Goal: Task Accomplishment & Management: Manage account settings

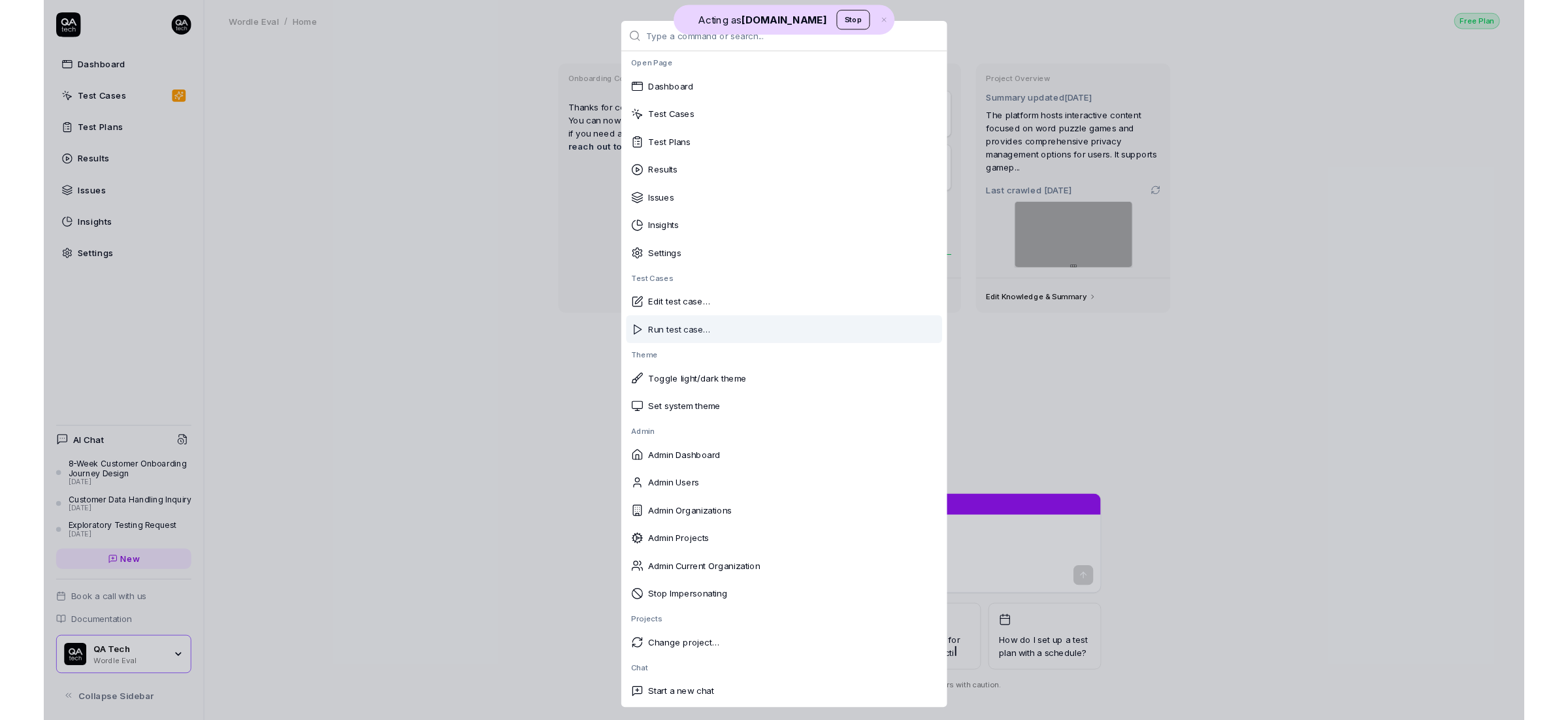
scroll to position [15, 0]
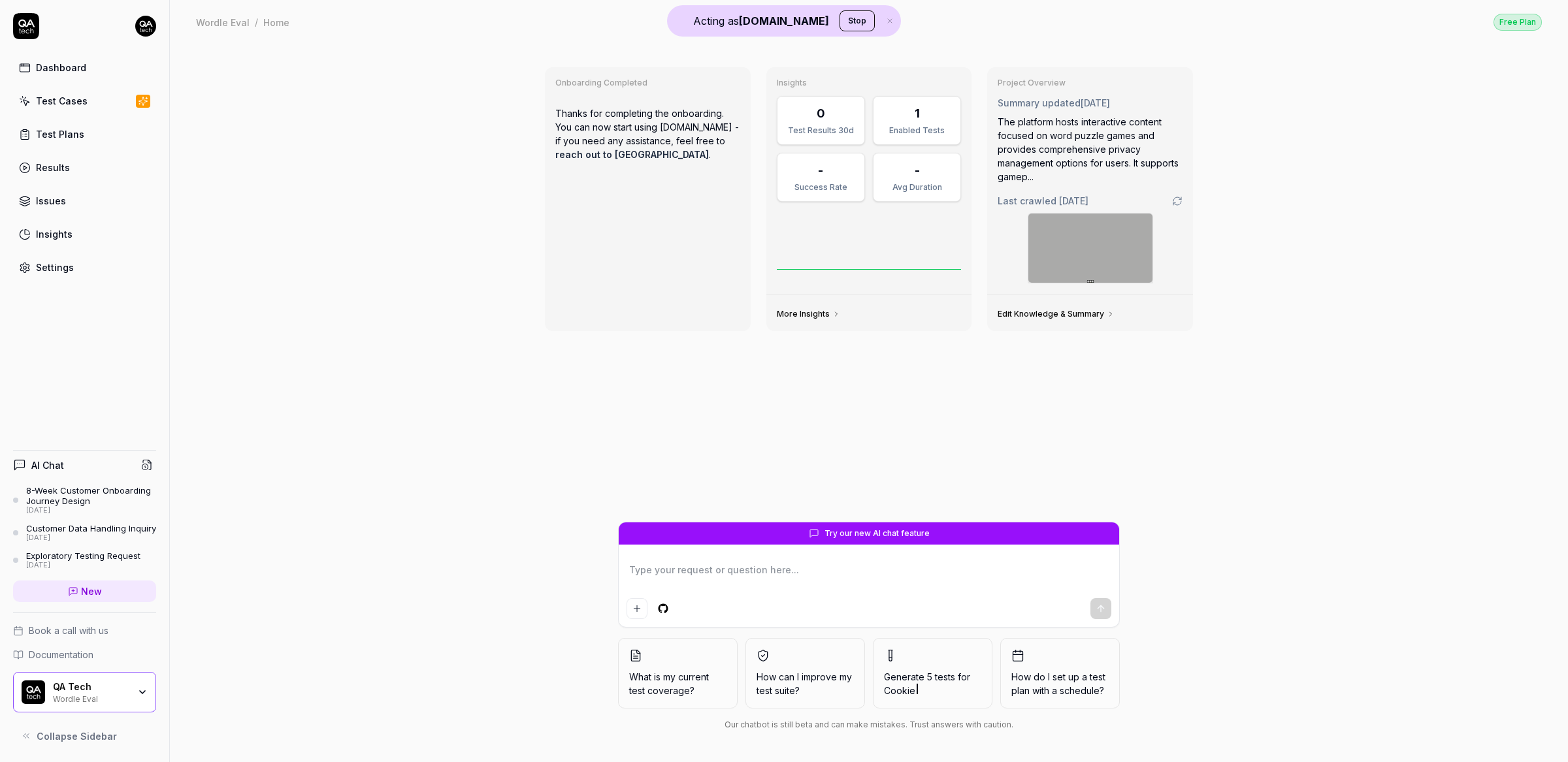
type textarea "*"
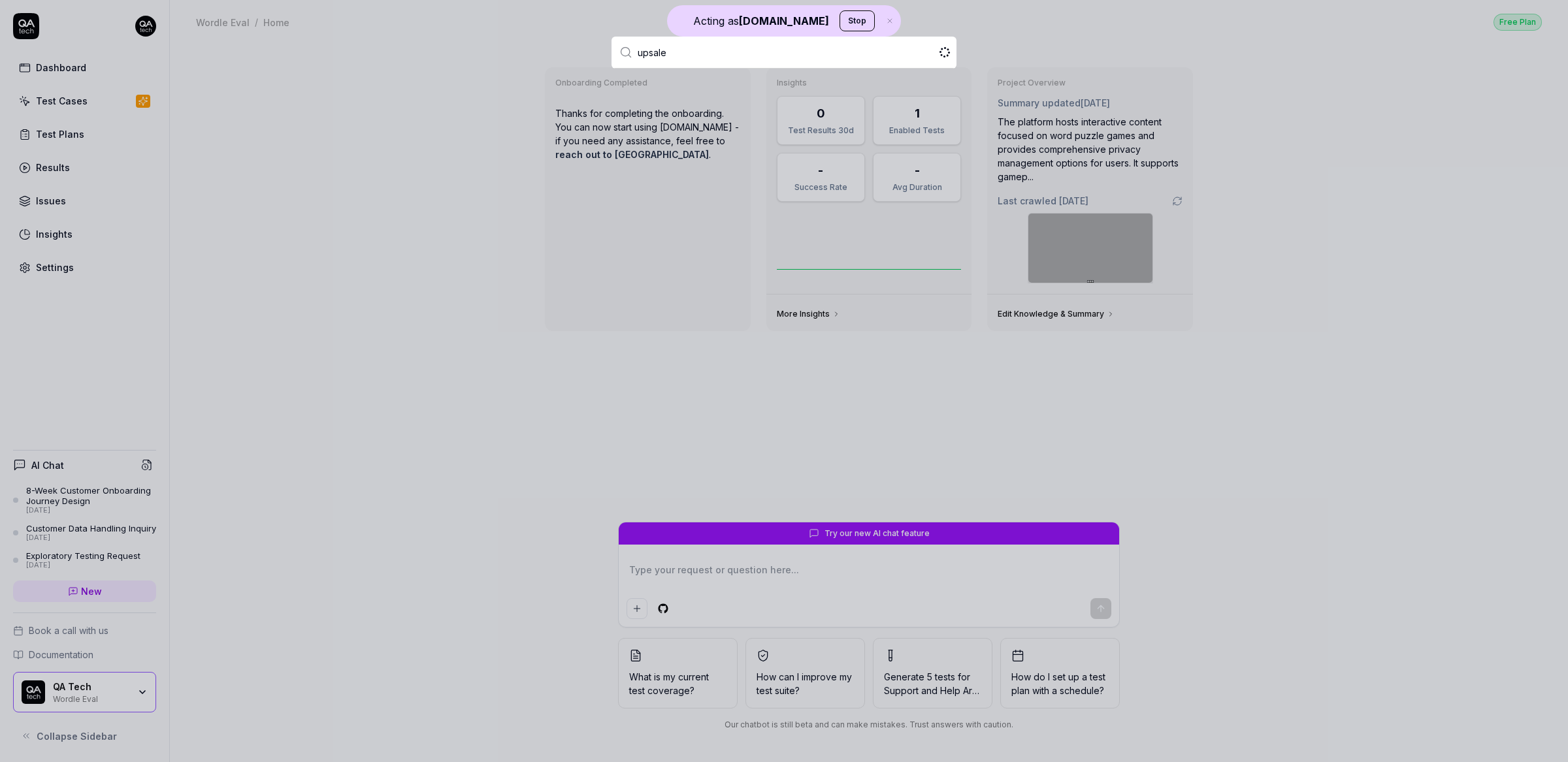
type input "upsales"
type textarea "*"
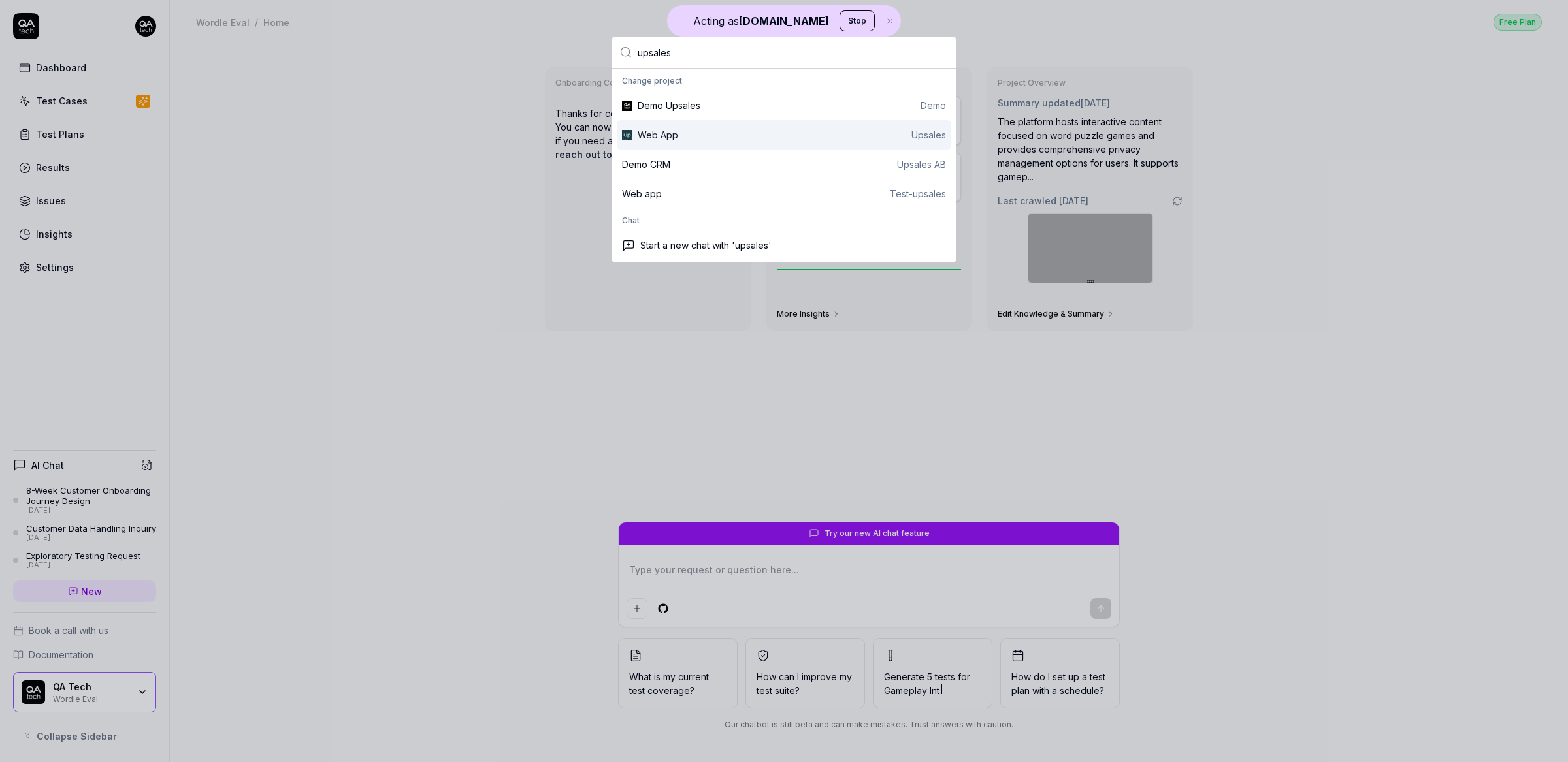
type input "upsales"
drag, startPoint x: 659, startPoint y: 130, endPoint x: 625, endPoint y: 121, distance: 35.2
click at [659, 130] on div "Web App" at bounding box center [658, 134] width 40 height 14
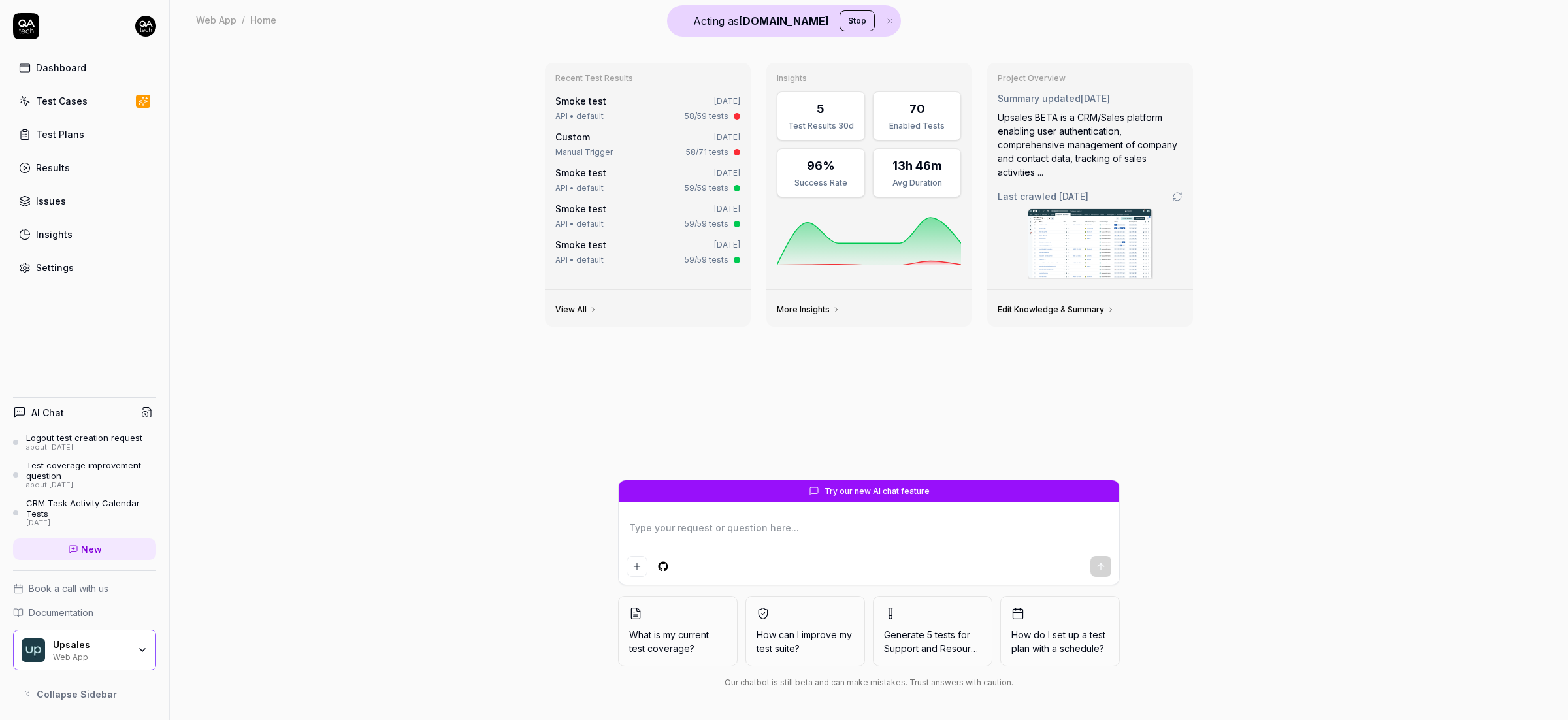
click at [80, 265] on link "Settings" at bounding box center [84, 267] width 143 height 26
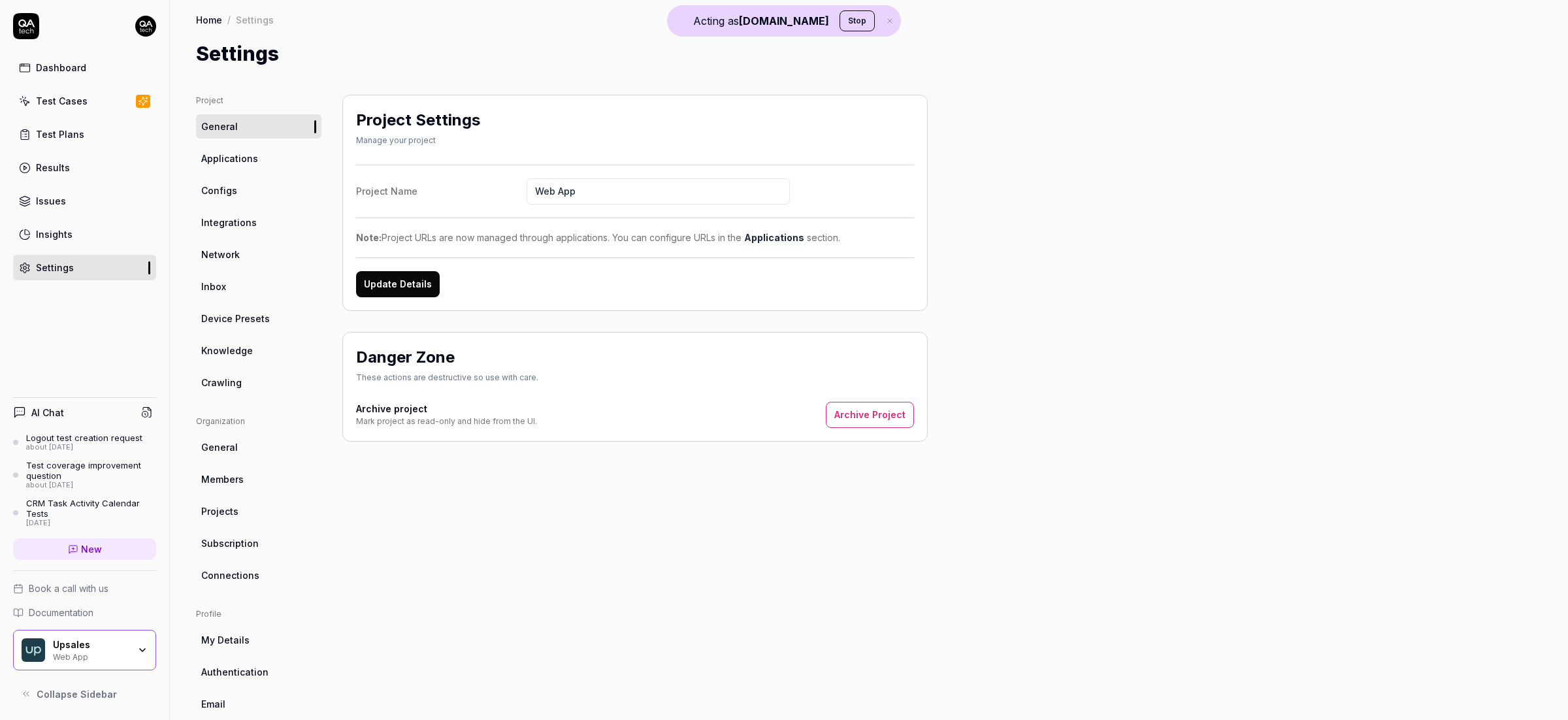
scroll to position [3, 0]
click at [246, 379] on link "Crawling" at bounding box center [258, 379] width 125 height 24
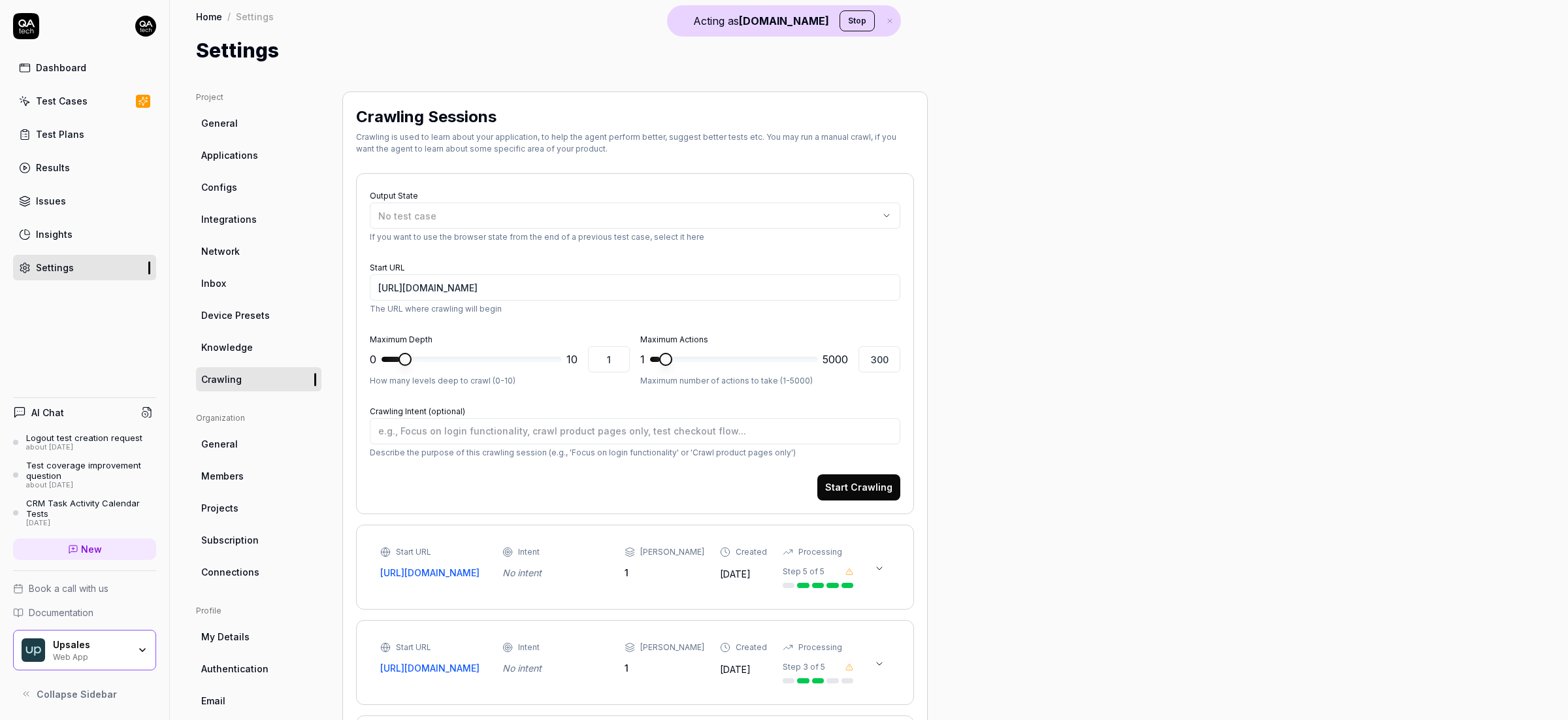
scroll to position [18, 0]
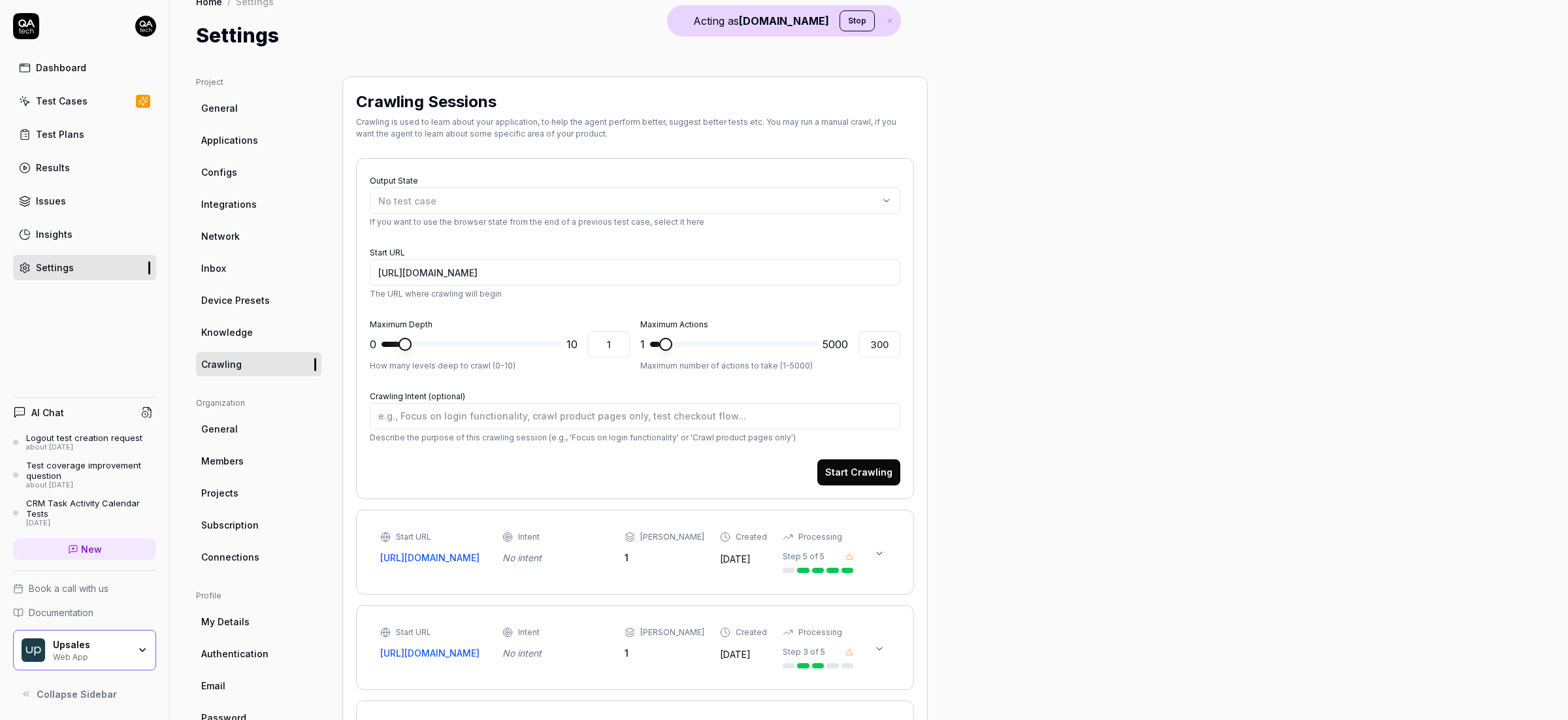
click at [267, 332] on link "Knowledge" at bounding box center [258, 332] width 125 height 24
type textarea "*"
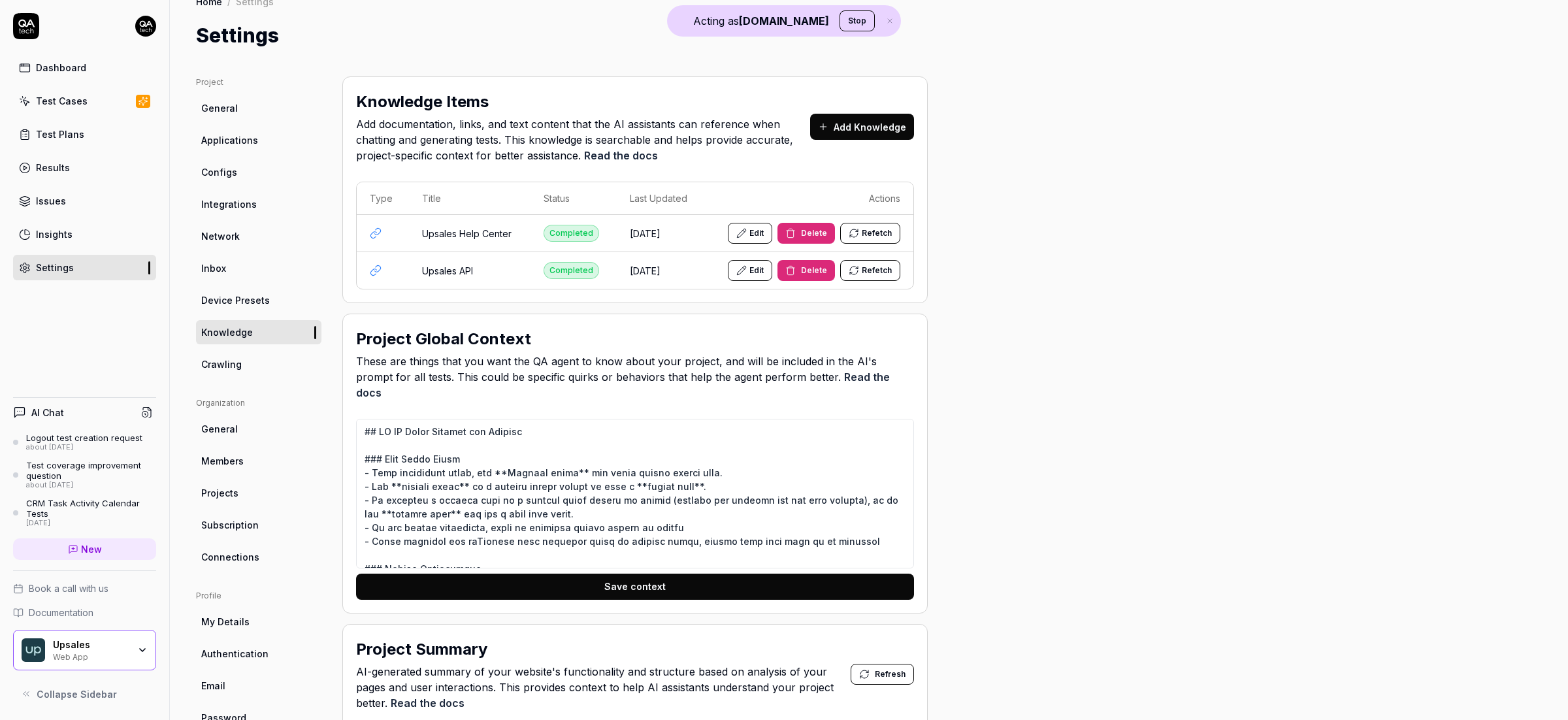
click at [49, 101] on div "Test Cases" at bounding box center [62, 101] width 51 height 14
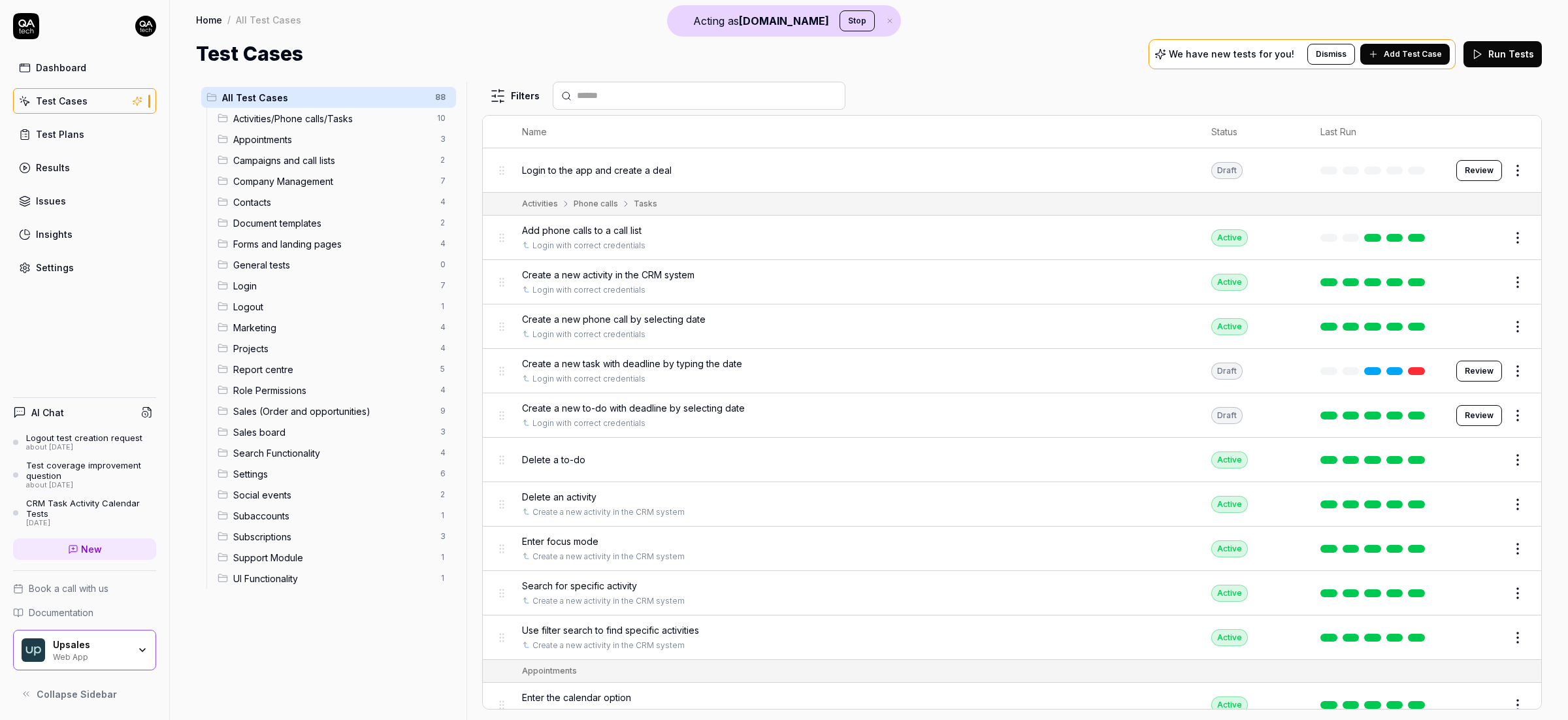
click at [1399, 52] on span "Add Test Case" at bounding box center [1413, 54] width 58 height 12
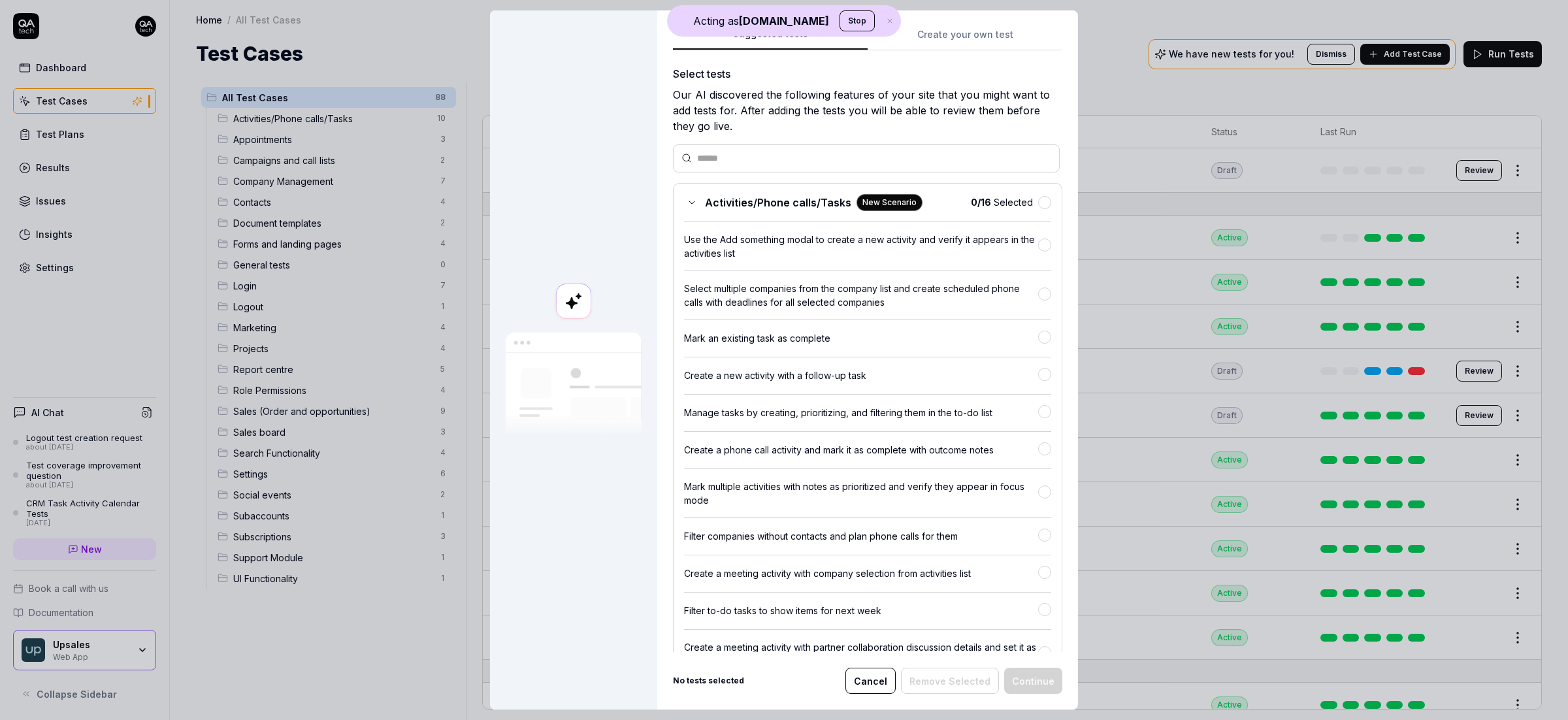
click at [965, 29] on div "Suggested tests Suggested tests Create your own test Select tests Our AI discov…" at bounding box center [784, 360] width 1568 height 720
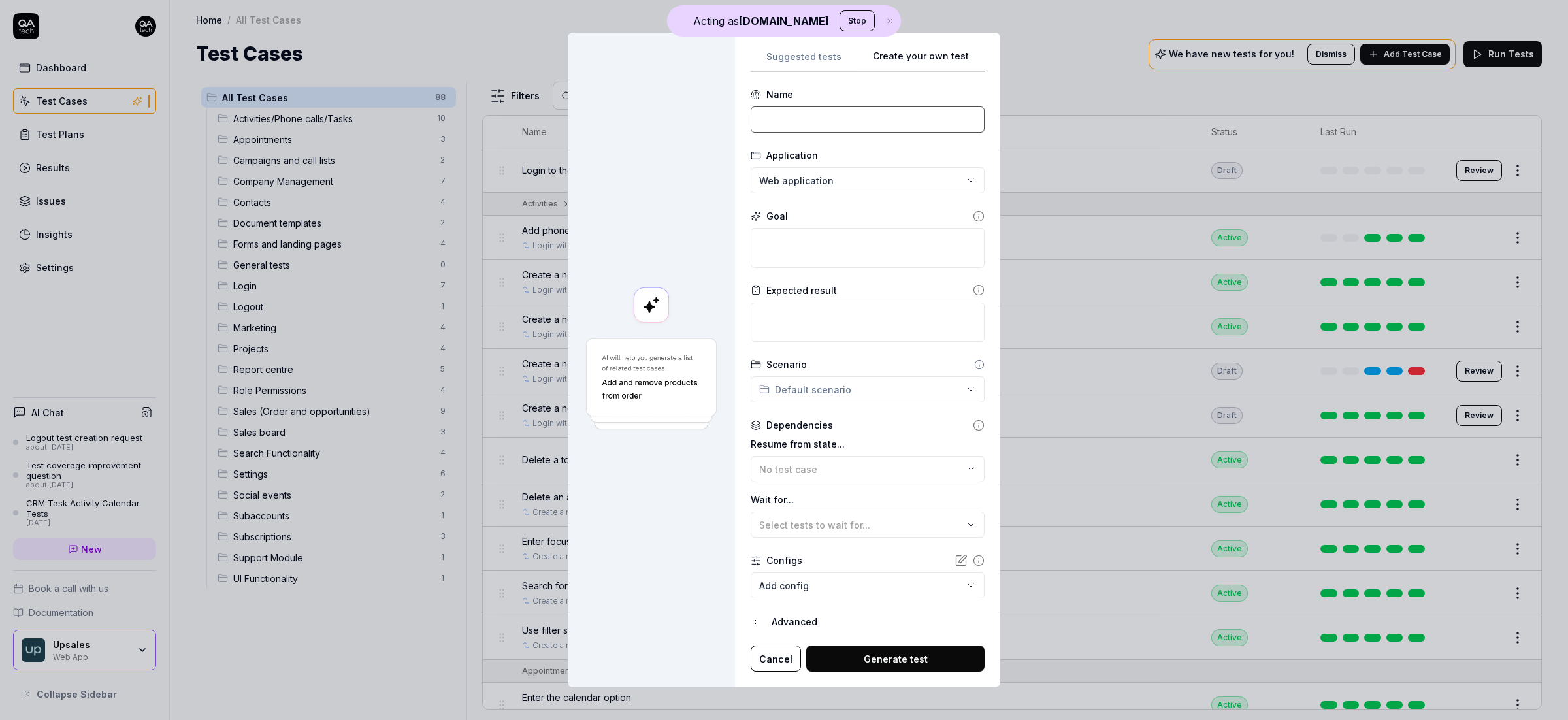
click at [891, 110] on input at bounding box center [867, 120] width 234 height 26
type input "B"
type input "Login and create a deal"
click at [852, 250] on textarea at bounding box center [867, 248] width 234 height 40
paste textarea "Login and create a deal"
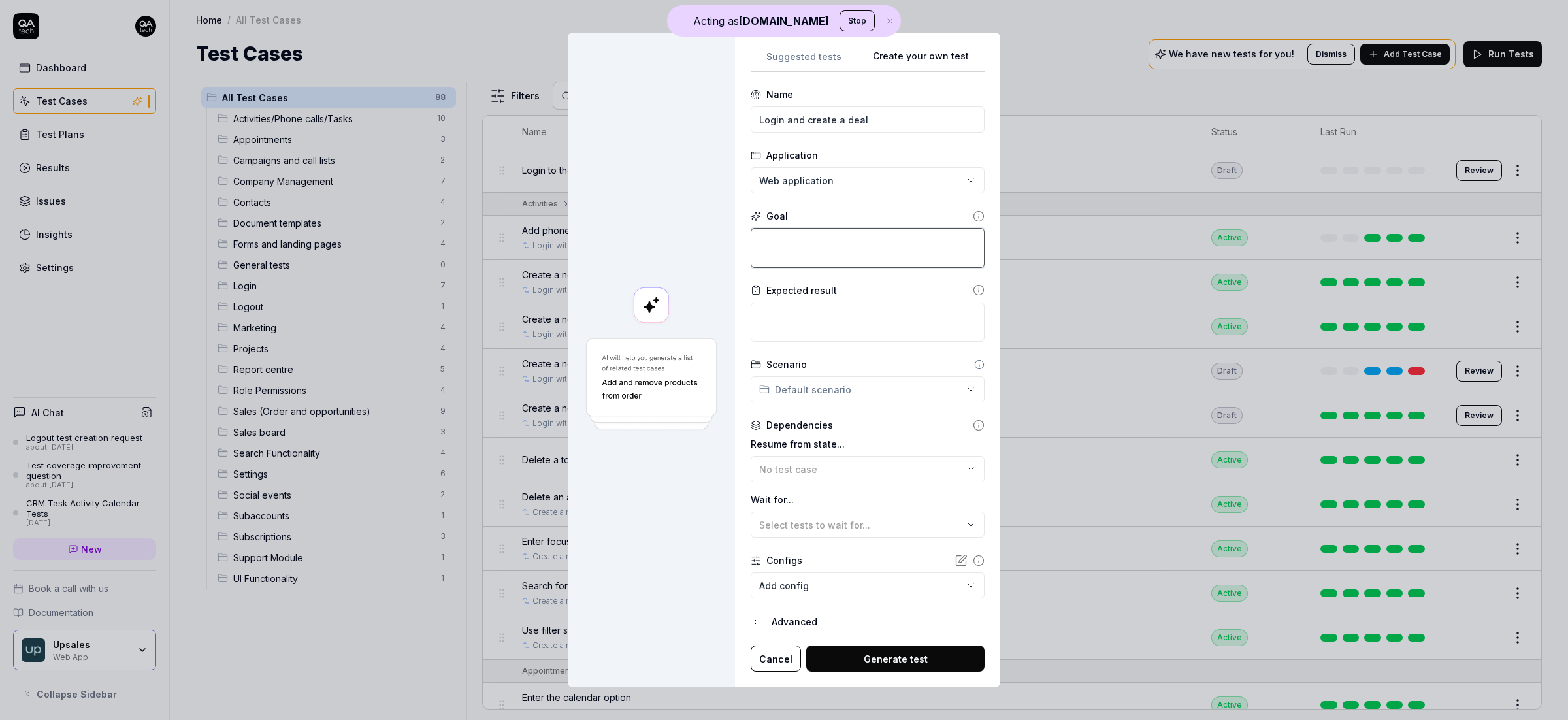
type textarea "*"
type textarea "Login and create a deal"
click at [866, 316] on textarea at bounding box center [867, 322] width 234 height 40
click at [880, 392] on div "**********" at bounding box center [784, 360] width 1568 height 720
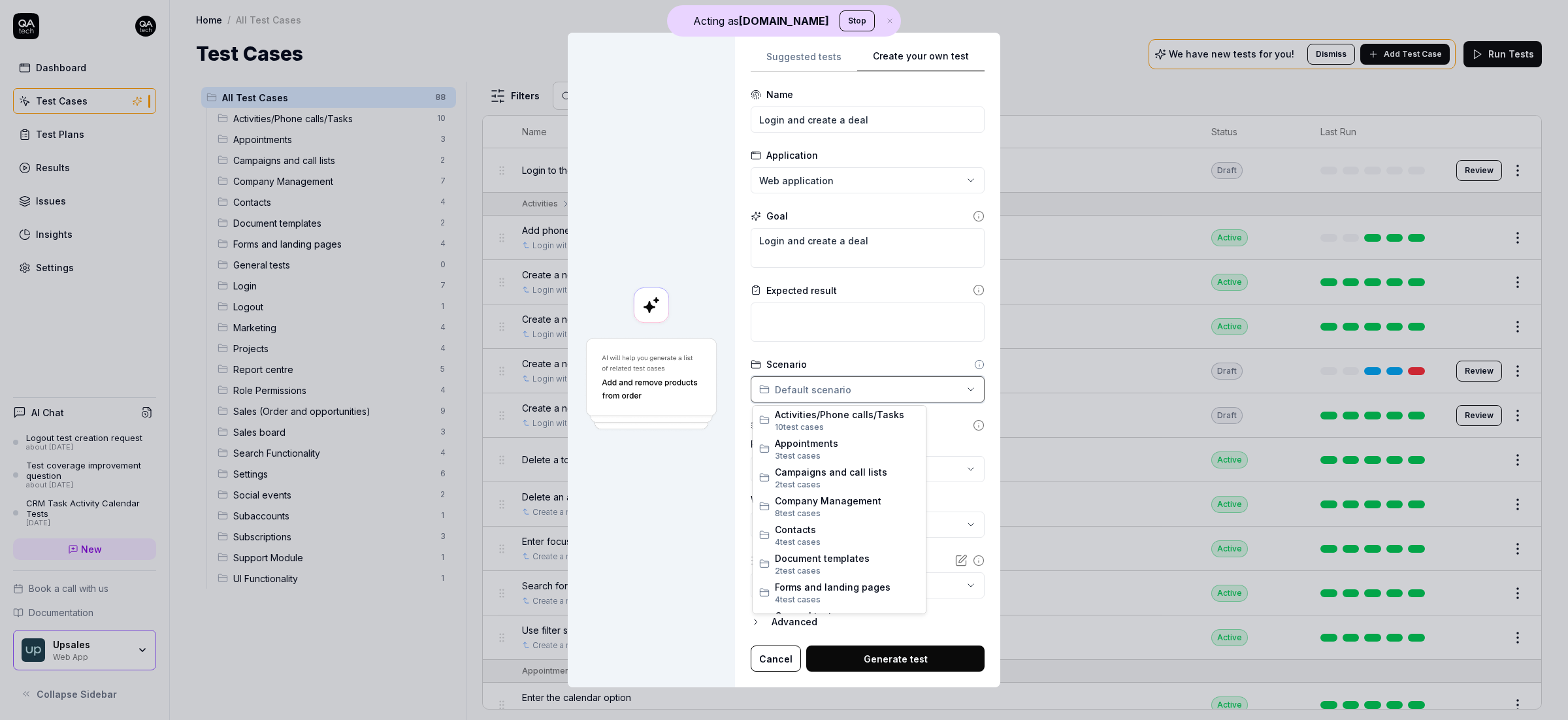
click at [958, 433] on div "**********" at bounding box center [784, 360] width 1568 height 720
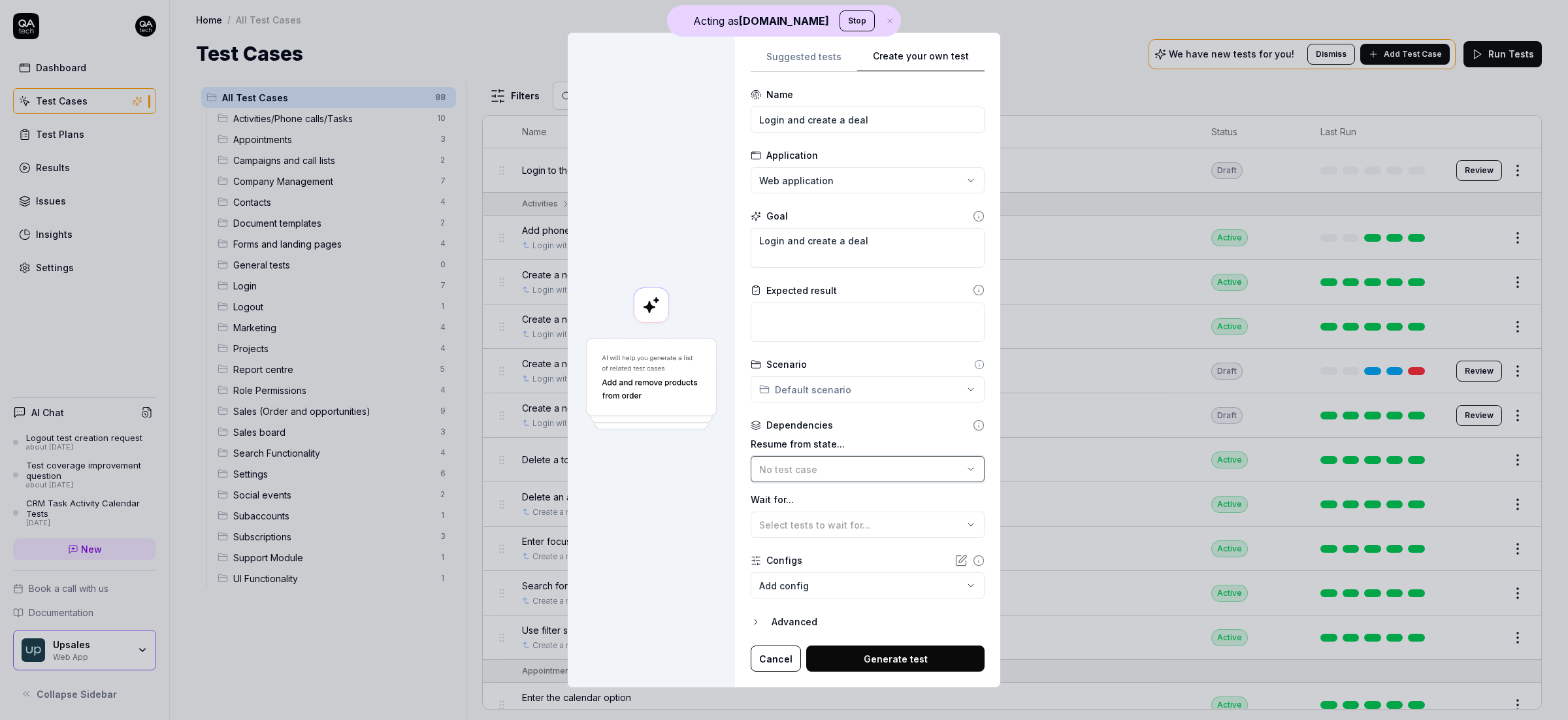
click at [904, 460] on button "No test case" at bounding box center [867, 469] width 234 height 26
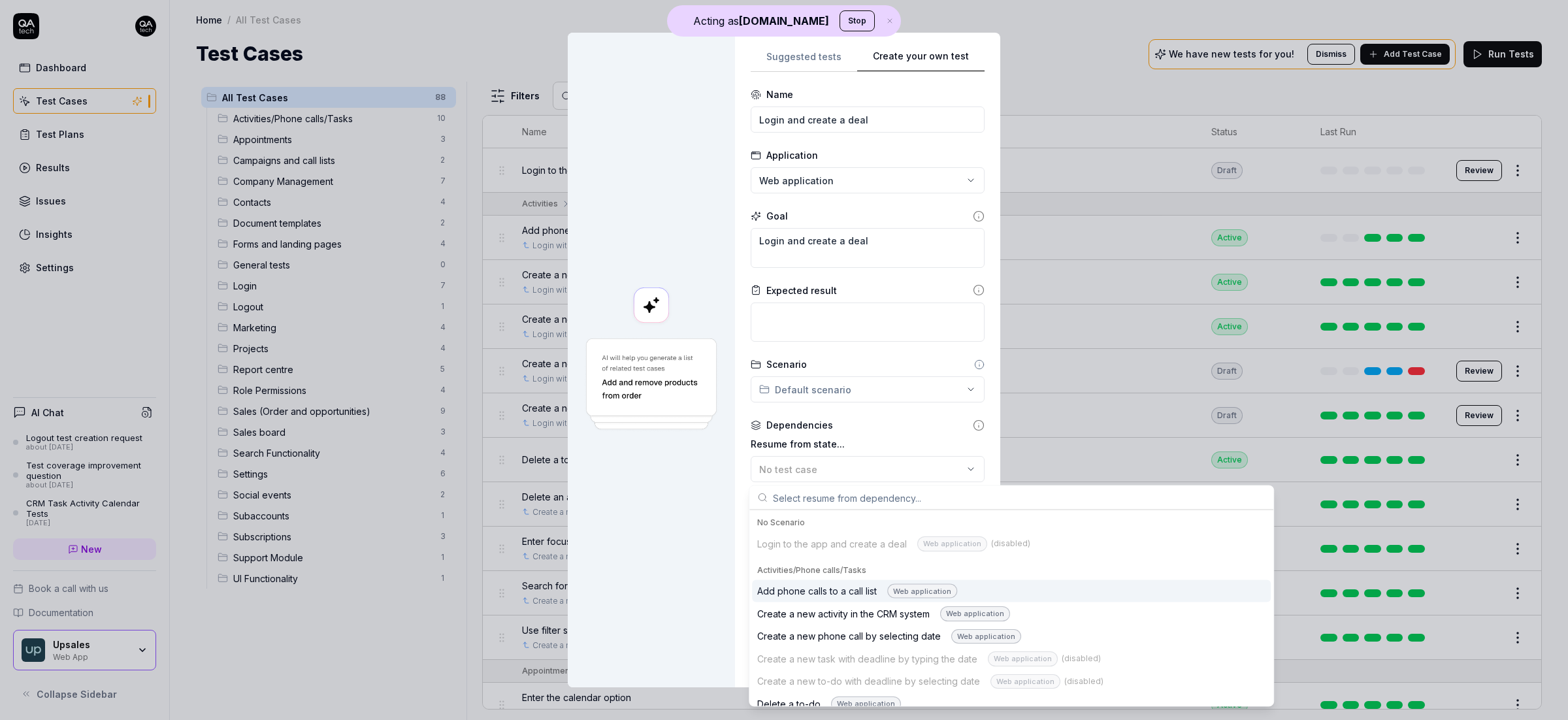
click at [710, 529] on div at bounding box center [652, 360] width 167 height 655
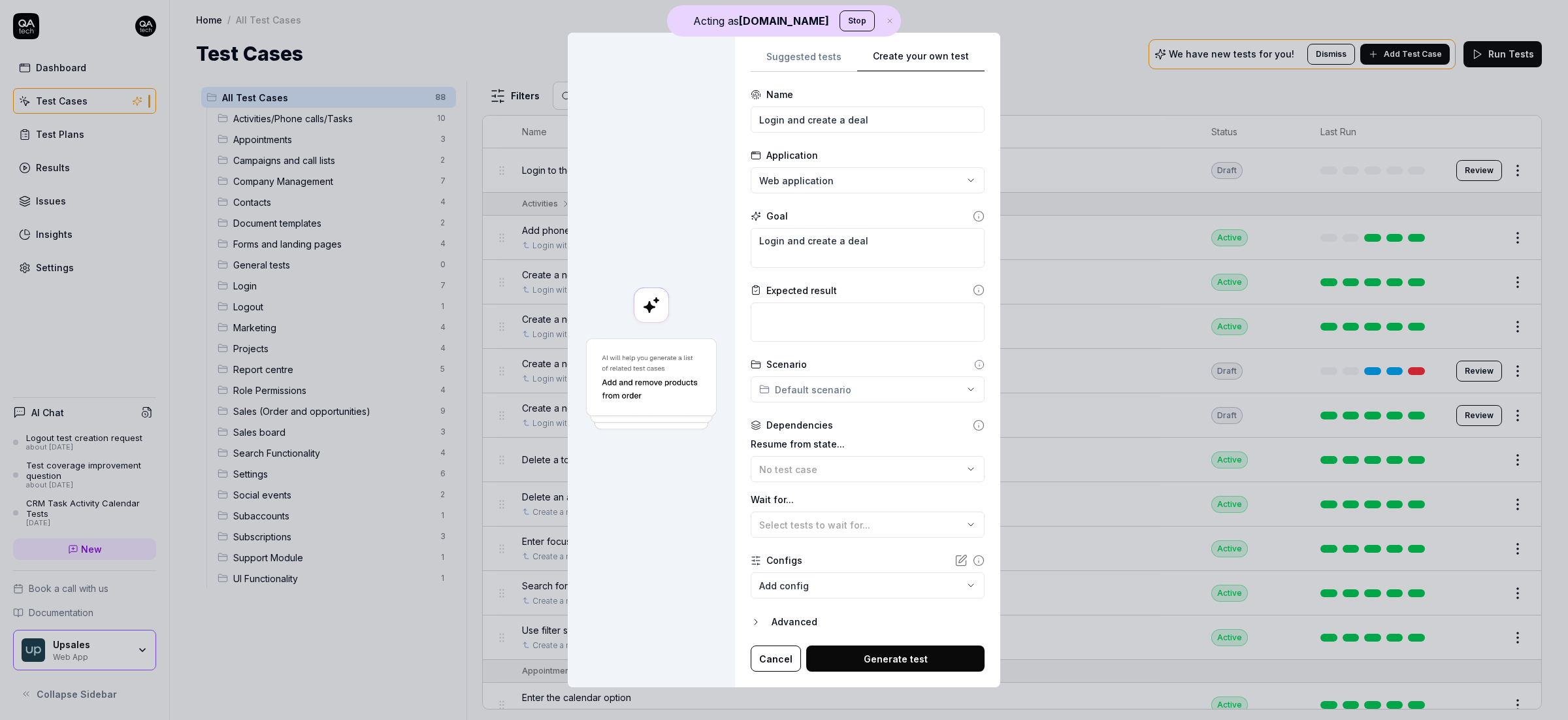
click at [833, 593] on body "Acting as QA.tech Stop Dashboard Test Cases Test Plans Results Issues Insights …" at bounding box center [784, 360] width 1568 height 720
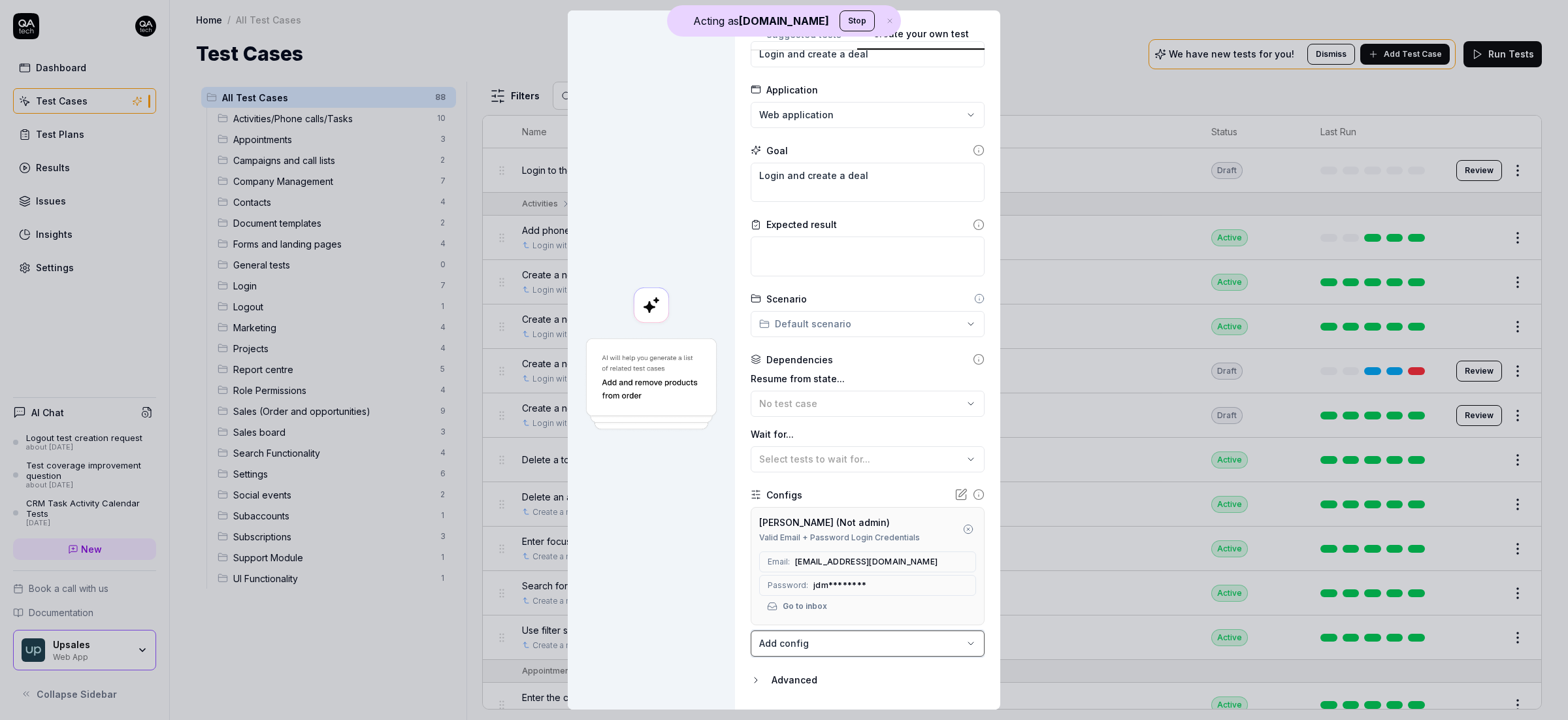
scroll to position [79, 0]
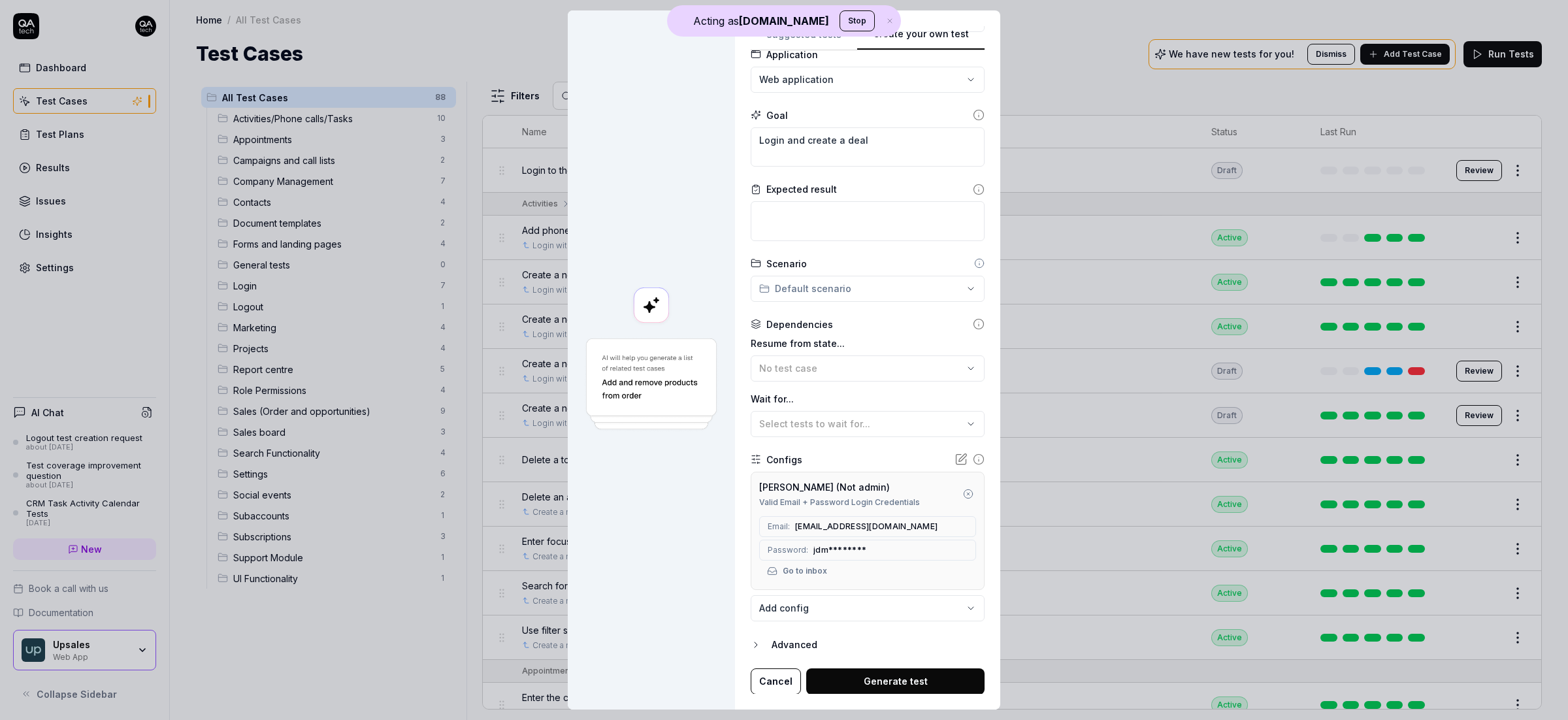
click at [928, 683] on button "Generate test" at bounding box center [895, 681] width 179 height 26
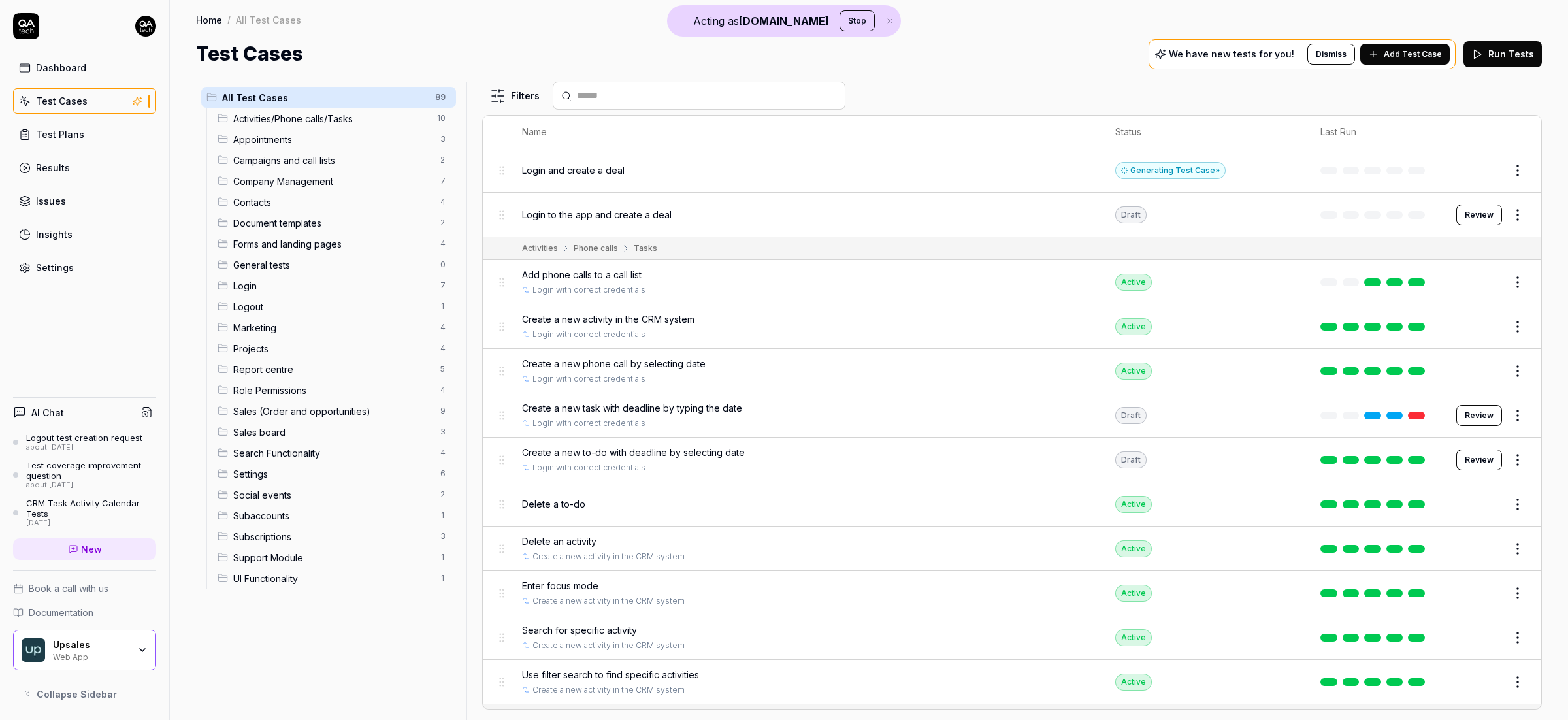
click at [1478, 173] on button "Edit" at bounding box center [1486, 171] width 32 height 21
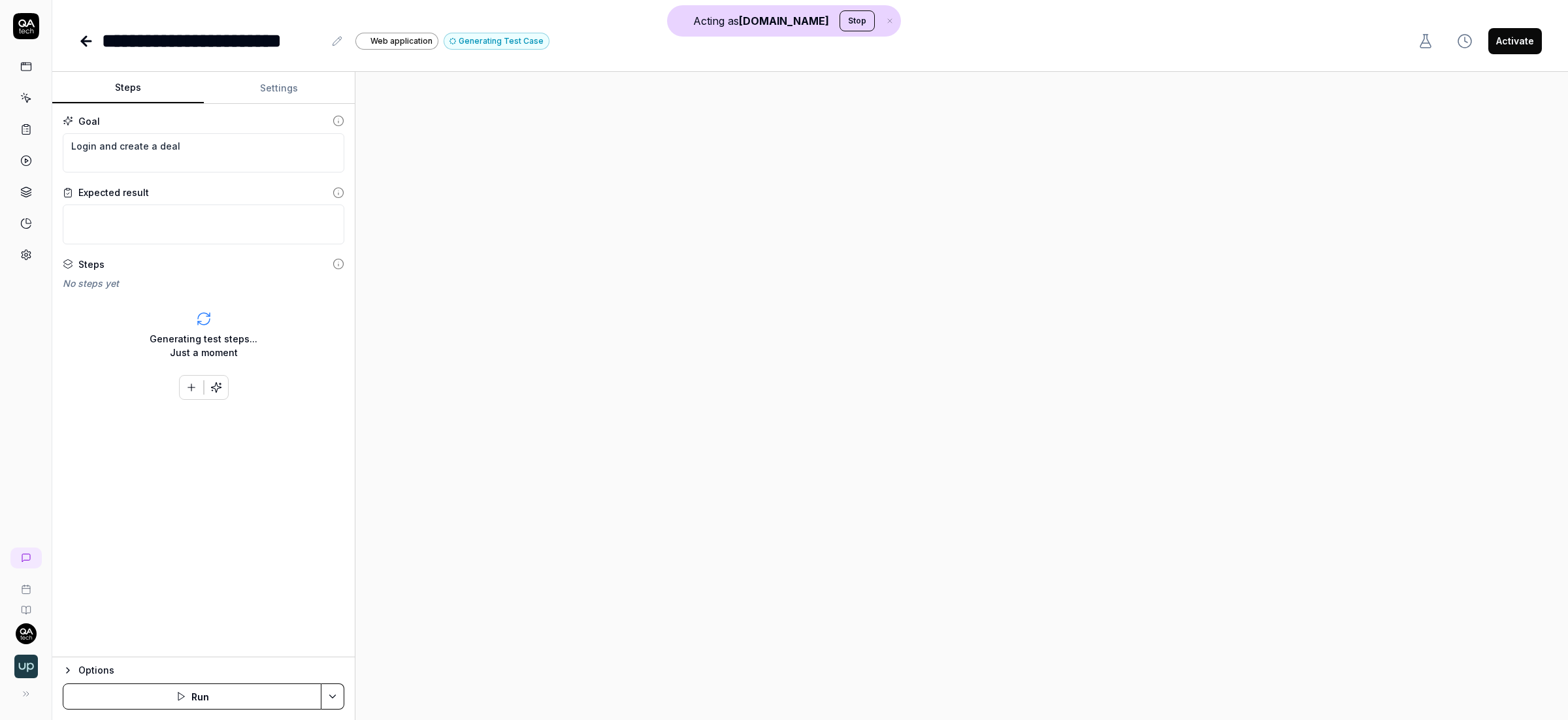
type textarea "*"
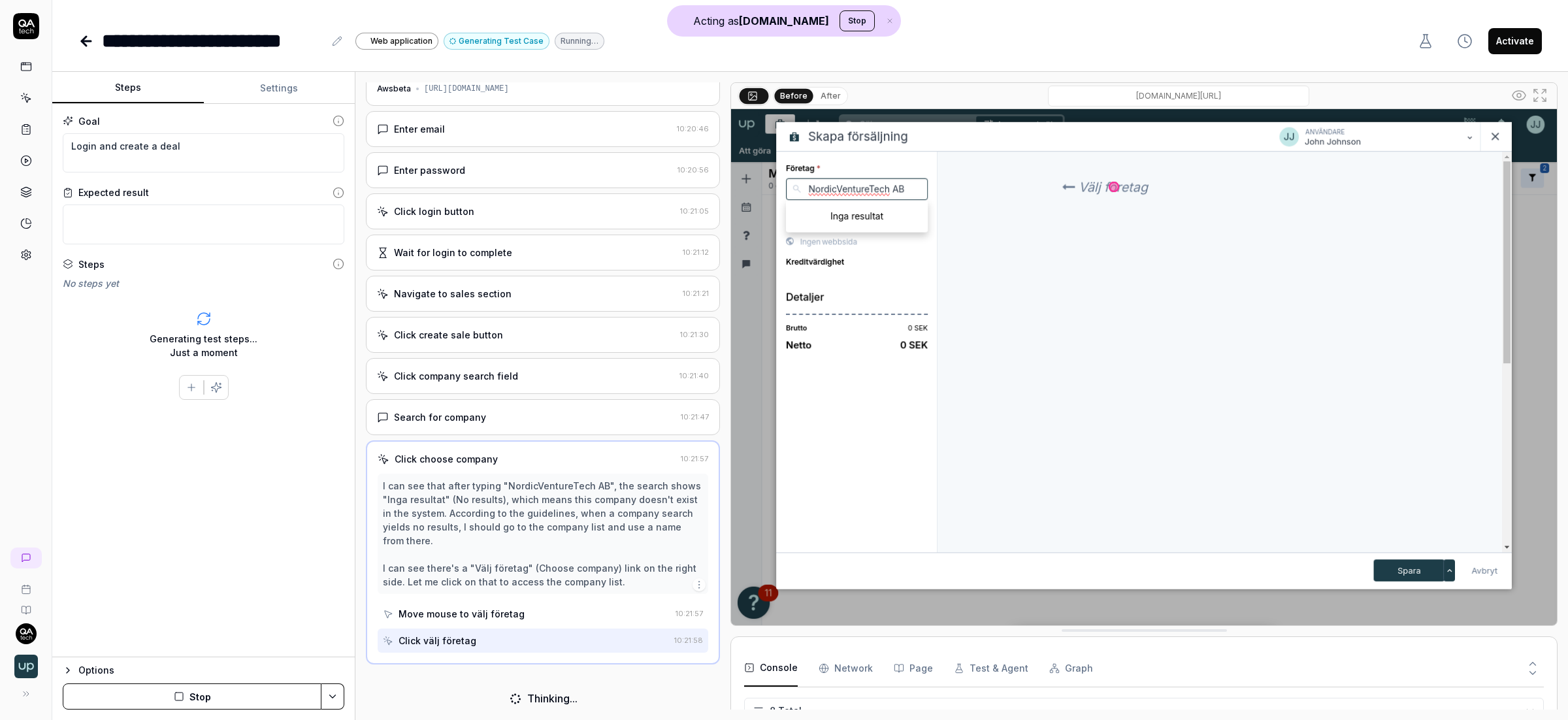
click at [246, 96] on button "Settings" at bounding box center [279, 88] width 152 height 32
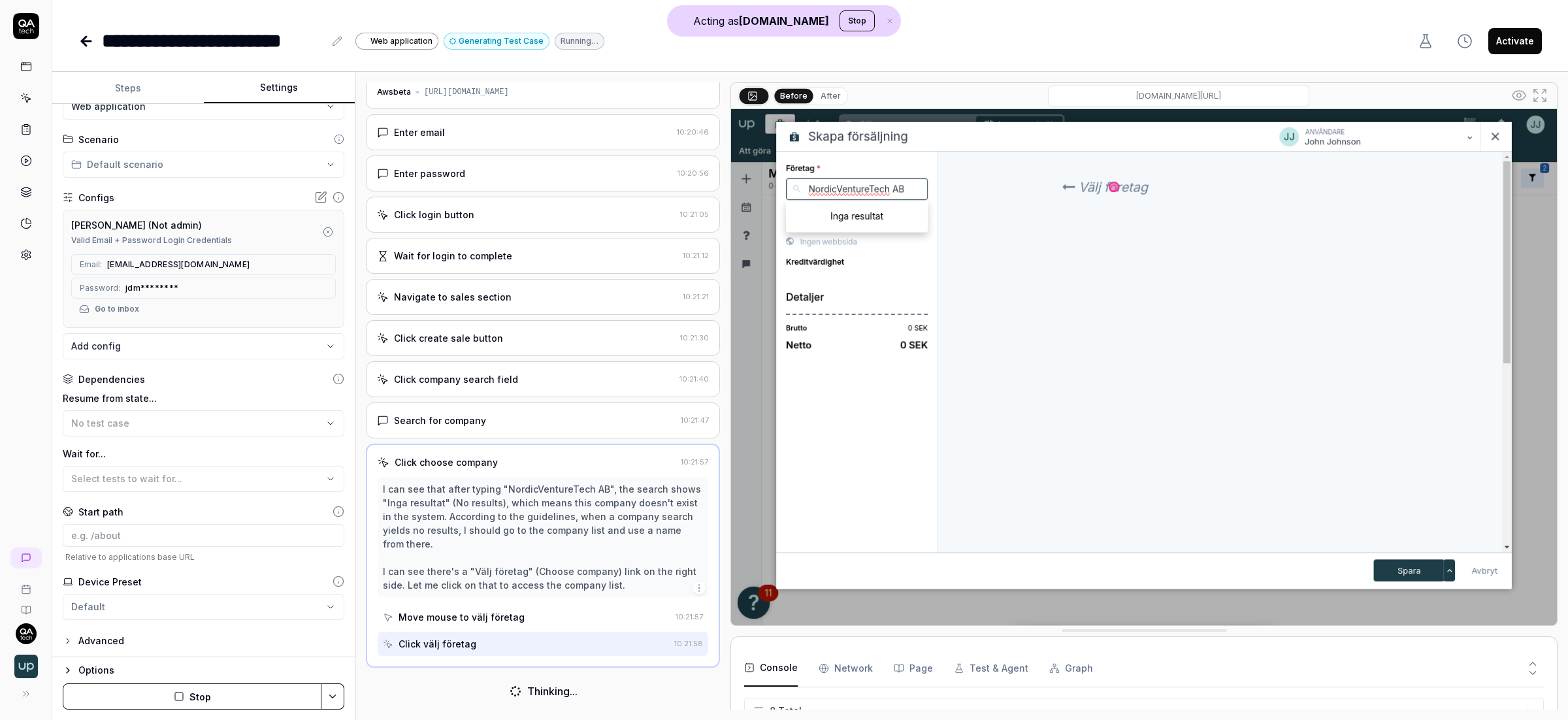
scroll to position [43, 0]
type textarea "*"
click at [134, 90] on button "Steps" at bounding box center [128, 88] width 152 height 32
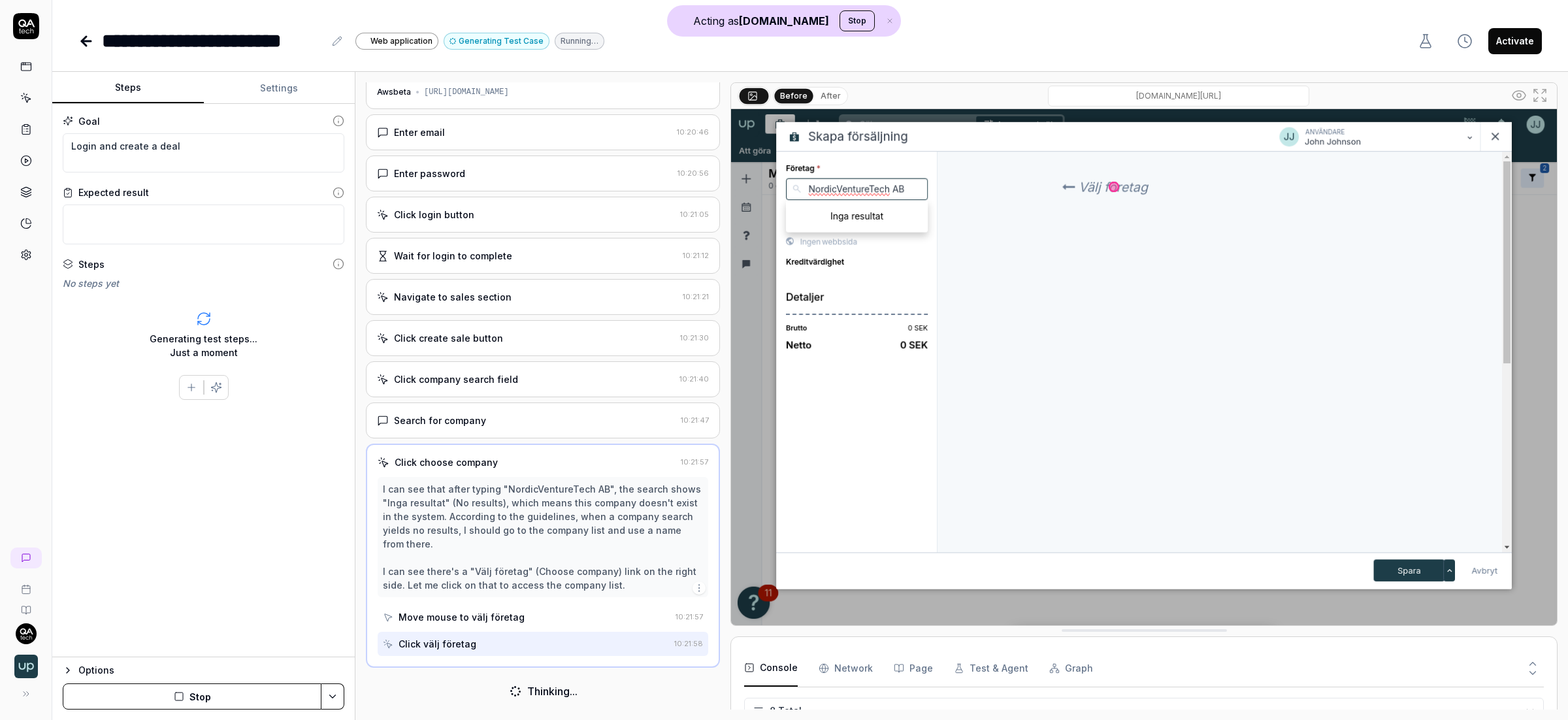
click at [28, 551] on link at bounding box center [26, 558] width 32 height 21
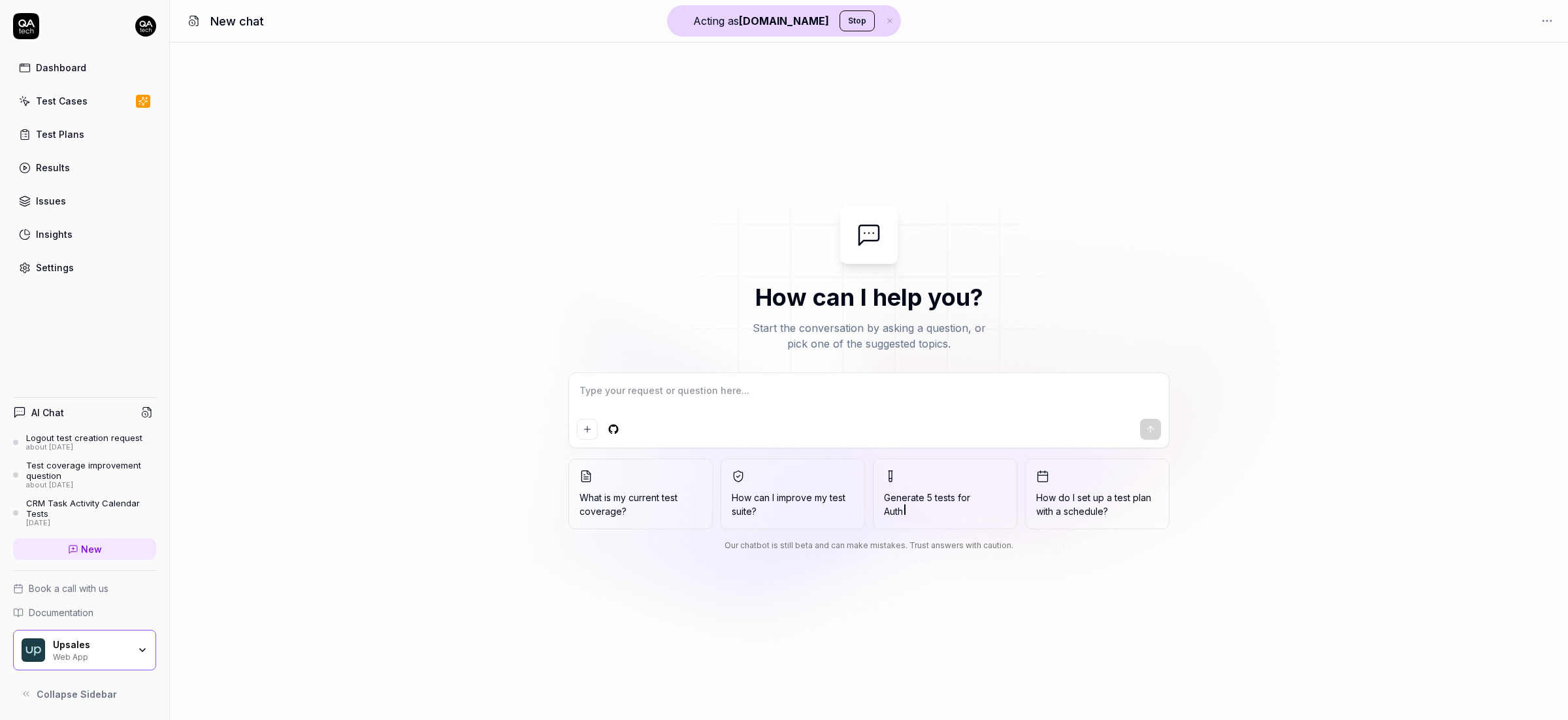
click at [644, 388] on textarea at bounding box center [869, 397] width 584 height 33
click at [949, 507] on span "Activity Management" at bounding box center [929, 511] width 90 height 11
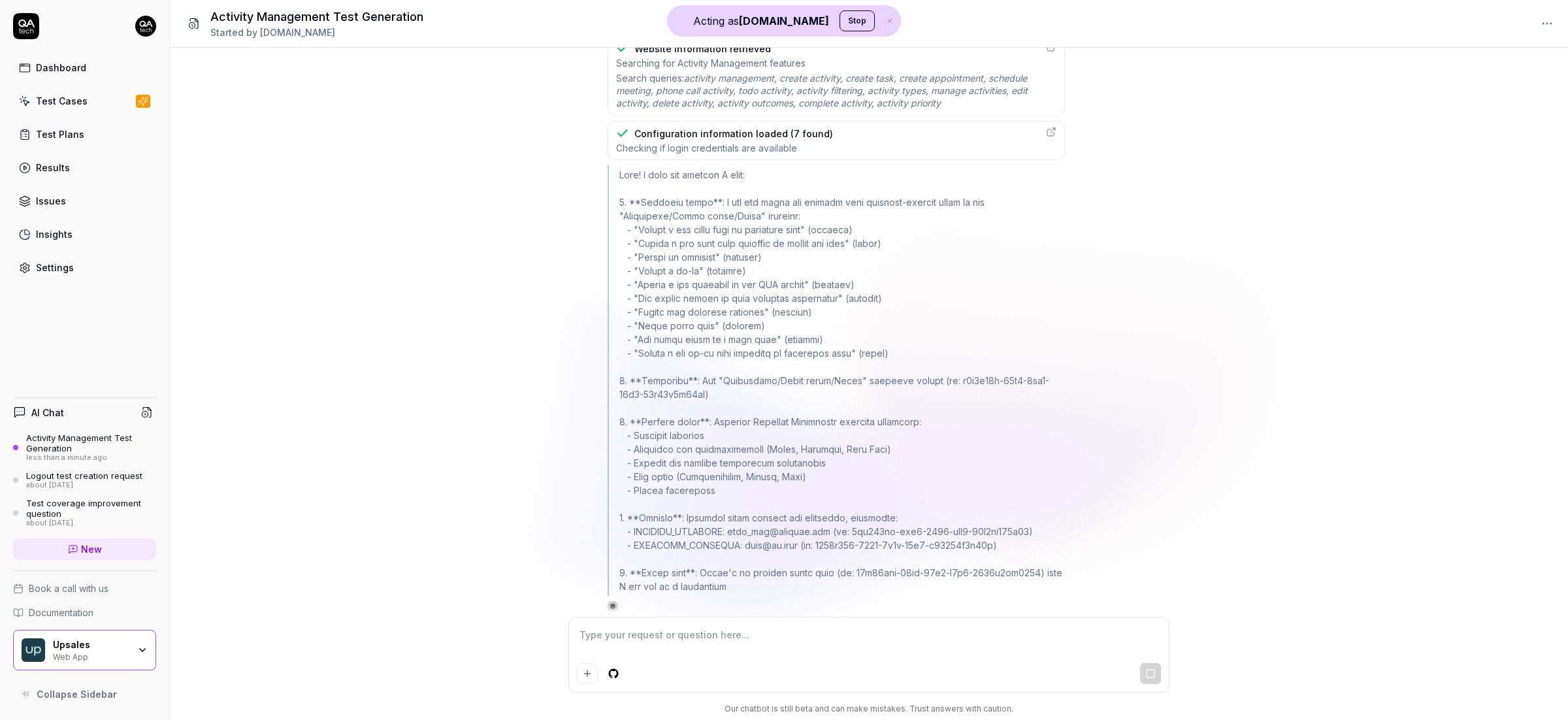
scroll to position [281, 0]
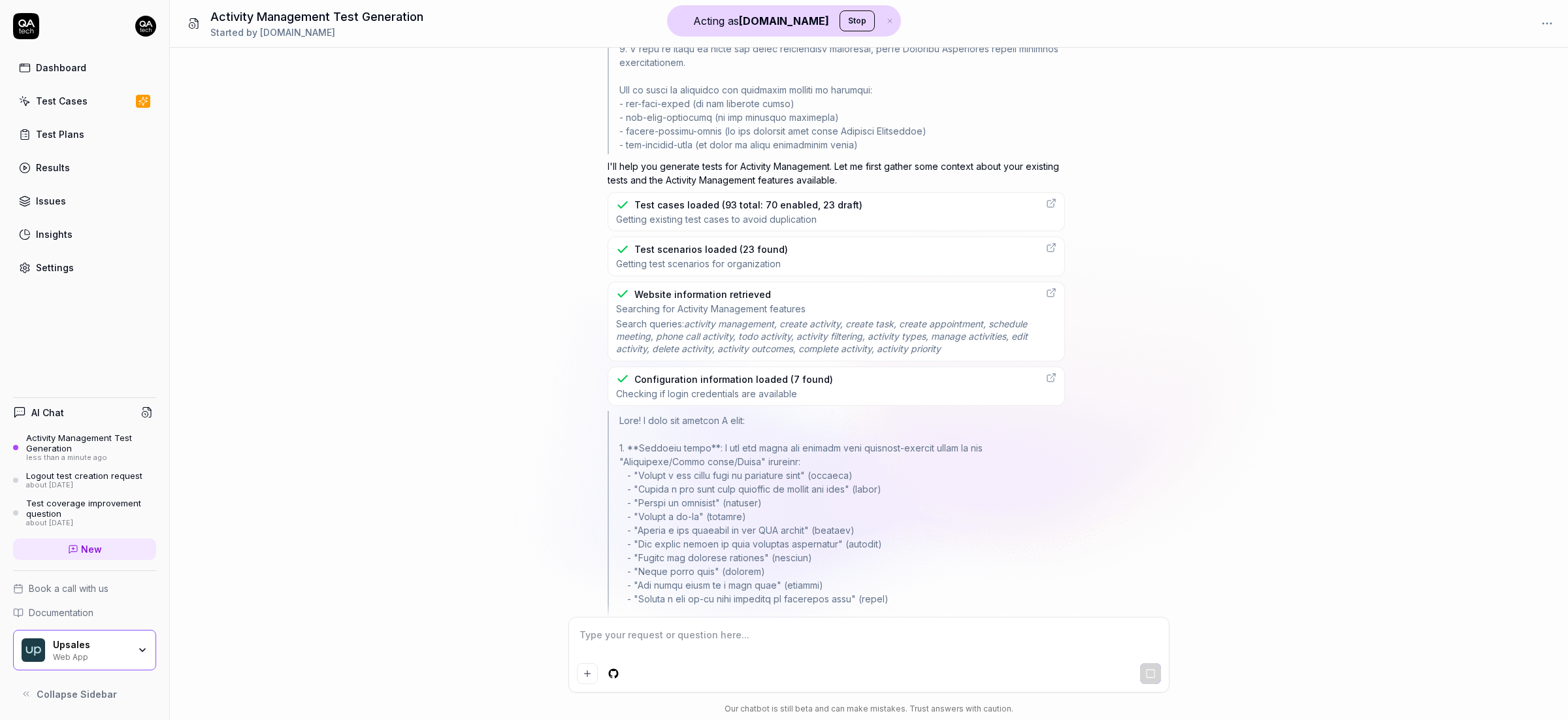
click at [82, 128] on link "Test Plans" at bounding box center [84, 134] width 143 height 26
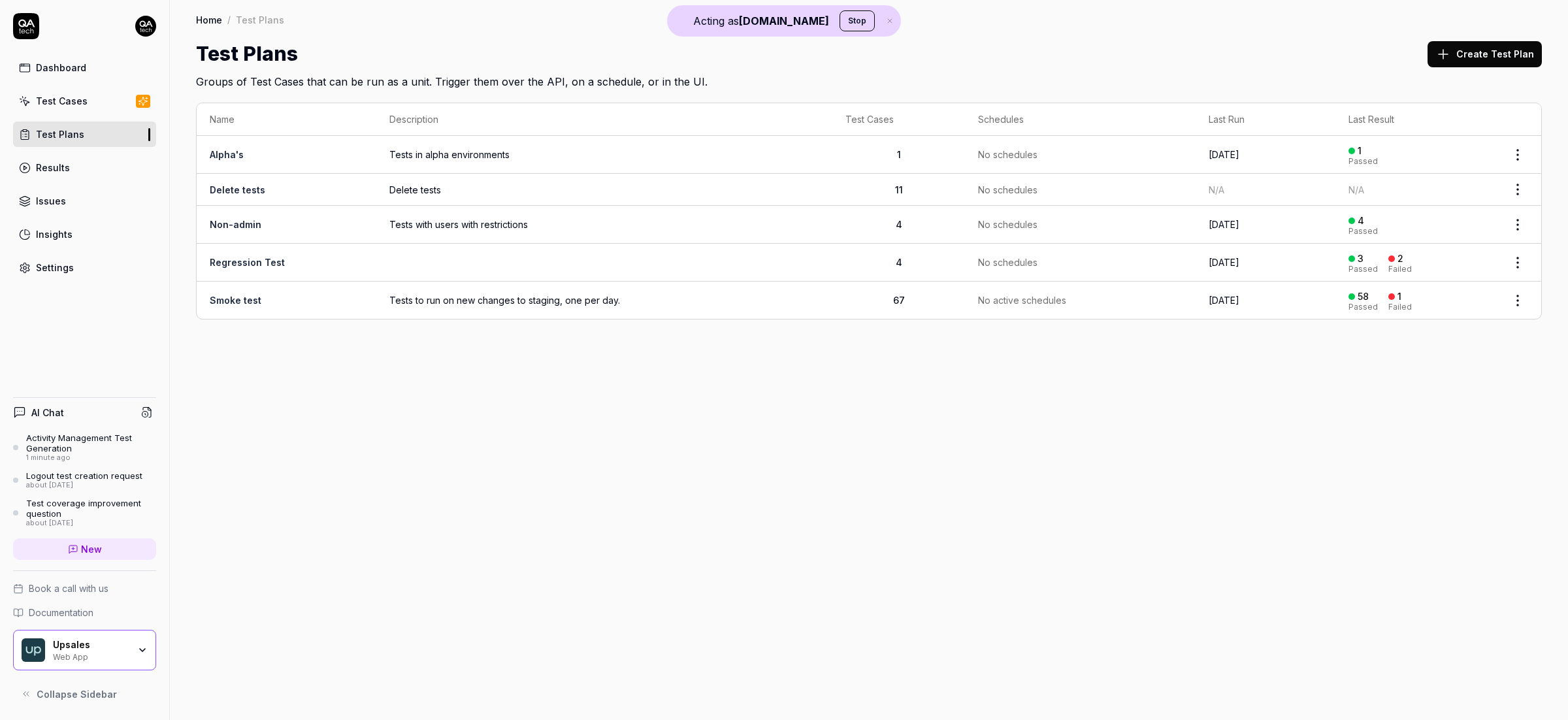
click at [105, 106] on link "Test Cases" at bounding box center [84, 101] width 143 height 26
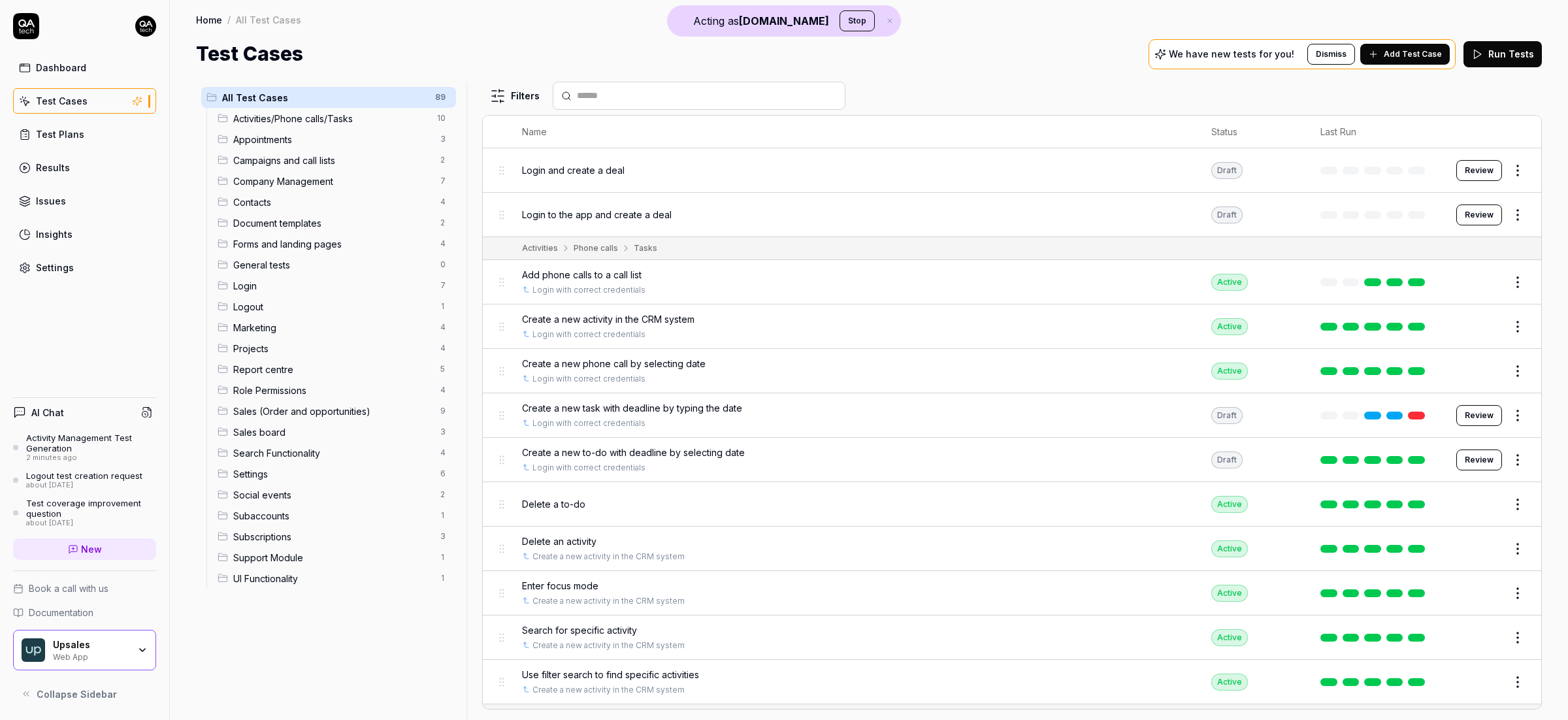
click at [1432, 59] on span "Add Test Case" at bounding box center [1413, 54] width 58 height 12
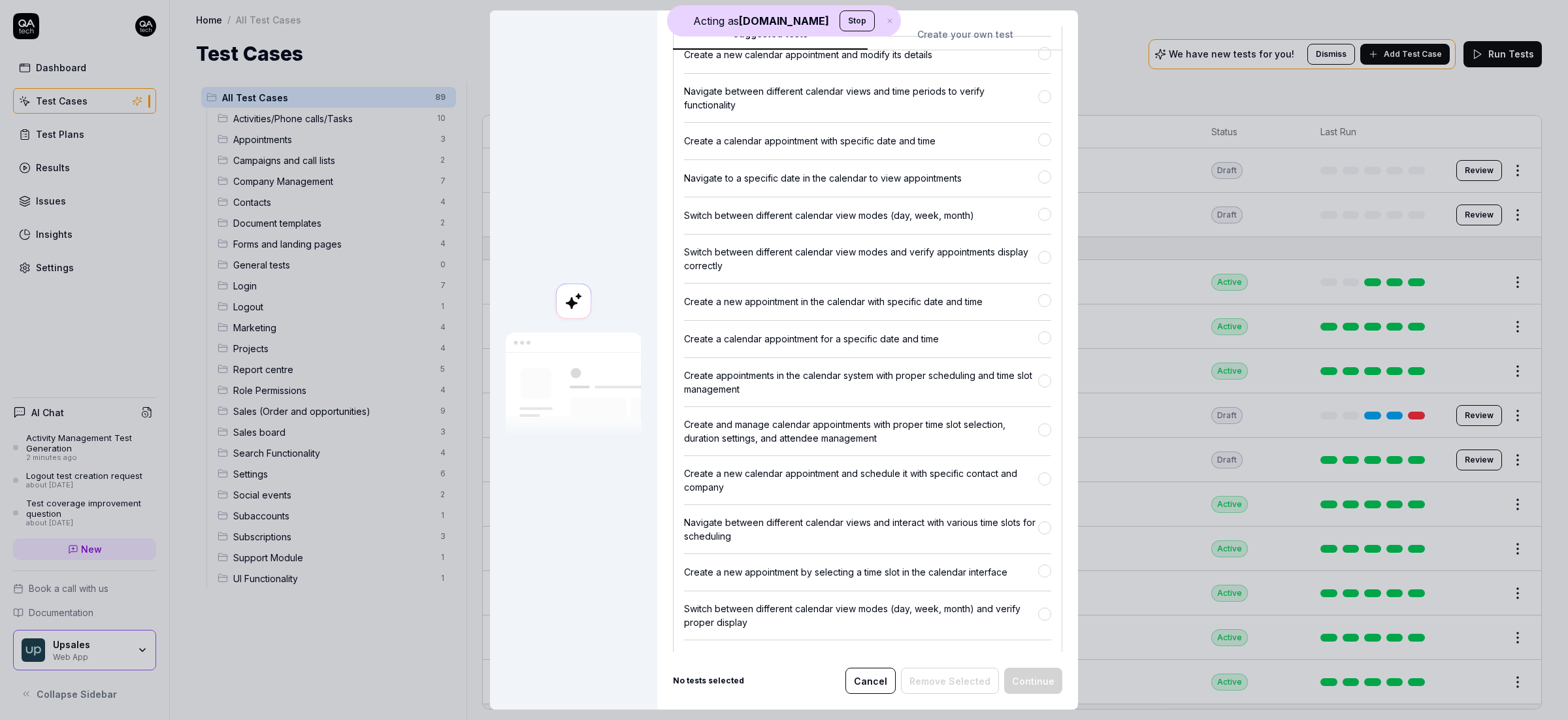
scroll to position [2672, 0]
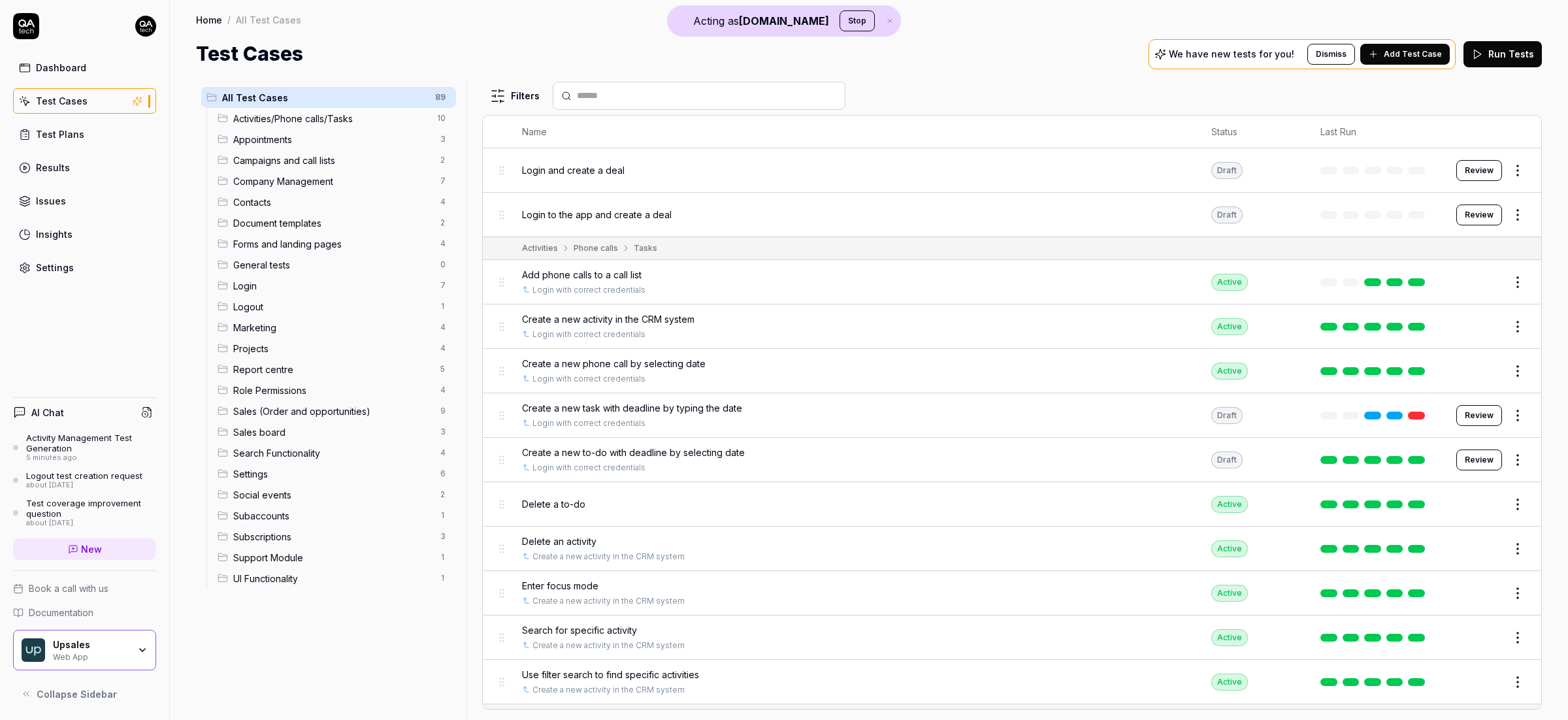
click at [83, 265] on link "Settings" at bounding box center [84, 267] width 143 height 26
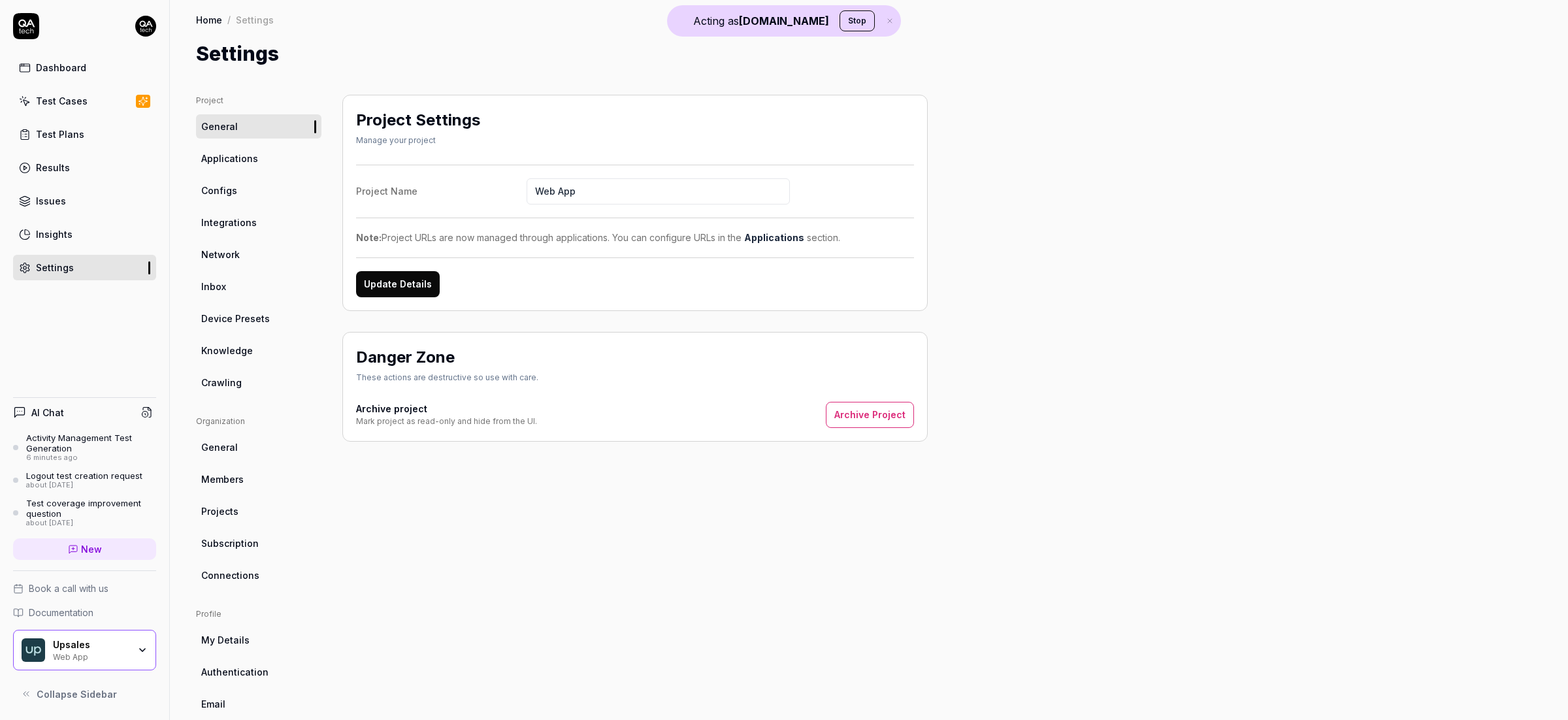
click at [238, 190] on link "Configs" at bounding box center [258, 190] width 125 height 24
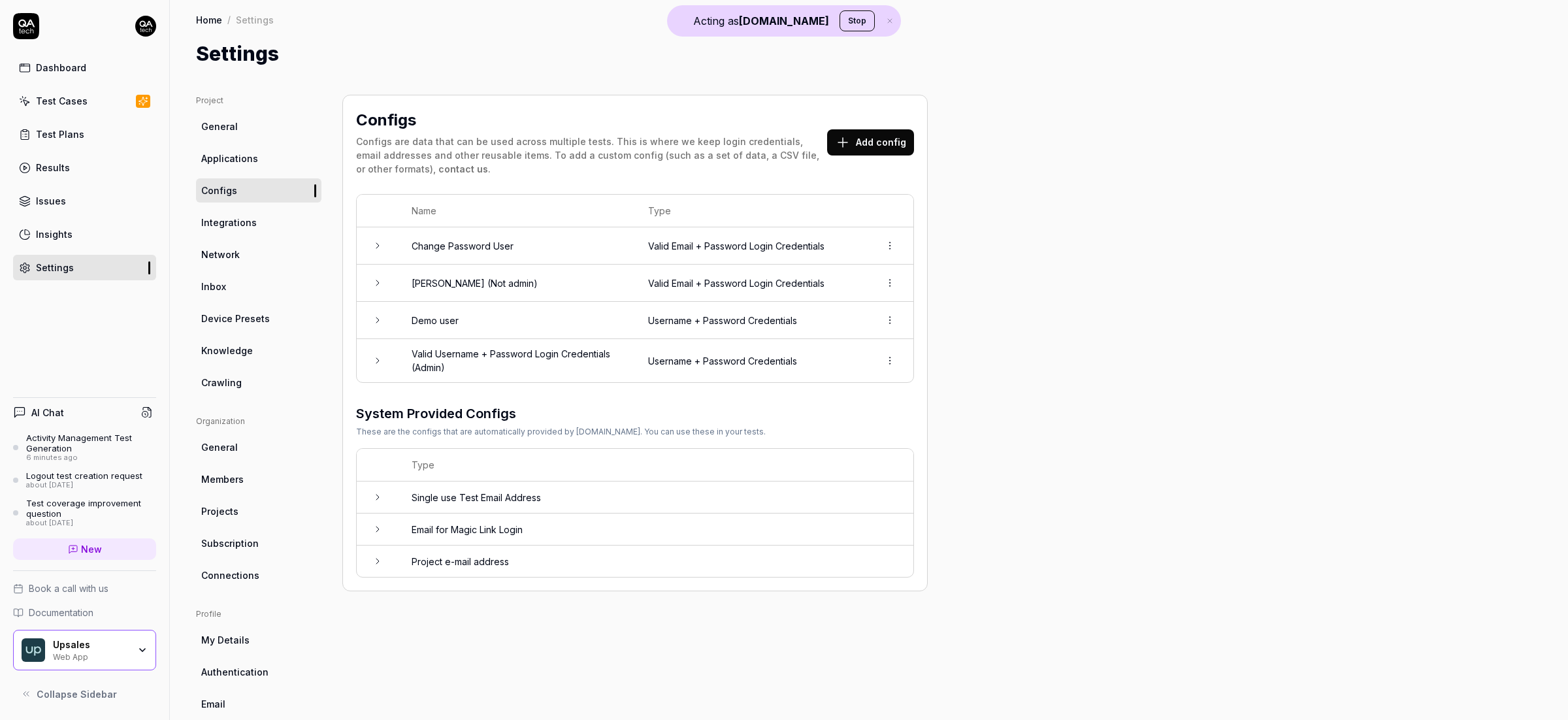
click at [872, 141] on button "Add config" at bounding box center [870, 142] width 87 height 26
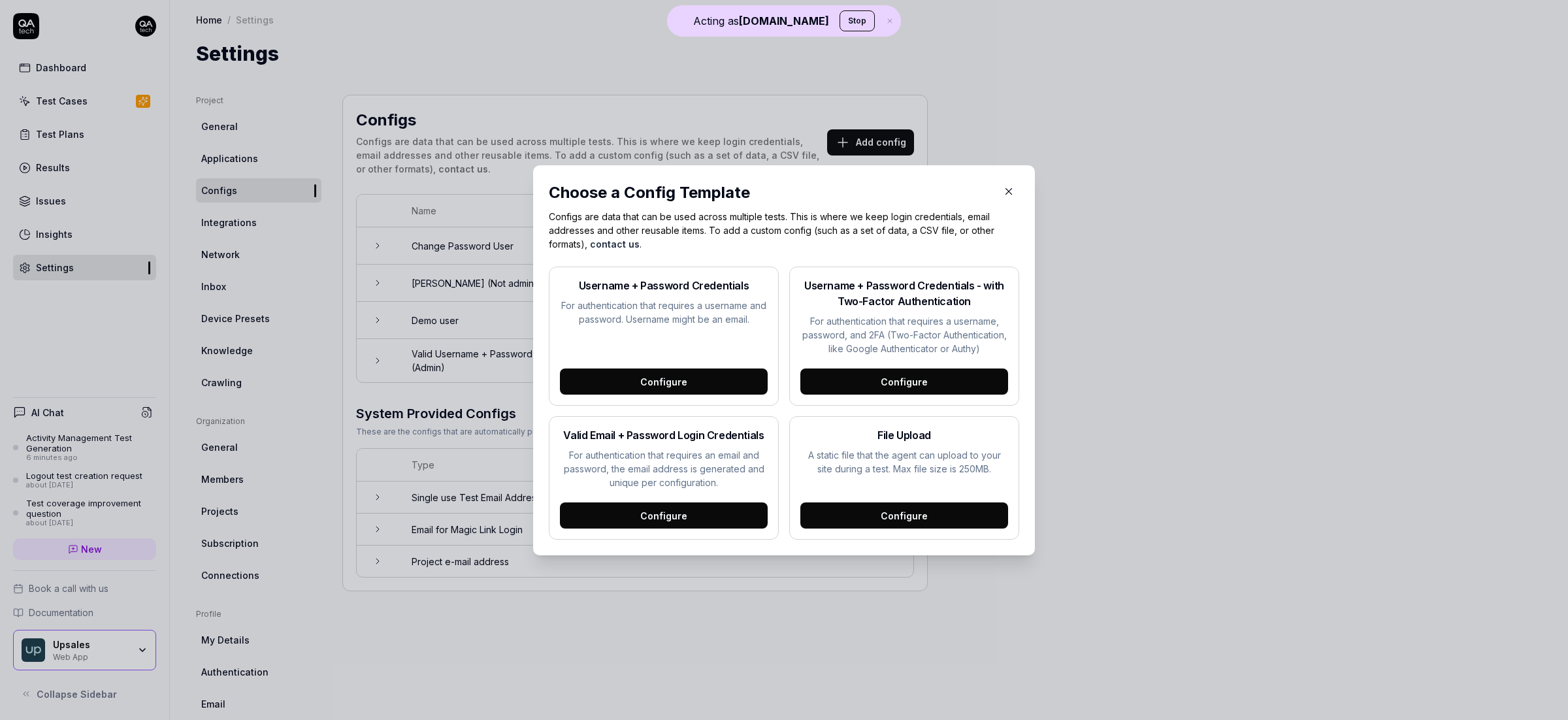
click at [1003, 186] on icon "button" at bounding box center [1009, 192] width 12 height 12
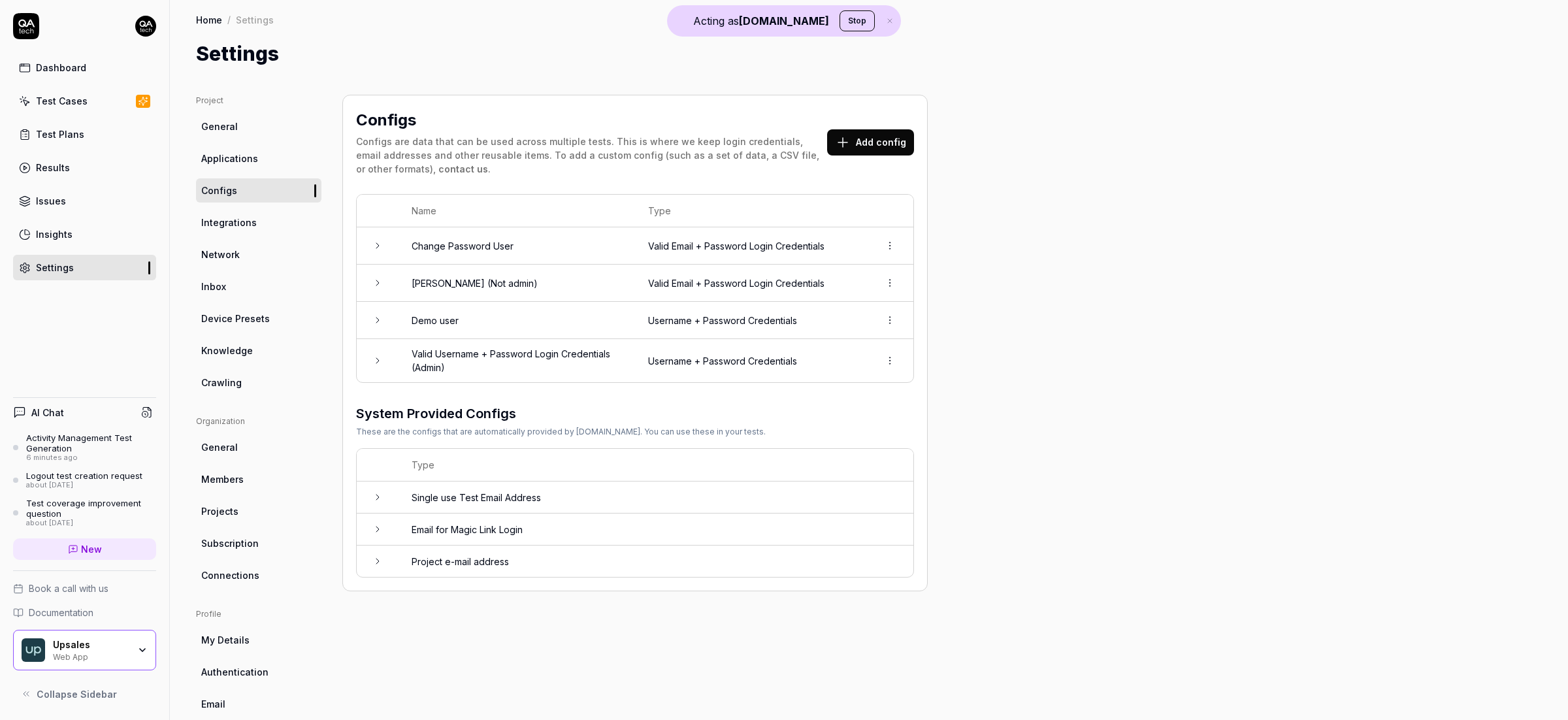
click at [244, 223] on span "Integrations" at bounding box center [229, 222] width 55 height 14
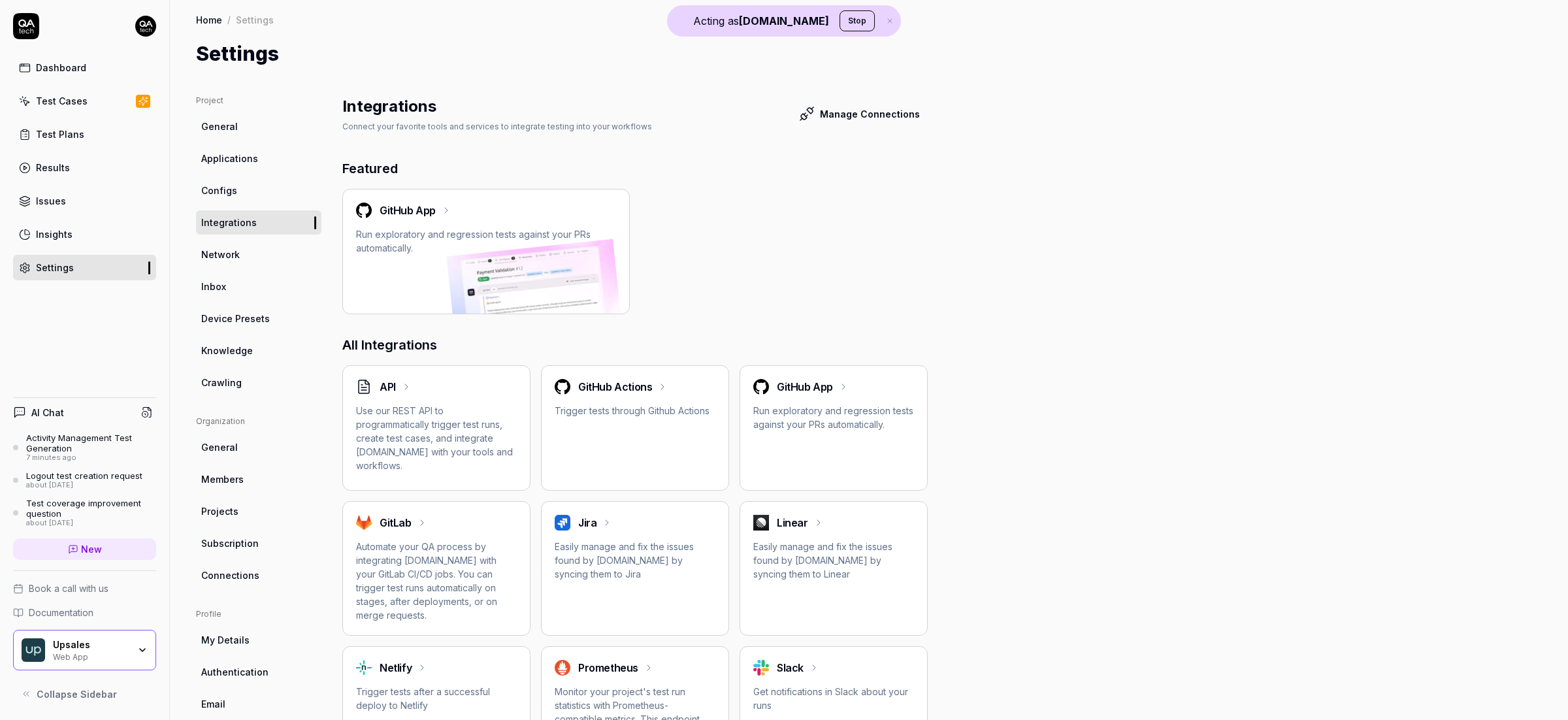
click at [76, 90] on link "Test Cases" at bounding box center [84, 101] width 143 height 26
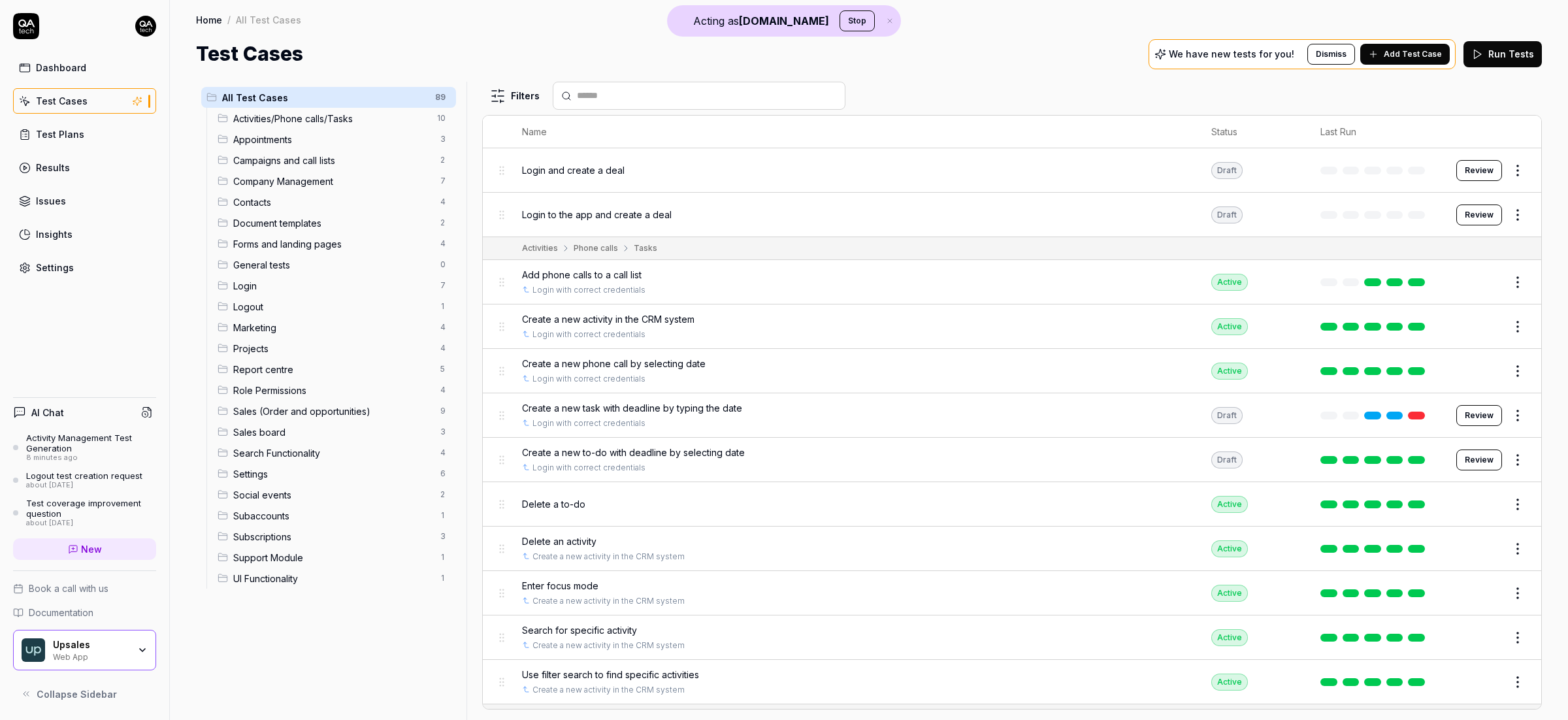
click at [61, 269] on div "Settings" at bounding box center [55, 267] width 38 height 14
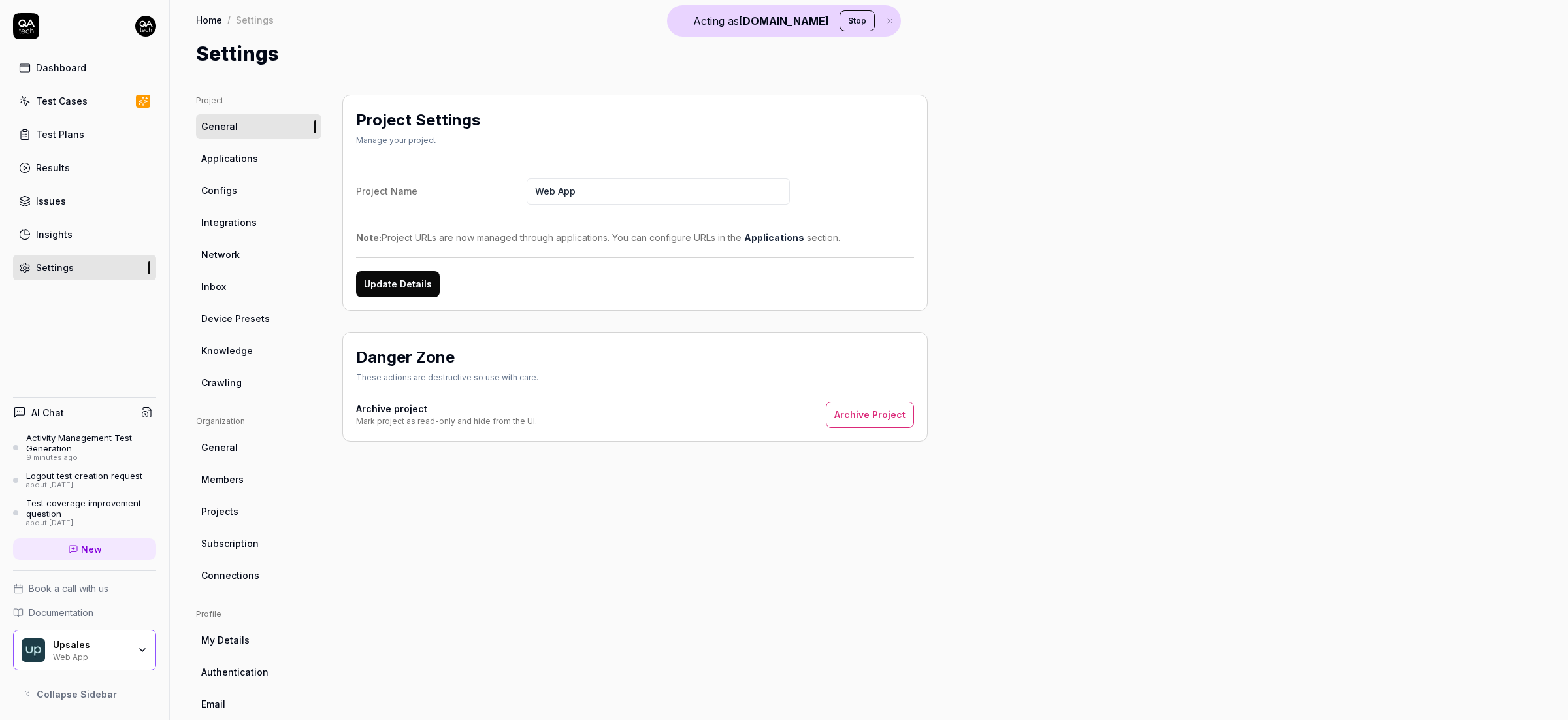
click at [242, 388] on link "Crawling" at bounding box center [258, 382] width 125 height 24
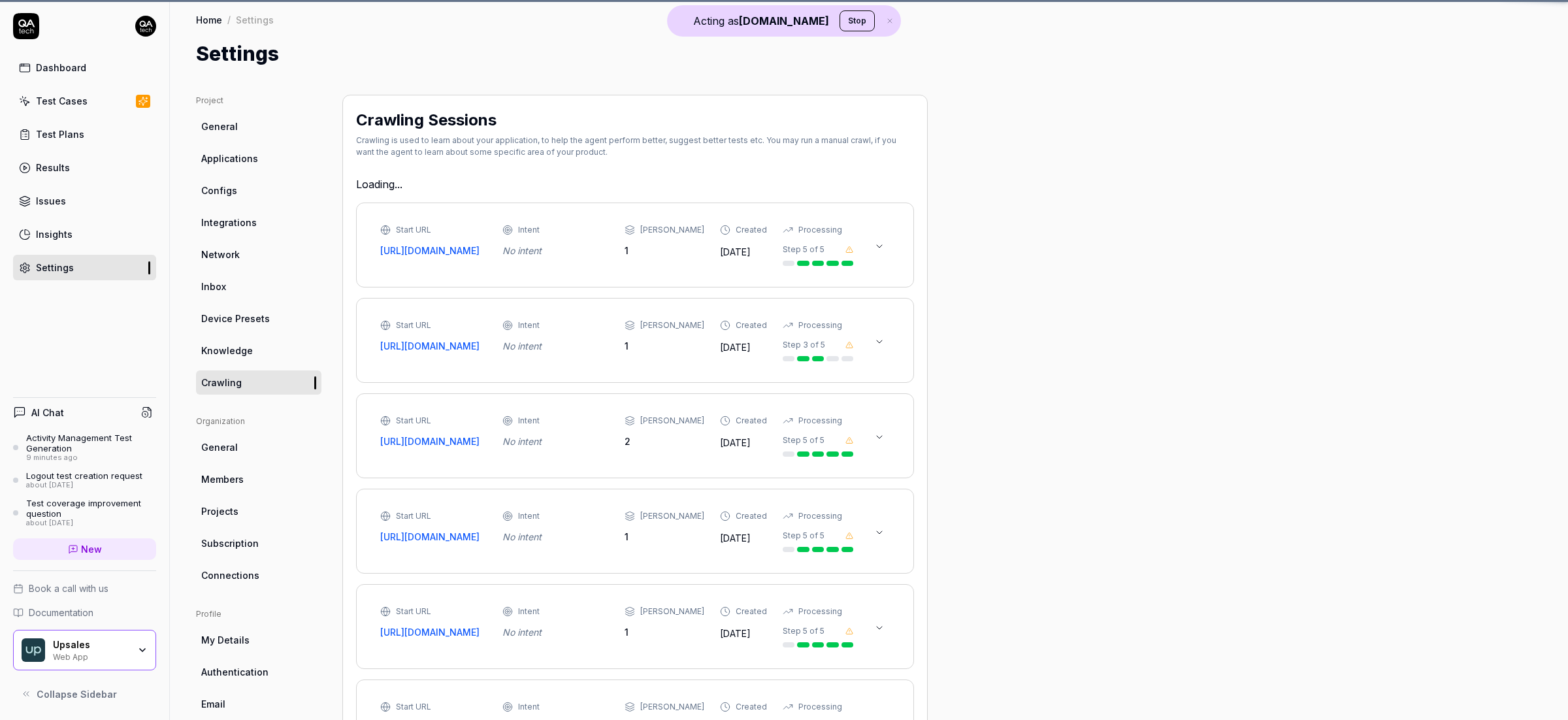
type textarea "*"
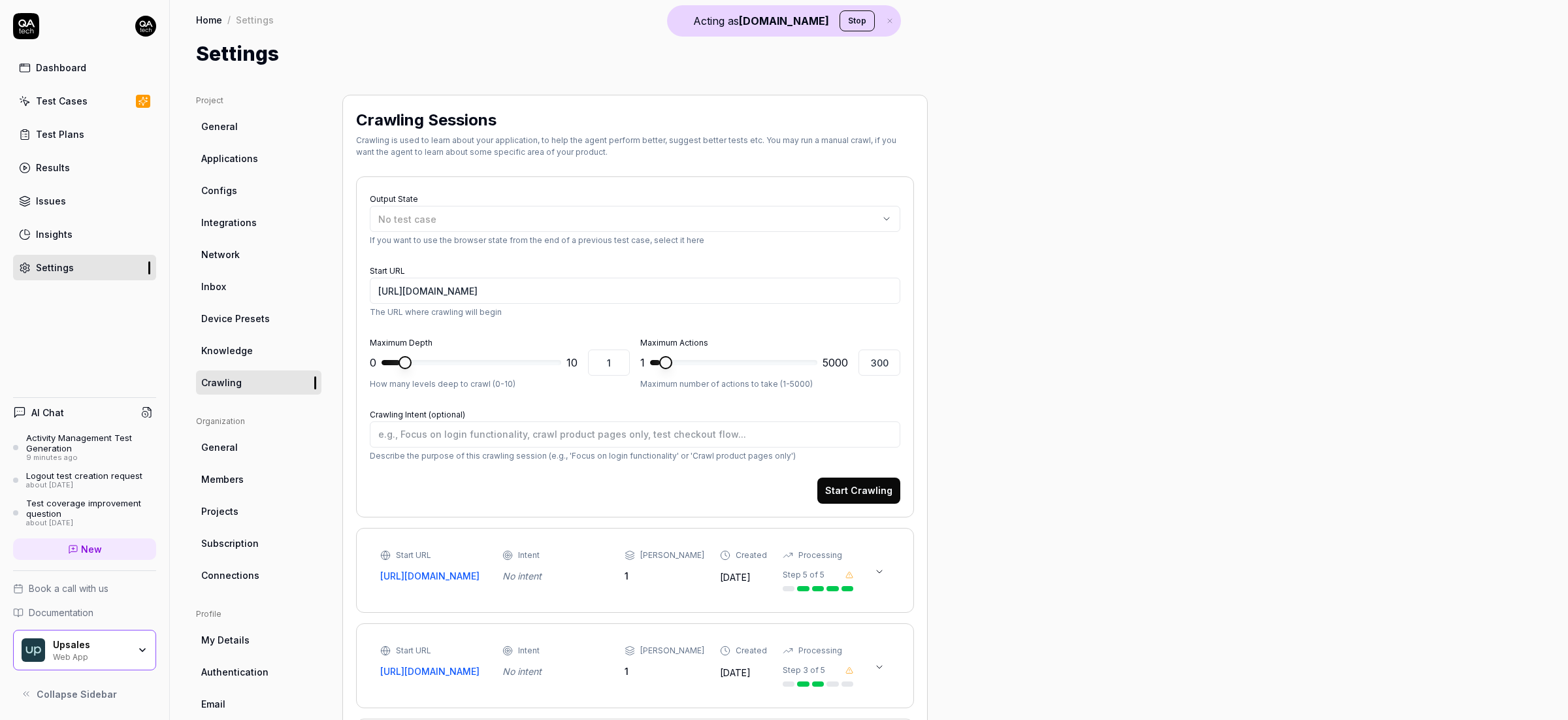
click at [238, 192] on link "Configs" at bounding box center [258, 190] width 125 height 24
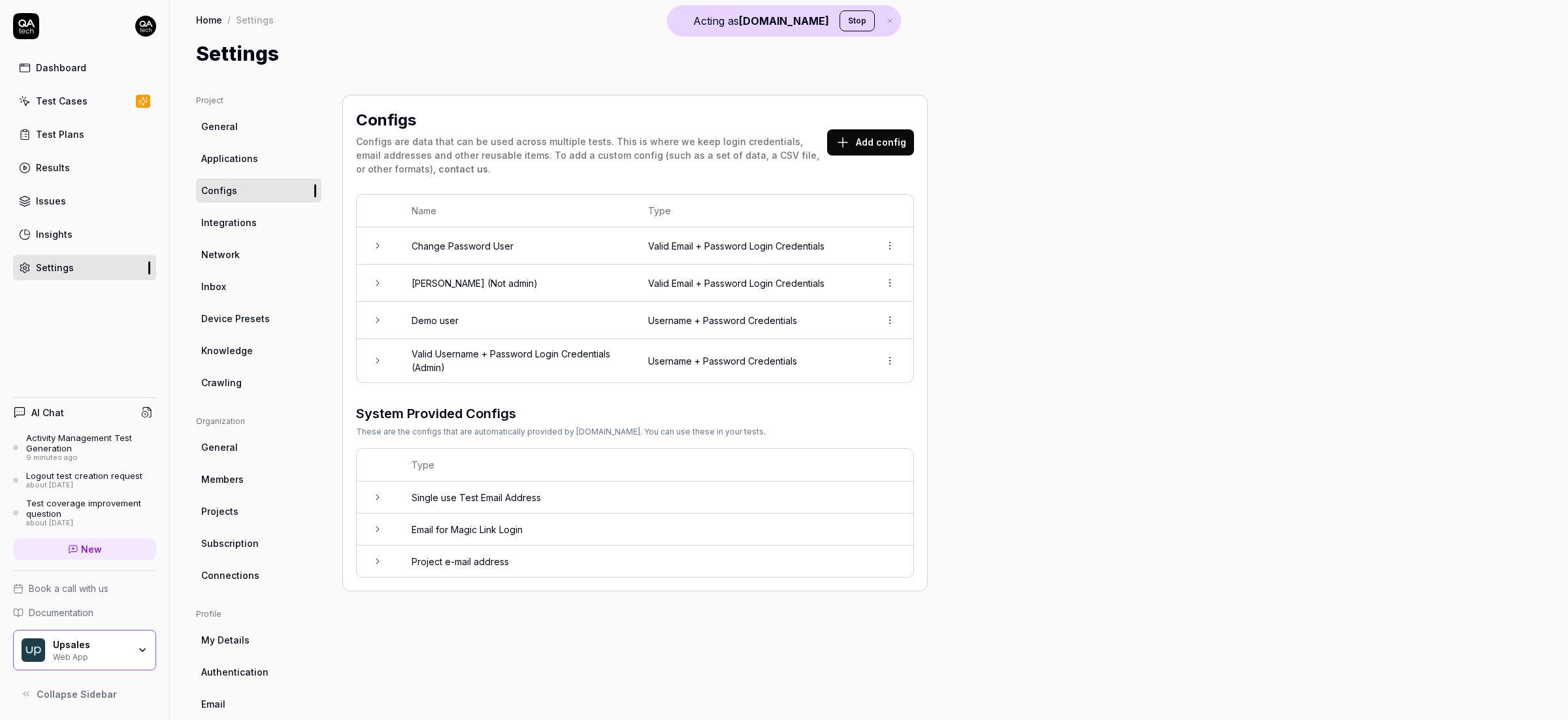
click at [256, 160] on link "Applications" at bounding box center [258, 158] width 125 height 24
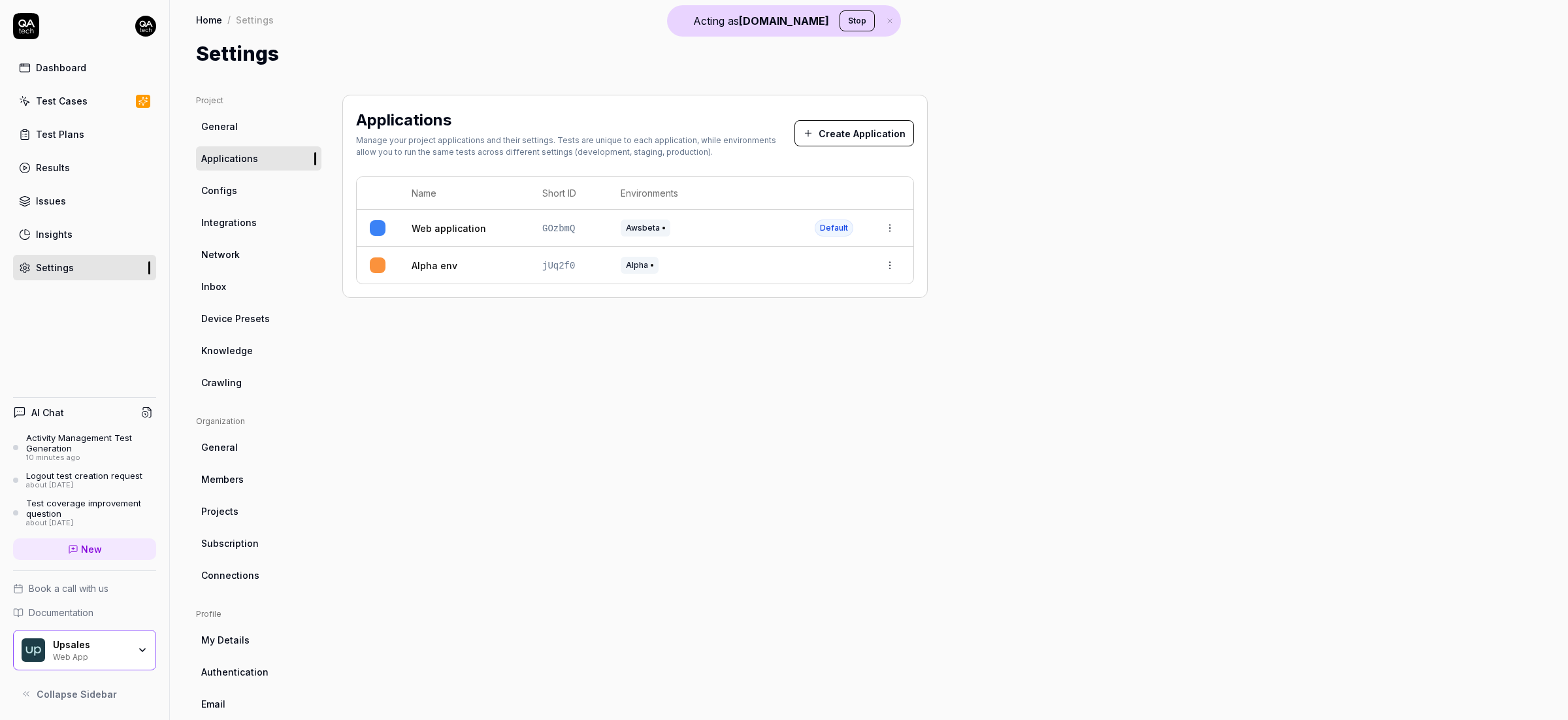
click at [230, 116] on link "General" at bounding box center [258, 126] width 125 height 24
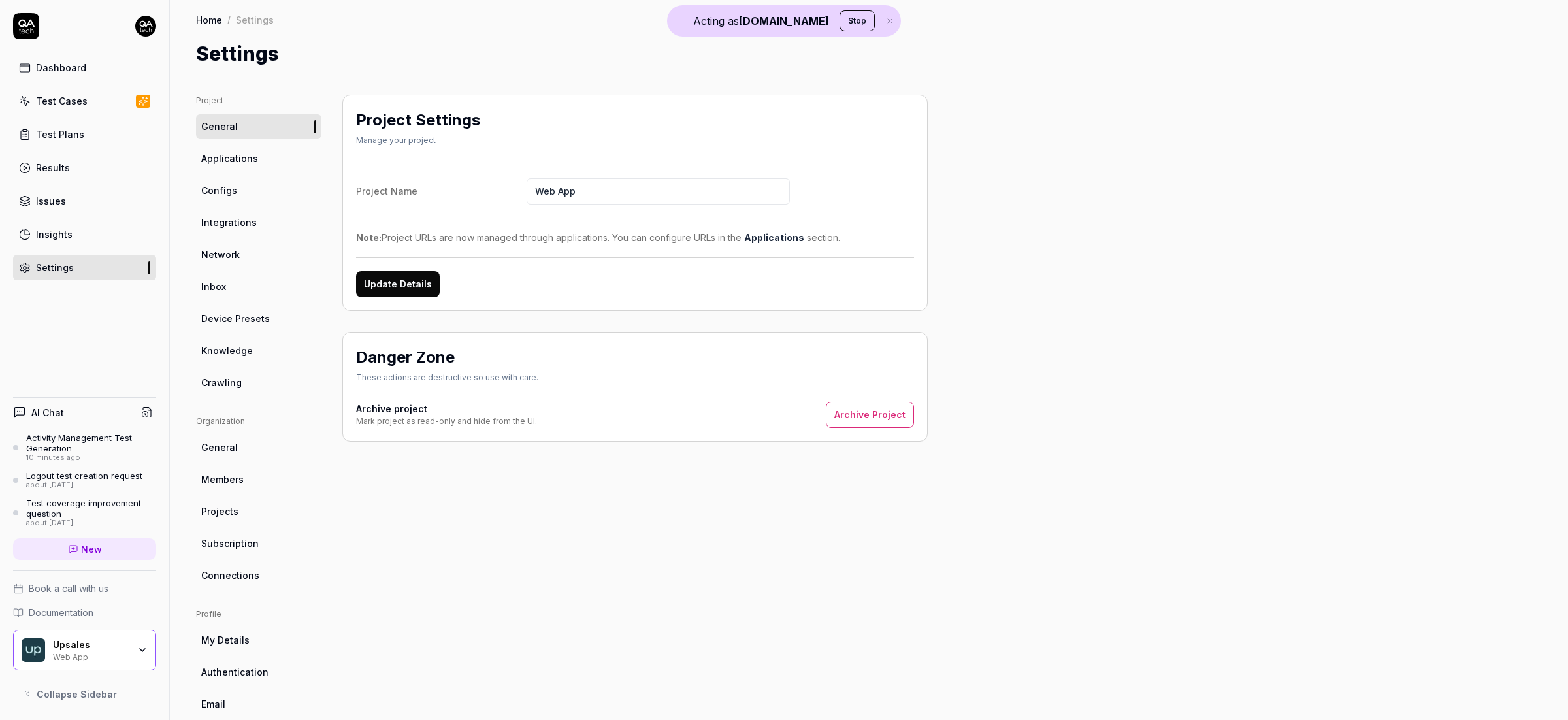
click at [72, 109] on link "Test Cases" at bounding box center [84, 101] width 143 height 26
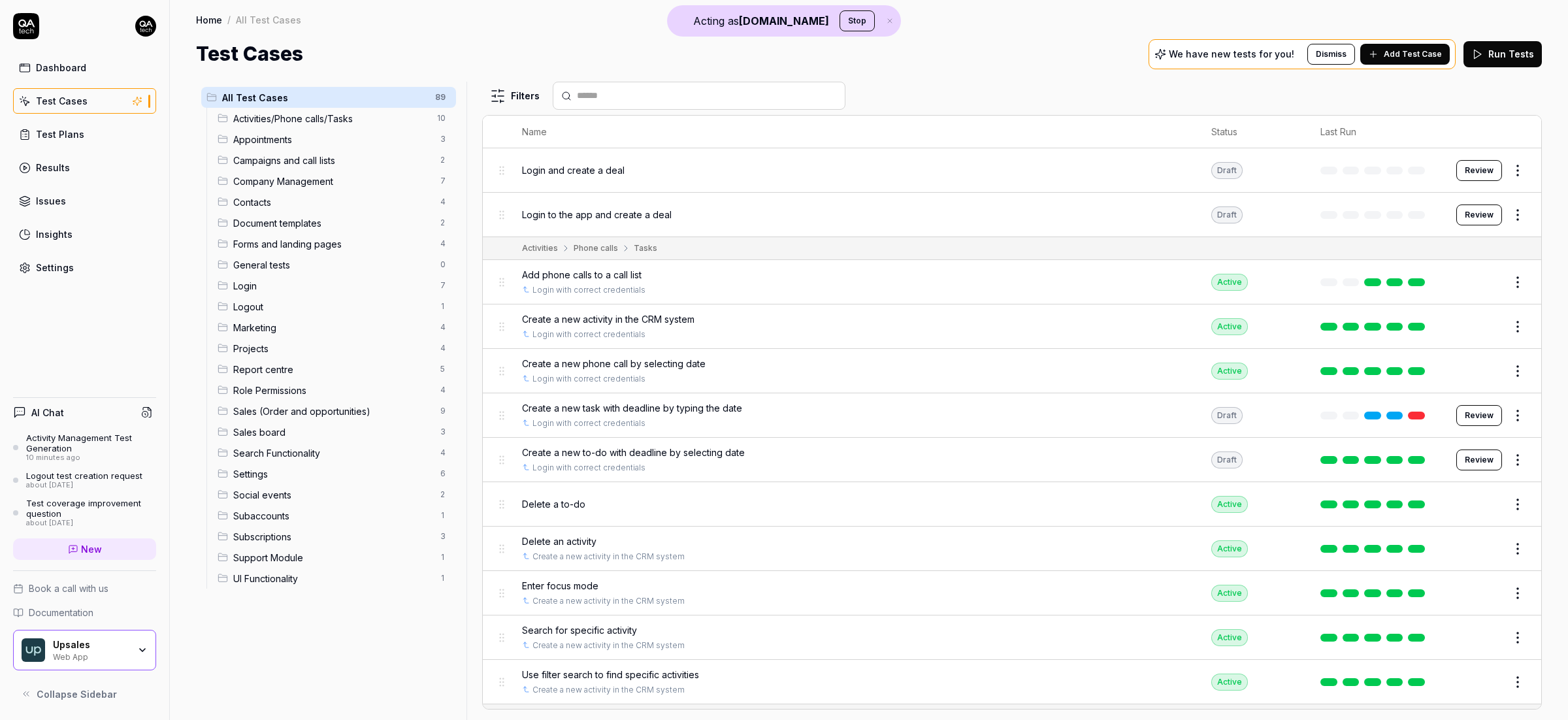
click at [590, 277] on span "Add phone calls to a call list" at bounding box center [581, 275] width 119 height 14
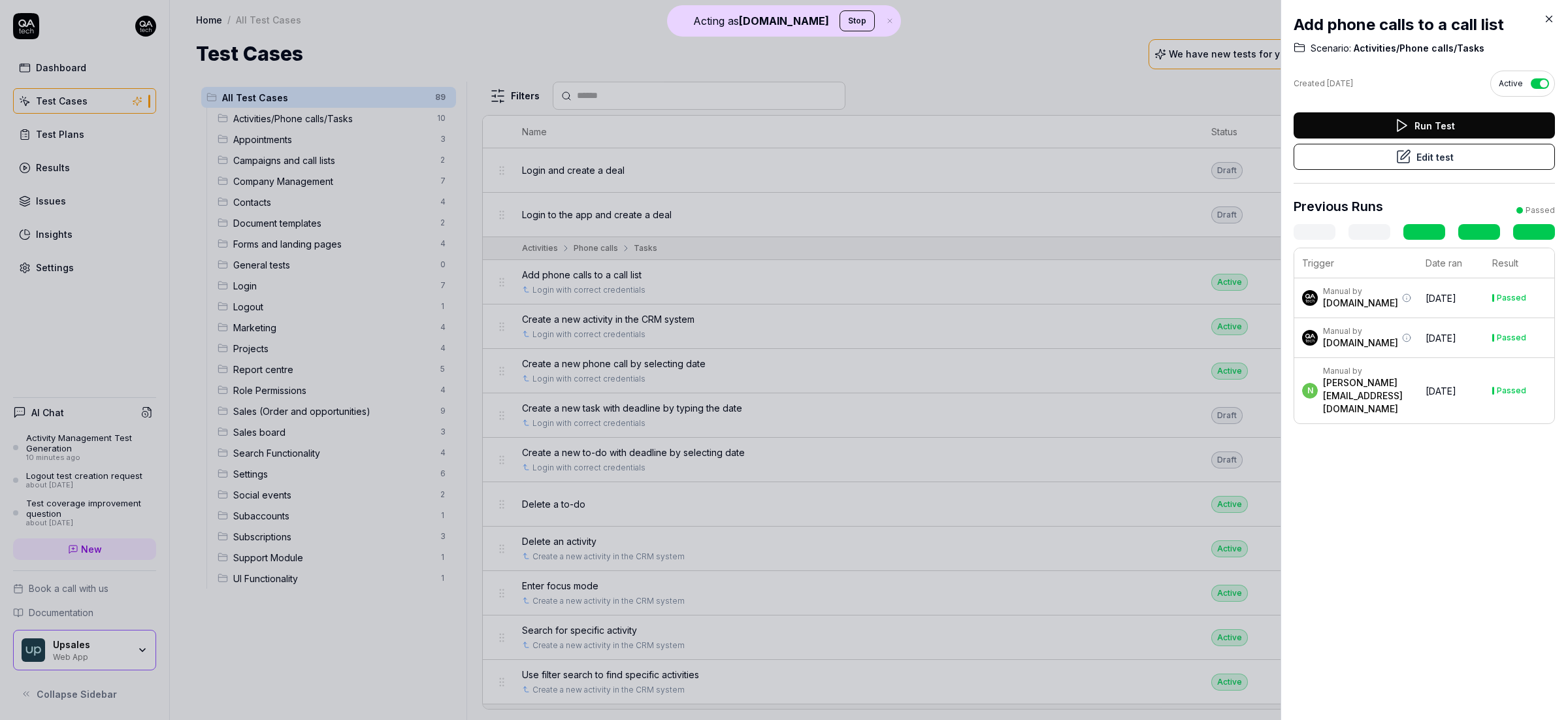
click at [1547, 20] on icon at bounding box center [1549, 19] width 12 height 12
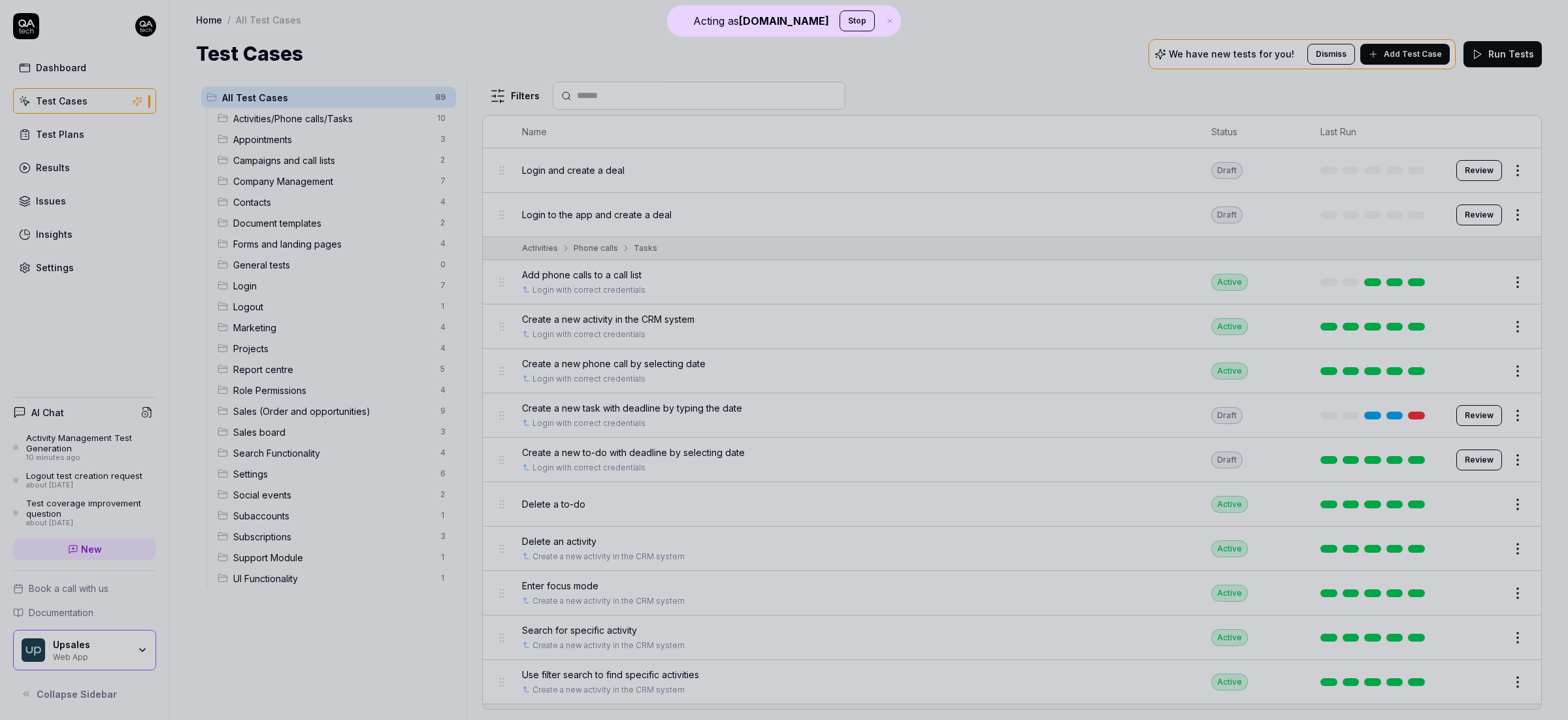
drag, startPoint x: 1549, startPoint y: 20, endPoint x: 1534, endPoint y: 23, distance: 15.3
click at [1549, 20] on div at bounding box center [784, 360] width 1568 height 720
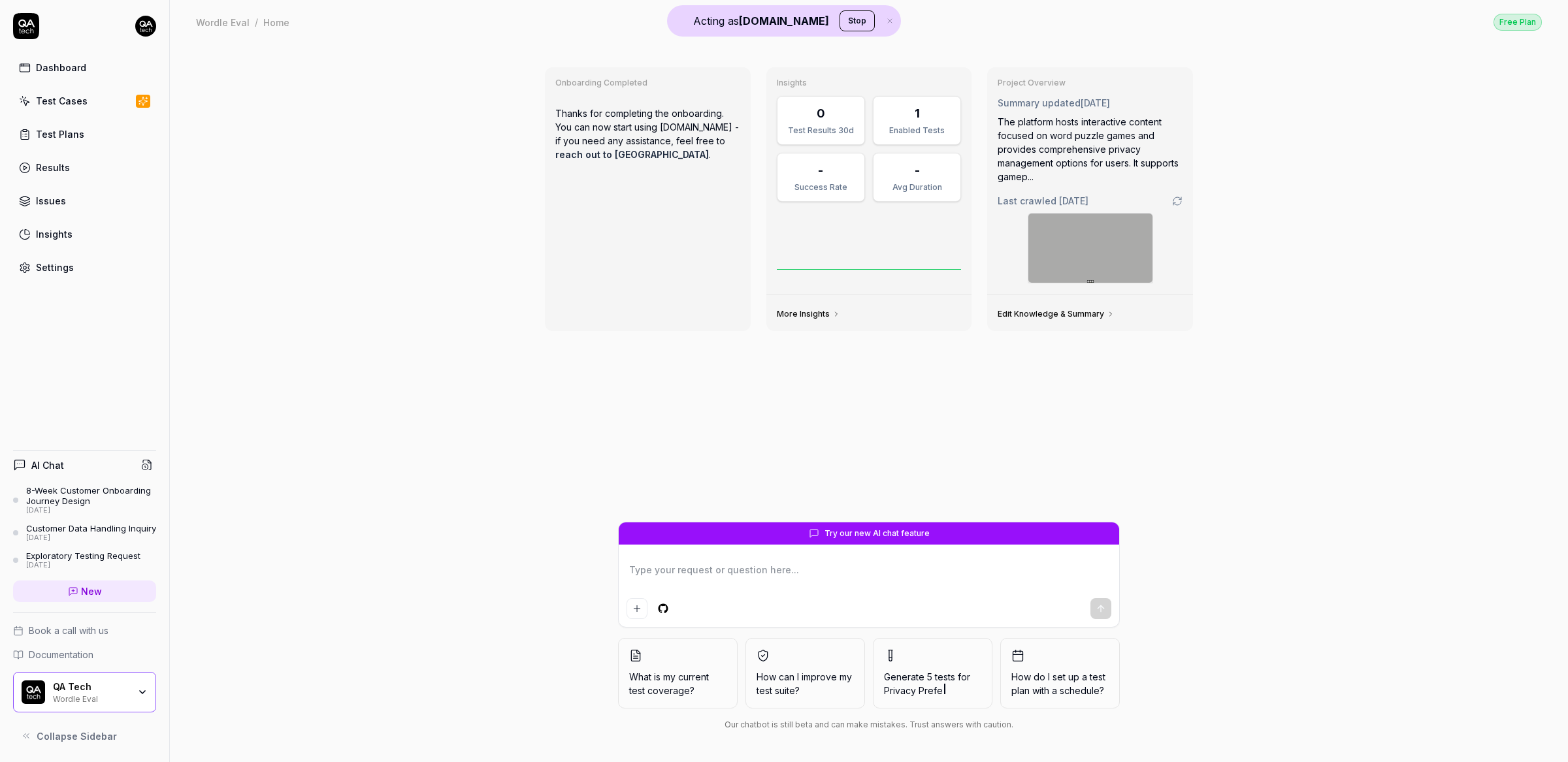
click at [98, 700] on div "Wordle Eval" at bounding box center [90, 698] width 76 height 11
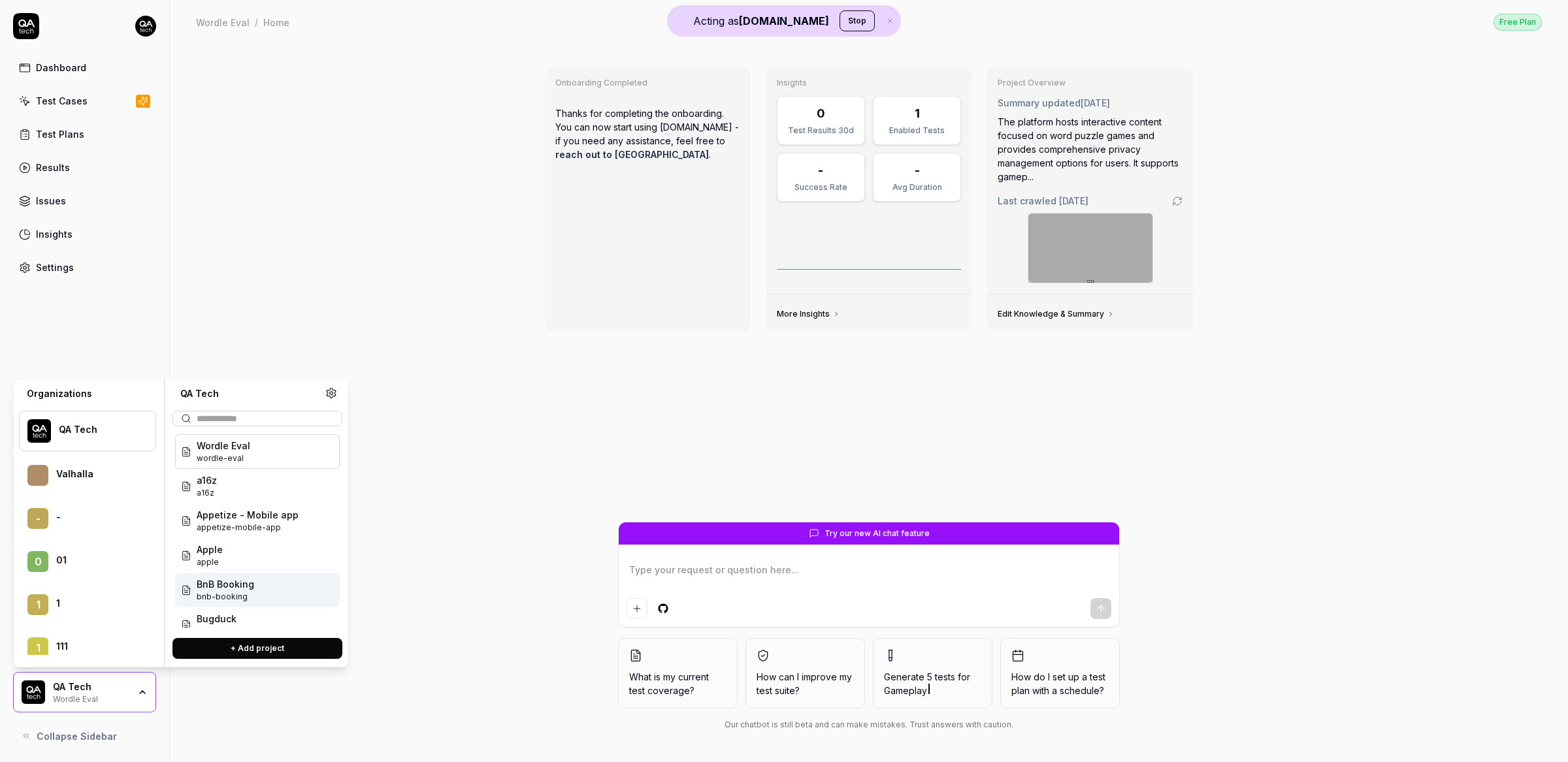
type textarea "*"
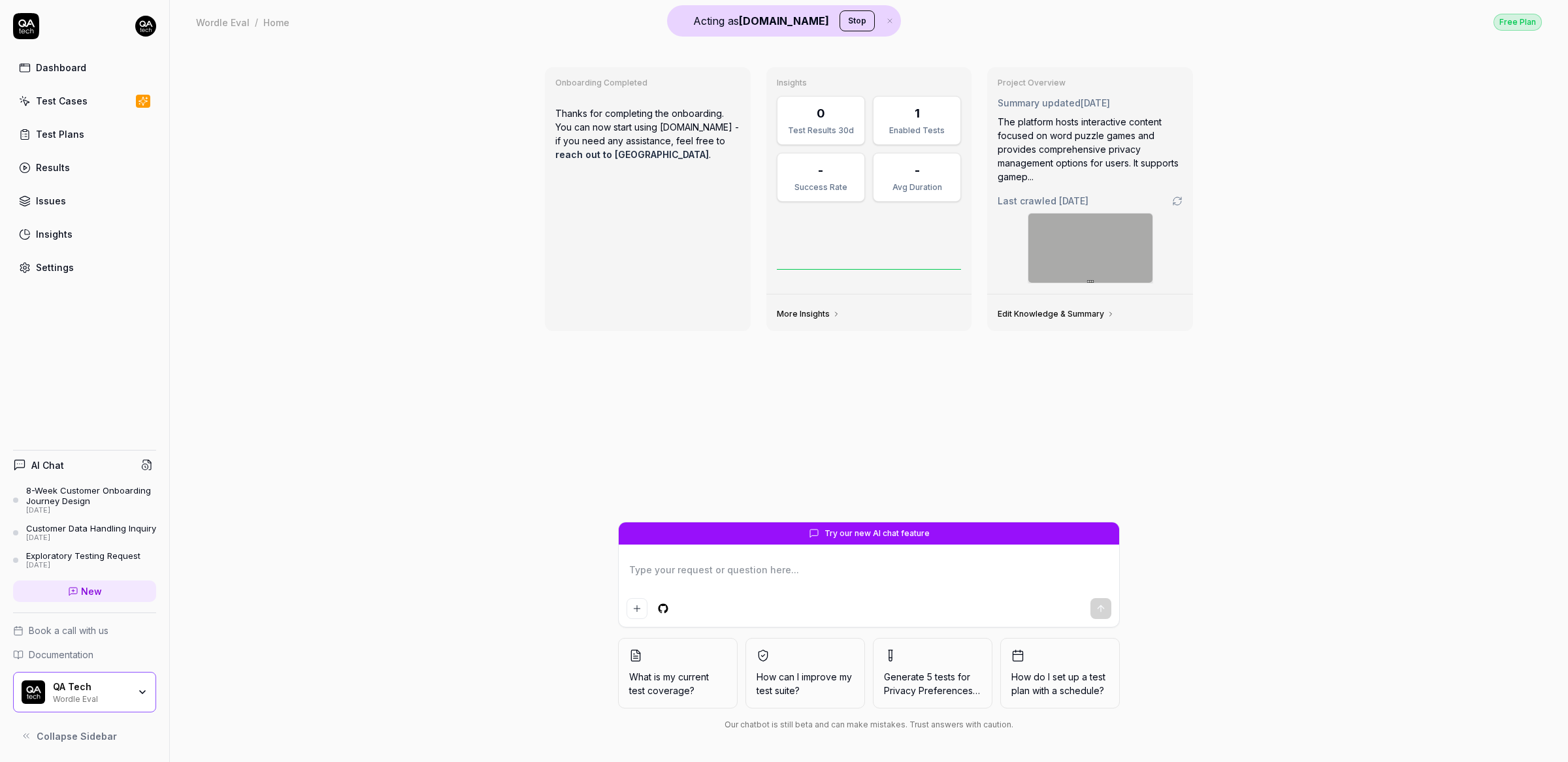
click at [80, 273] on link "Settings" at bounding box center [84, 267] width 143 height 26
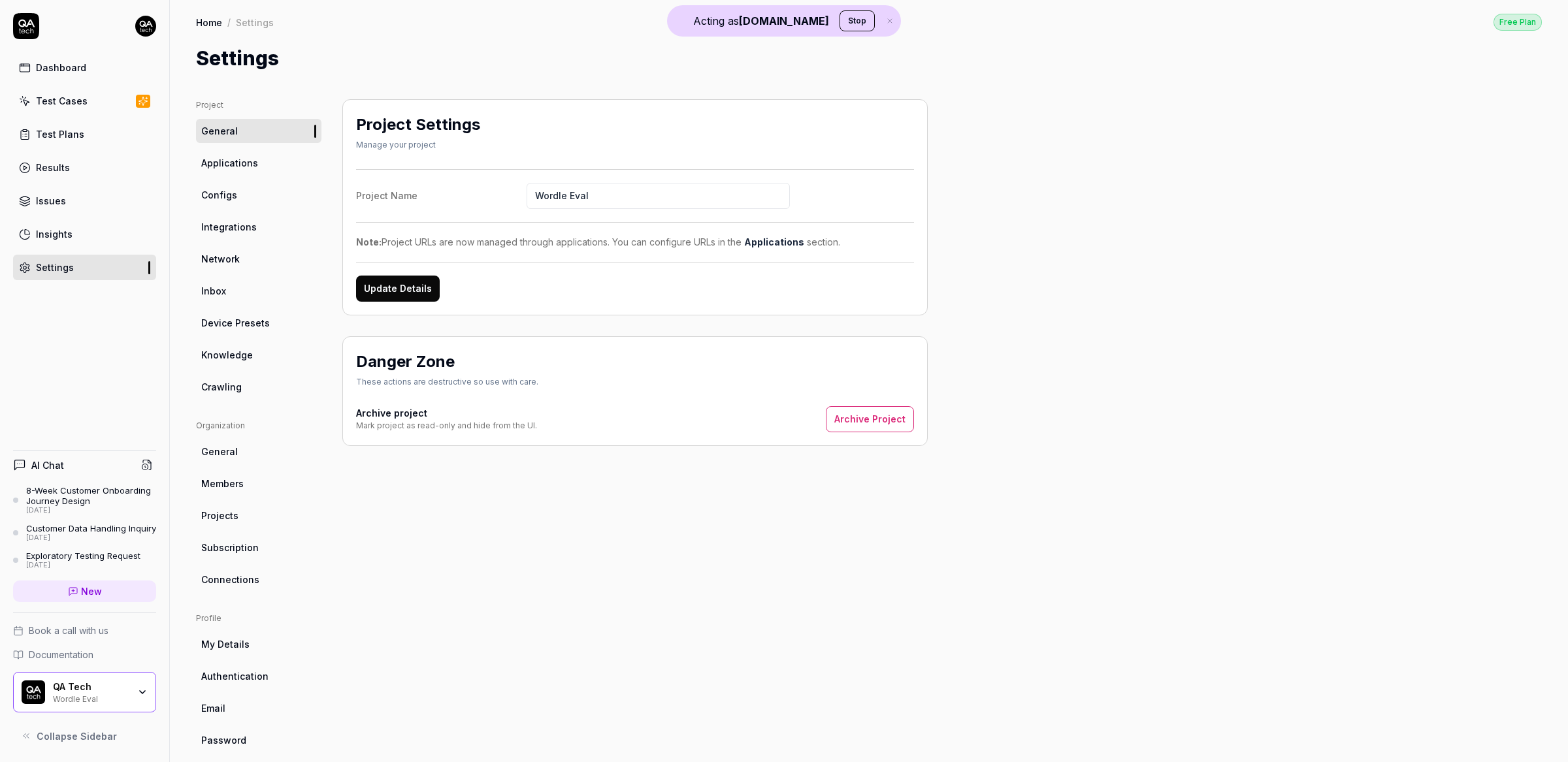
click at [233, 487] on span "Members" at bounding box center [222, 483] width 42 height 14
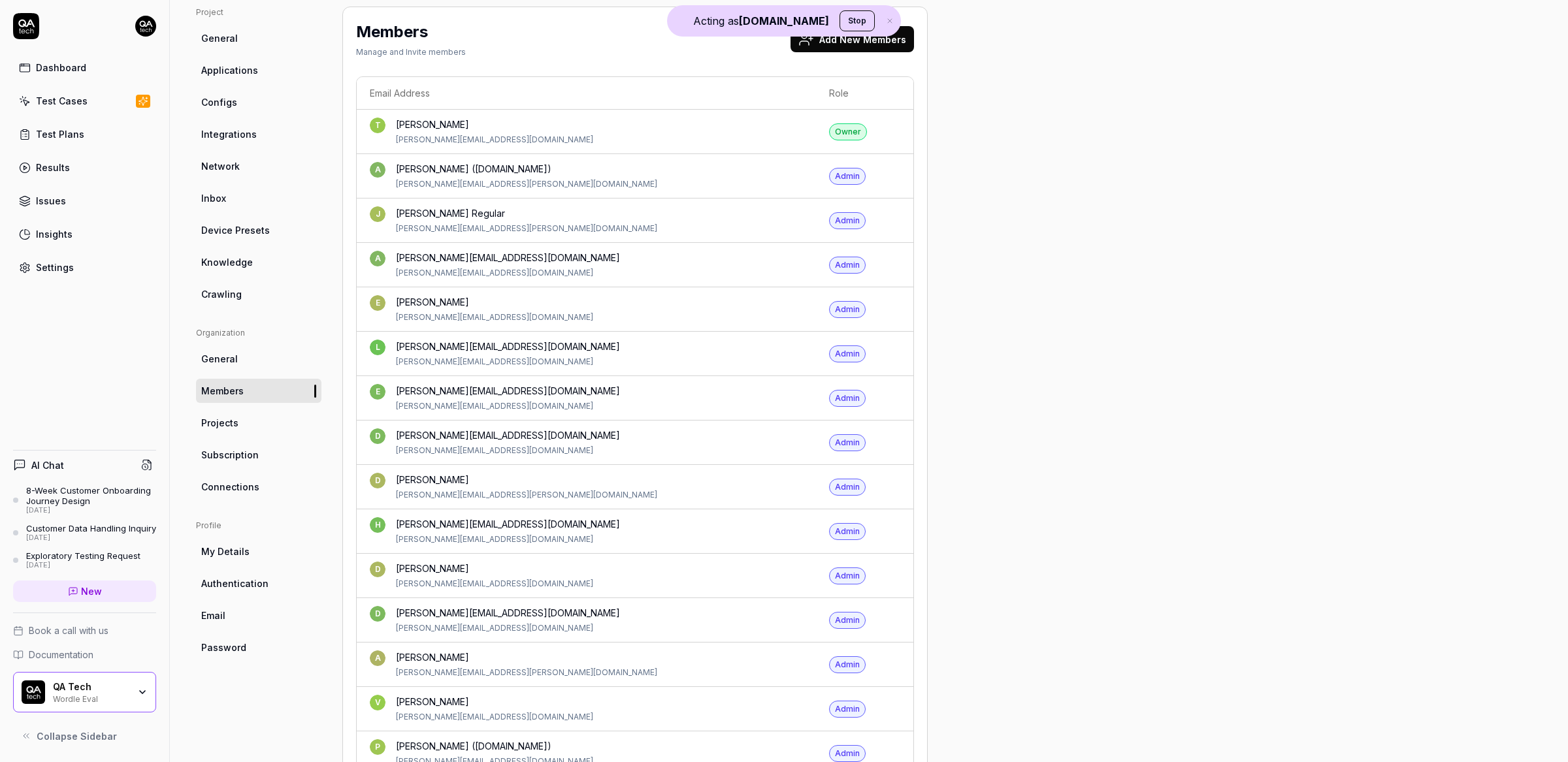
scroll to position [18, 0]
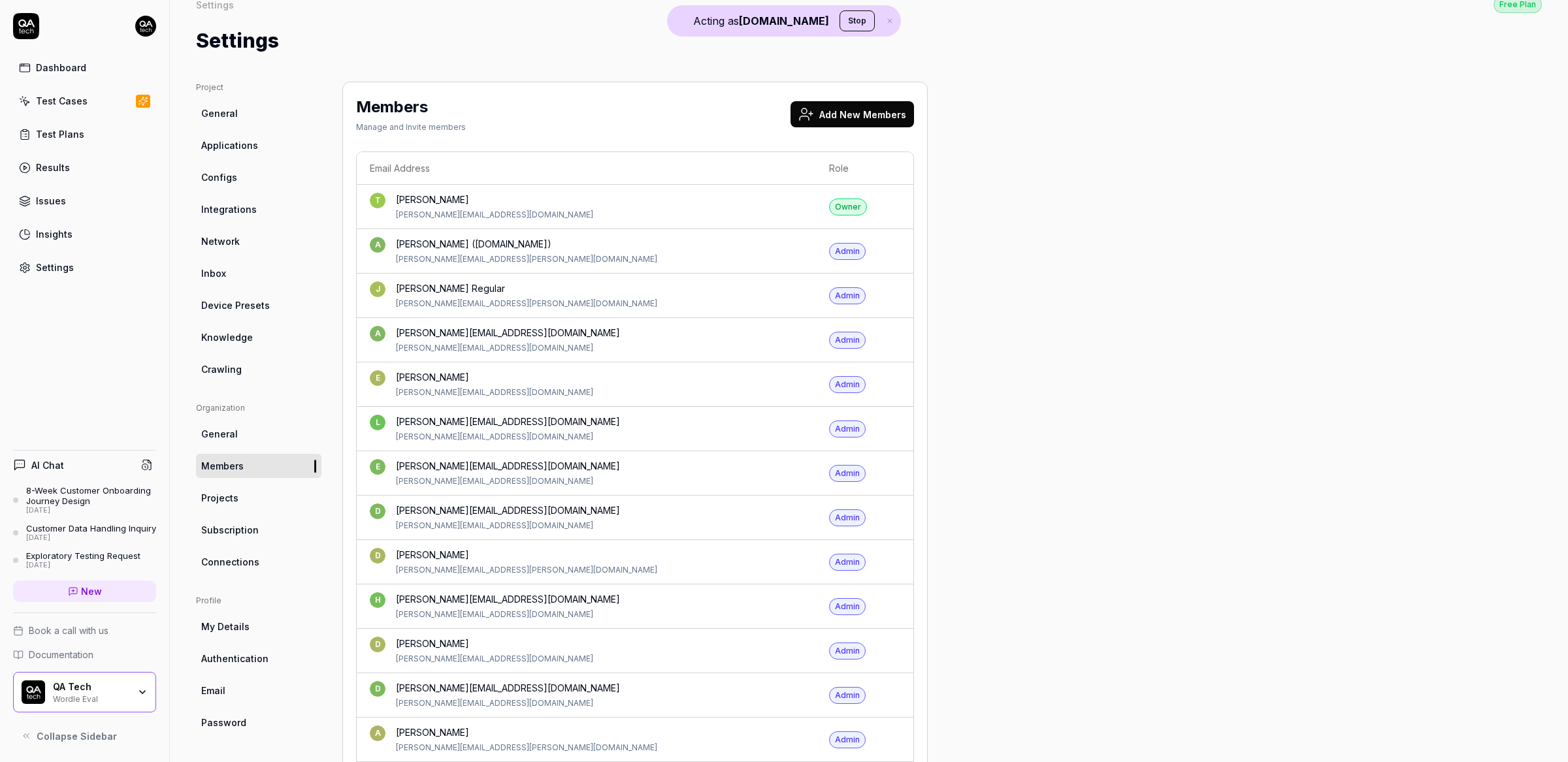
click at [815, 122] on button "Add New Members" at bounding box center [852, 115] width 123 height 26
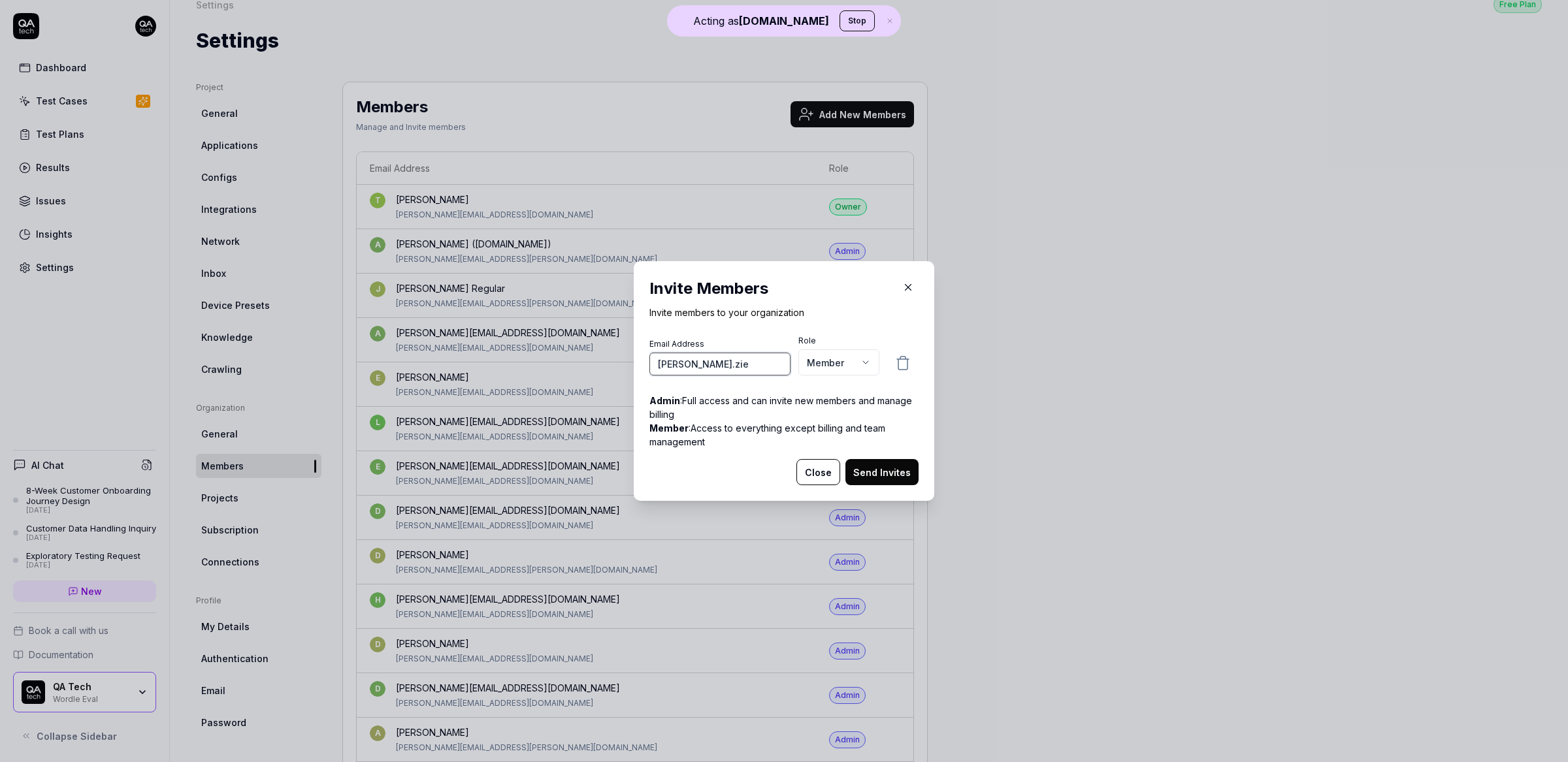
paste input "Kasper.zielinski@qa.tech"
type input "Kasper.zielinski@qa.tech"
click at [835, 357] on body "Acting as QA.tech Stop Dashboard Test Cases Test Plans Results Issues Insights …" at bounding box center [784, 381] width 1568 height 762
select select "*"
click at [899, 471] on button "Send Invites" at bounding box center [882, 472] width 73 height 26
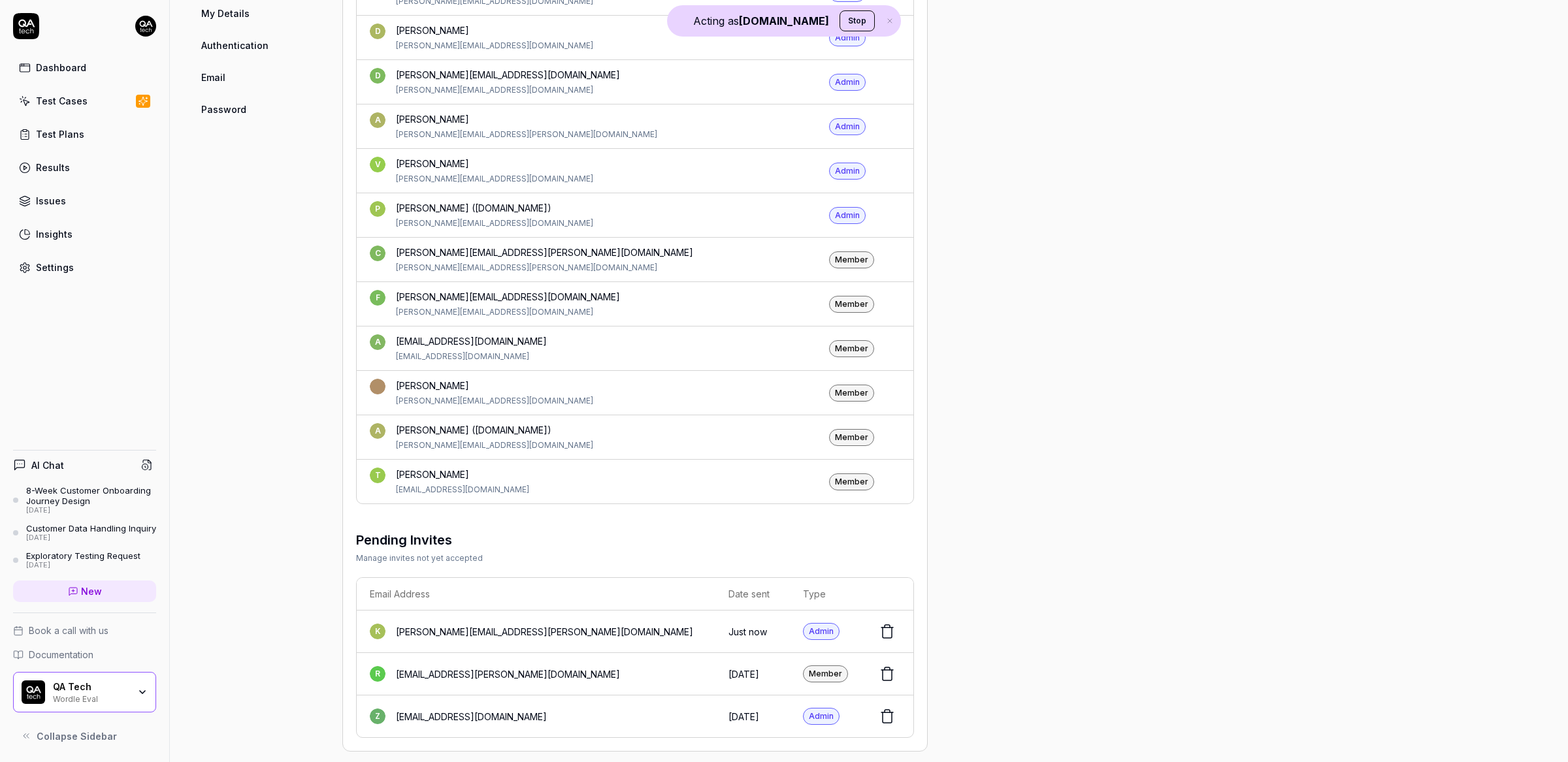
scroll to position [651, 0]
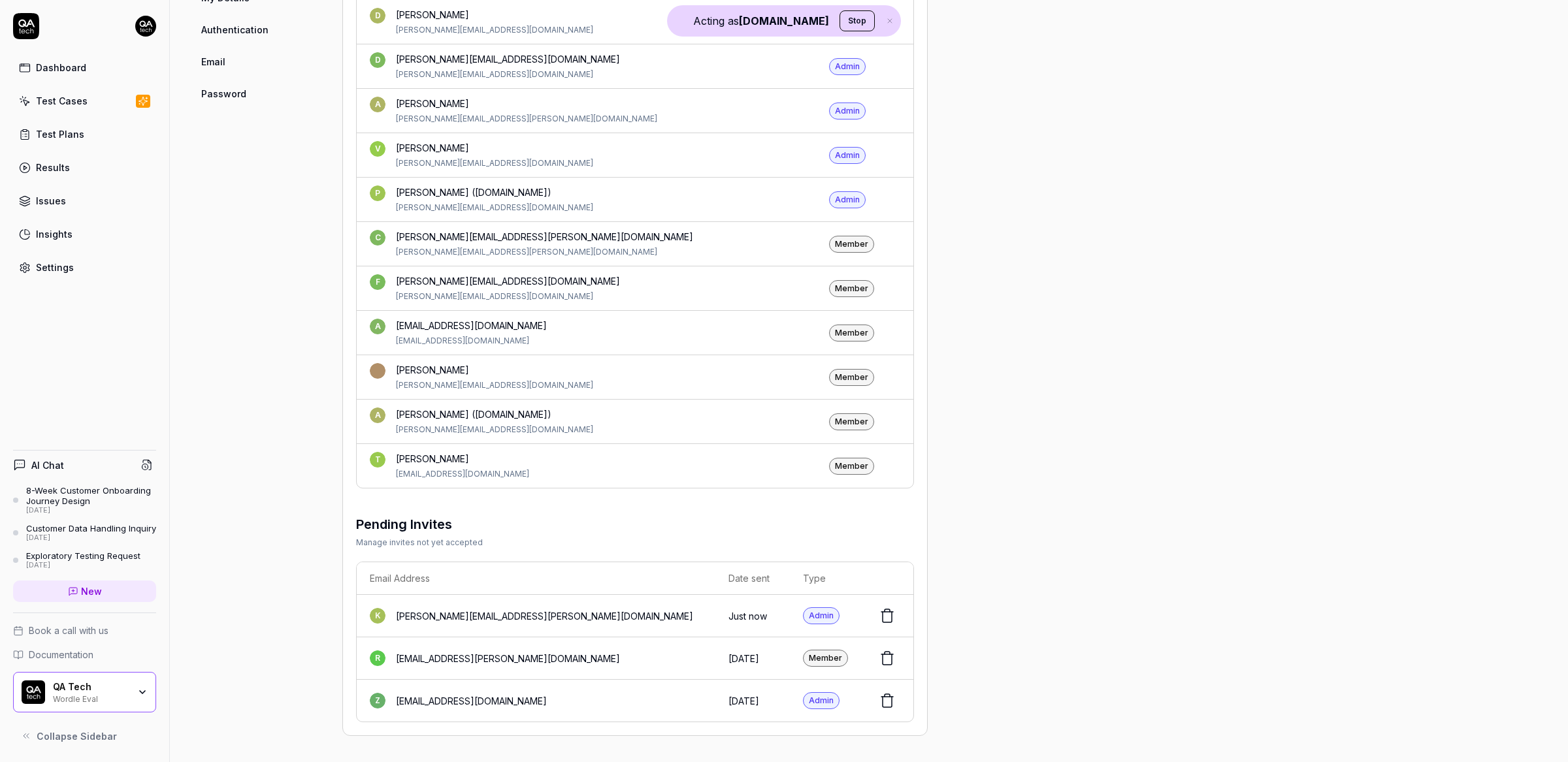
click at [71, 683] on div "QA Tech" at bounding box center [90, 687] width 76 height 12
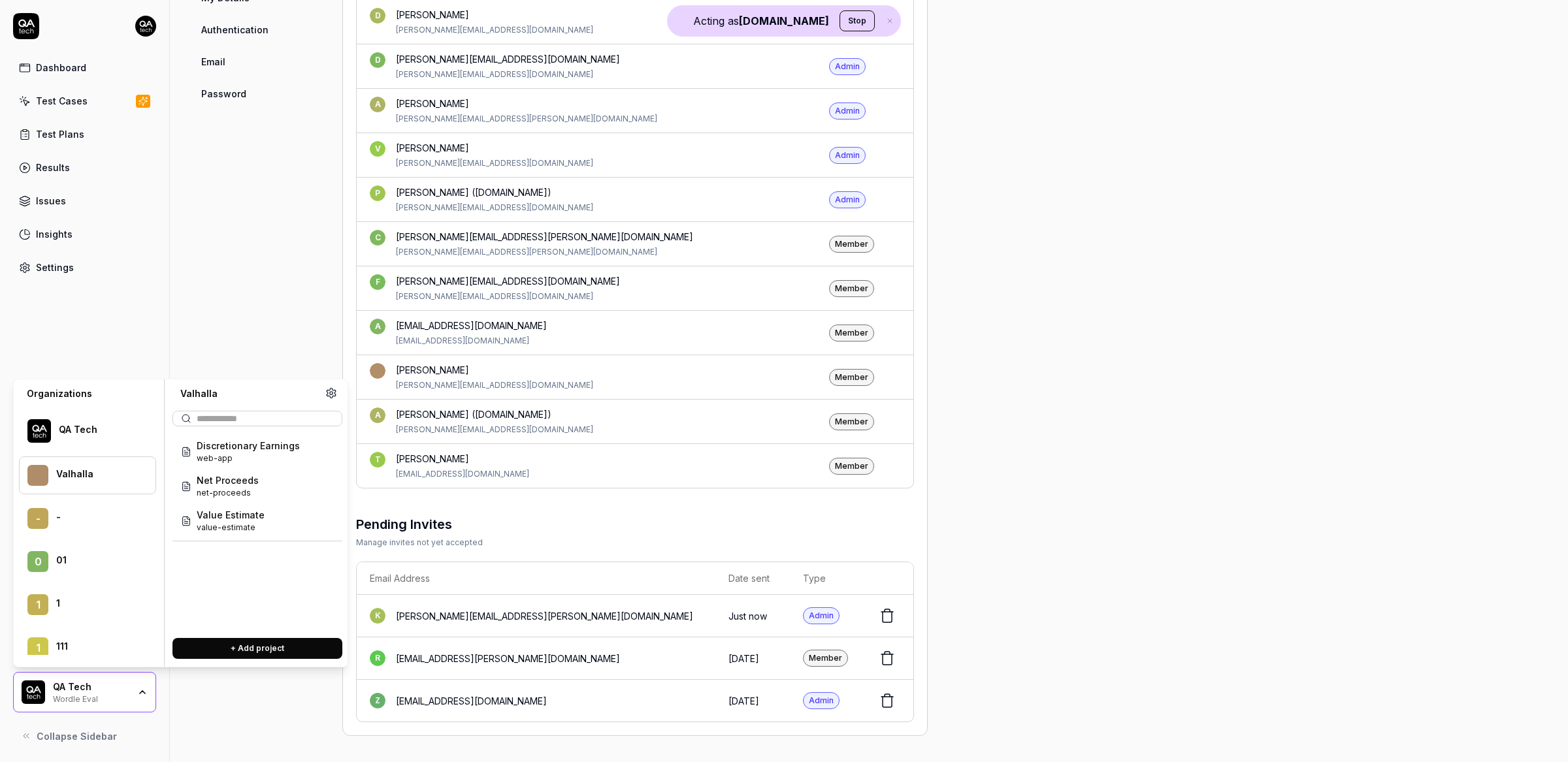
click at [106, 433] on div "QA Tech" at bounding box center [98, 430] width 80 height 12
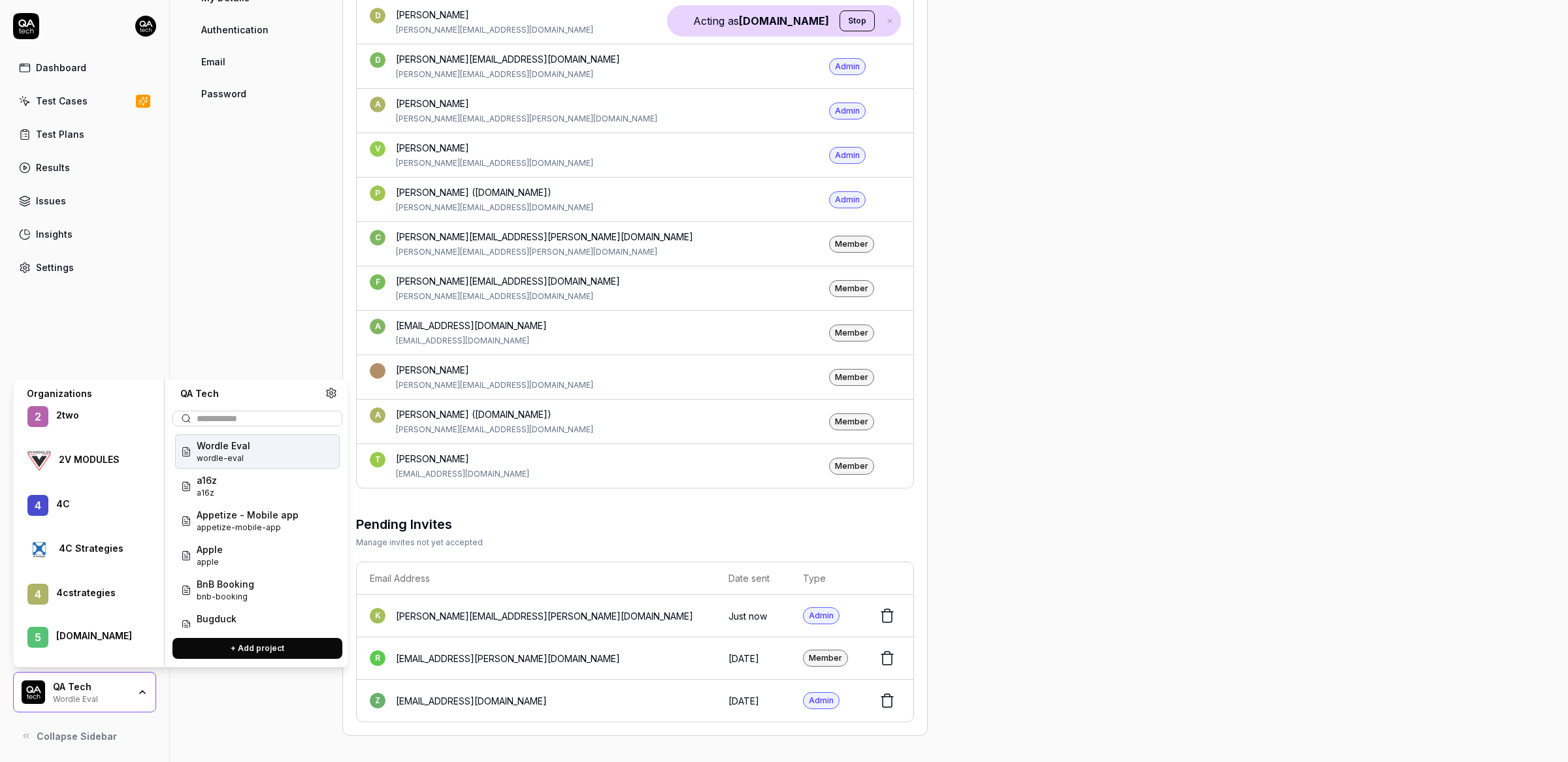
scroll to position [0, 0]
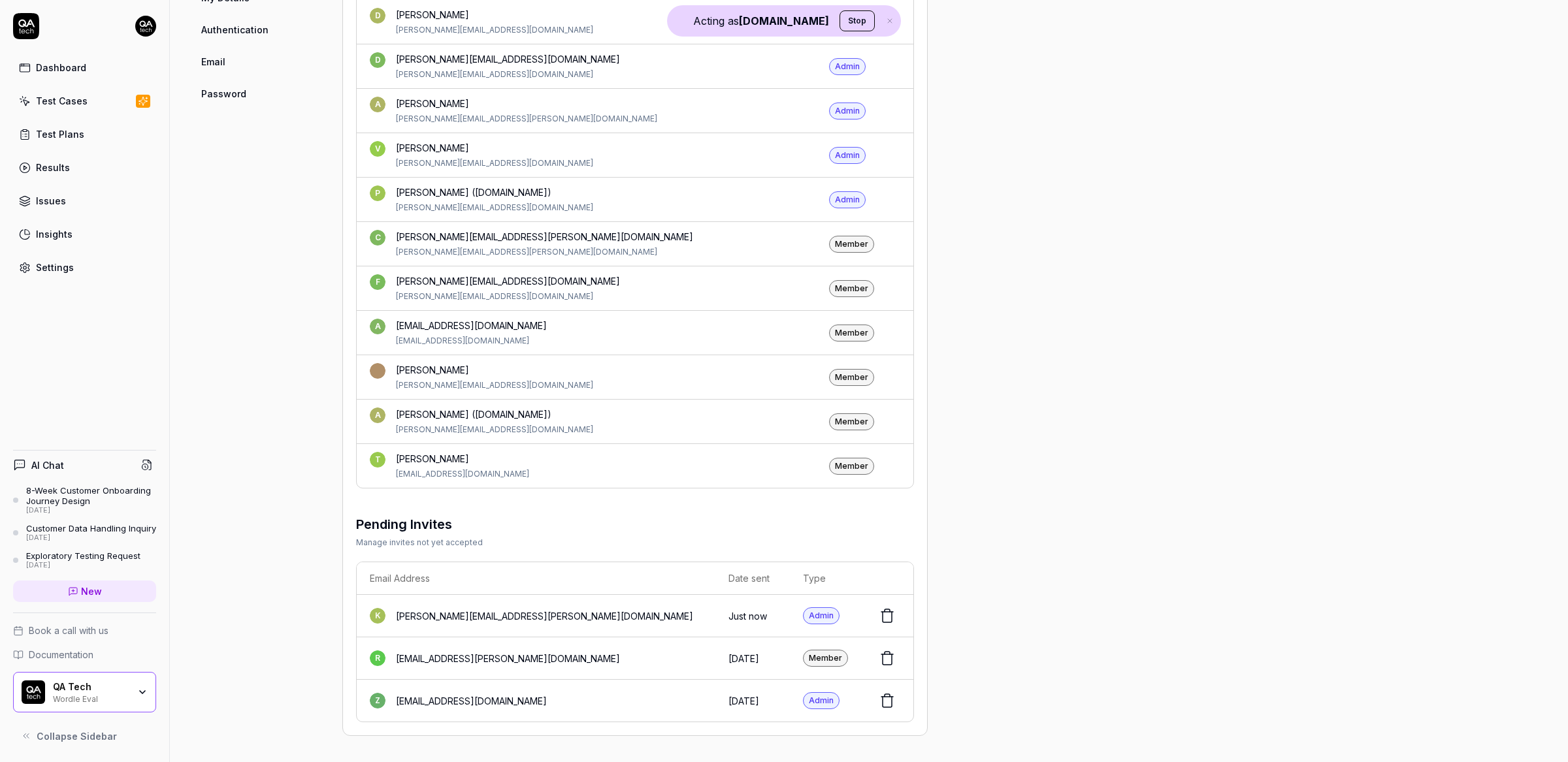
click at [1031, 292] on div "Project General Applications Configs Integrations Network Inbox Device Presets …" at bounding box center [868, 94] width 1346 height 1283
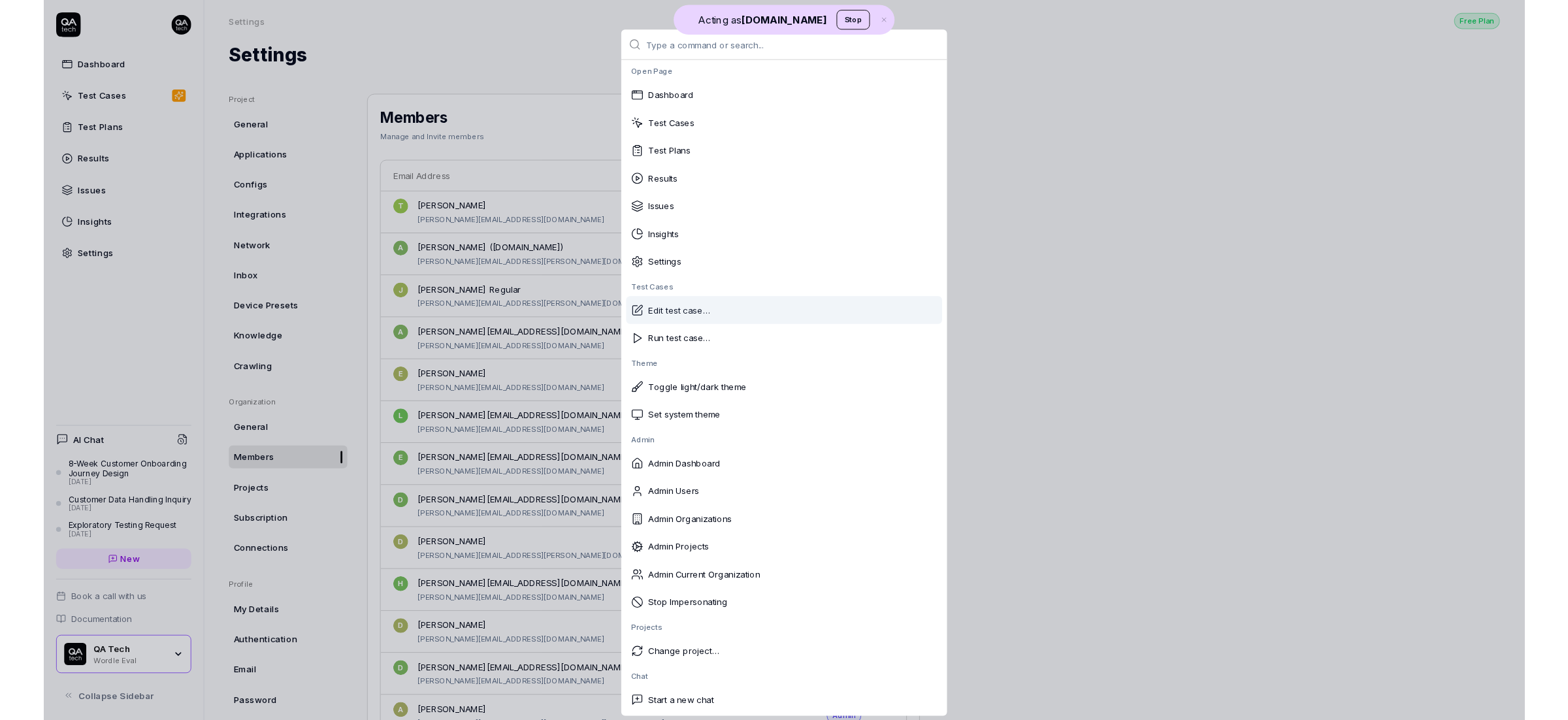
scroll to position [15, 0]
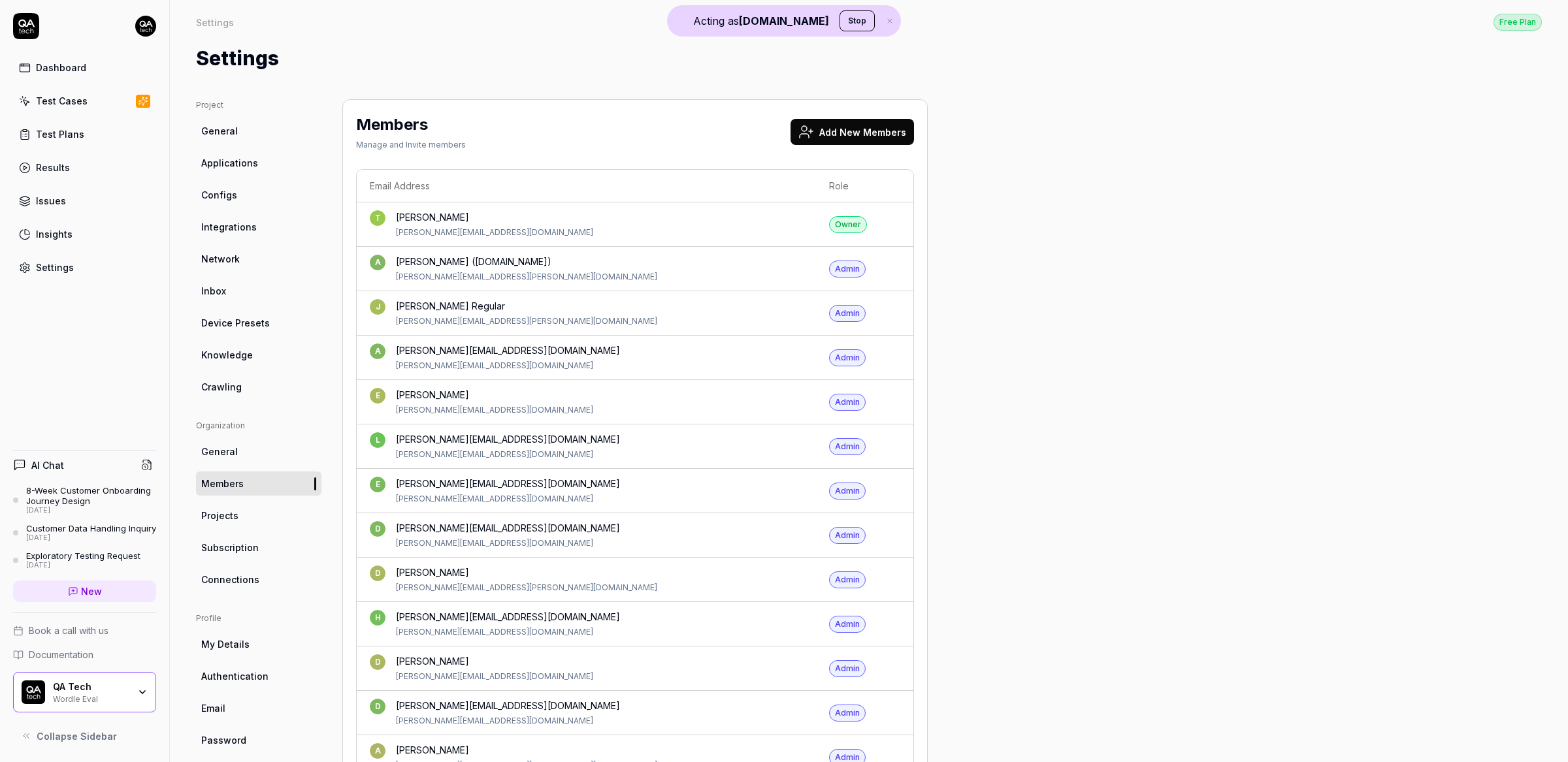
click at [73, 68] on div "Dashboard" at bounding box center [61, 67] width 50 height 14
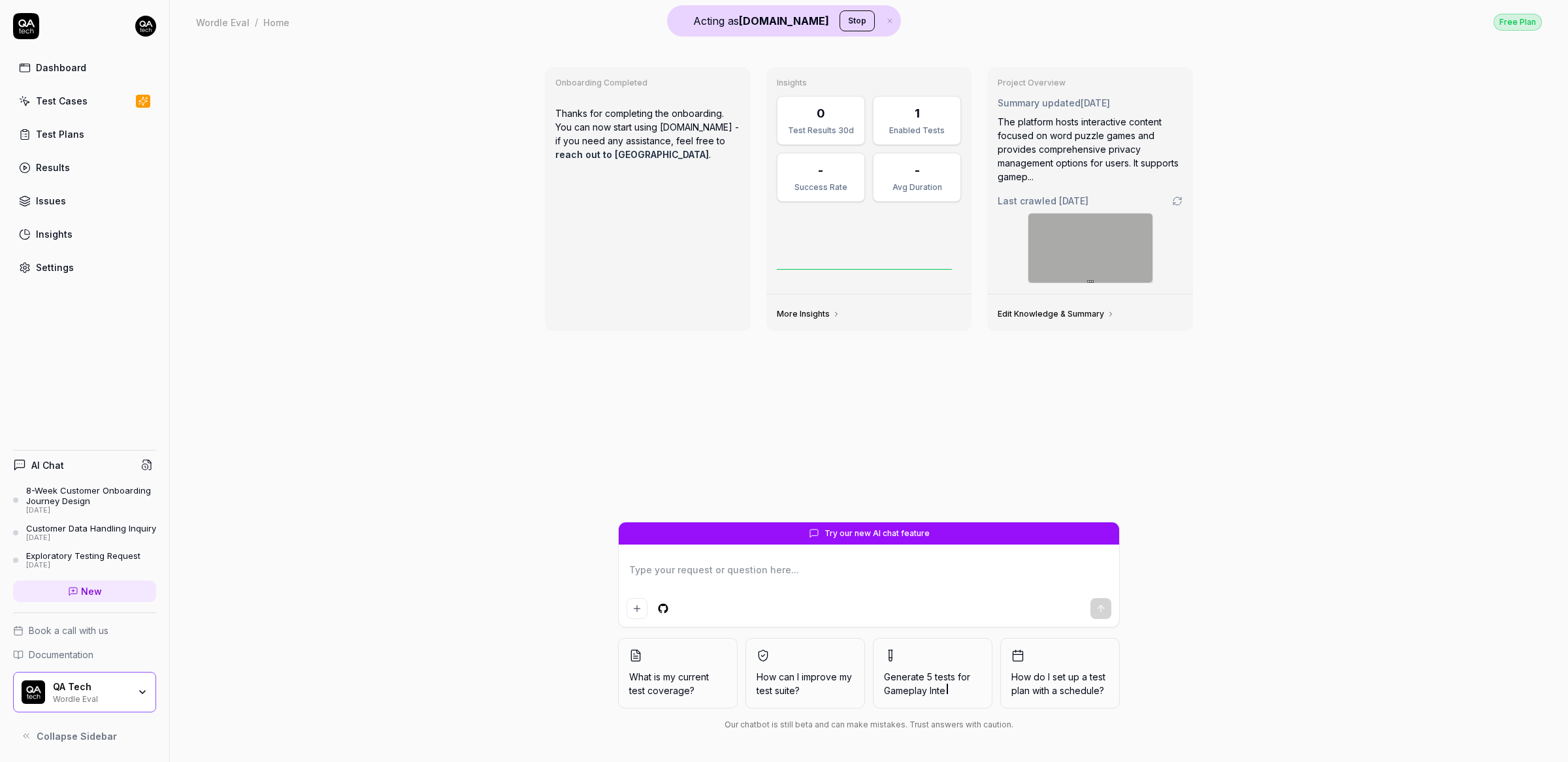
click at [845, 46] on div "Onboarding Completed Thanks for completing the onboarding. You can now start us…" at bounding box center [869, 402] width 1398 height 719
click at [839, 24] on button "Stop" at bounding box center [857, 21] width 36 height 21
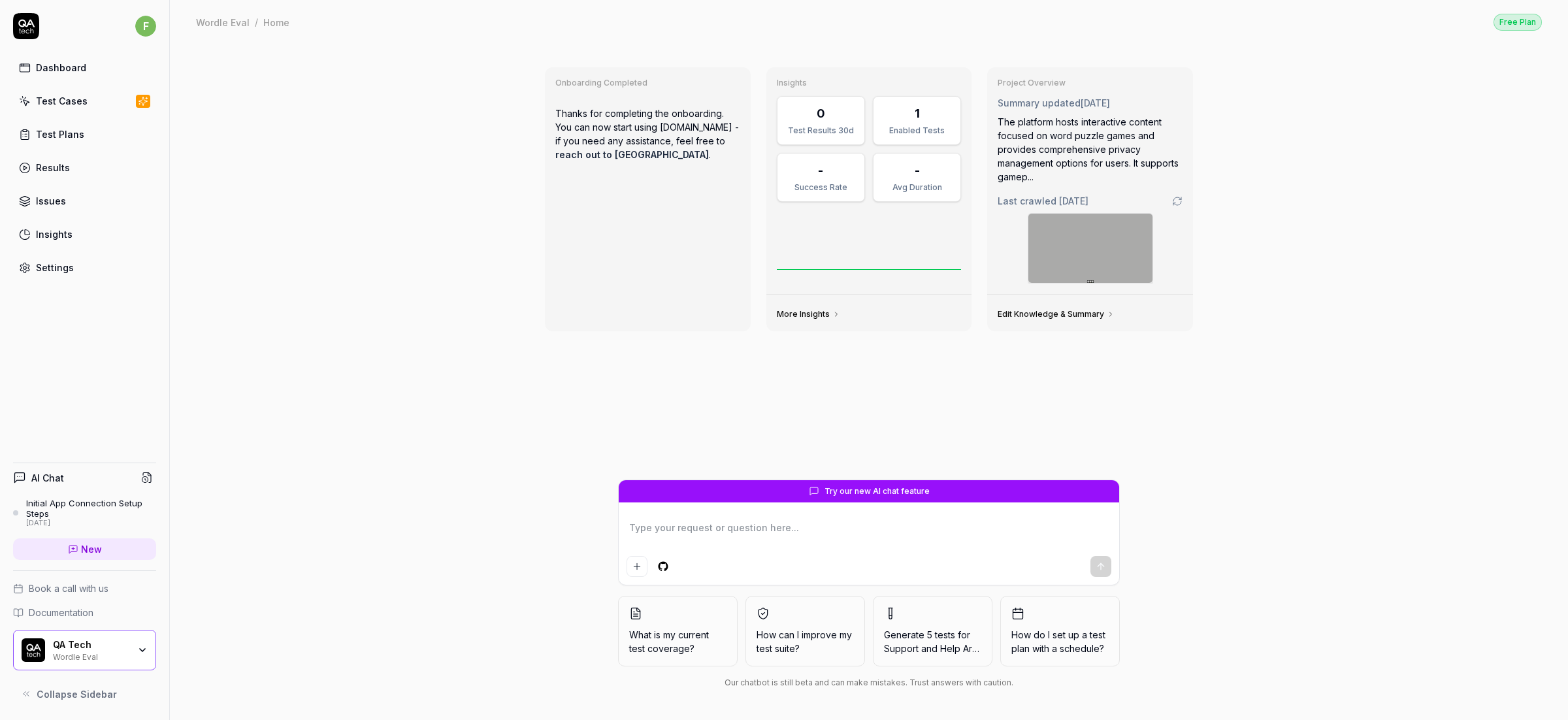
click at [157, 23] on div "f Dashboard Test Cases Test Plans Results Issues Insights Settings" at bounding box center [84, 147] width 169 height 267
click at [150, 27] on html "f Dashboard Test Cases Test Plans Results Issues Insights Settings AI Chat Init…" at bounding box center [784, 360] width 1568 height 720
type textarea "*"
click at [227, 165] on link "Dashboard" at bounding box center [227, 167] width 115 height 29
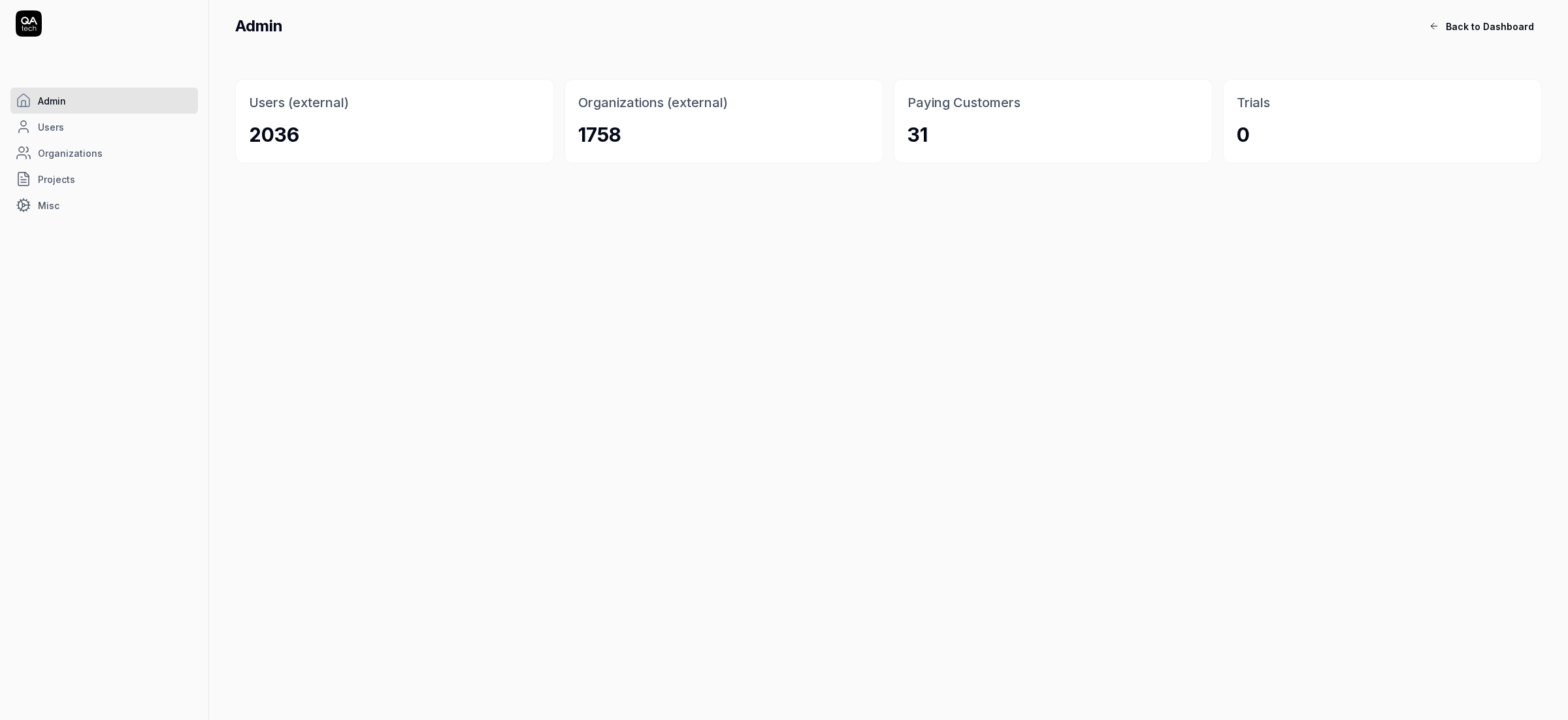
click at [89, 157] on span "Organizations" at bounding box center [70, 153] width 65 height 14
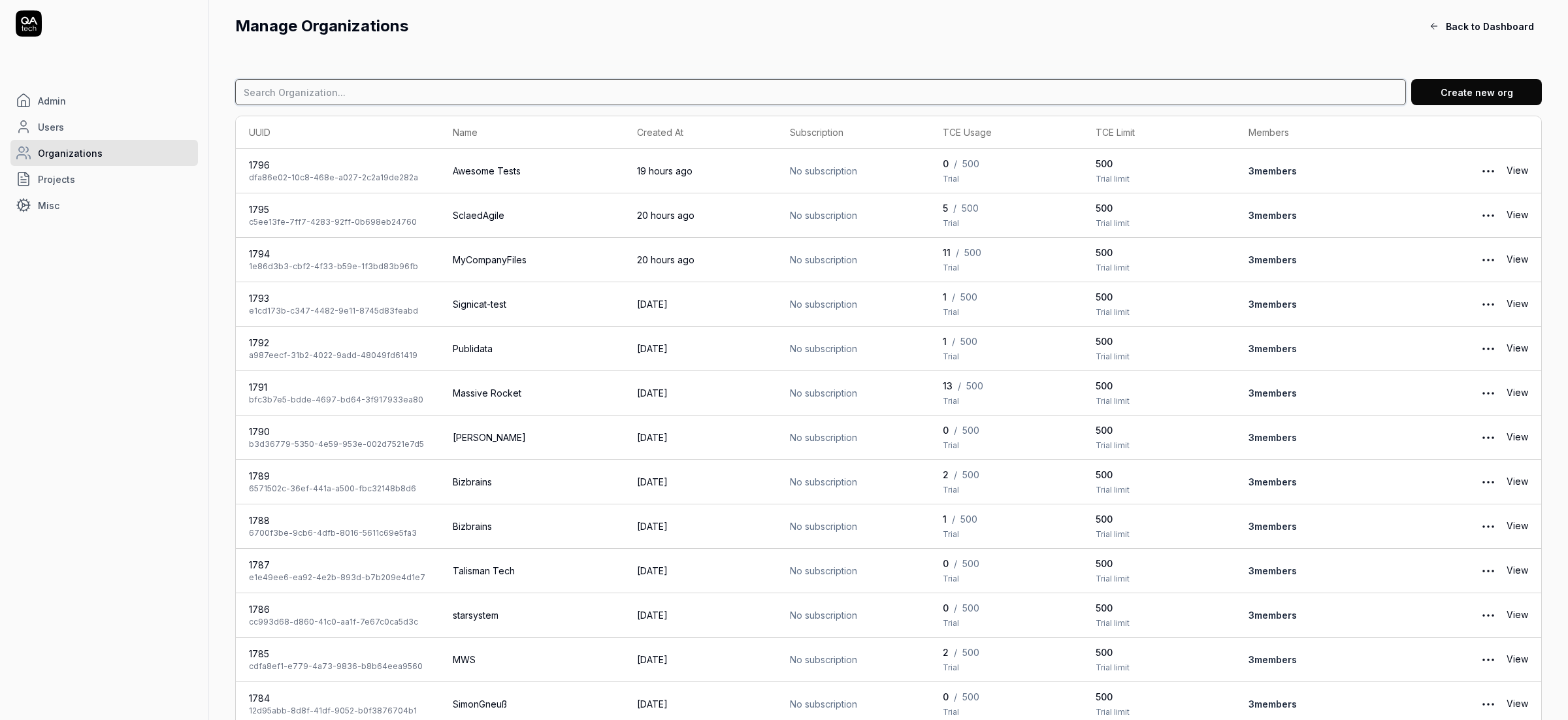
click at [298, 96] on input at bounding box center [820, 92] width 1171 height 26
type input "upsales"
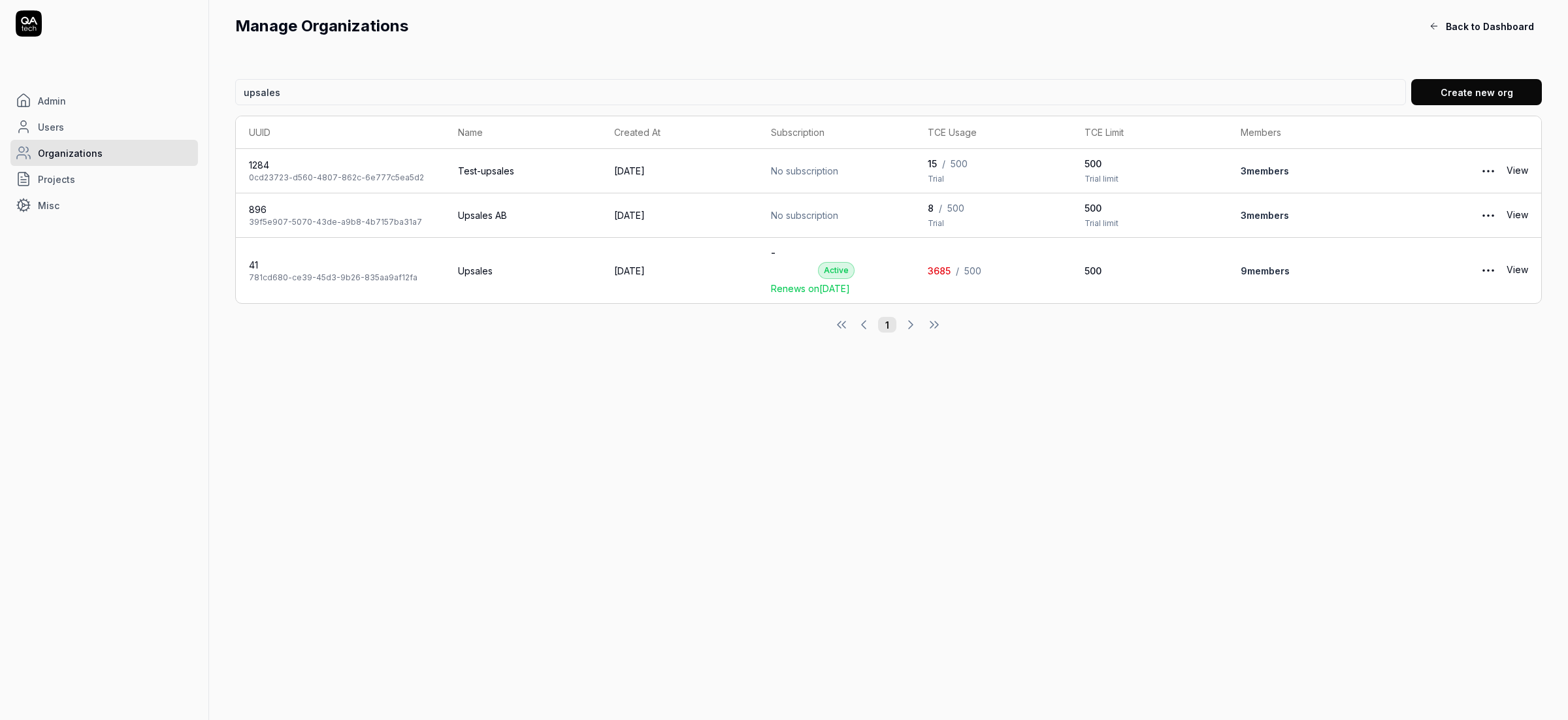
click at [539, 277] on td "Upsales" at bounding box center [523, 270] width 157 height 65
click at [1517, 267] on link "View" at bounding box center [1517, 271] width 22 height 26
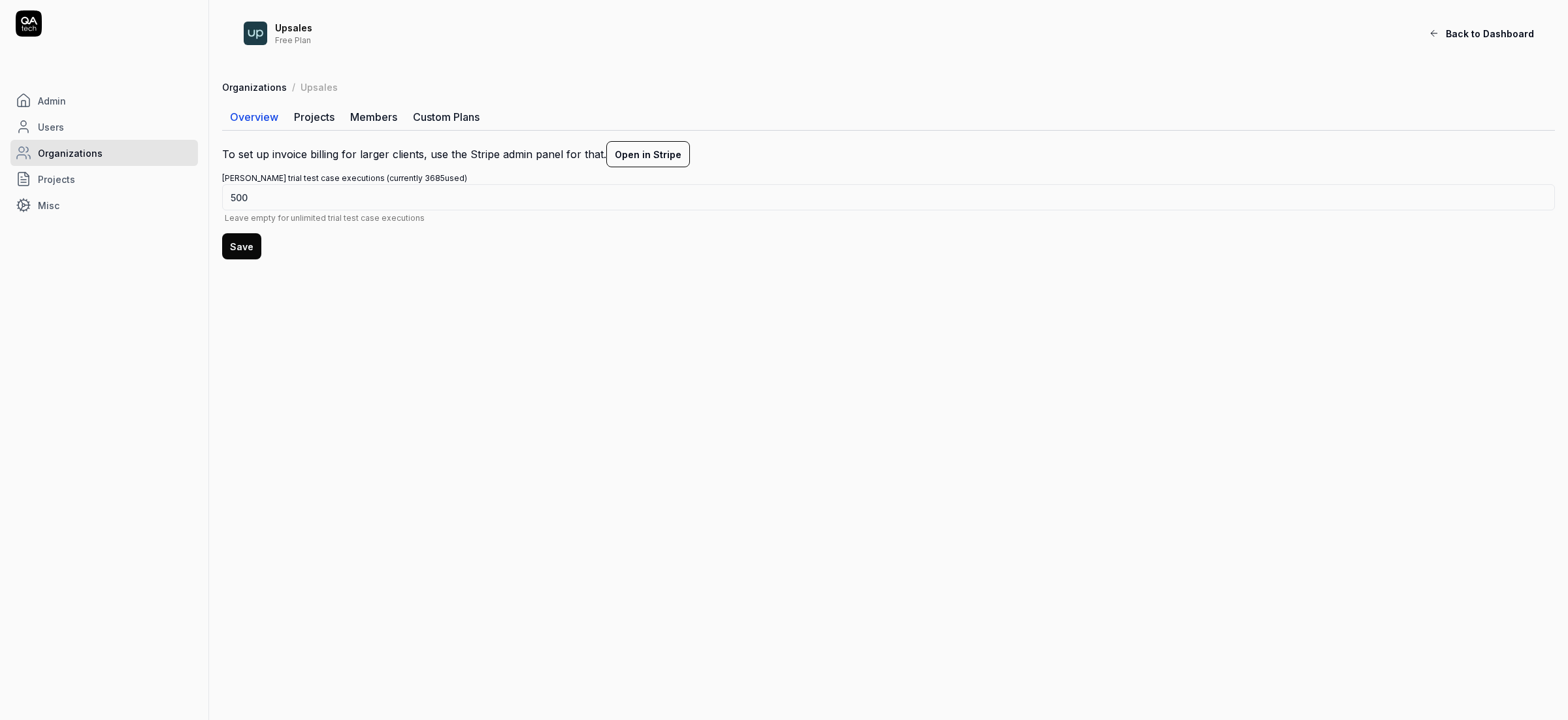
click at [309, 113] on link "Projects" at bounding box center [314, 117] width 56 height 26
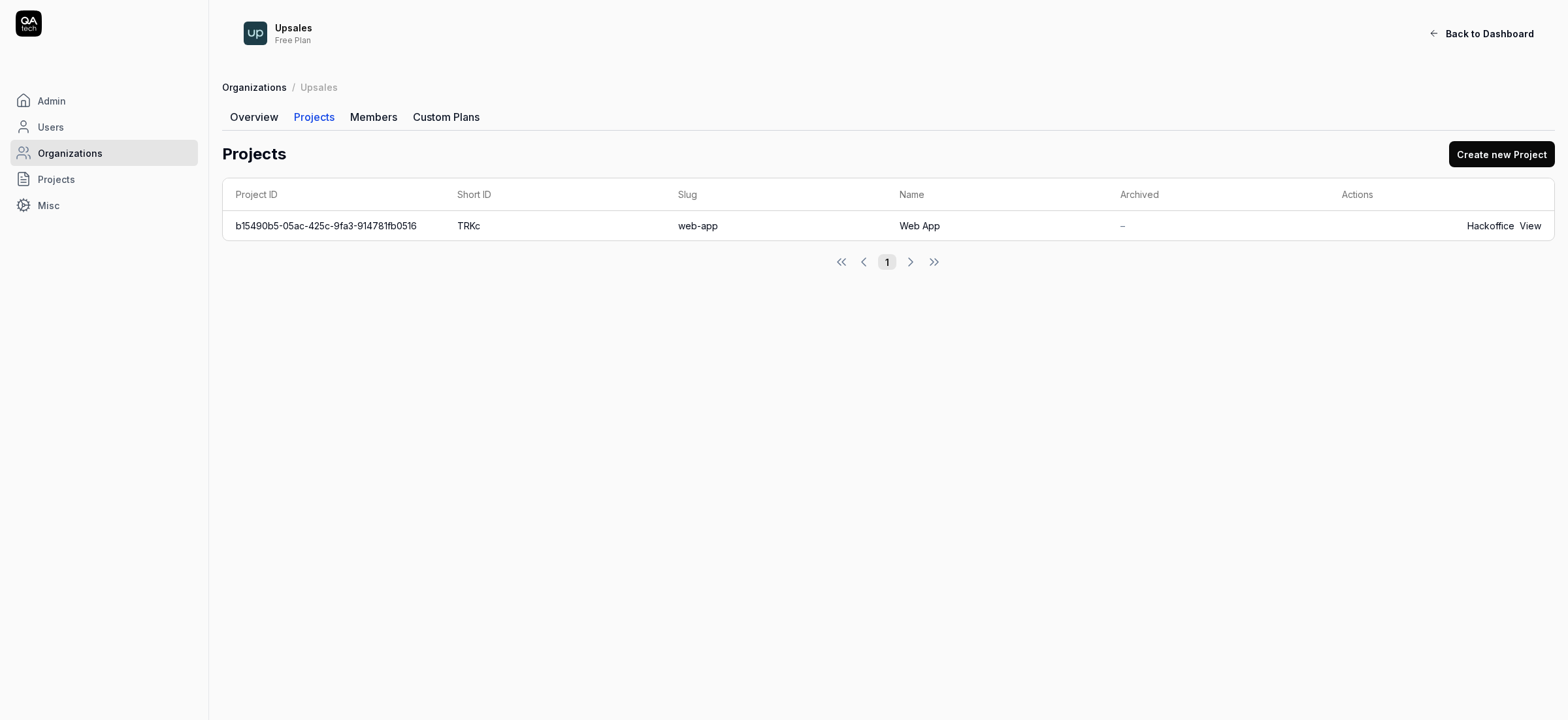
click at [368, 115] on link "Members" at bounding box center [374, 117] width 63 height 26
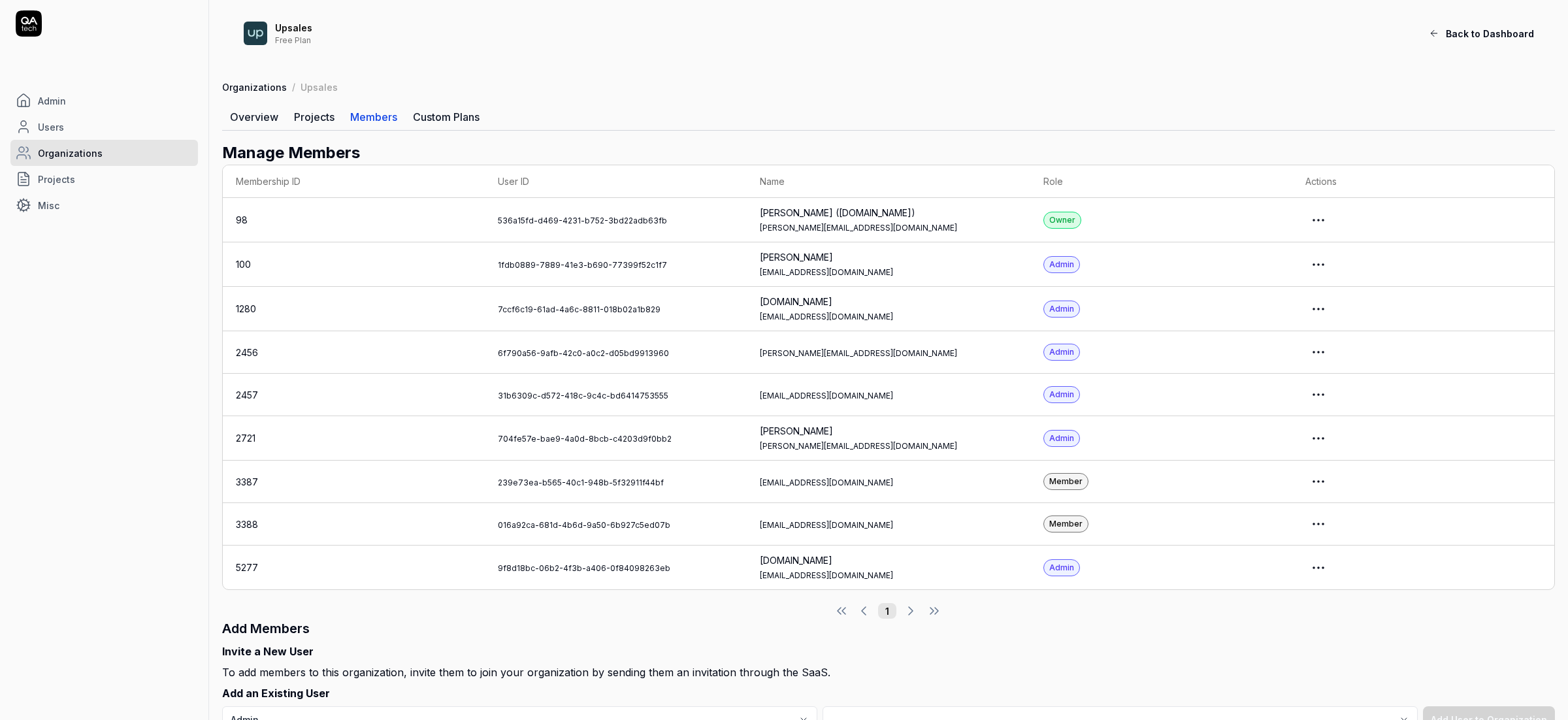
click at [444, 117] on link "Custom Plans" at bounding box center [446, 117] width 82 height 26
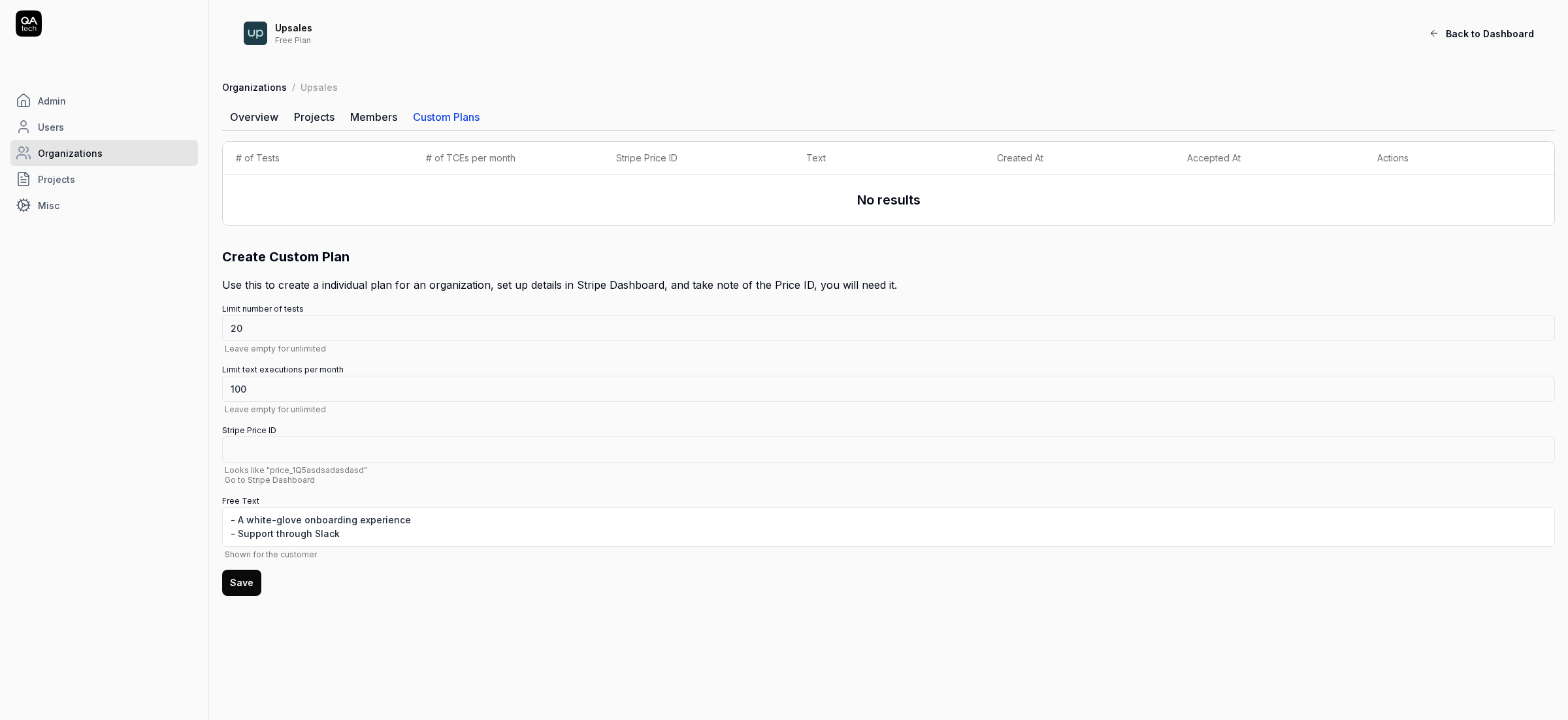
type textarea "*"
click at [265, 105] on link "Overview" at bounding box center [254, 117] width 64 height 26
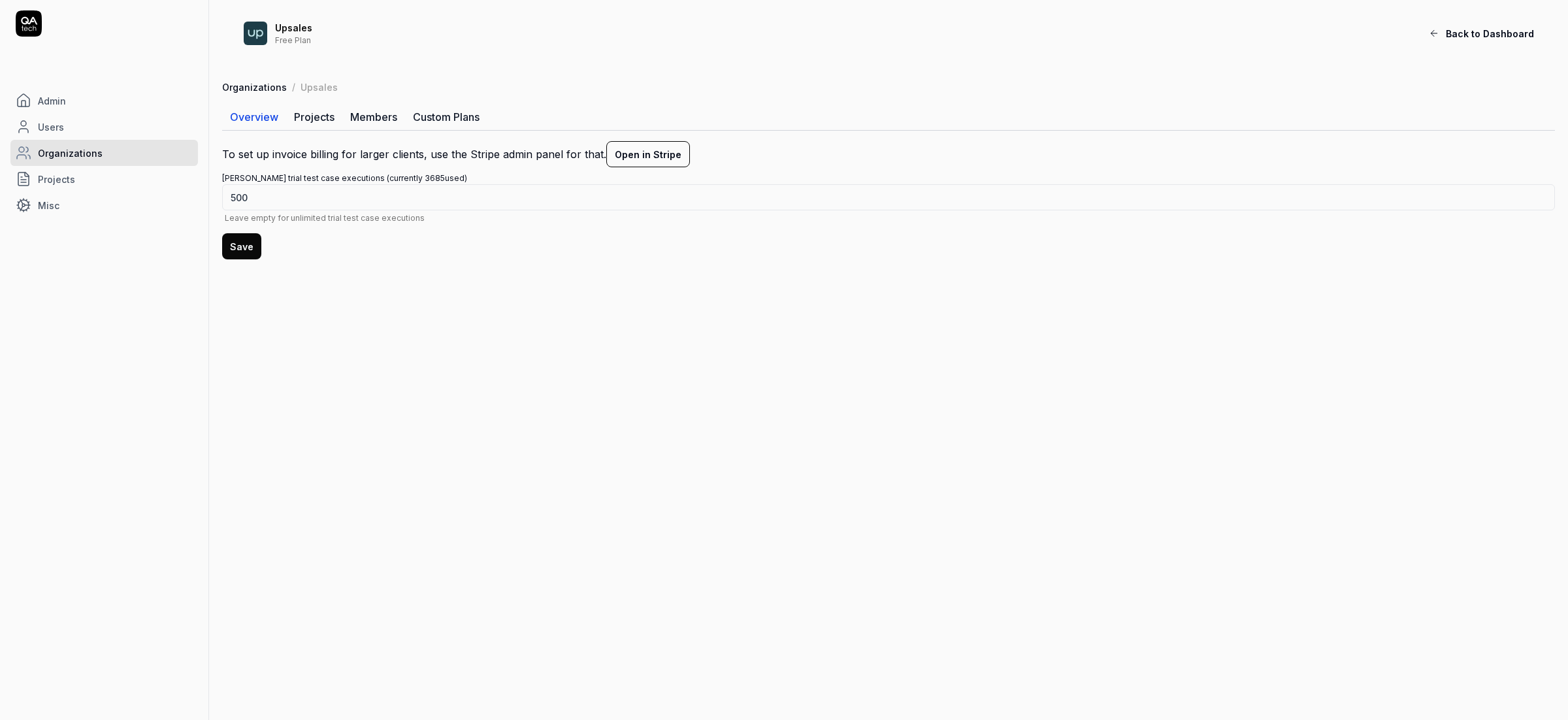
click at [68, 146] on span "Organizations" at bounding box center [70, 153] width 65 height 14
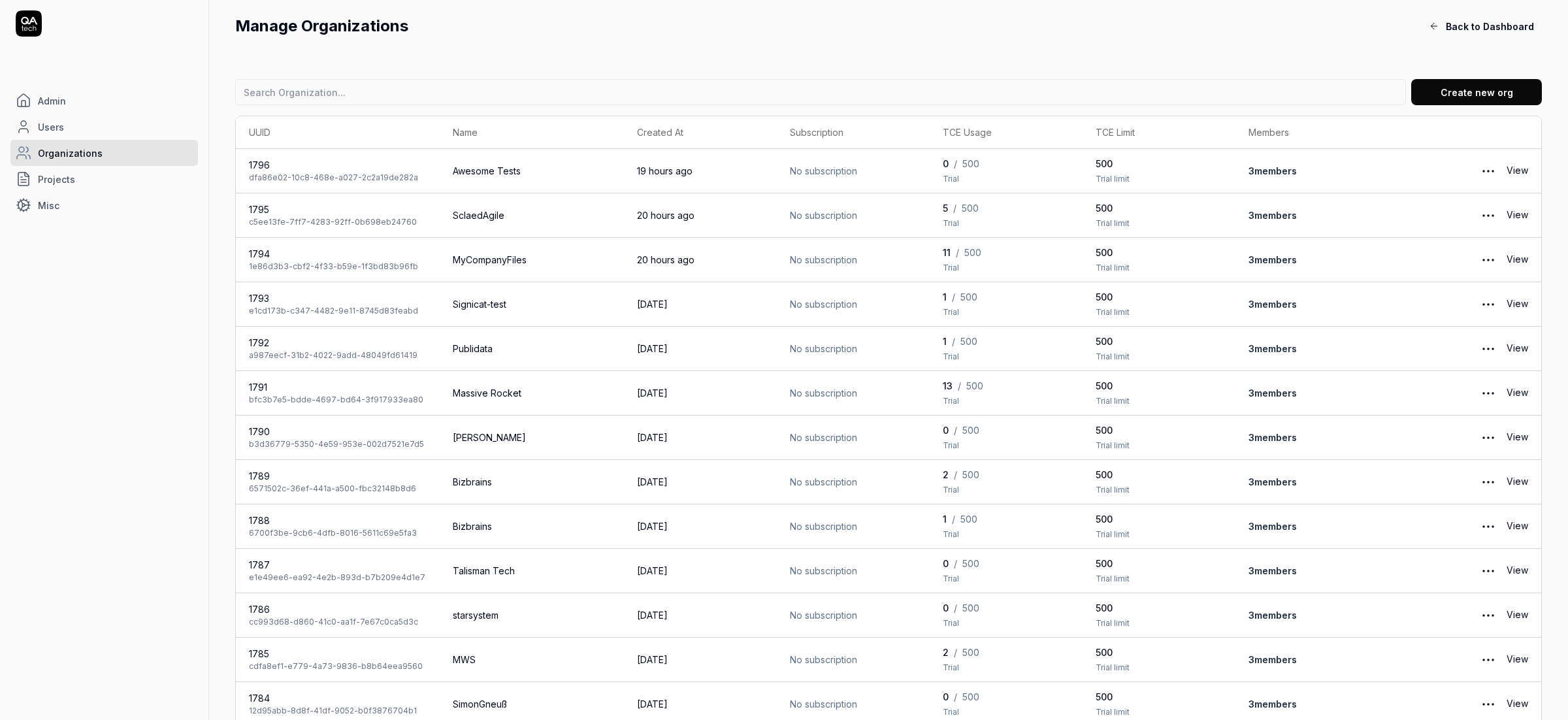
click at [59, 100] on span "Admin" at bounding box center [52, 101] width 28 height 14
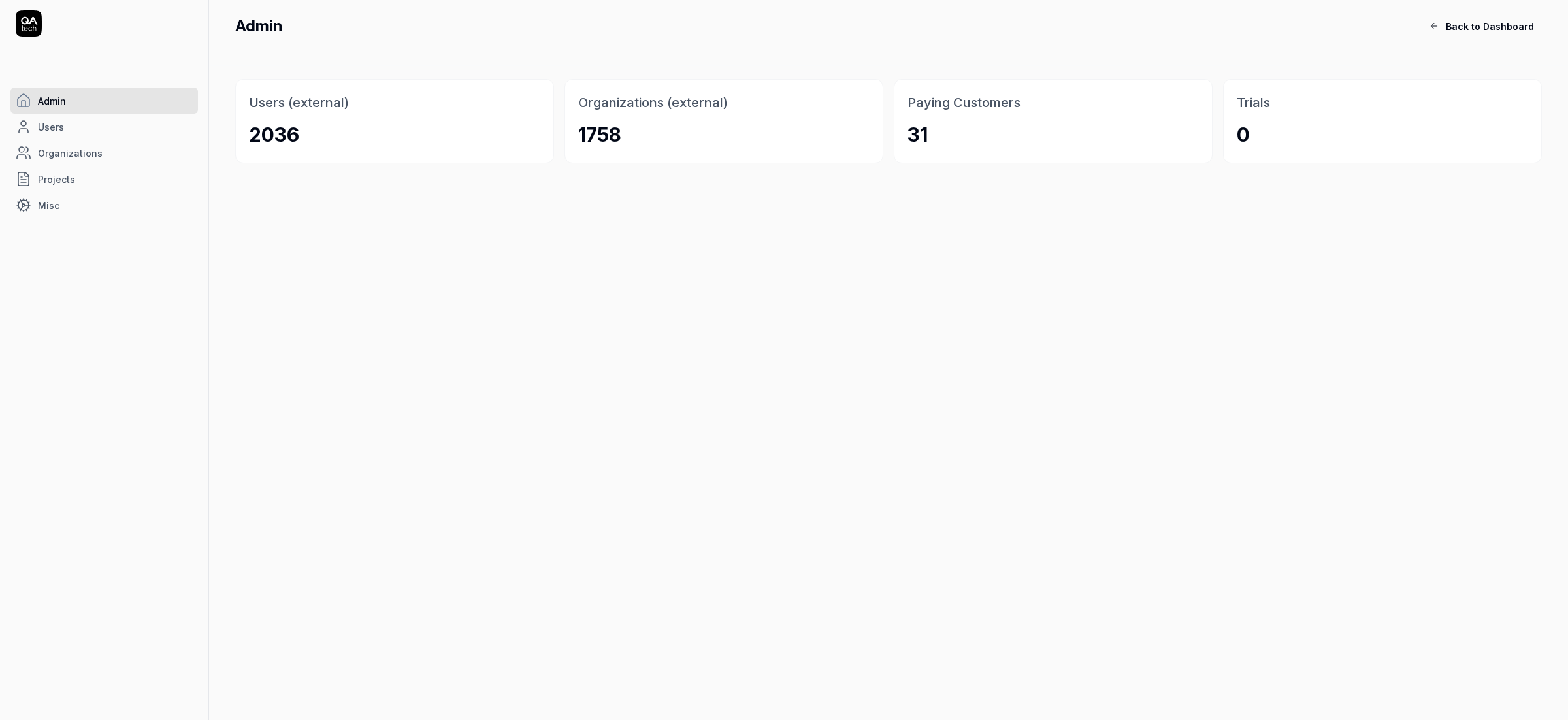
click at [32, 26] on icon at bounding box center [29, 24] width 26 height 26
click at [43, 20] on div at bounding box center [104, 24] width 188 height 26
click at [1463, 31] on span "Back to Dashboard" at bounding box center [1490, 26] width 88 height 14
click at [1507, 18] on button "Back to Dashboard" at bounding box center [1481, 26] width 121 height 26
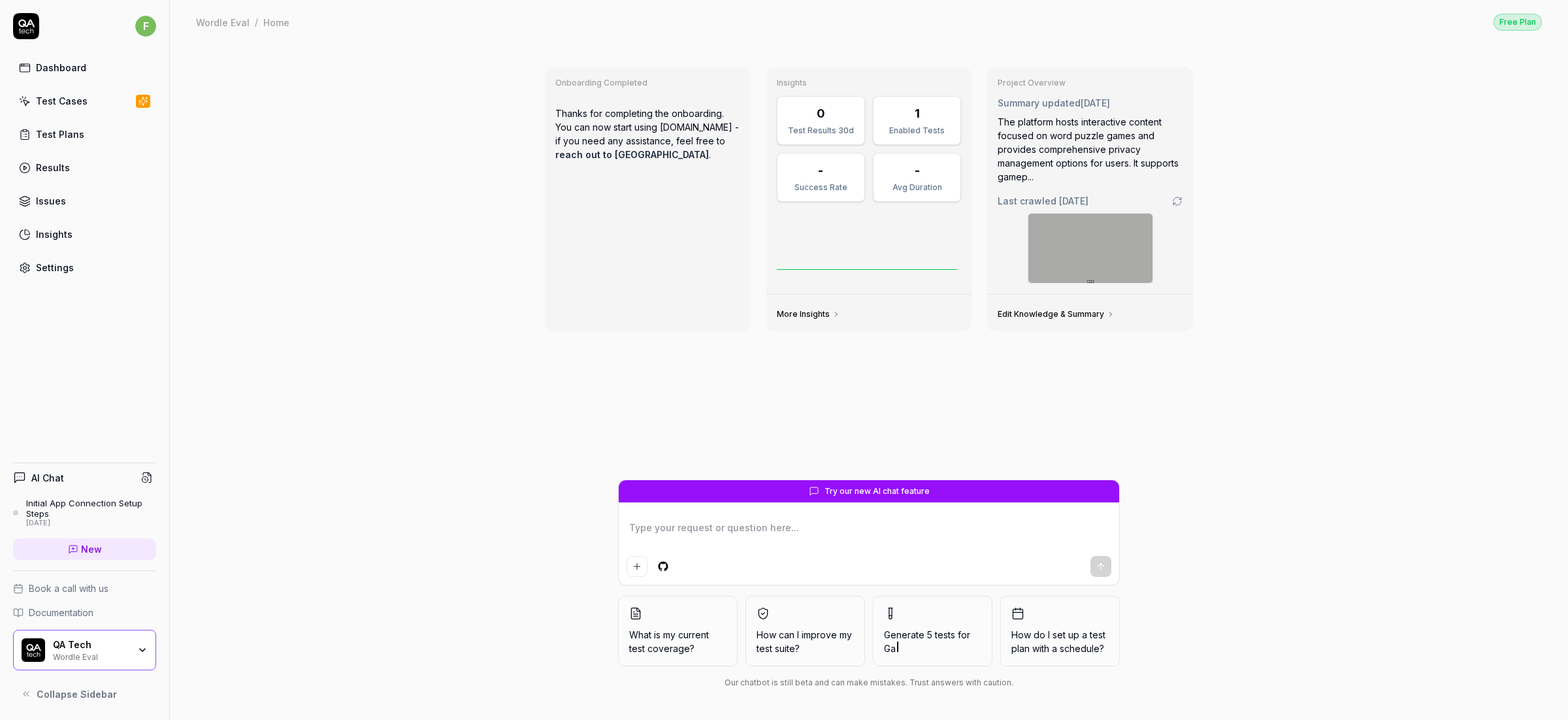
click at [436, 124] on div "Onboarding Completed Thanks for completing the onboarding. You can now start us…" at bounding box center [869, 381] width 1398 height 676
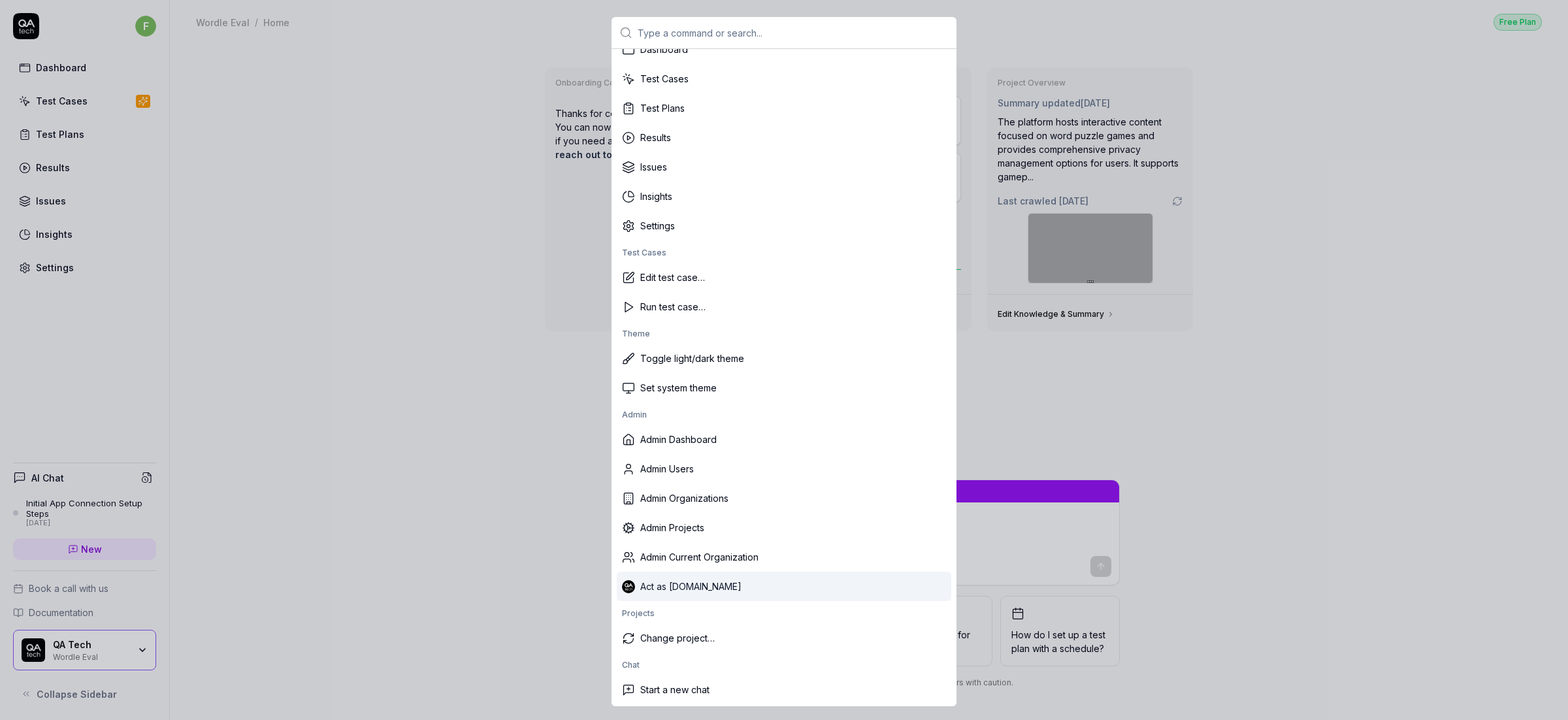
scroll to position [22, 0]
click at [675, 584] on div "Act as [DOMAIN_NAME]" at bounding box center [784, 584] width 335 height 30
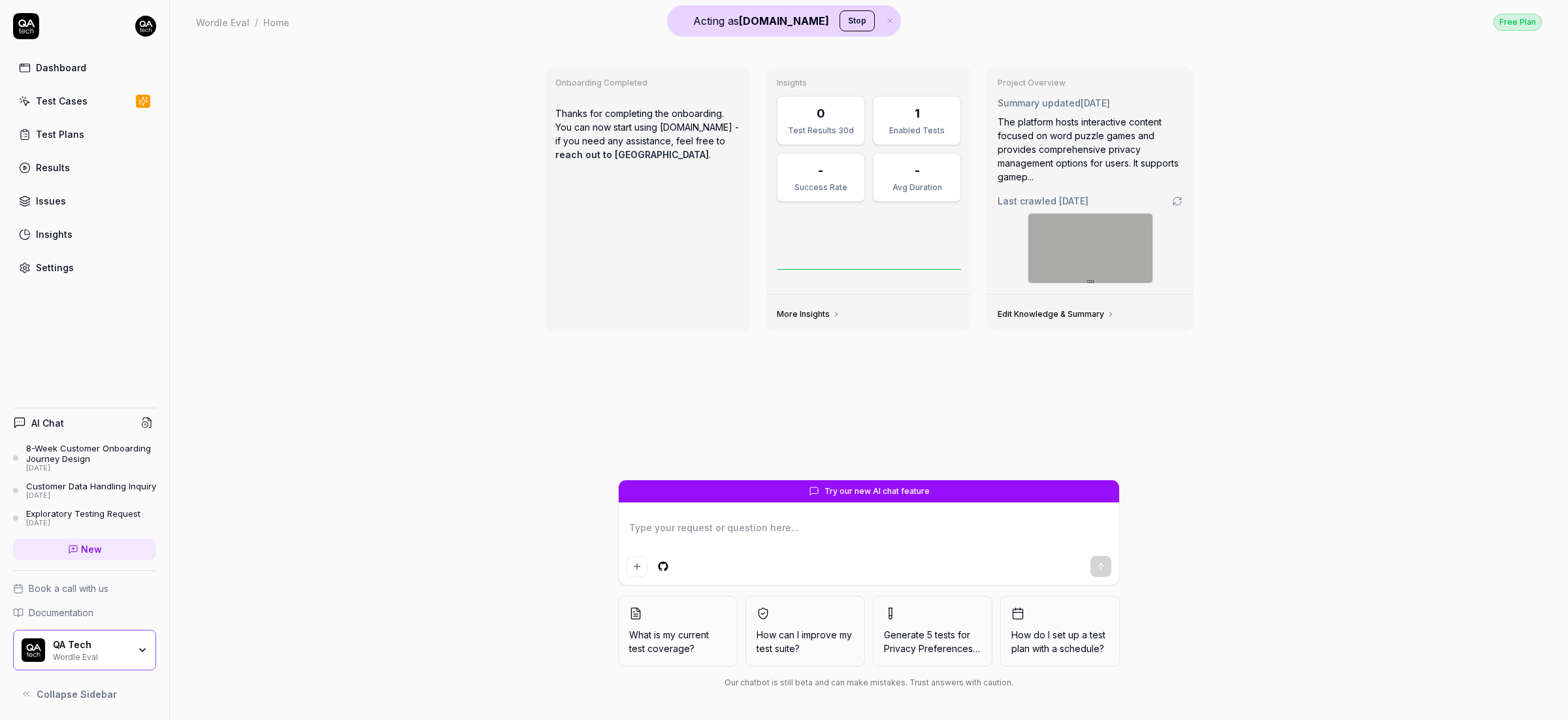
click at [839, 20] on button "Stop" at bounding box center [857, 21] width 36 height 21
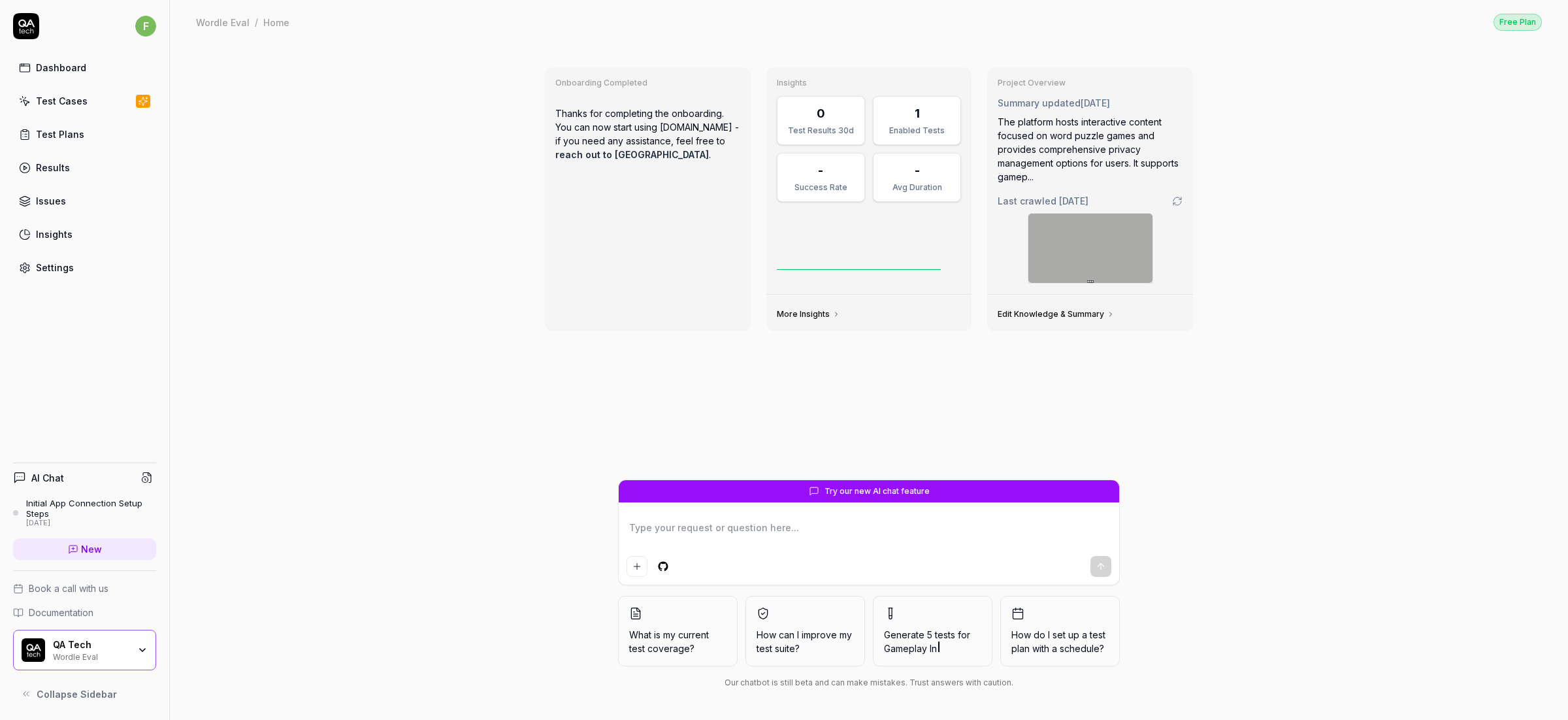
click at [156, 24] on div "f Dashboard Test Cases Test Plans Results Issues Insights Settings" at bounding box center [84, 147] width 169 height 267
click at [147, 26] on html "f Dashboard Test Cases Test Plans Results Issues Insights Settings AI Chat Init…" at bounding box center [784, 360] width 1568 height 720
click at [400, 169] on html "f Dashboard Test Cases Test Plans Results Issues Insights Settings AI Chat Init…" at bounding box center [784, 360] width 1568 height 720
click at [142, 30] on html "f Dashboard Test Cases Test Plans Results Issues Insights Settings AI Chat Init…" at bounding box center [784, 360] width 1568 height 720
click at [213, 160] on link "Dashboard" at bounding box center [227, 167] width 115 height 29
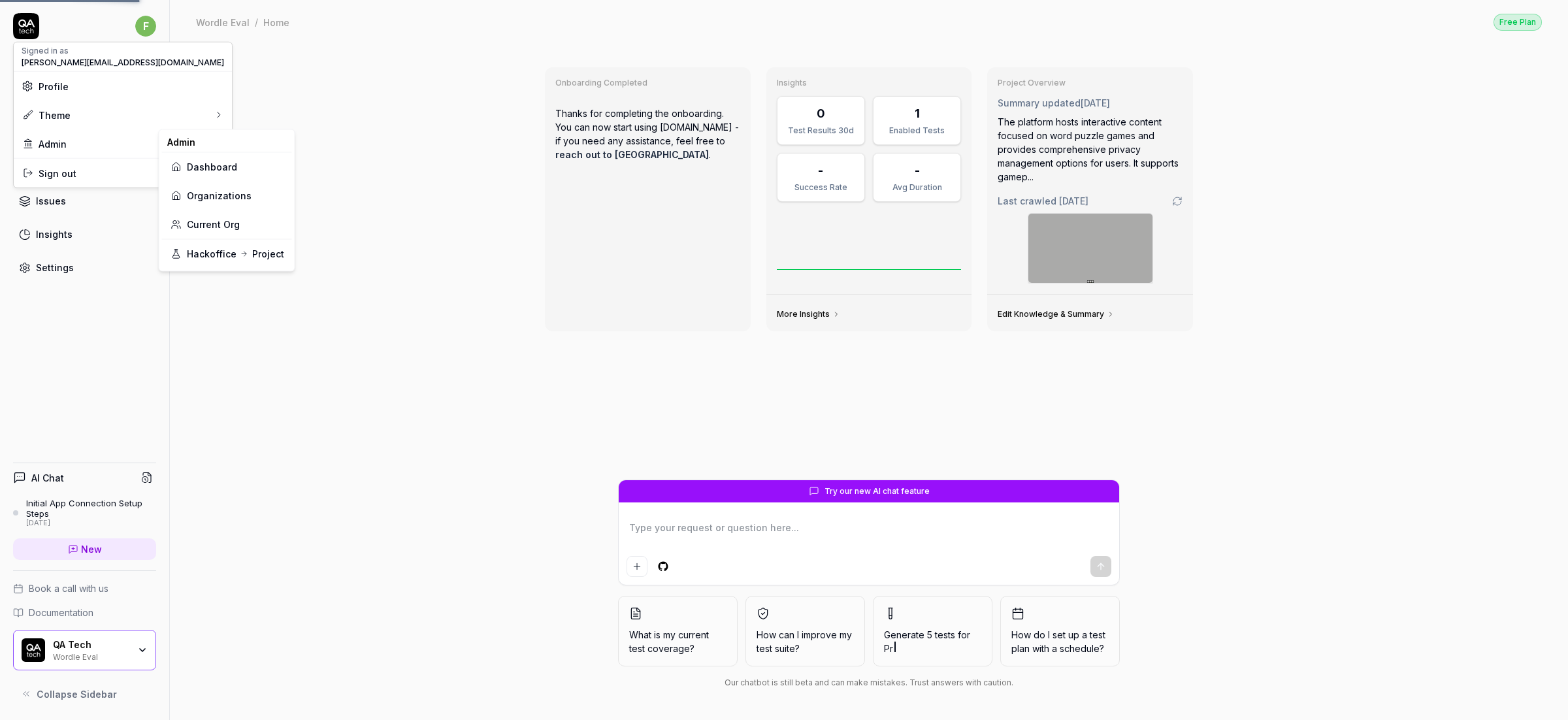
type textarea "*"
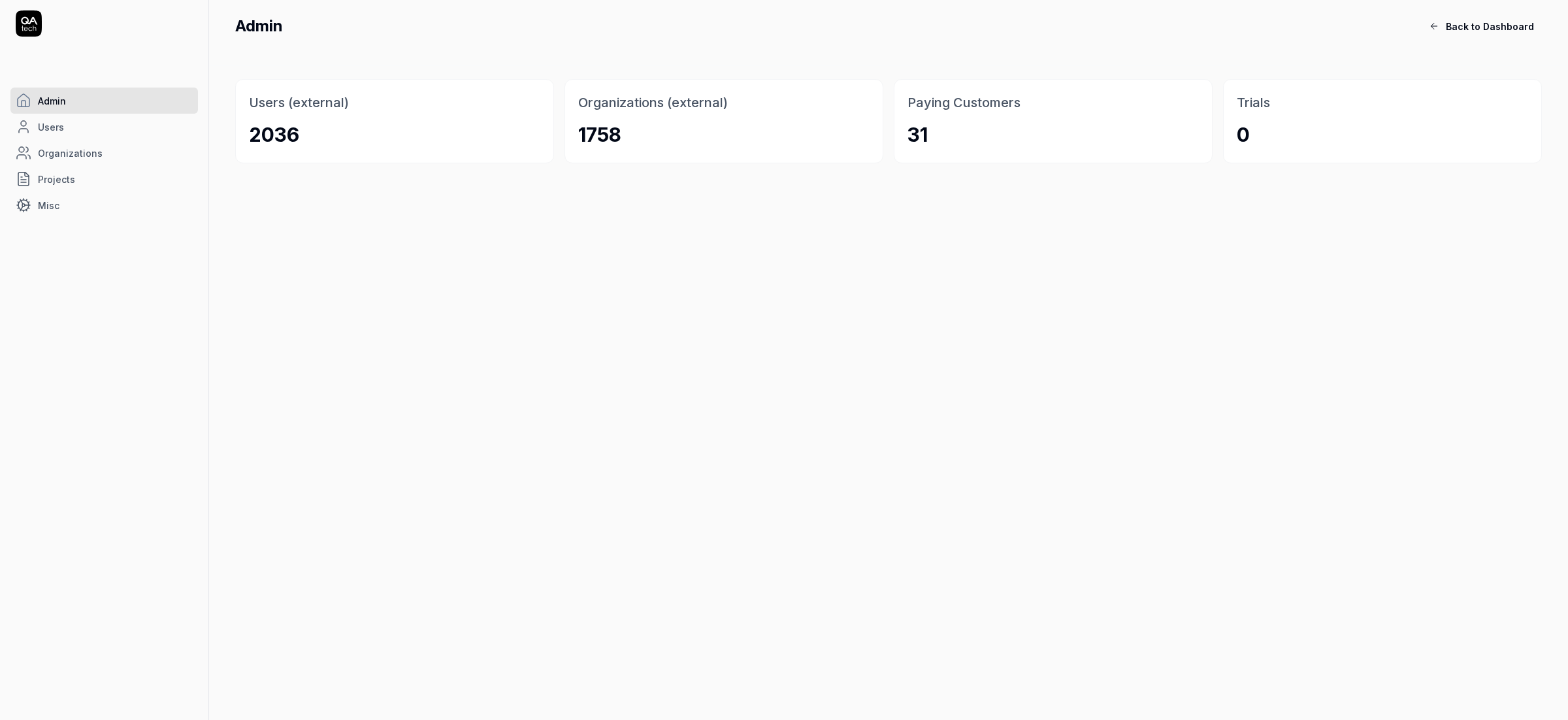
click at [98, 154] on span "Organizations" at bounding box center [70, 153] width 65 height 14
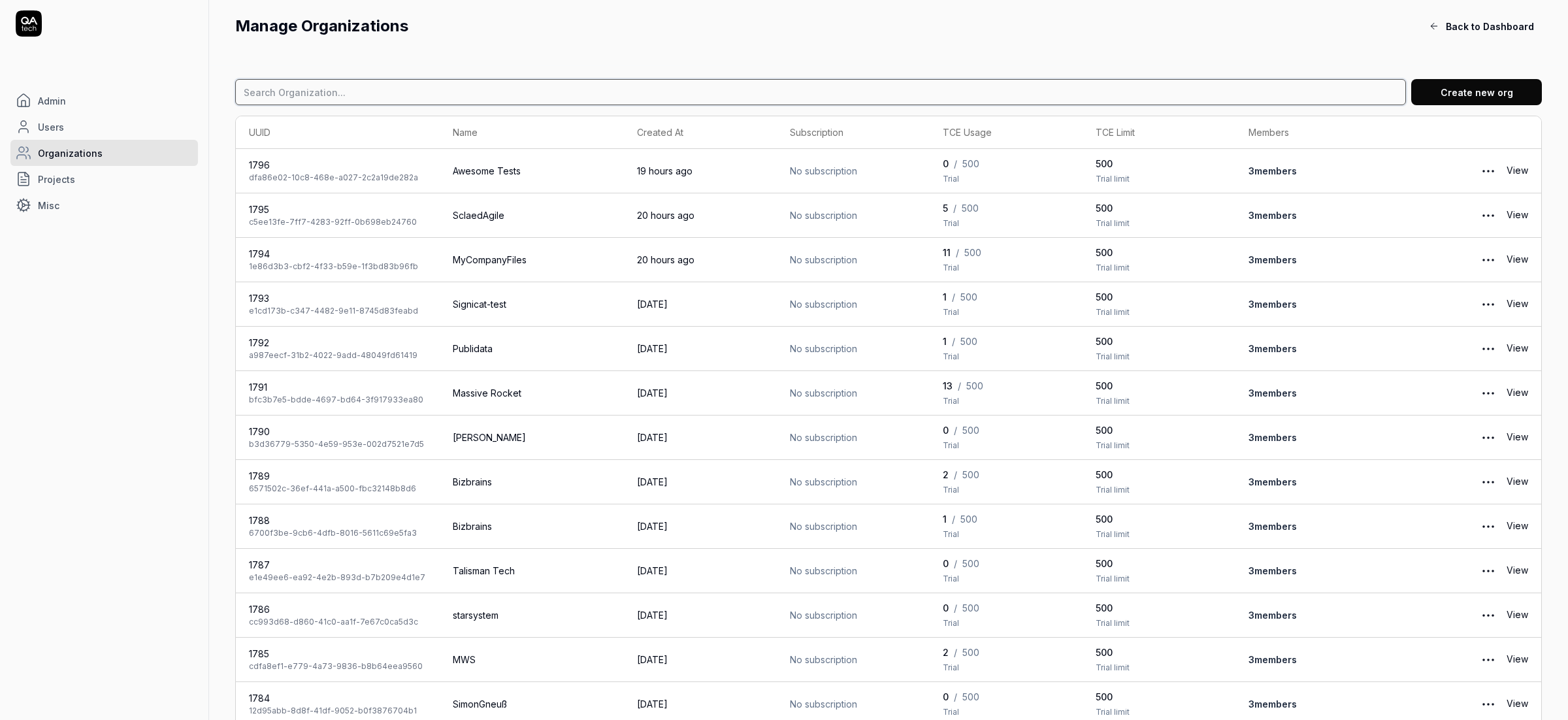
click at [381, 100] on input at bounding box center [820, 92] width 1171 height 26
type input "u"
click at [827, 90] on input at bounding box center [820, 92] width 1171 height 26
type input "rooom"
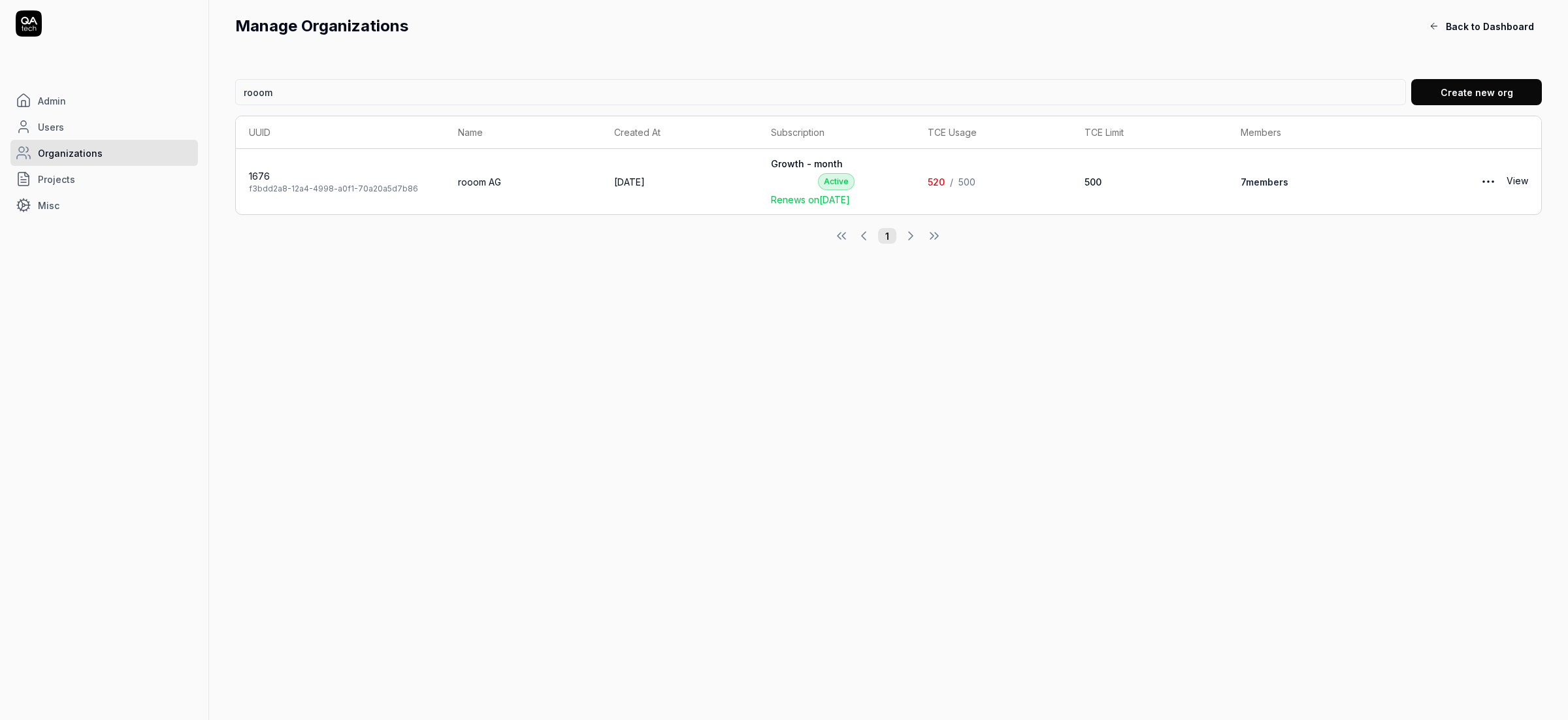
click at [271, 186] on div "f3bdd2a8-12a4-4998-a0f1-70a20a5d7b86" at bounding box center [341, 189] width 183 height 12
click at [1523, 180] on link "View" at bounding box center [1517, 182] width 22 height 26
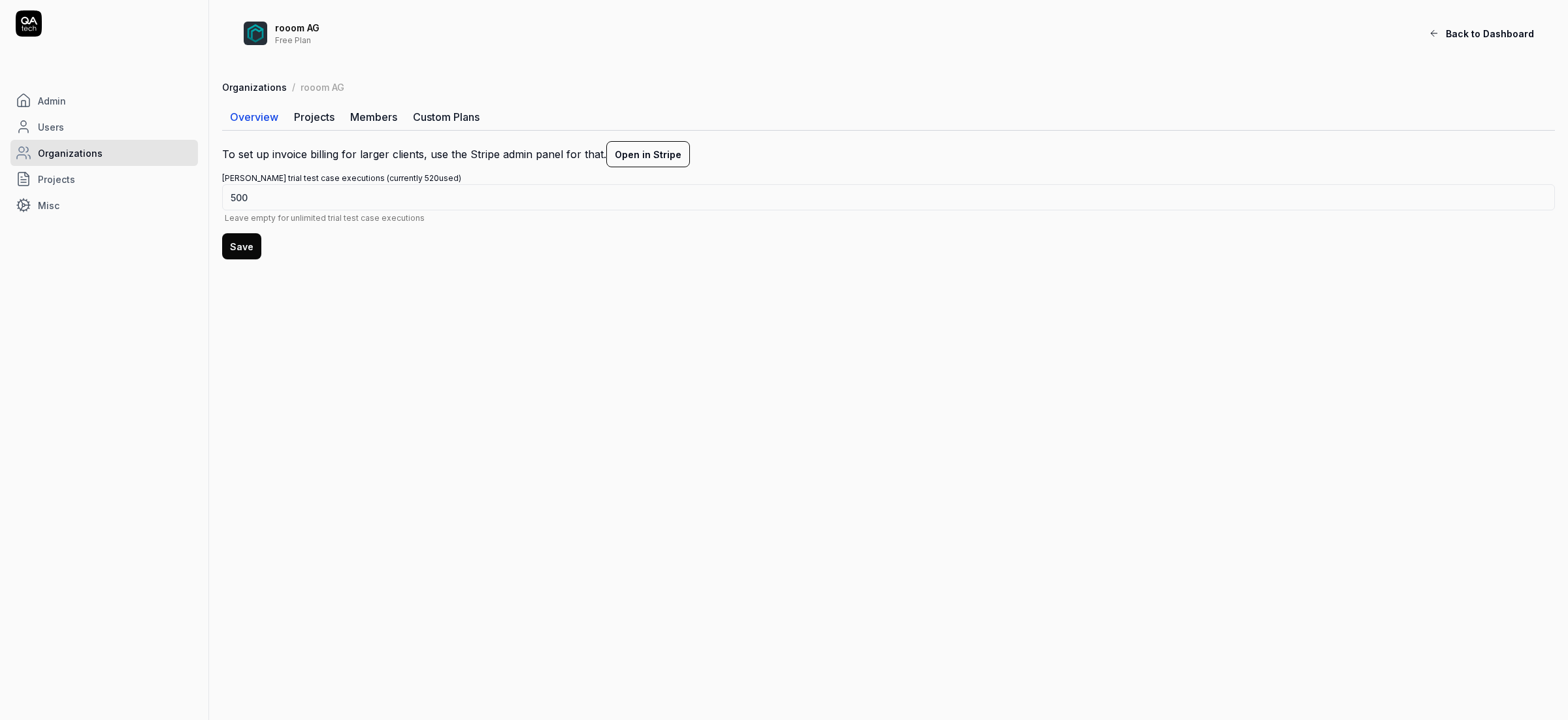
drag, startPoint x: 410, startPoint y: 179, endPoint x: 333, endPoint y: 181, distance: 77.0
click at [333, 181] on label "[PERSON_NAME] trial test case executions (currently 520 used) 500 Leave empty f…" at bounding box center [888, 198] width 1333 height 50
click at [320, 117] on link "Projects" at bounding box center [314, 117] width 56 height 26
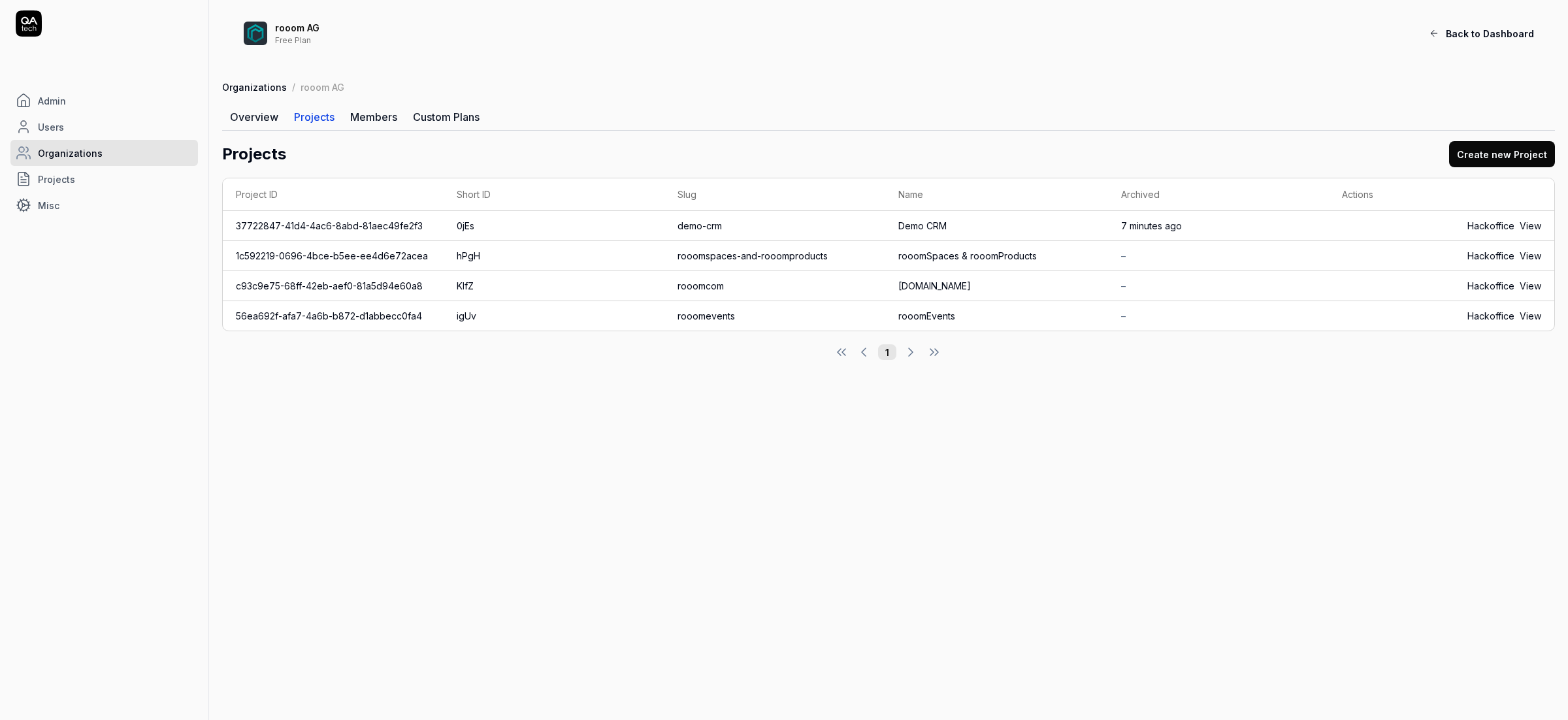
click at [364, 124] on link "Members" at bounding box center [374, 117] width 63 height 26
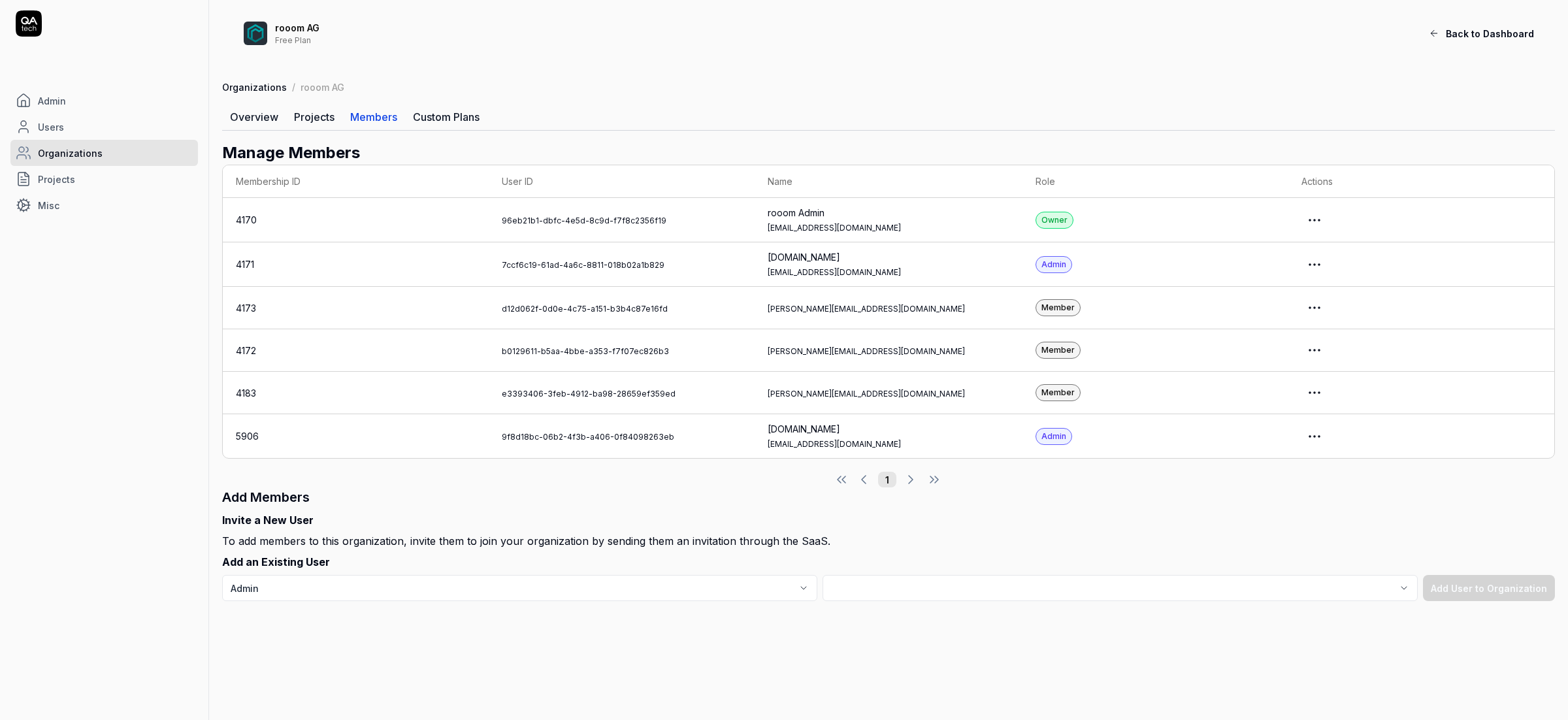
click at [250, 118] on link "Overview" at bounding box center [254, 117] width 64 height 26
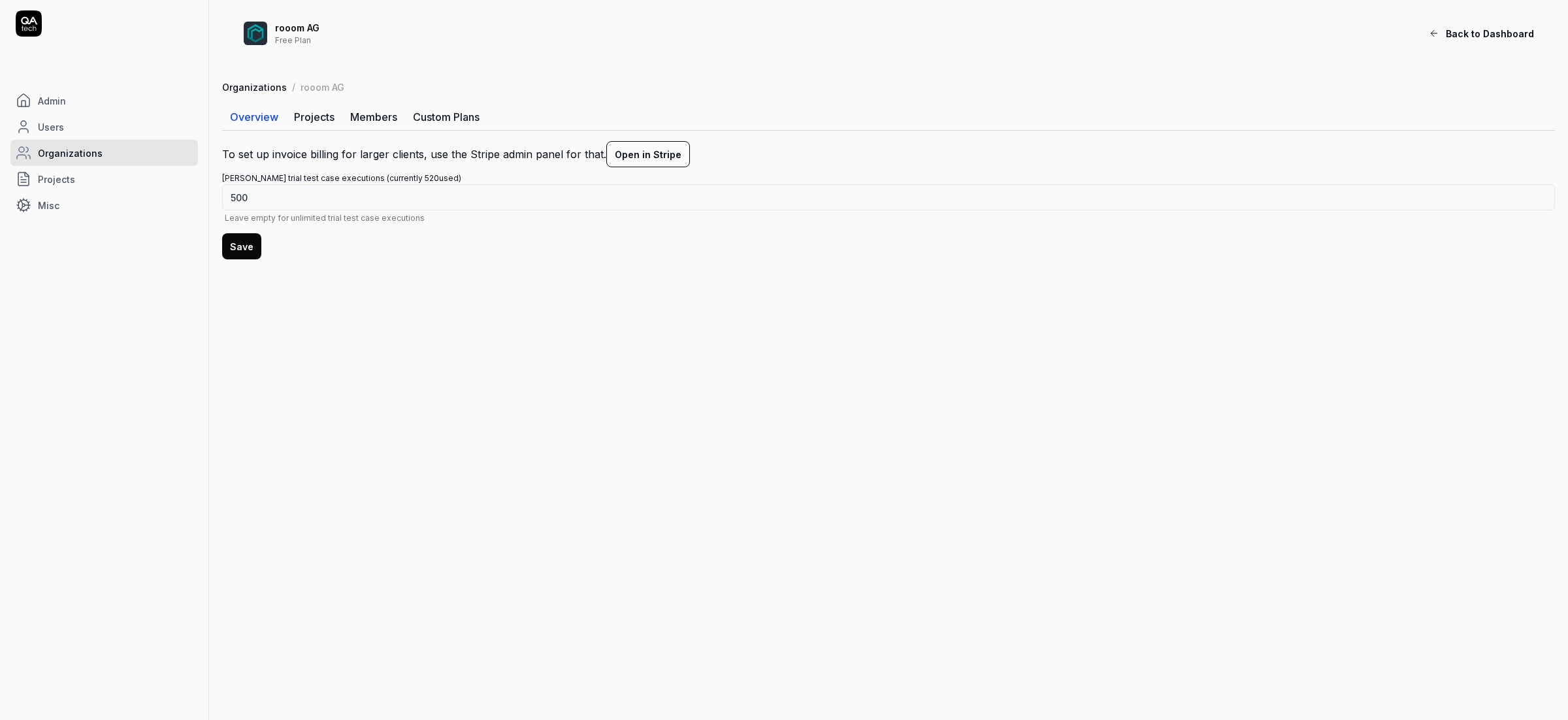
click at [88, 107] on link "Admin" at bounding box center [104, 101] width 188 height 26
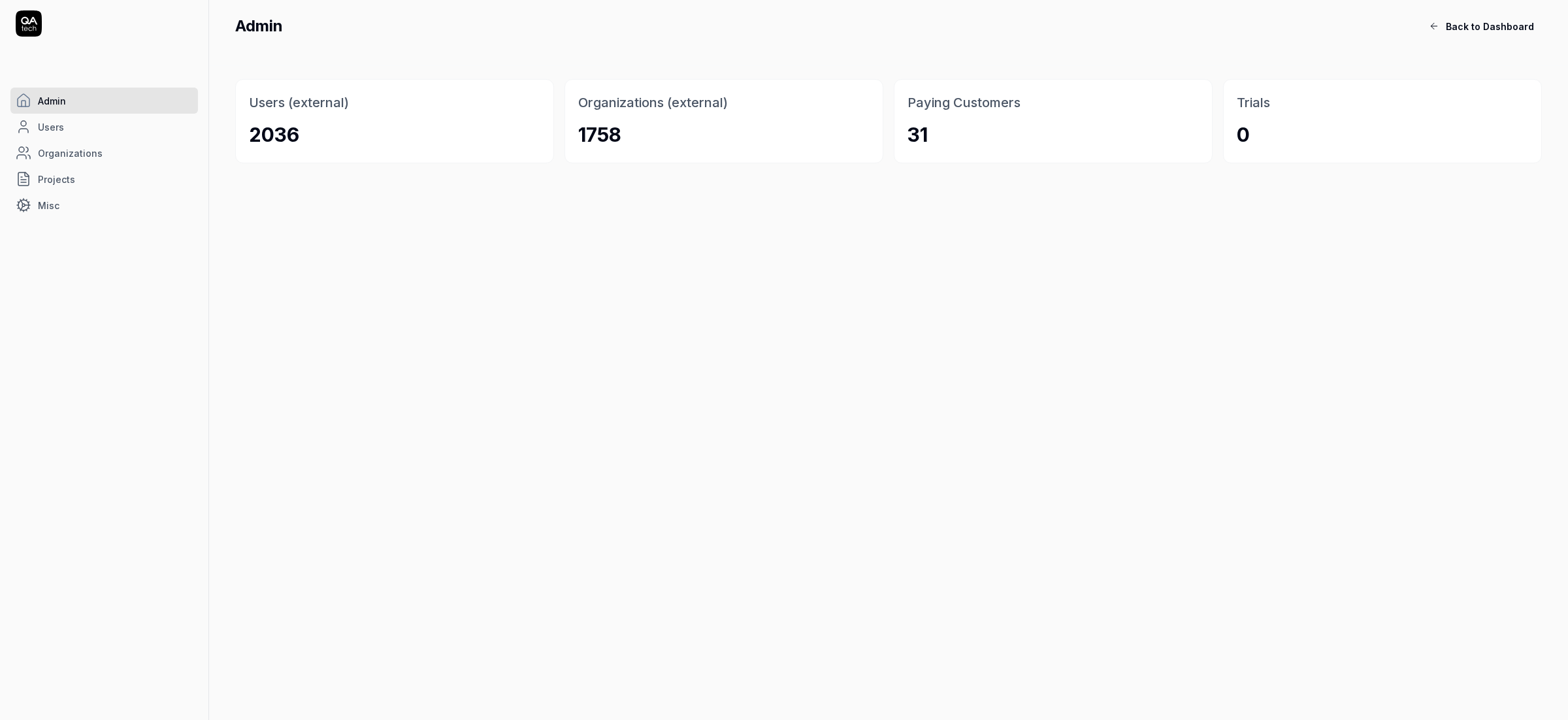
click at [1472, 36] on div "Admin Back to Dashboard" at bounding box center [888, 32] width 1358 height 65
click at [1478, 28] on span "Back to Dashboard" at bounding box center [1490, 26] width 88 height 14
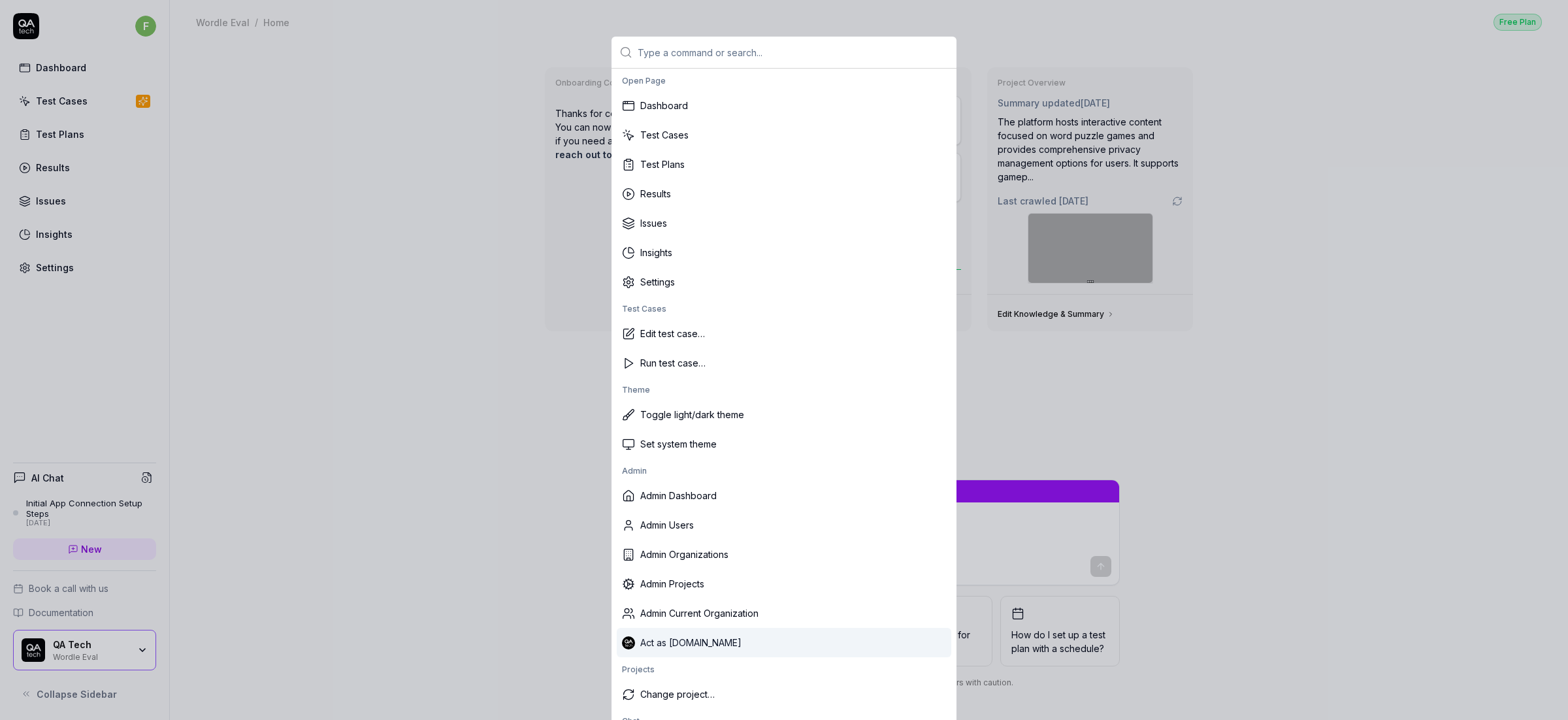
click at [713, 645] on div "Act as [DOMAIN_NAME]" at bounding box center [784, 642] width 335 height 30
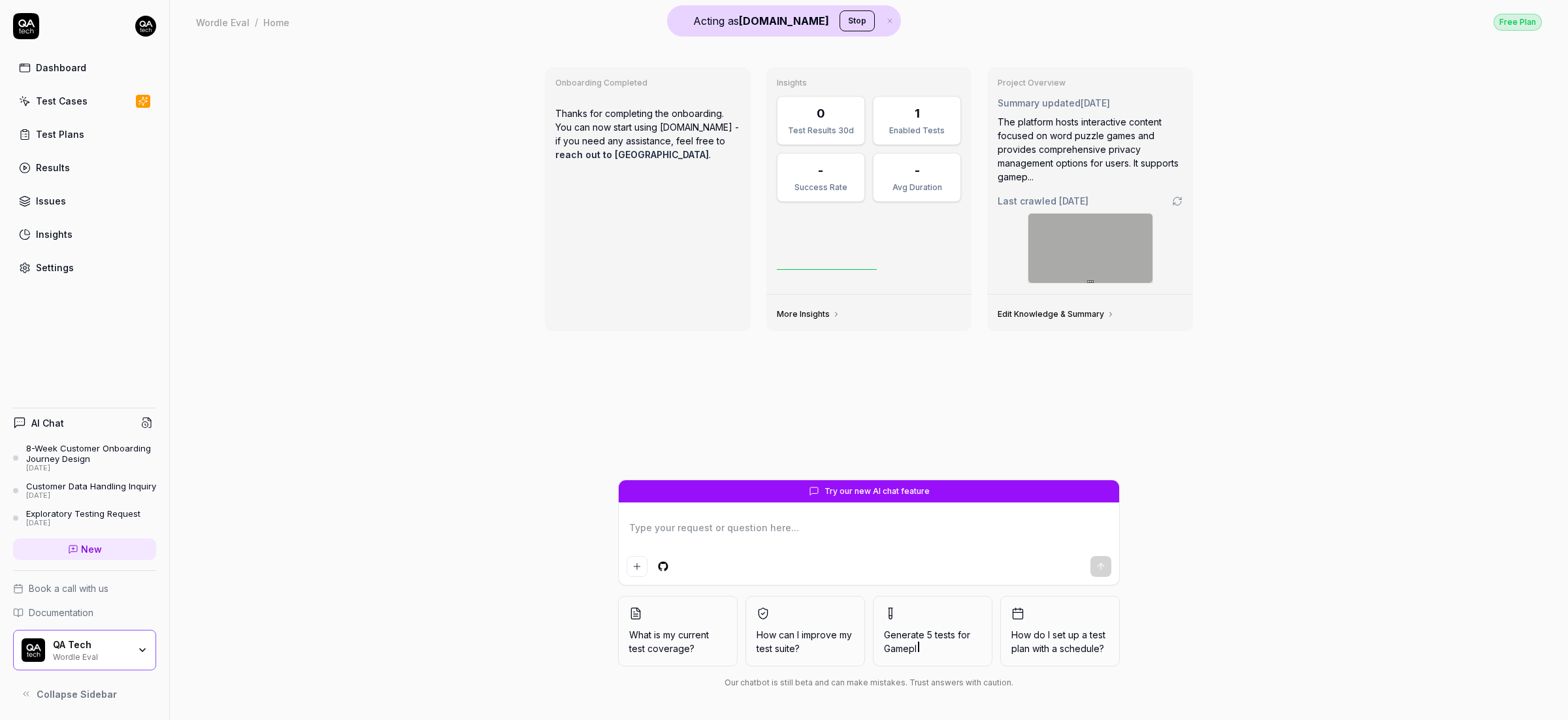
click at [488, 291] on div "Onboarding Completed Thanks for completing the onboarding. You can now start us…" at bounding box center [869, 381] width 1398 height 676
type textarea "*"
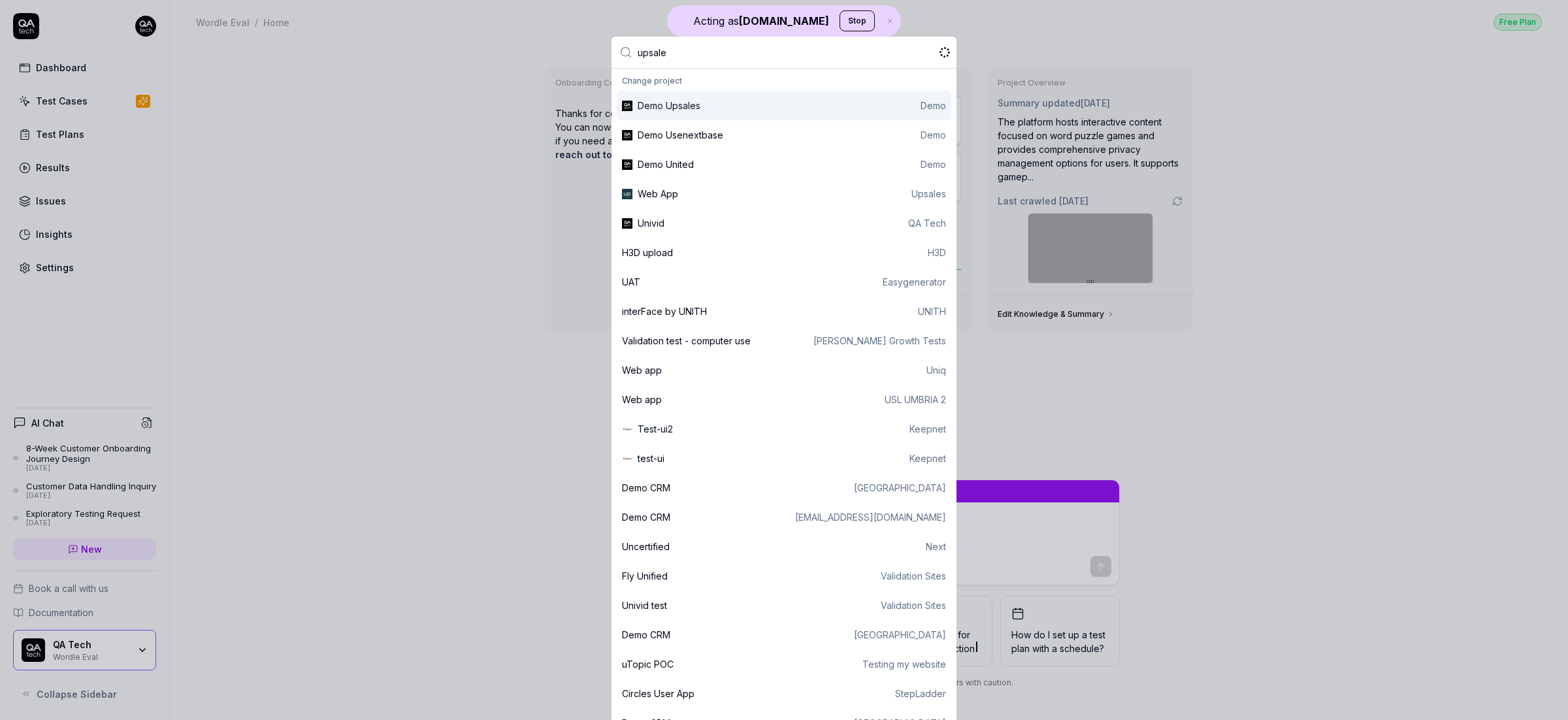
type input "upsales"
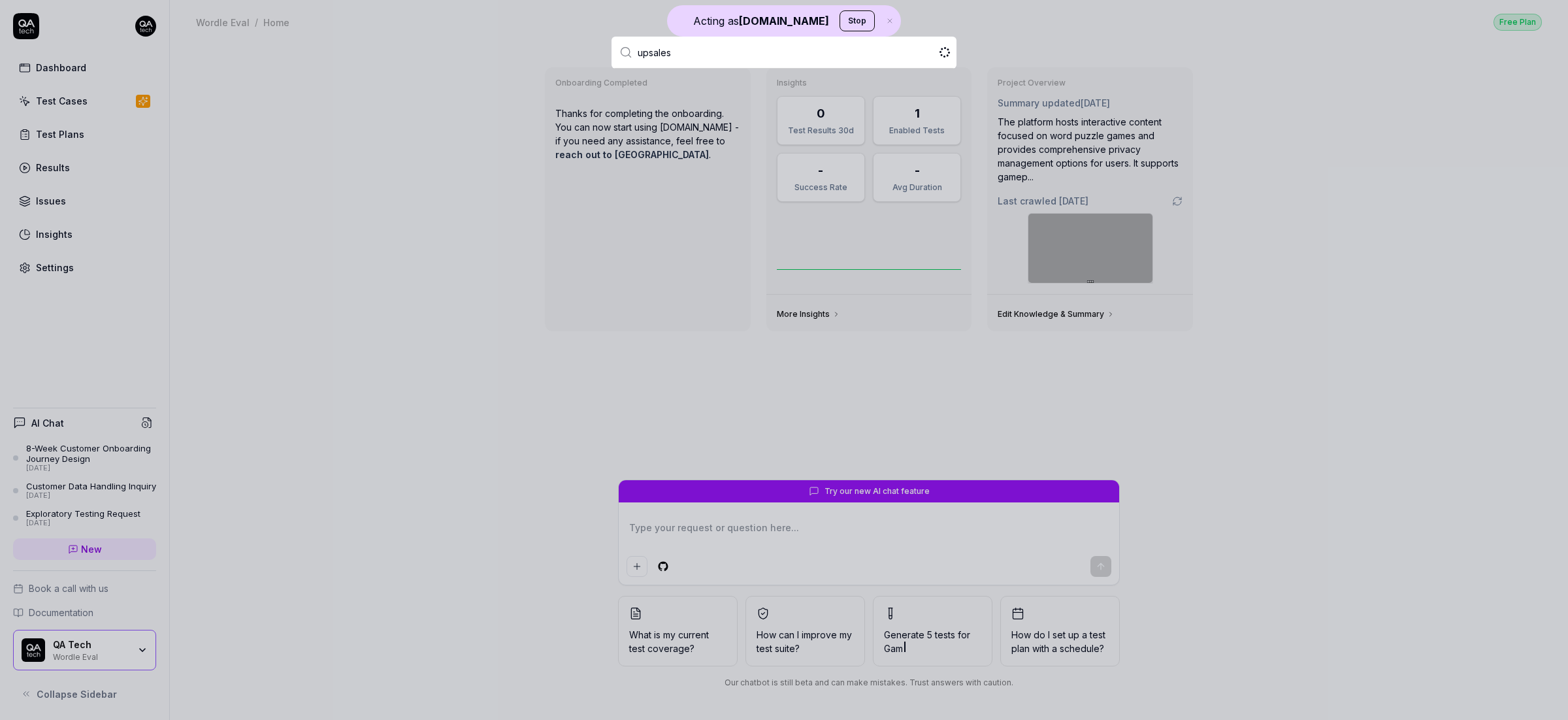
type textarea "*"
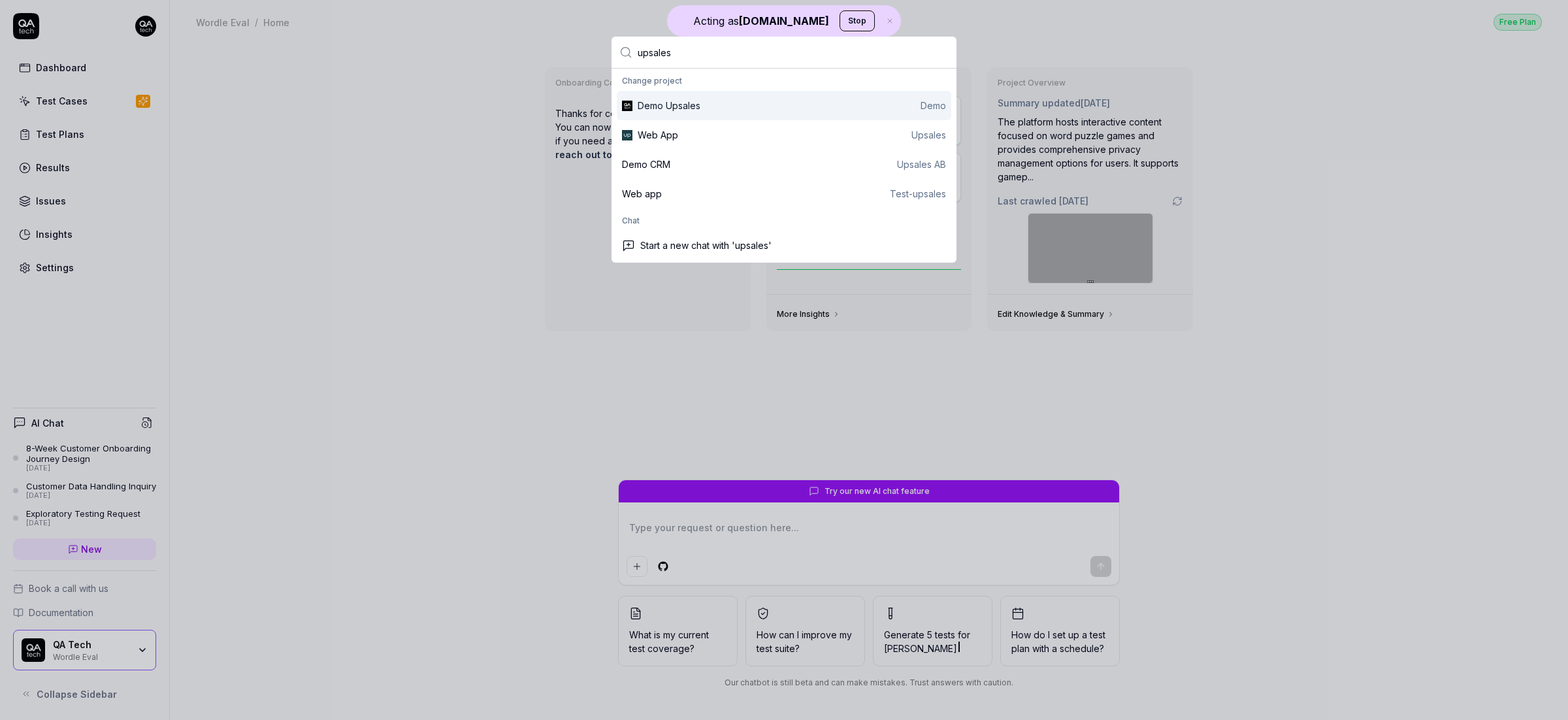
type input "upsale"
type textarea "*"
type input "upsale"
click at [690, 138] on div "Web App Upsales" at bounding box center [792, 134] width 308 height 14
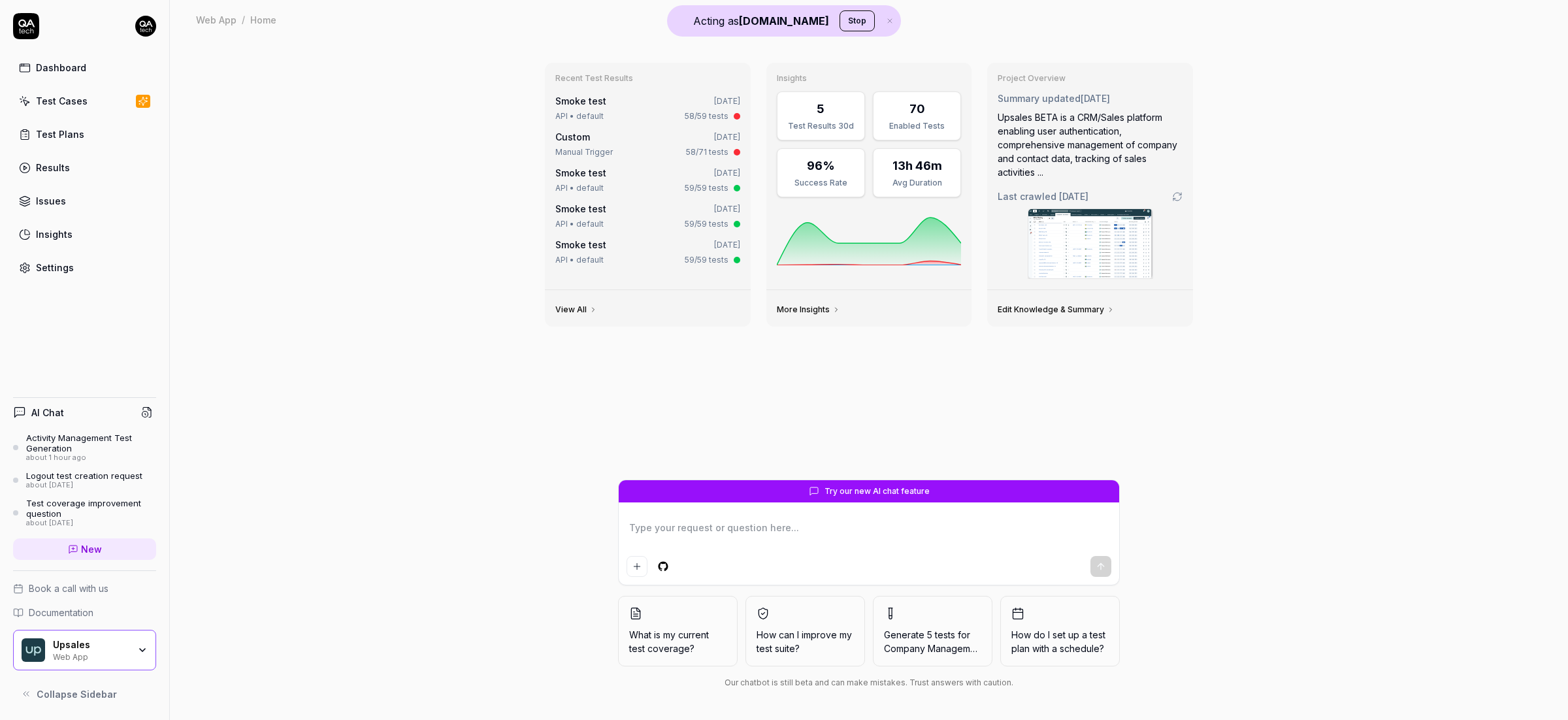
click at [98, 99] on link "Test Cases" at bounding box center [84, 101] width 143 height 26
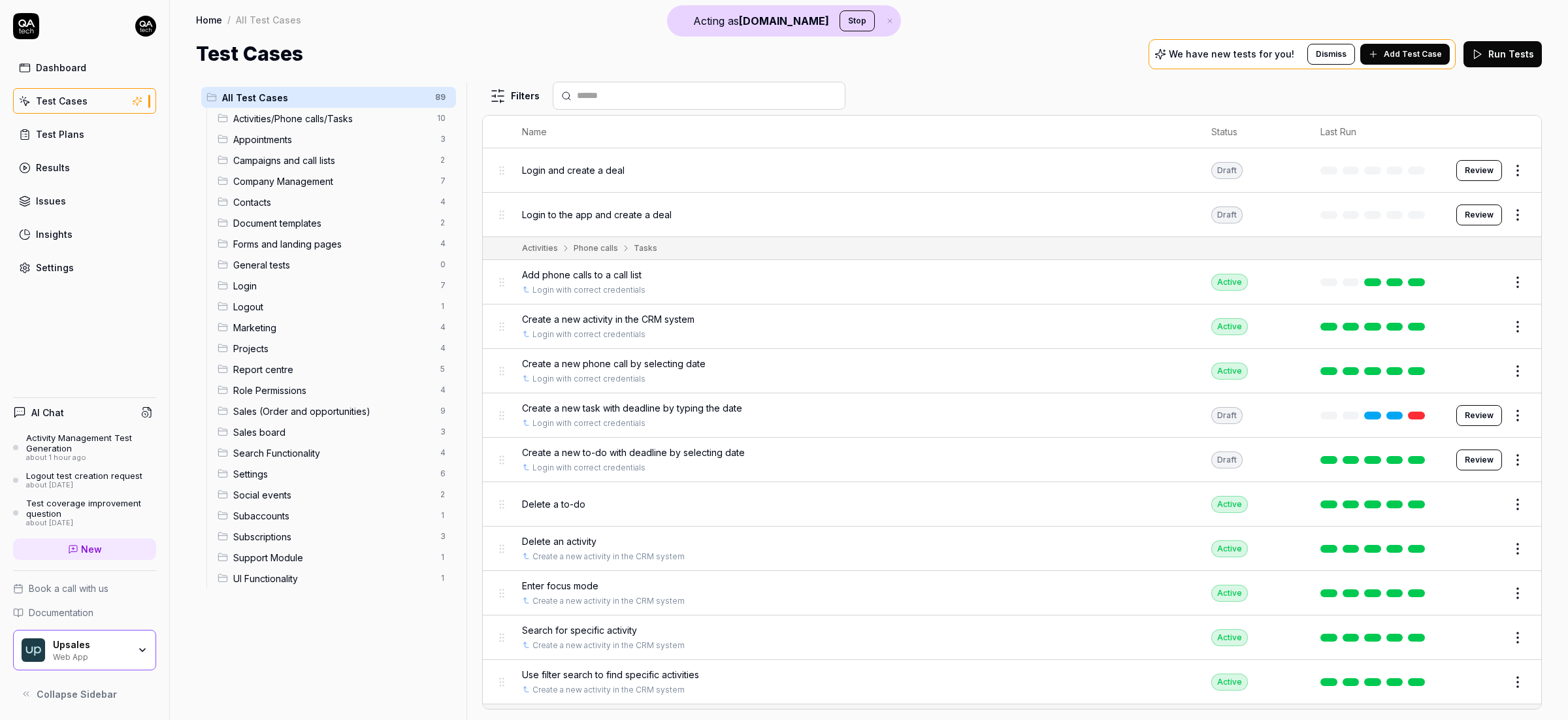
click at [1505, 175] on html "Acting as QA.tech Stop Dashboard Test Cases Test Plans Results Issues Insights …" at bounding box center [784, 360] width 1568 height 720
click at [1430, 370] on div "Delete" at bounding box center [1450, 372] width 124 height 29
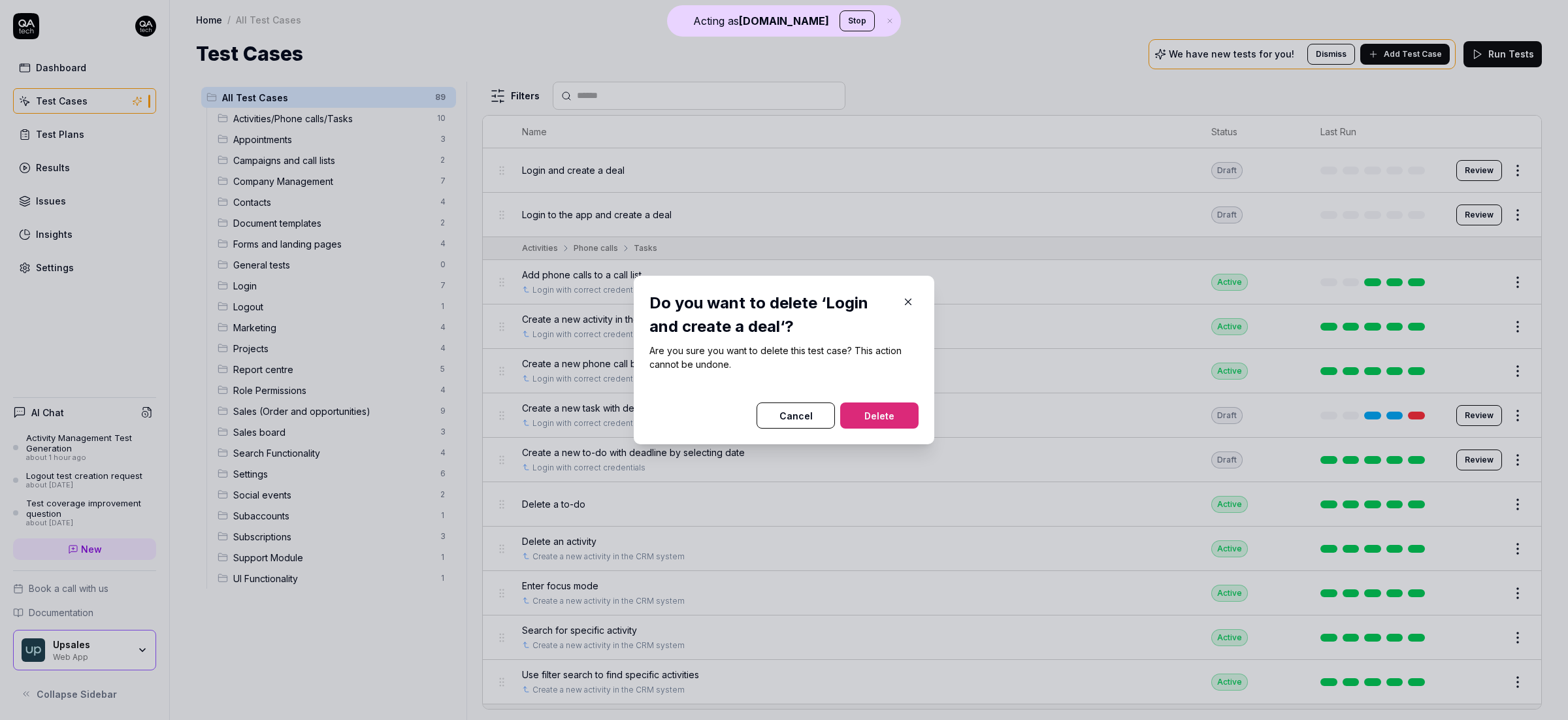
drag, startPoint x: 895, startPoint y: 416, endPoint x: 951, endPoint y: 407, distance: 56.7
click at [895, 416] on button "Delete" at bounding box center [879, 416] width 78 height 26
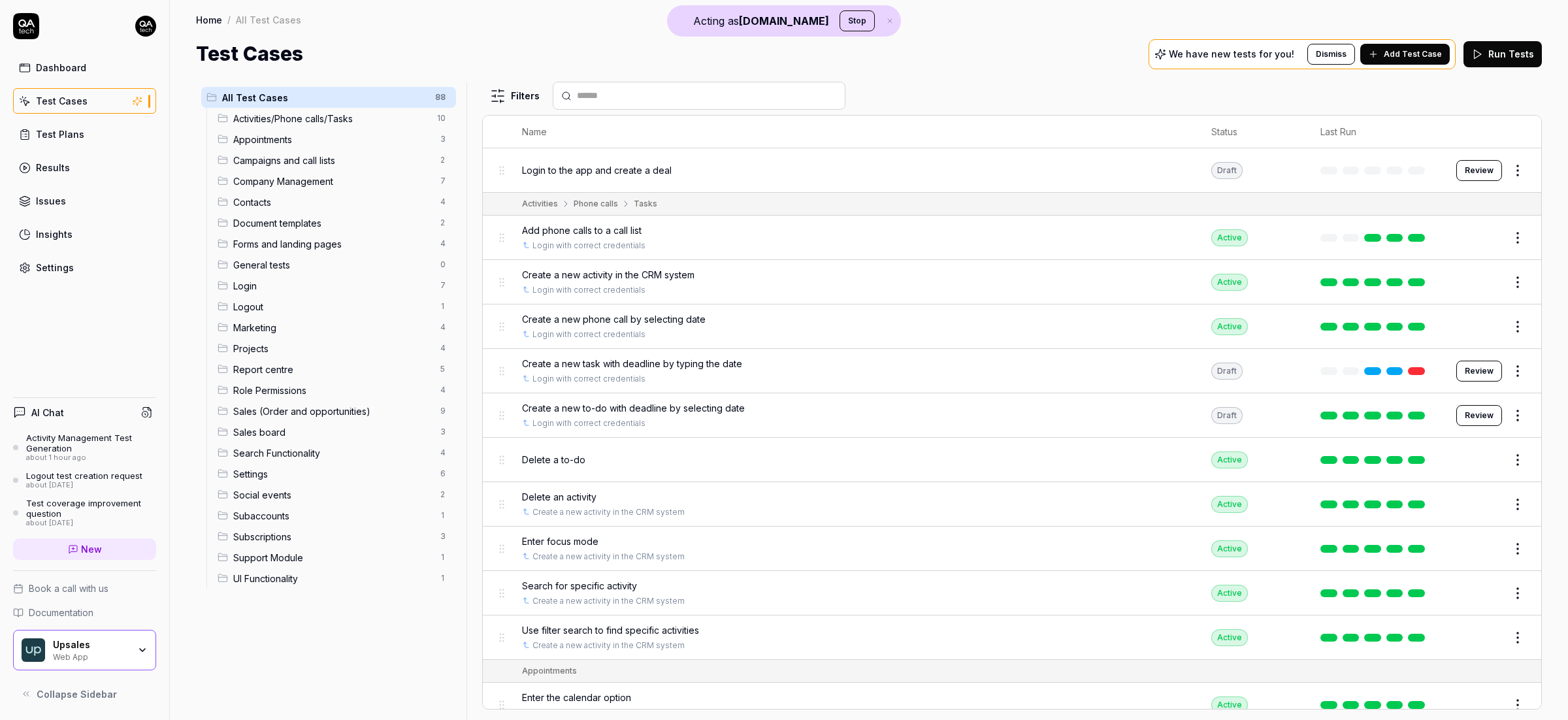
click at [1513, 171] on html "Acting as QA.tech Stop Deleted "Login and create a deal" Dashboard Test Cases T…" at bounding box center [784, 360] width 1568 height 720
click at [1418, 370] on div "Delete" at bounding box center [1450, 372] width 124 height 29
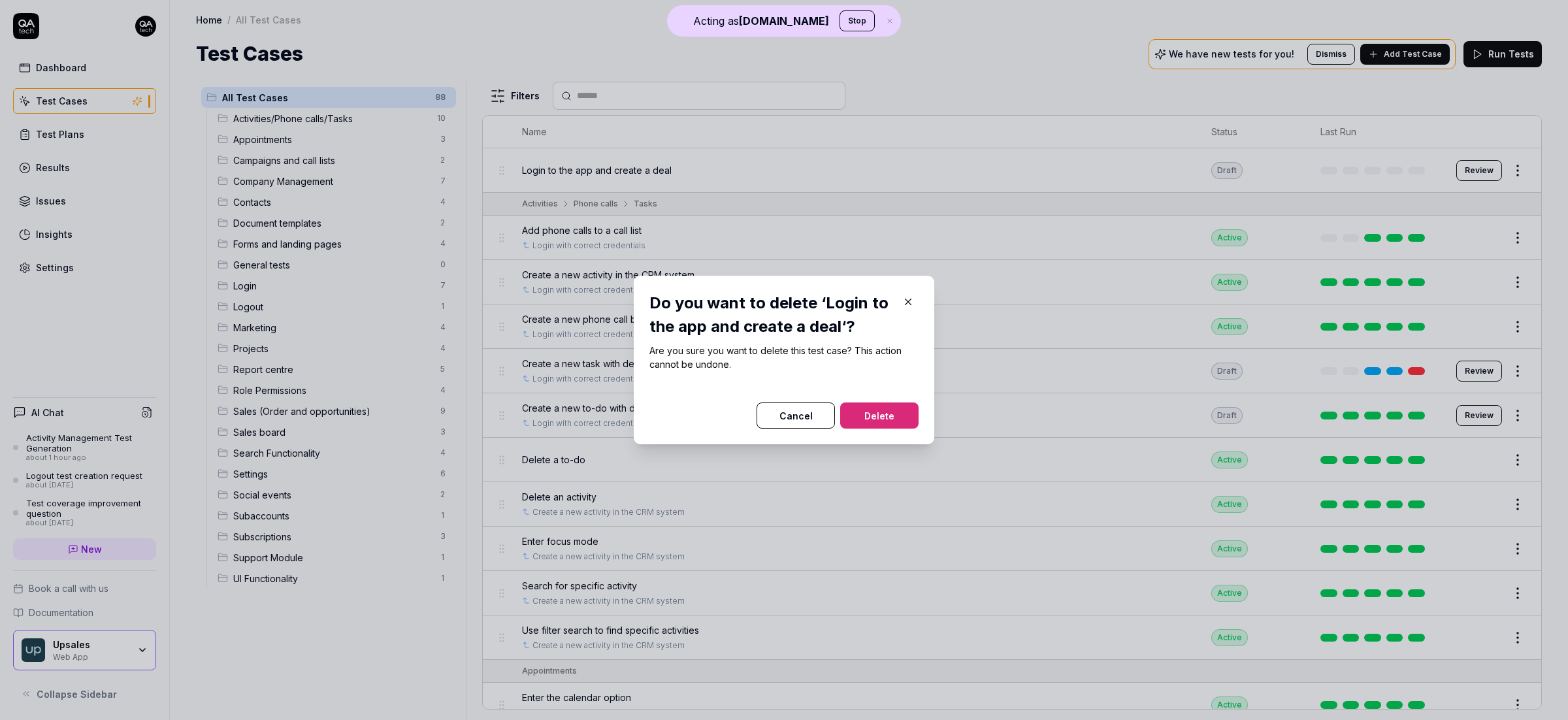
click at [893, 416] on button "Delete" at bounding box center [879, 416] width 78 height 26
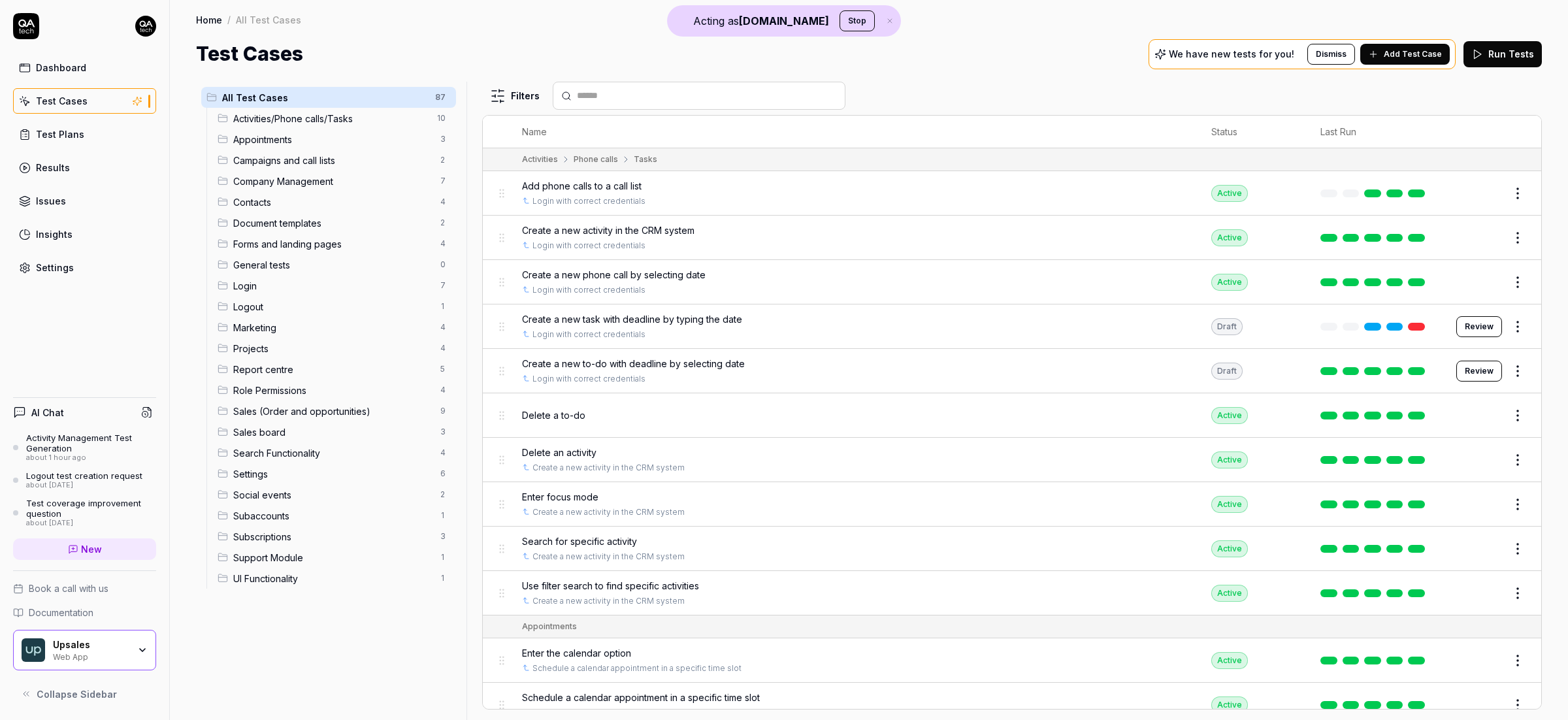
click at [88, 69] on link "Dashboard" at bounding box center [84, 67] width 143 height 26
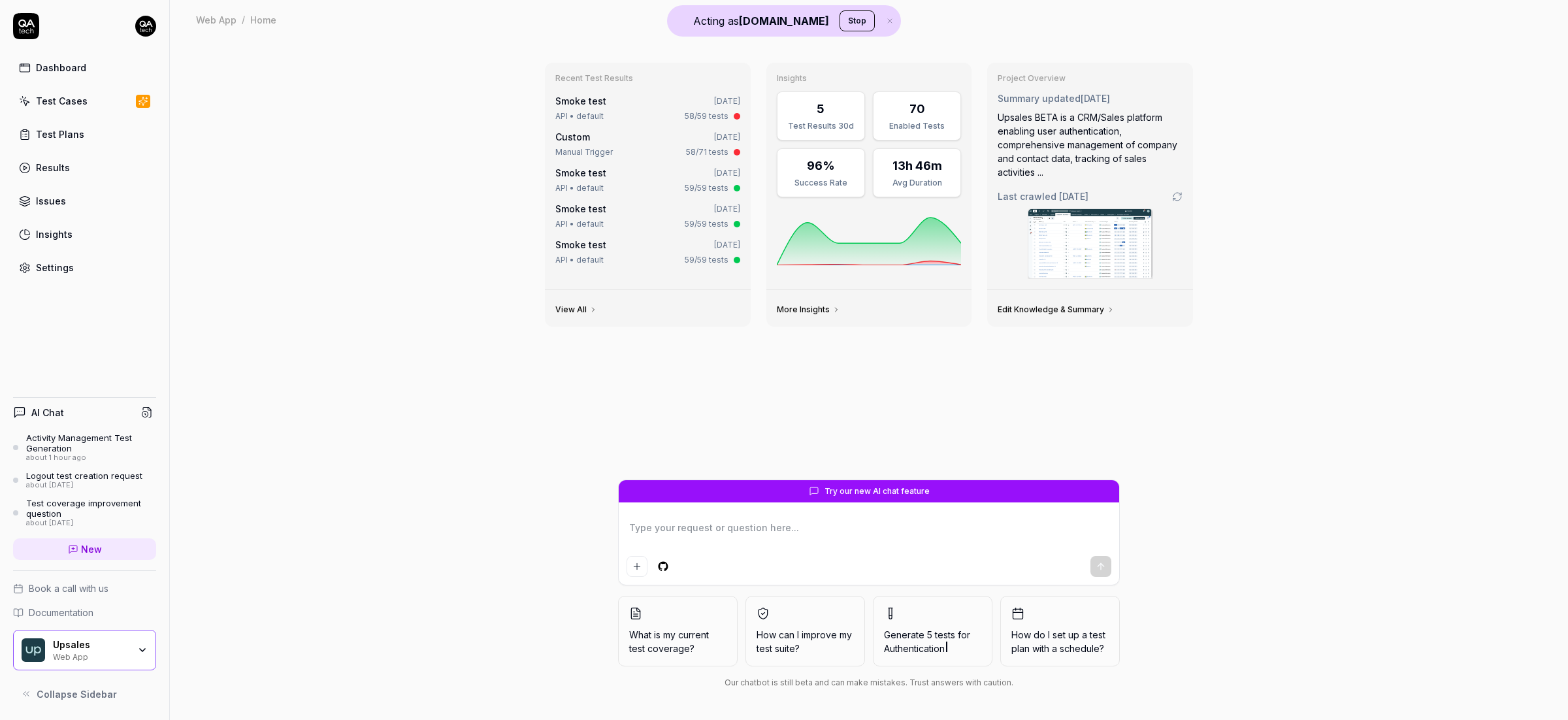
type textarea "*"
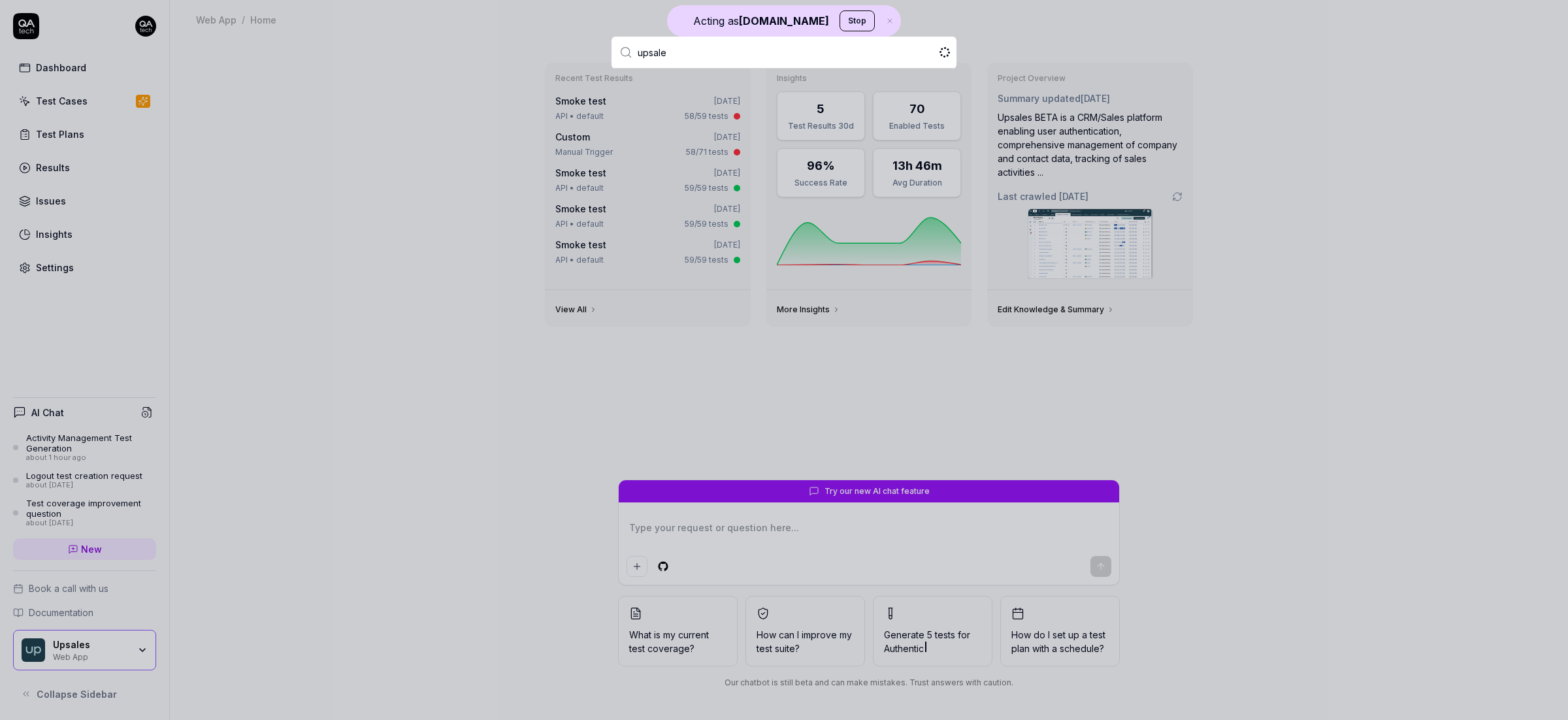
type input "upsales"
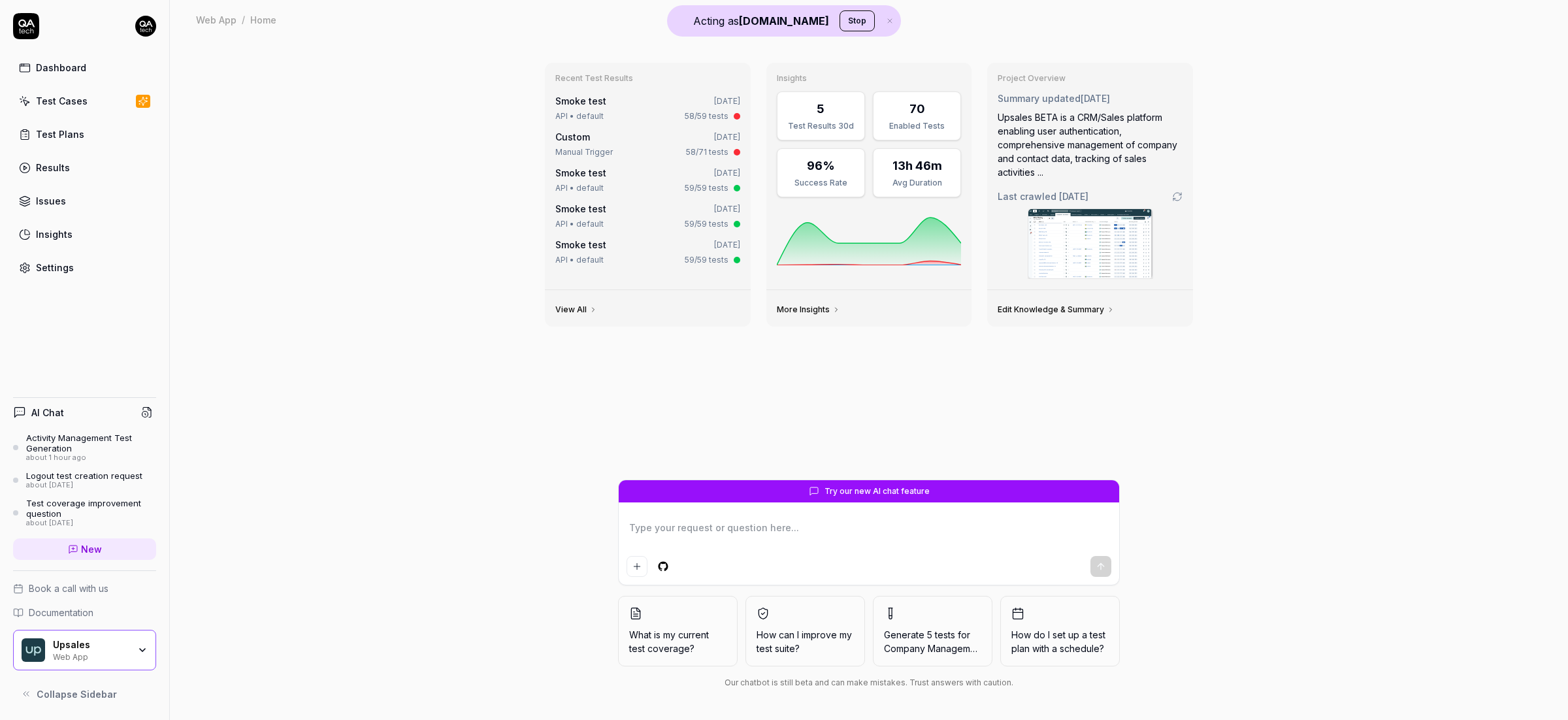
click at [125, 652] on div "Web App" at bounding box center [90, 656] width 76 height 11
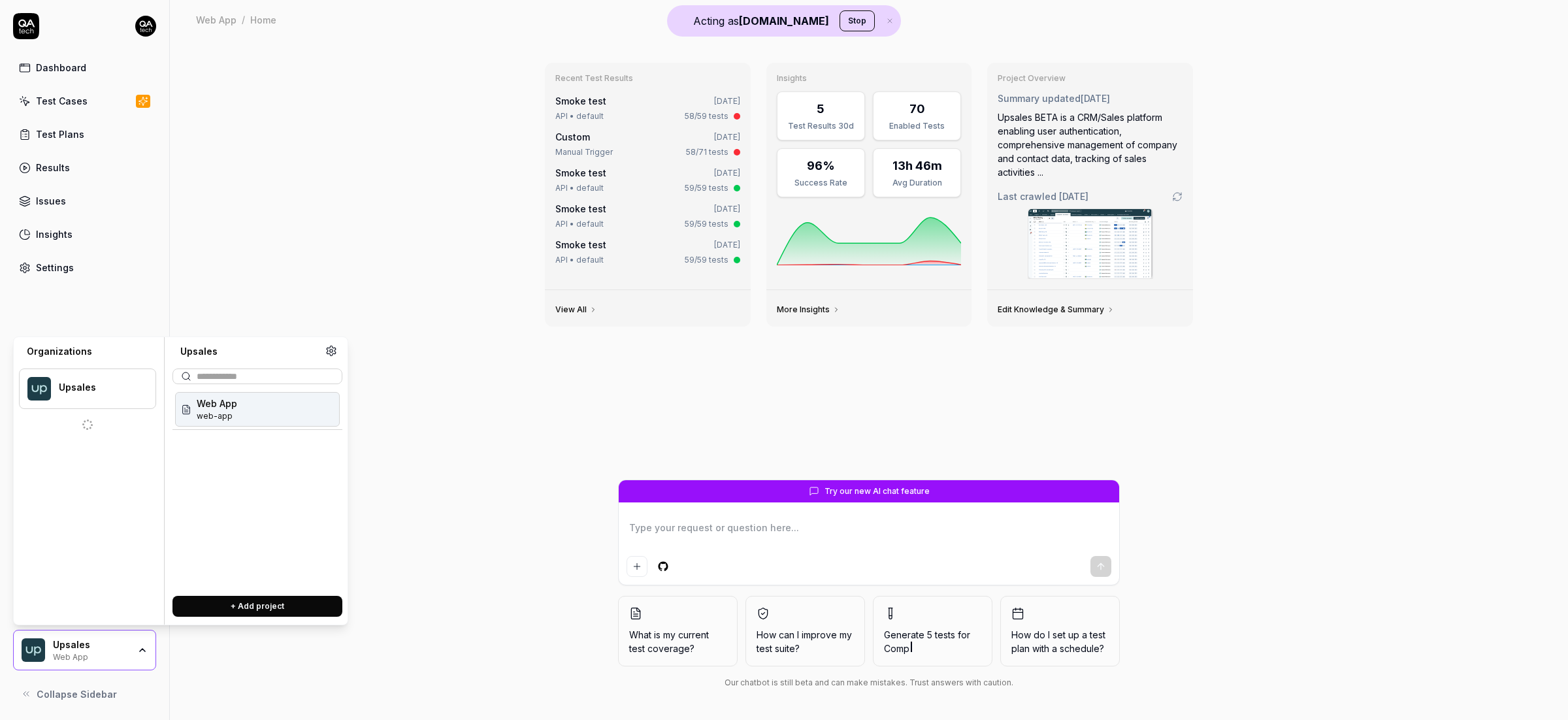
type textarea "*"
click at [232, 604] on button "+ Add project" at bounding box center [258, 606] width 170 height 21
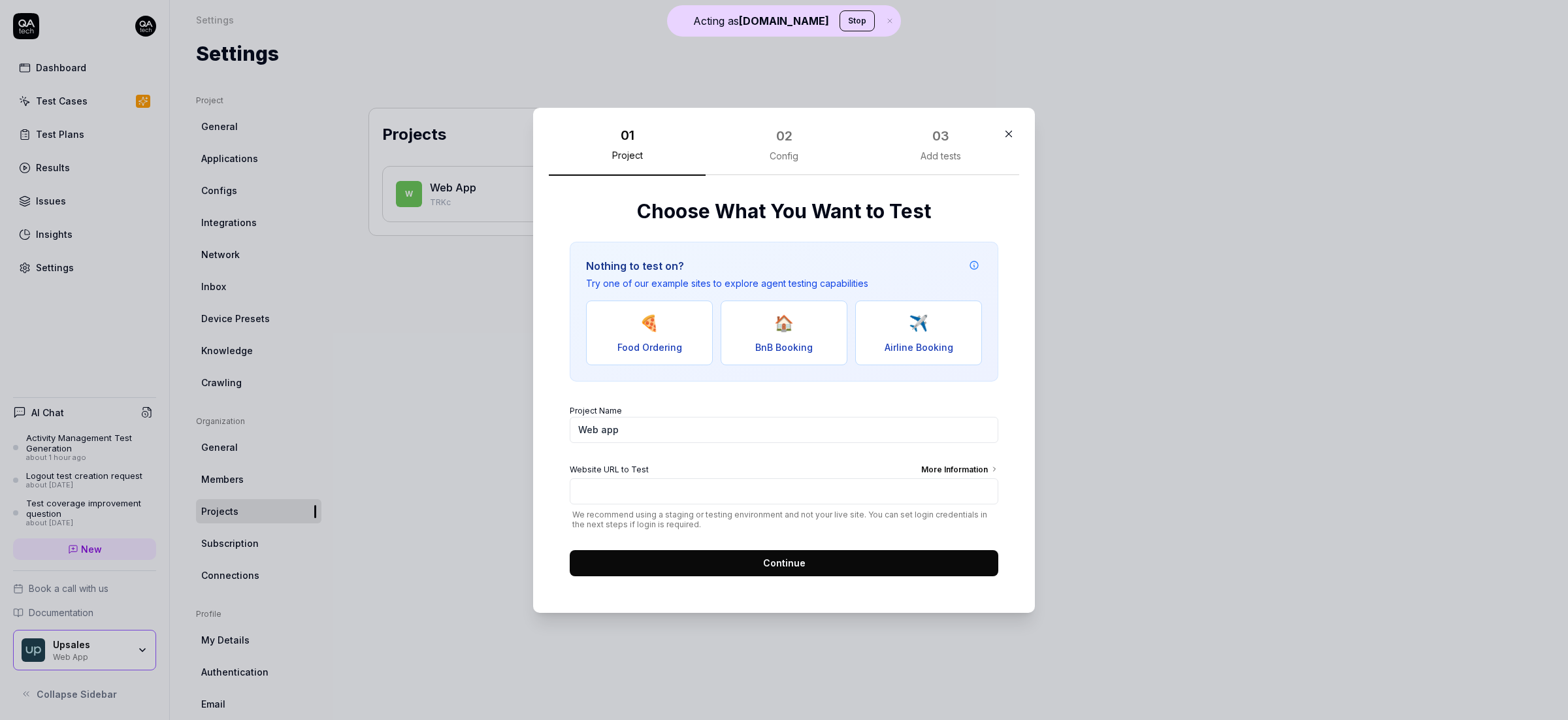
click at [794, 339] on button "🏠 BnB Booking" at bounding box center [784, 332] width 126 height 65
type input "https://real-staynb.vercel.app/"
click at [817, 555] on button "Continue" at bounding box center [784, 563] width 428 height 26
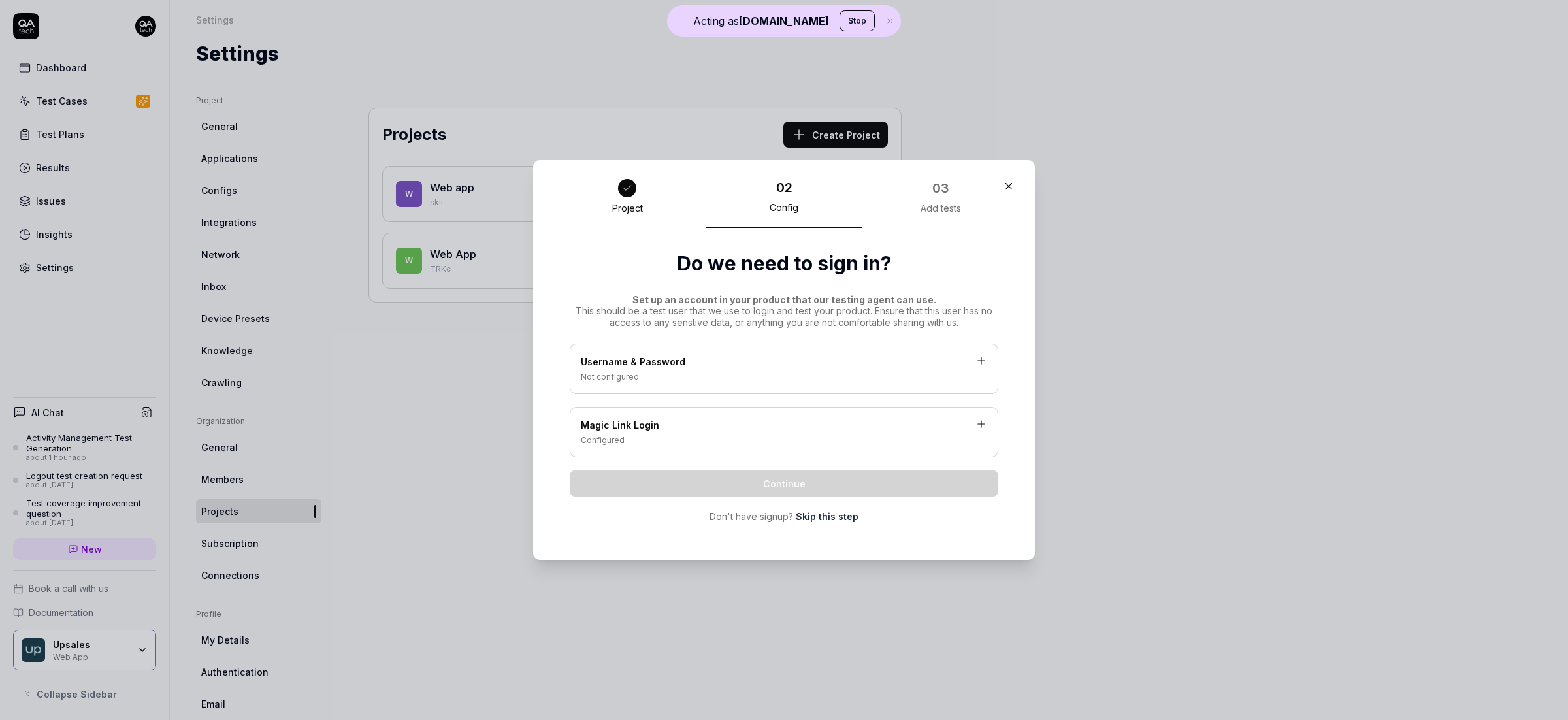
click at [700, 348] on div "Username & Password Not configured" at bounding box center [784, 369] width 428 height 50
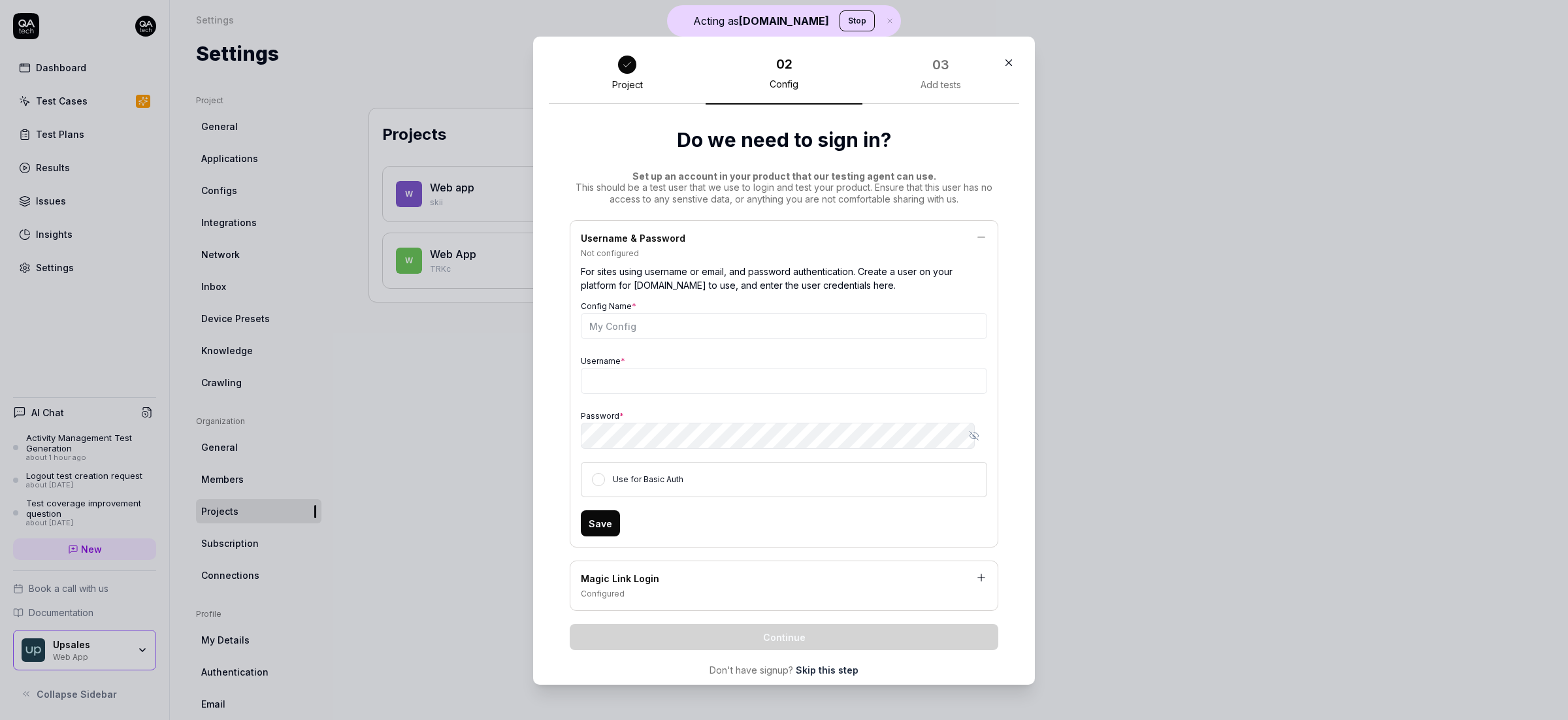
click at [833, 661] on div "Username & Password Not configured For sites using username or email, and passw…" at bounding box center [784, 448] width 428 height 457
drag, startPoint x: 827, startPoint y: 670, endPoint x: 832, endPoint y: 652, distance: 18.7
click at [827, 670] on link "Skip this step" at bounding box center [827, 669] width 63 height 14
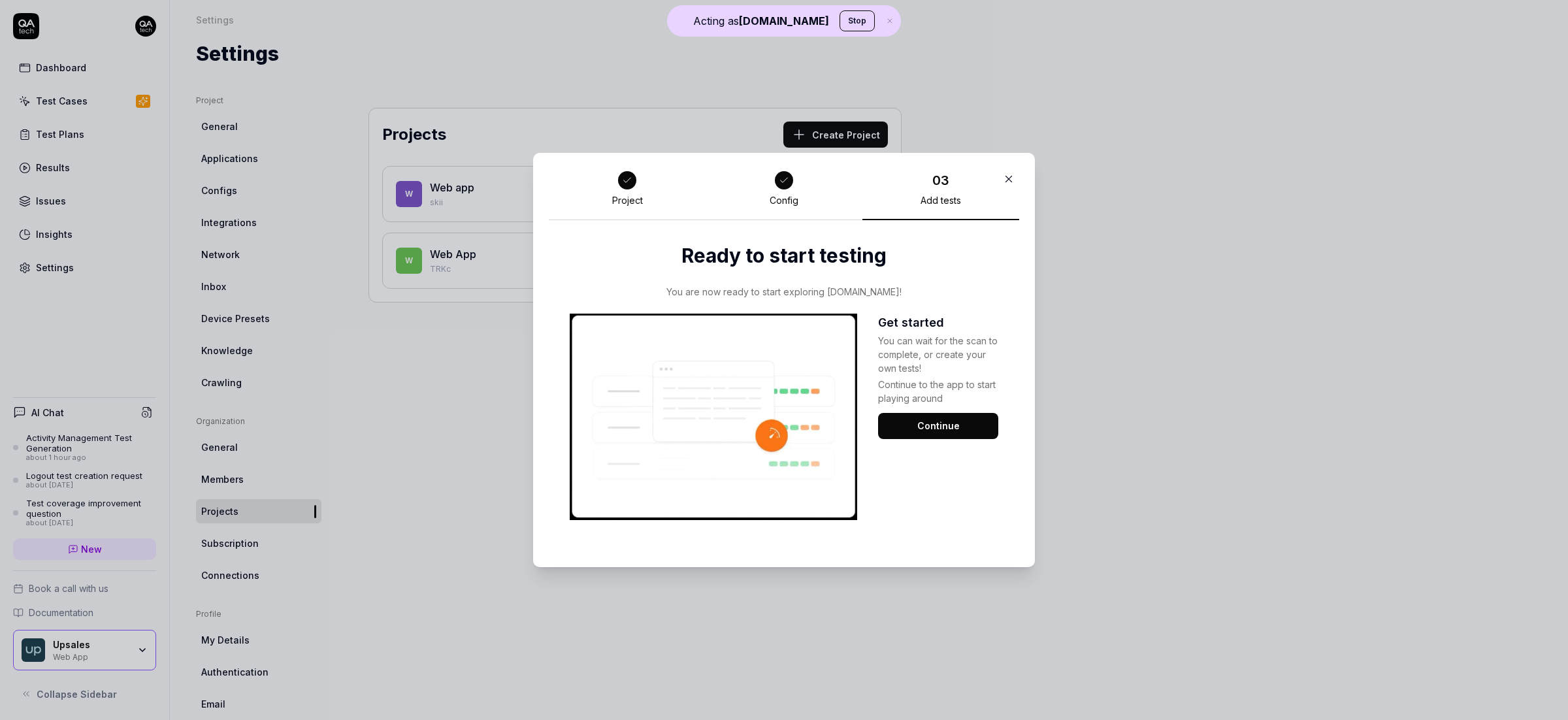
click at [949, 432] on button "Continue" at bounding box center [938, 426] width 120 height 26
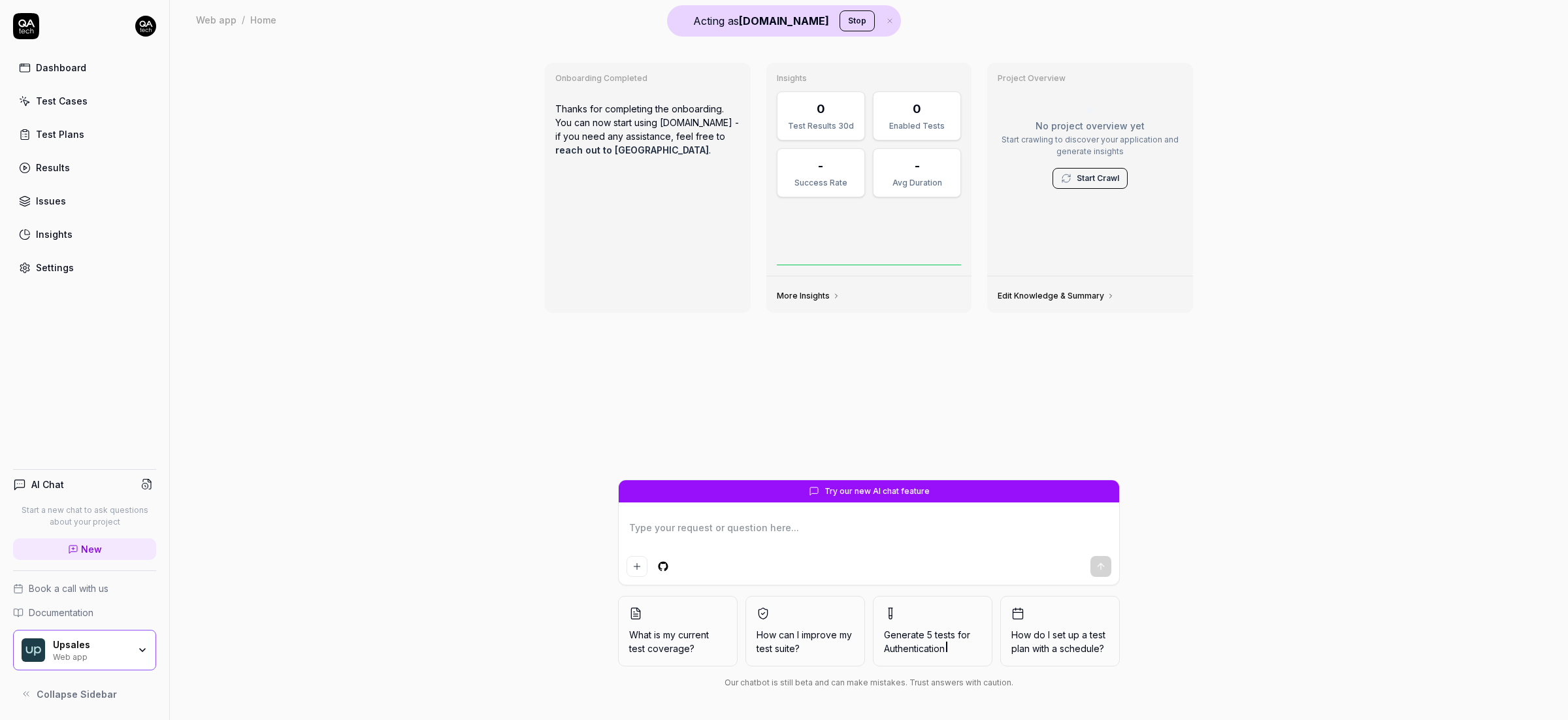
type textarea "*"
click at [98, 94] on link "Test Cases" at bounding box center [84, 101] width 143 height 26
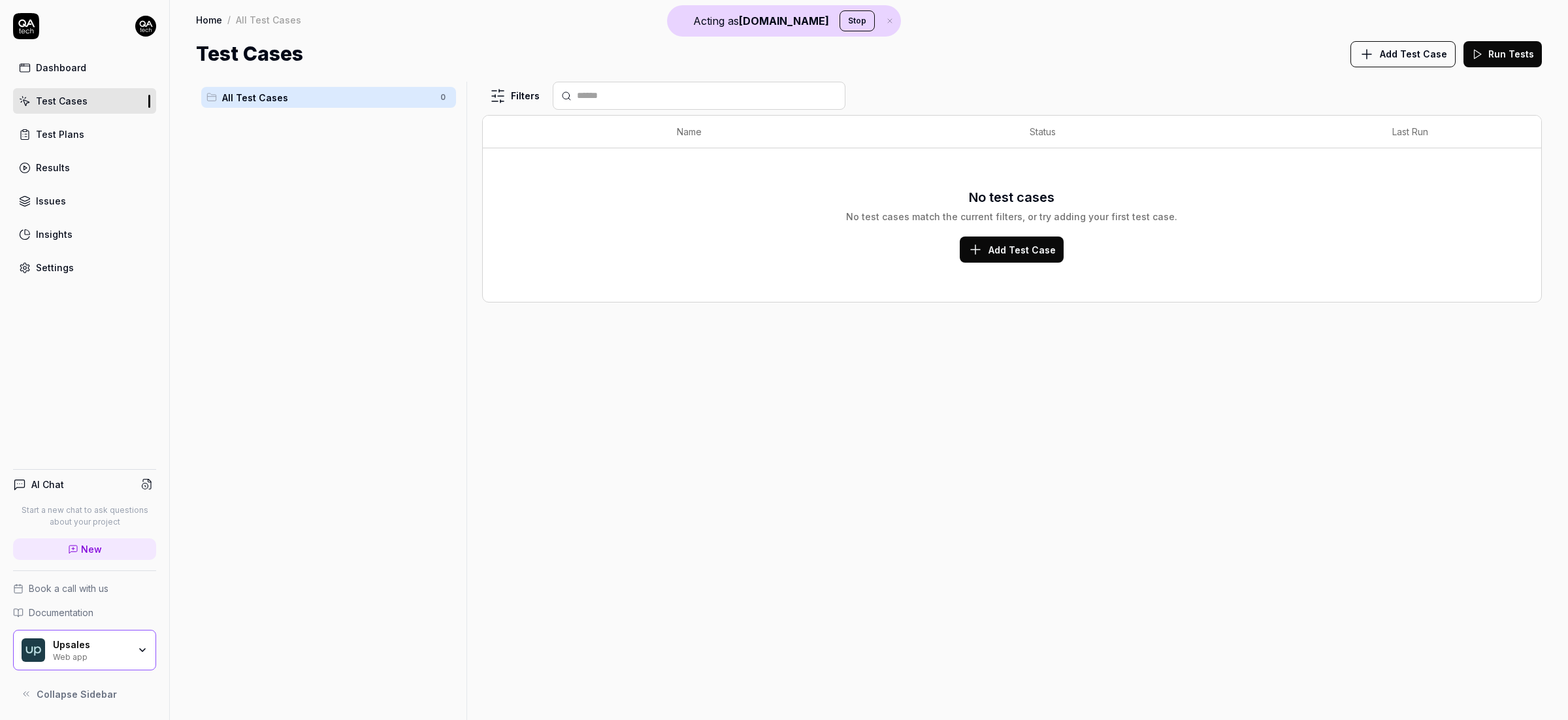
click at [1497, 53] on button "Run Tests" at bounding box center [1502, 54] width 78 height 26
click at [1401, 49] on span "Add Test Case" at bounding box center [1413, 53] width 67 height 14
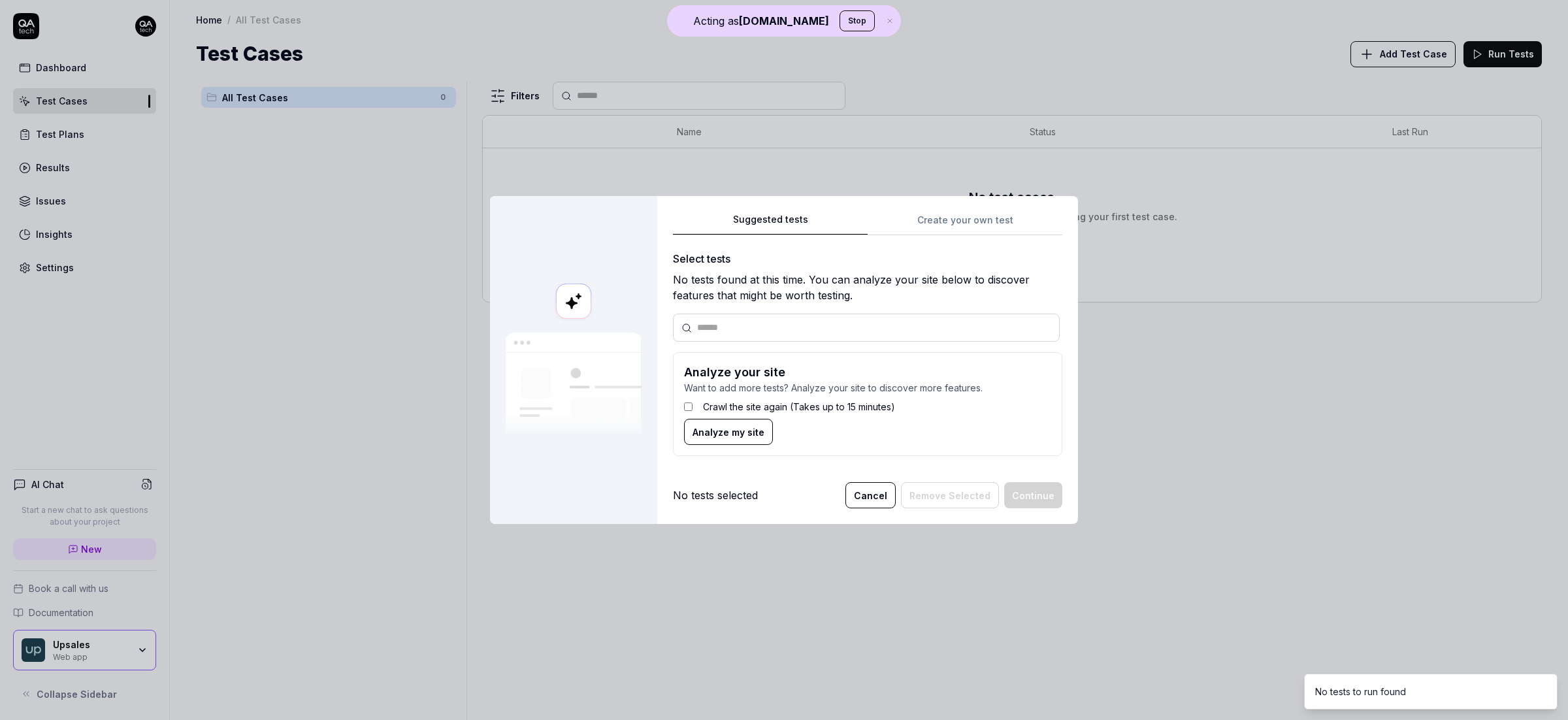
click at [721, 438] on span "Analyze my site" at bounding box center [728, 432] width 72 height 14
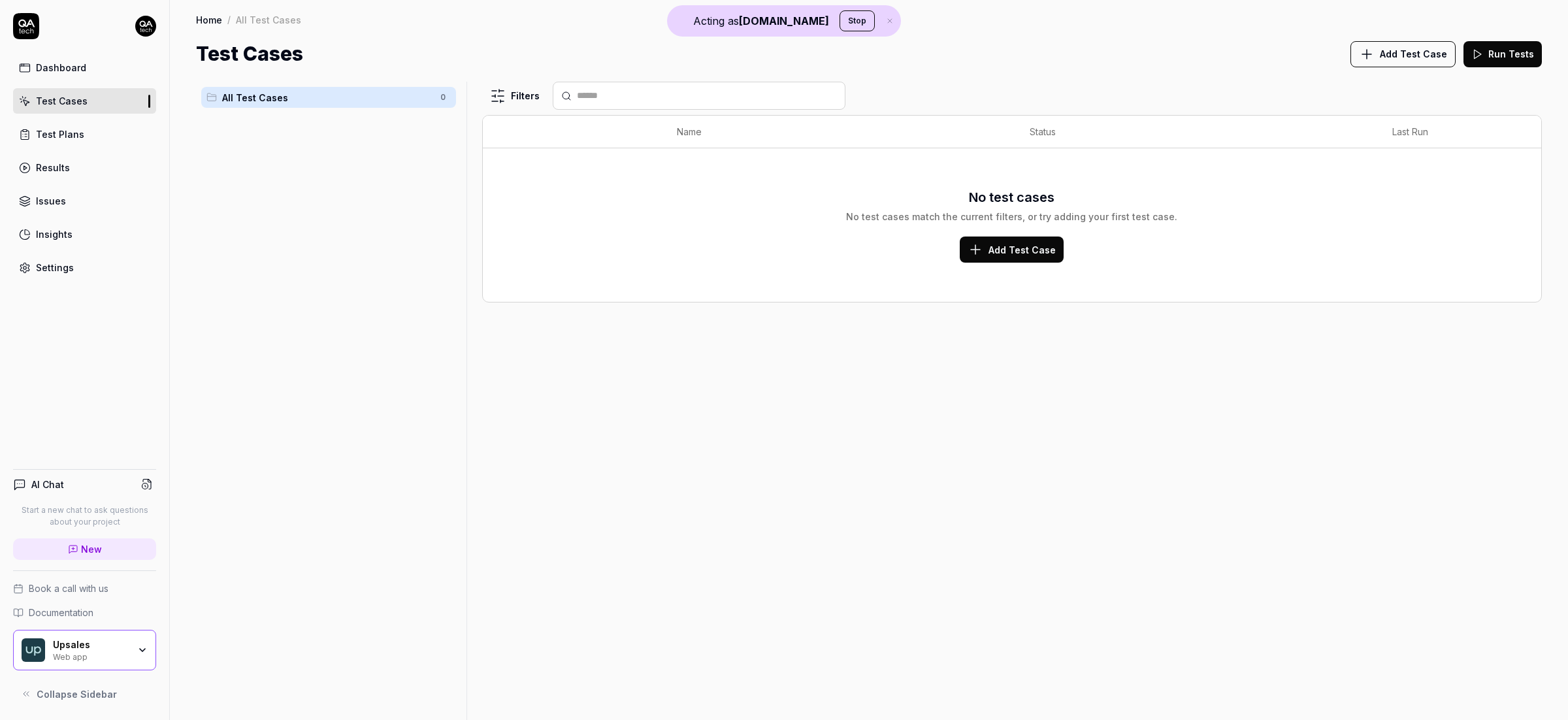
click at [140, 645] on icon "button" at bounding box center [142, 650] width 11 height 11
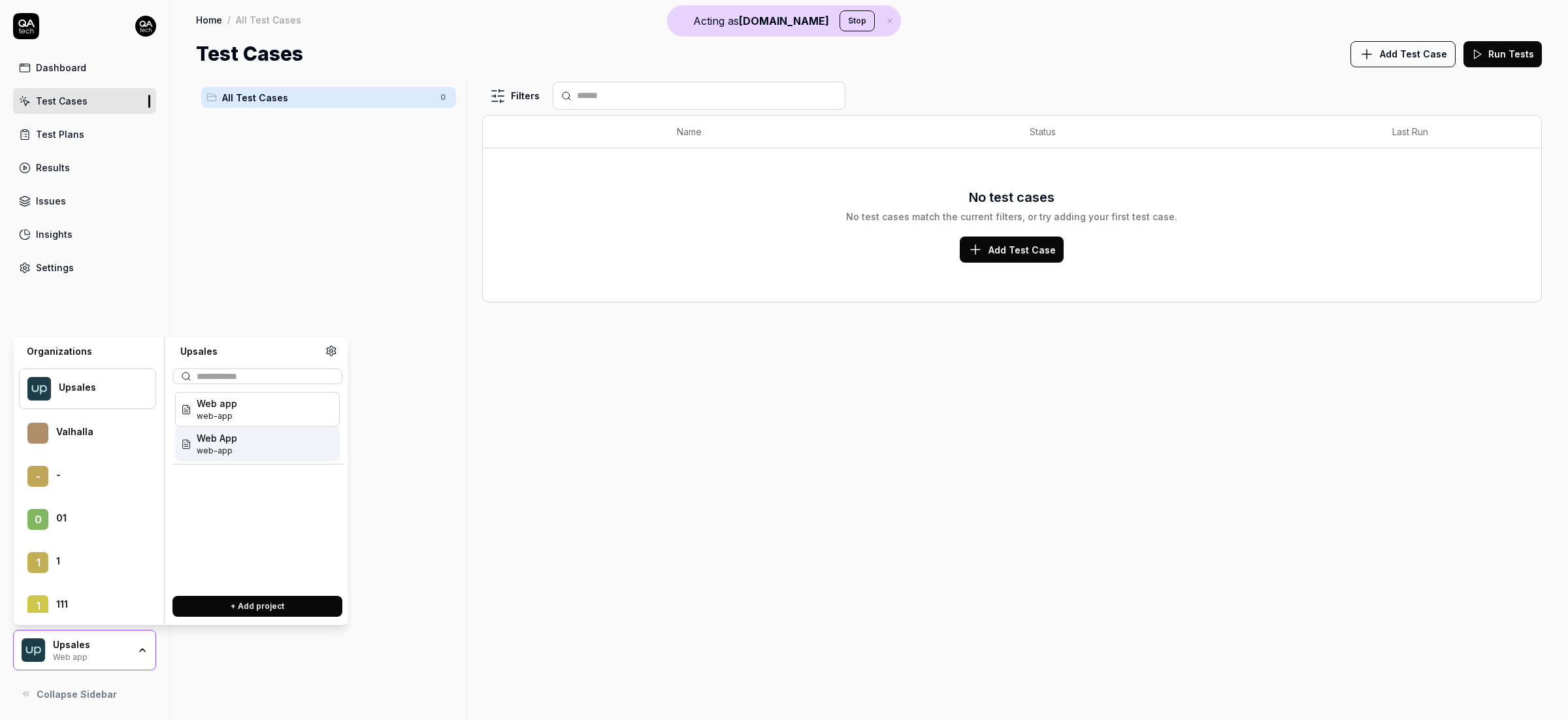
click at [275, 601] on button "+ Add project" at bounding box center [258, 606] width 170 height 21
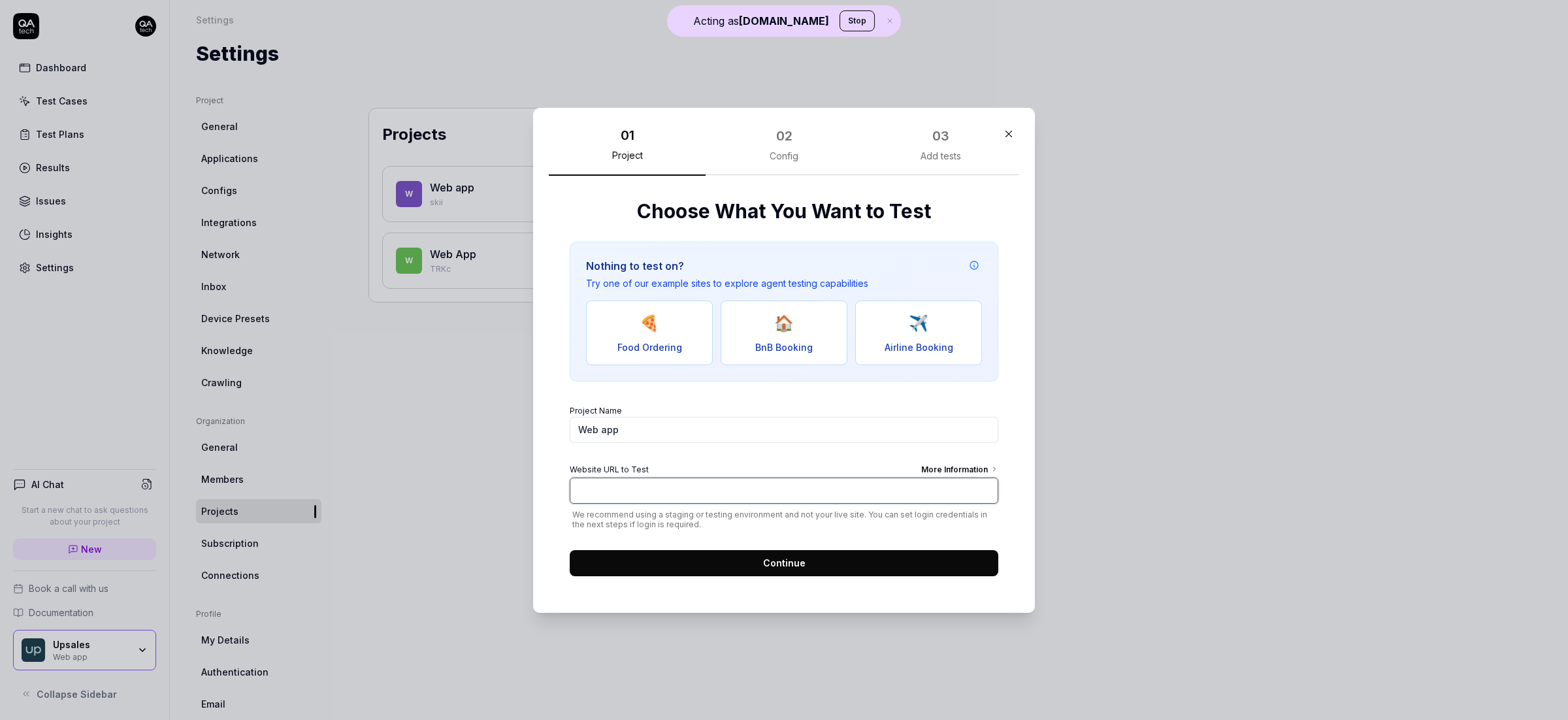
click at [617, 491] on input "Website URL to Test More Information" at bounding box center [784, 491] width 428 height 26
click at [791, 155] on div "Config" at bounding box center [784, 155] width 29 height 12
click at [776, 138] on div "02" at bounding box center [784, 135] width 16 height 20
click at [766, 333] on button "🏠 BnB Booking" at bounding box center [784, 332] width 126 height 65
type input "https://real-staynb.vercel.app/"
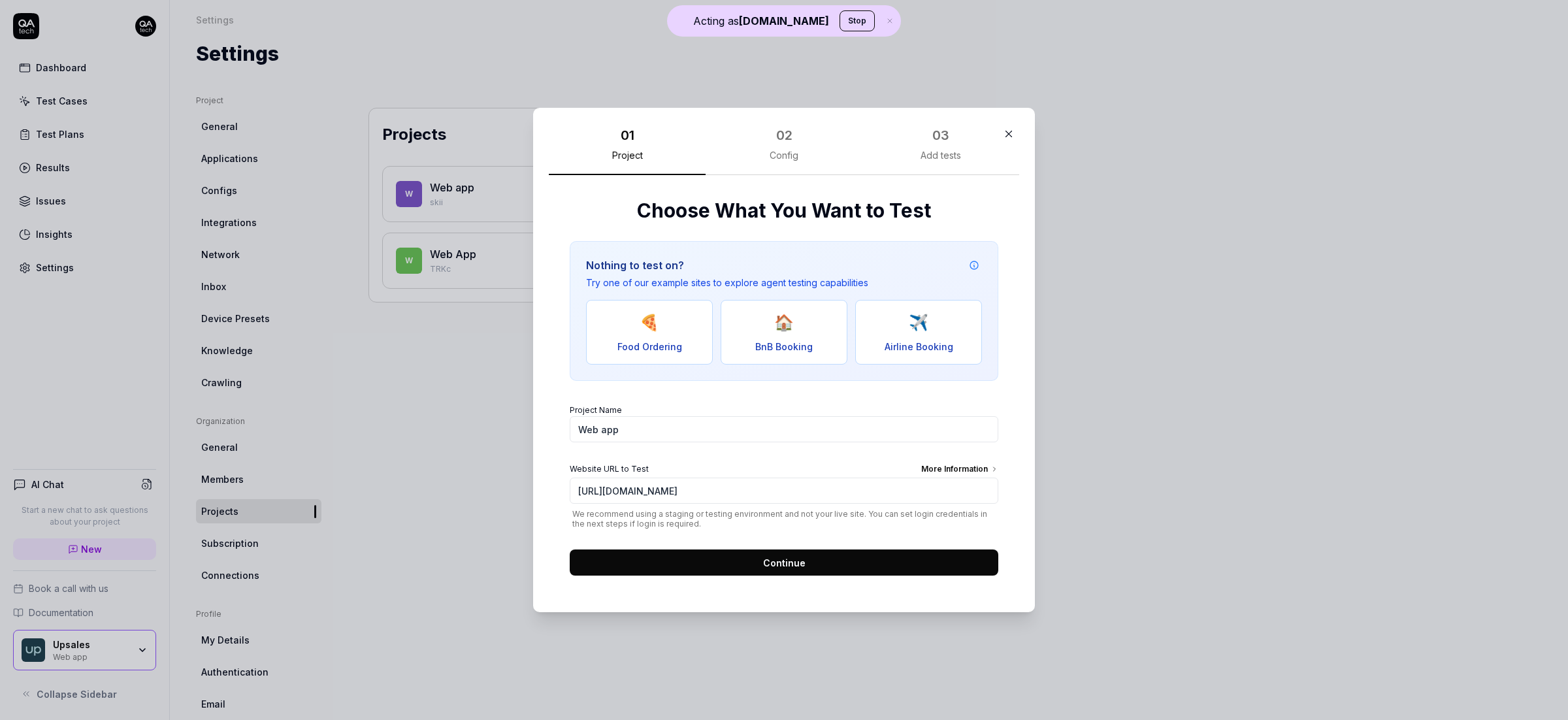
click at [805, 567] on button "Continue" at bounding box center [784, 563] width 428 height 26
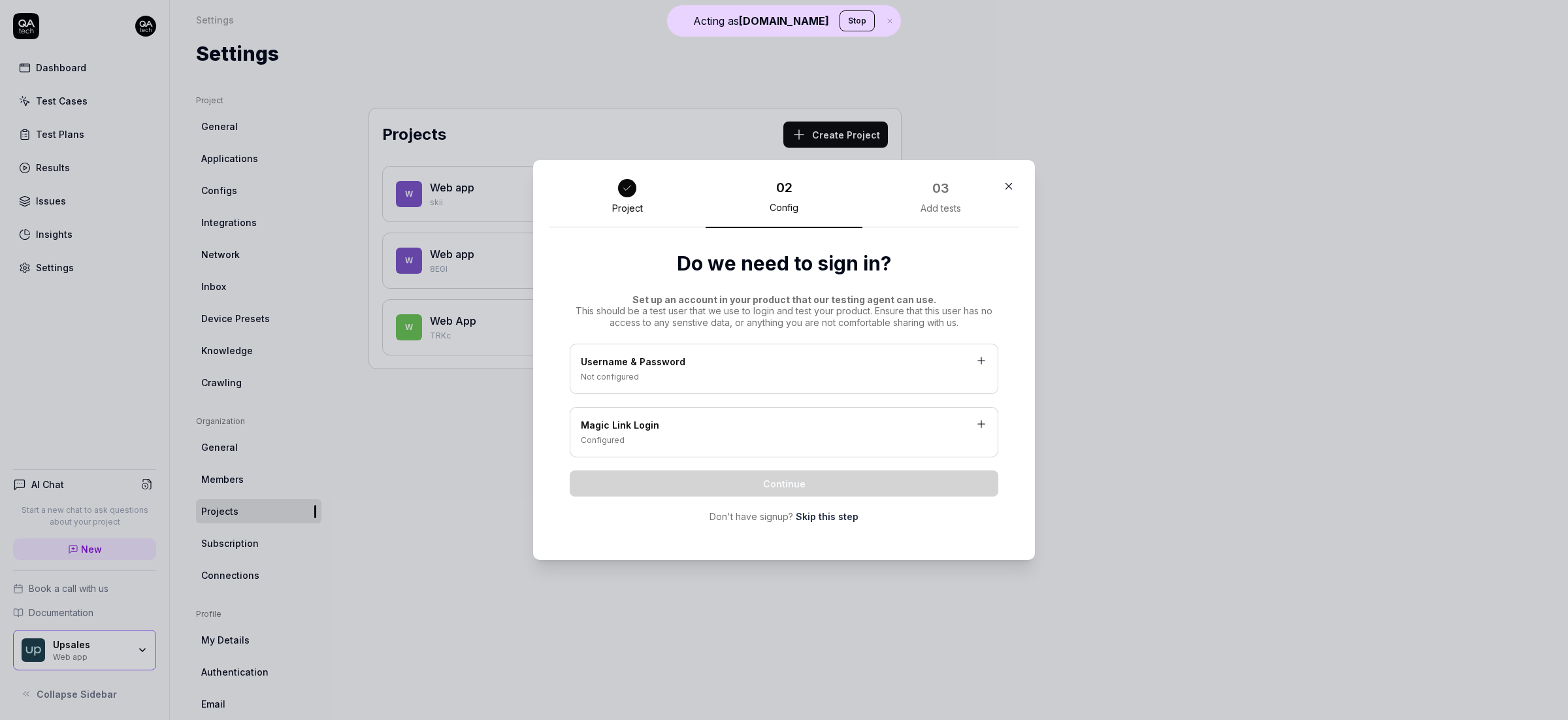
click at [619, 217] on div "Project" at bounding box center [627, 202] width 157 height 51
click at [1005, 190] on icon "button" at bounding box center [1009, 186] width 12 height 12
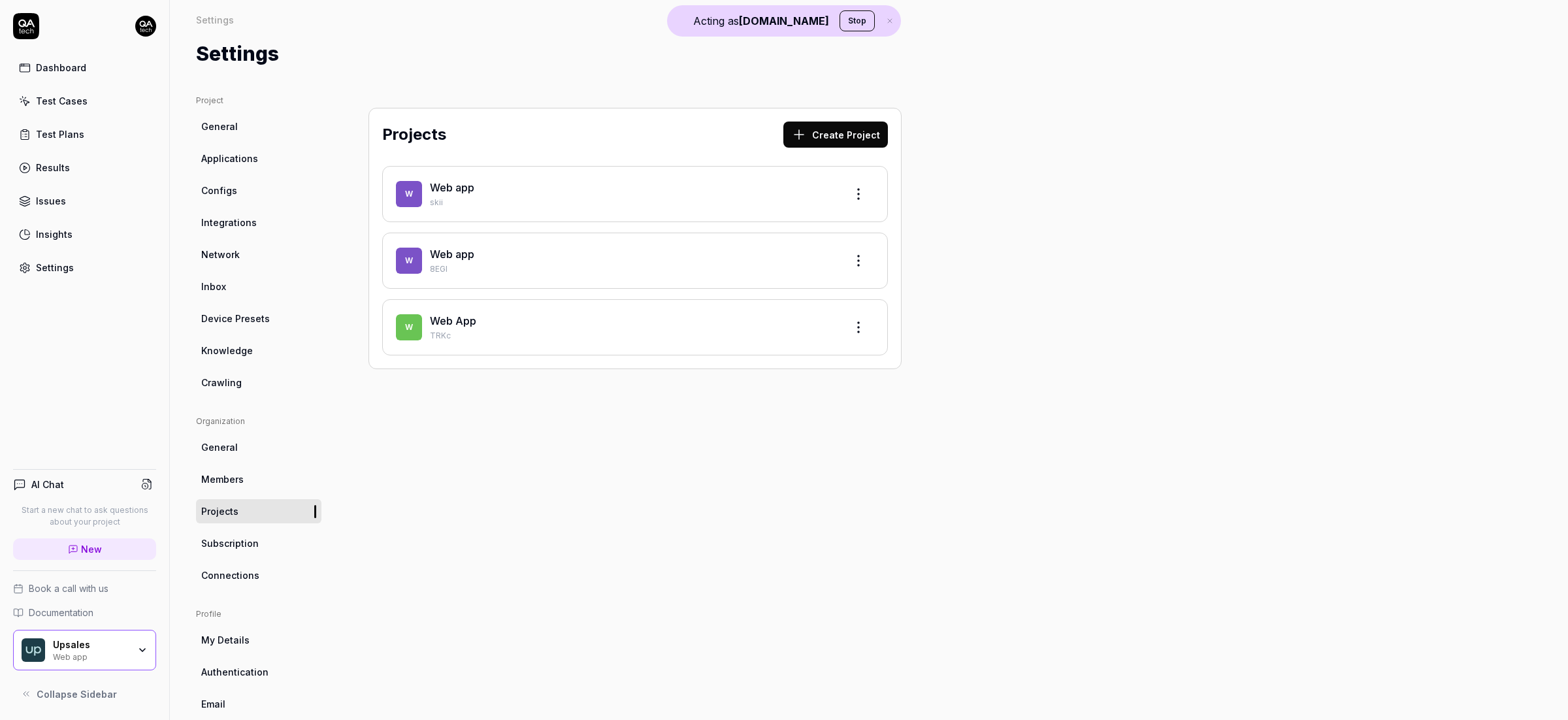
click at [74, 95] on div "Test Cases" at bounding box center [62, 101] width 51 height 14
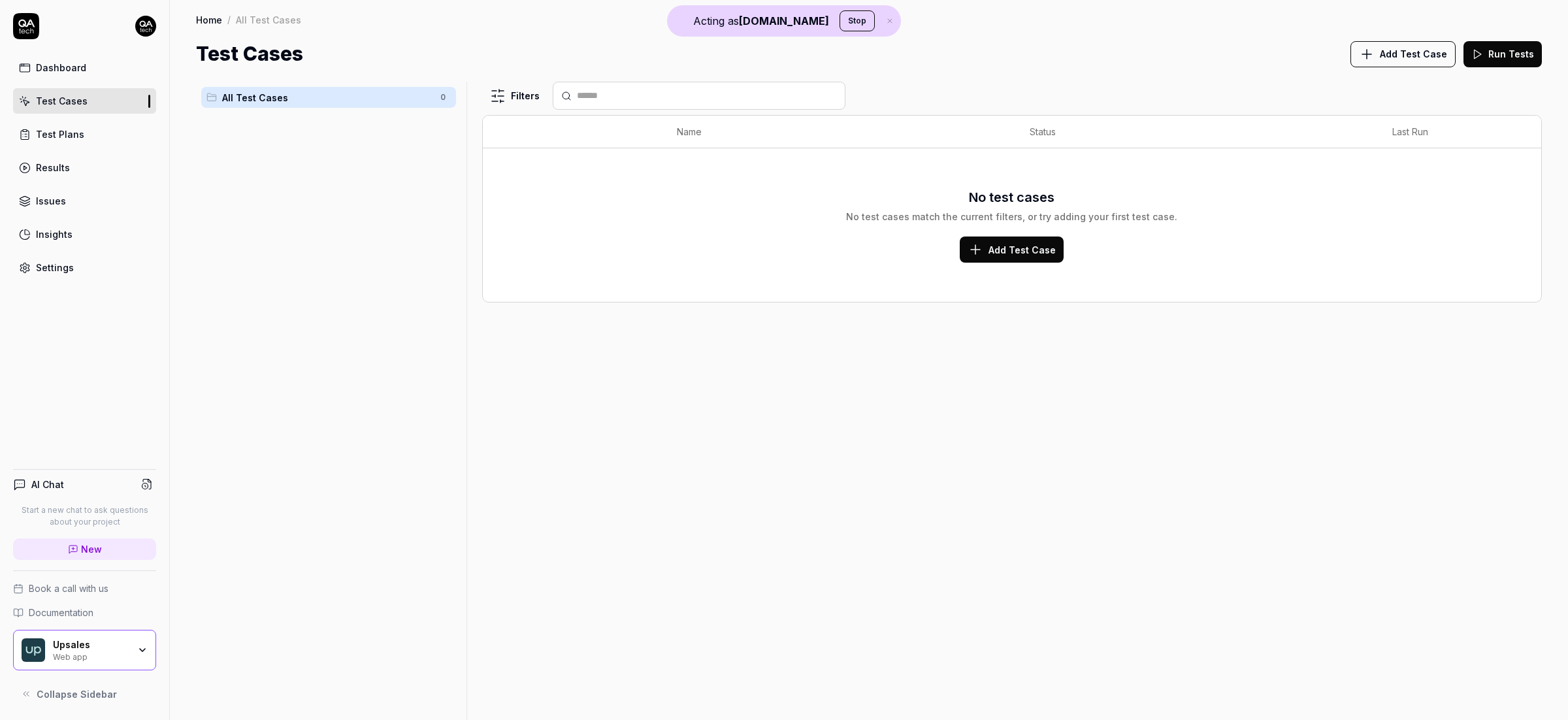
click at [1430, 47] on span "Add Test Case" at bounding box center [1413, 53] width 67 height 14
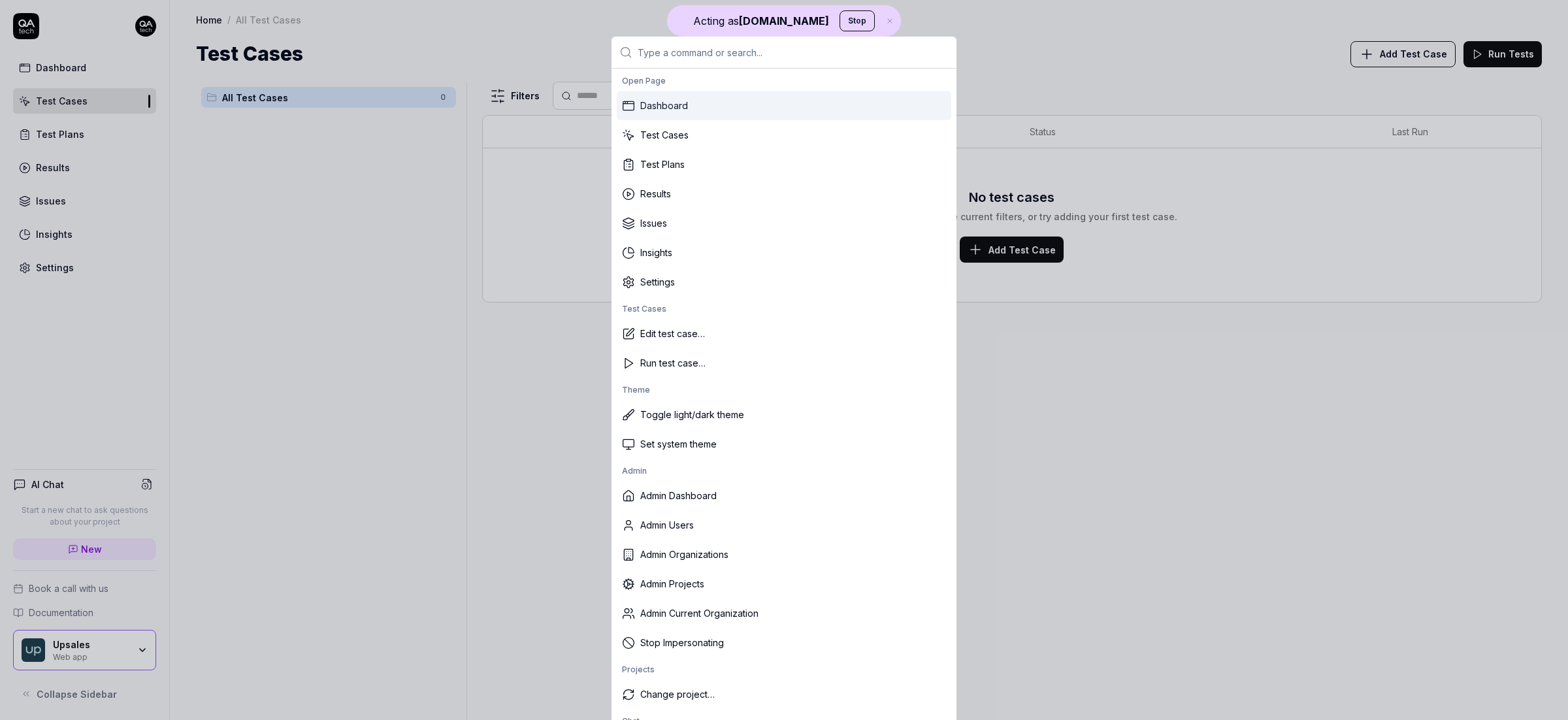
type input "y"
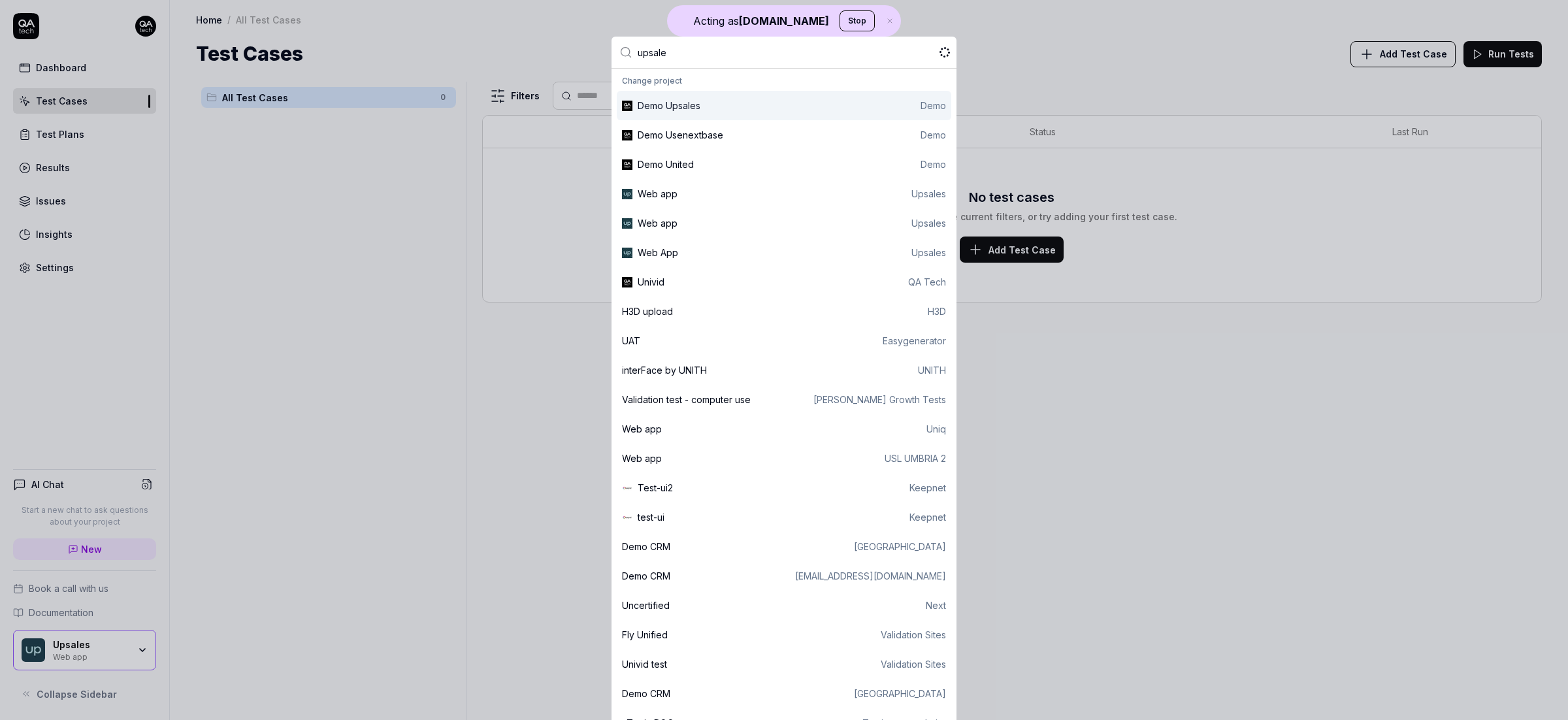
type input "upsales"
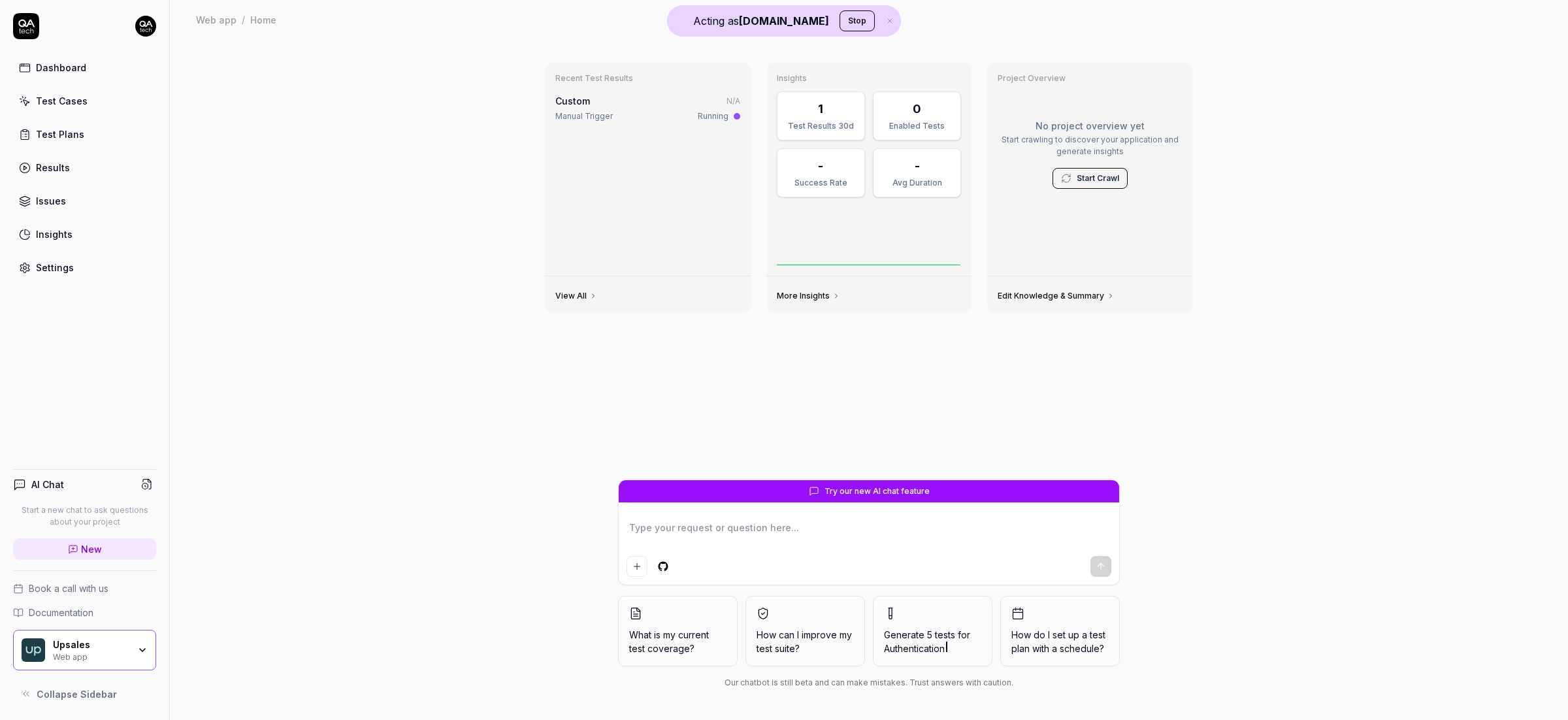
type textarea "*"
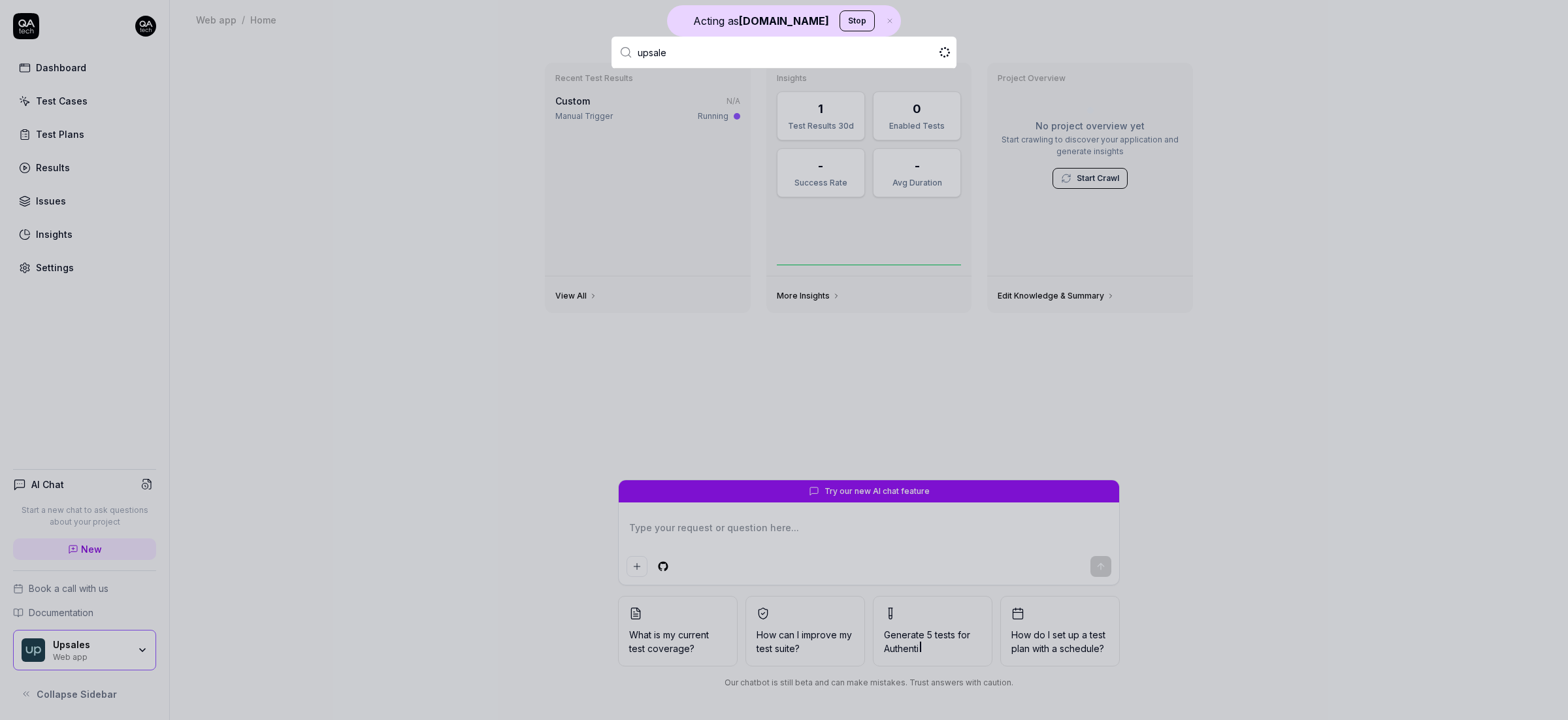
type input "upsales"
type textarea "*"
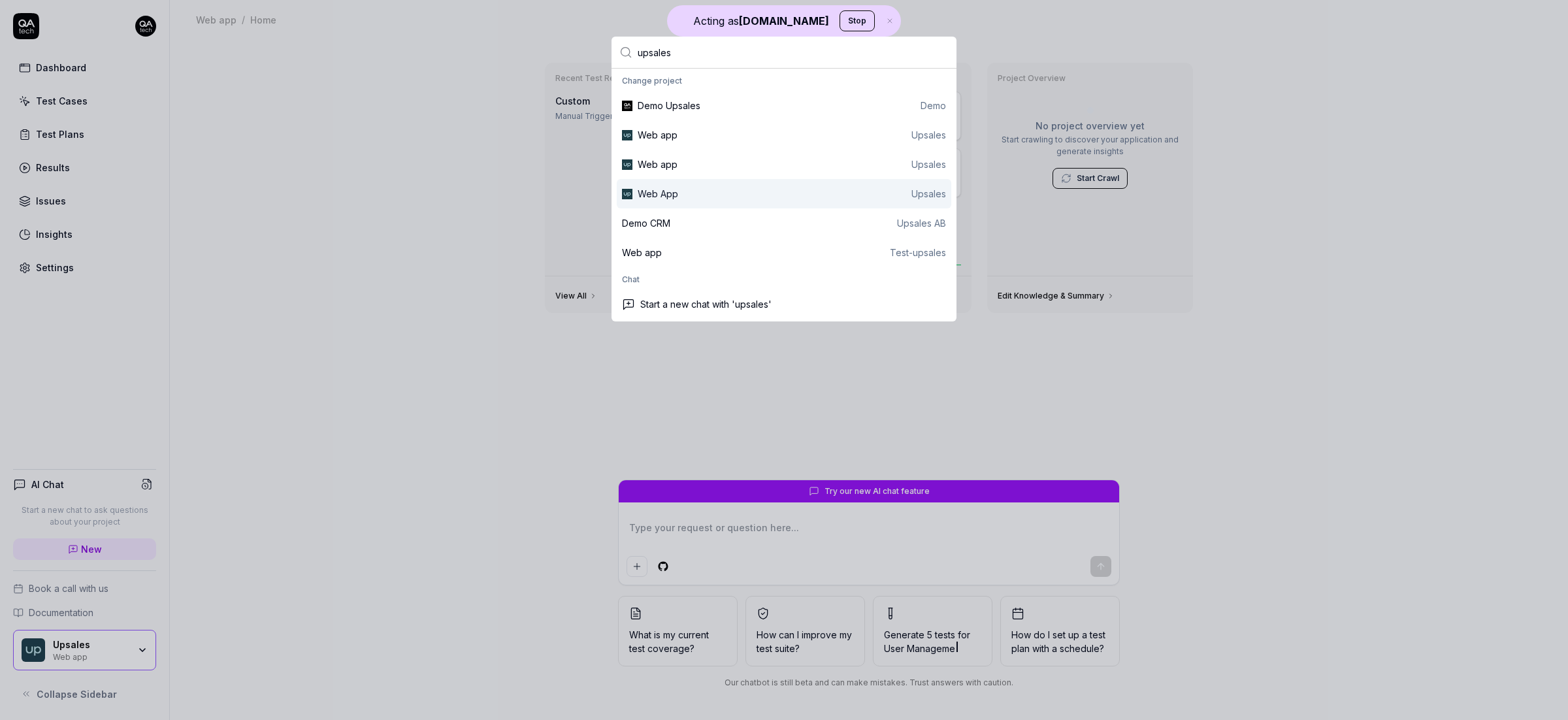
type input "upsales"
click at [662, 194] on div "Web App" at bounding box center [658, 194] width 40 height 14
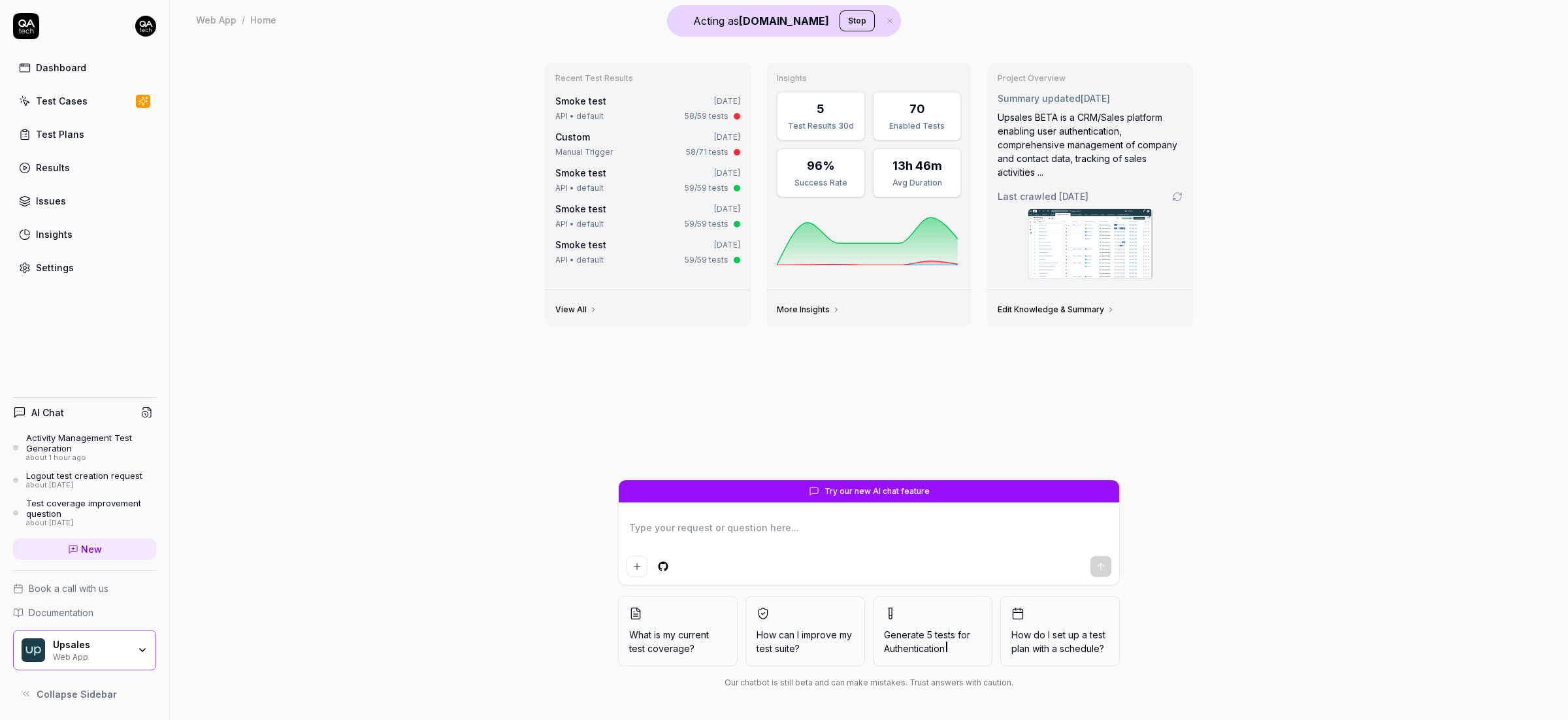
click at [103, 106] on link "Test Cases" at bounding box center [84, 101] width 143 height 26
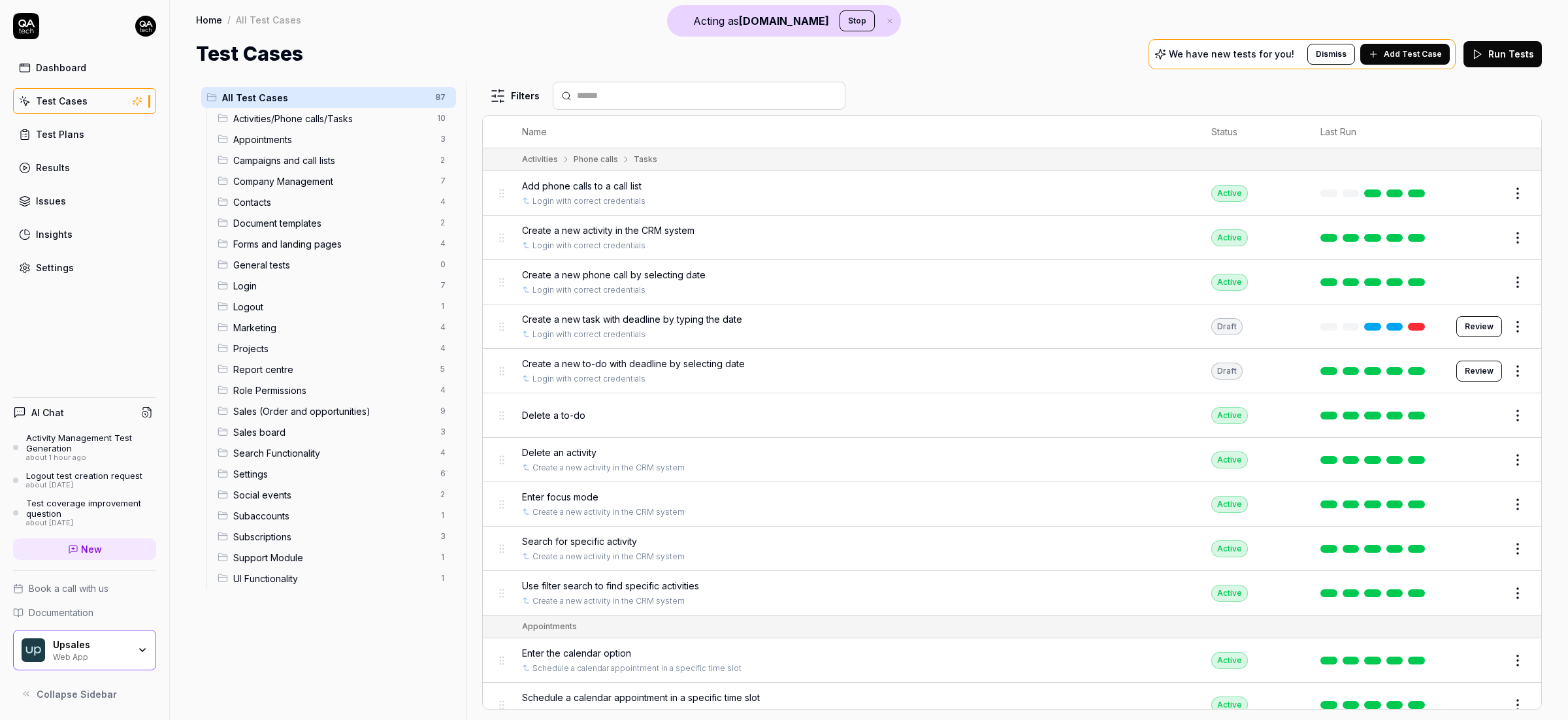
click at [78, 270] on link "Settings" at bounding box center [84, 267] width 143 height 26
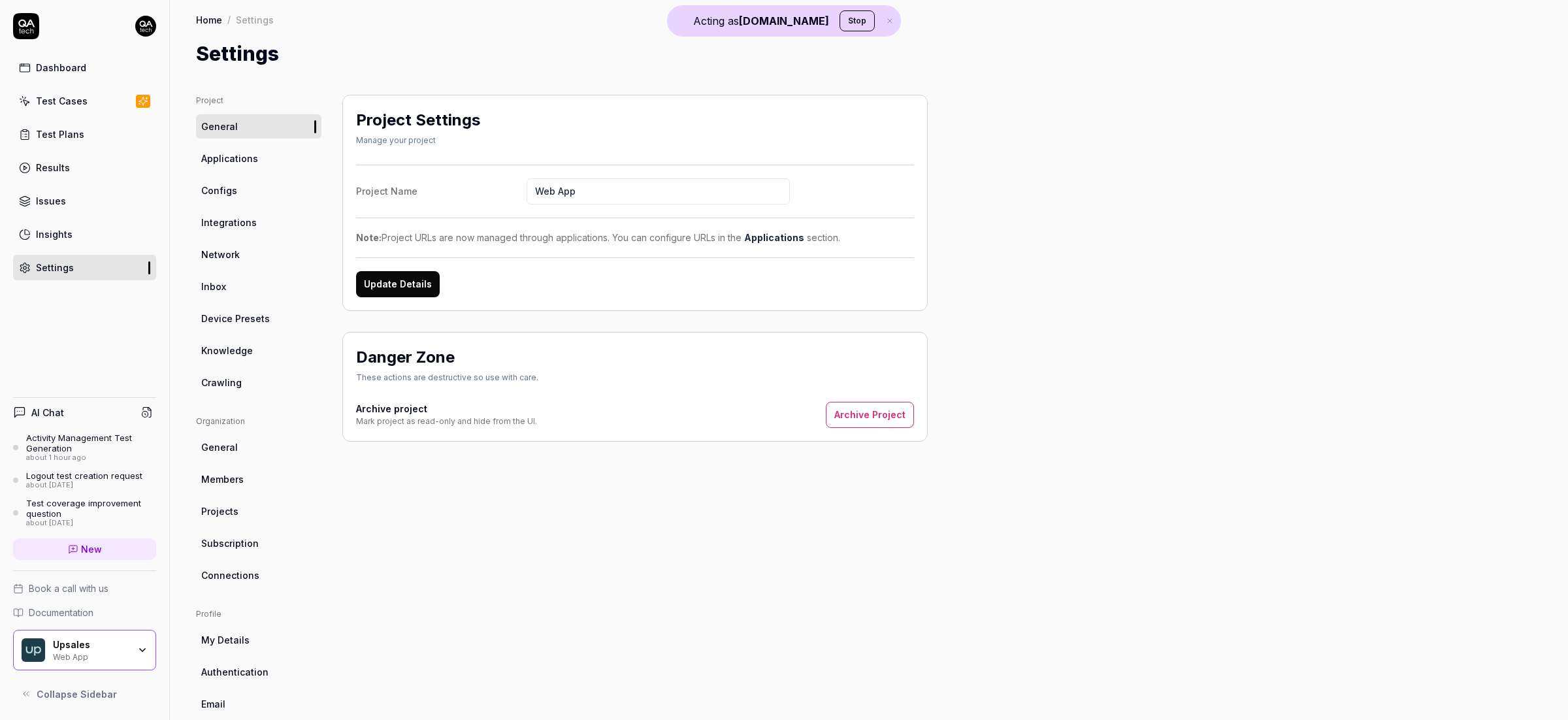
click at [230, 386] on span "Crawling" at bounding box center [221, 382] width 40 height 14
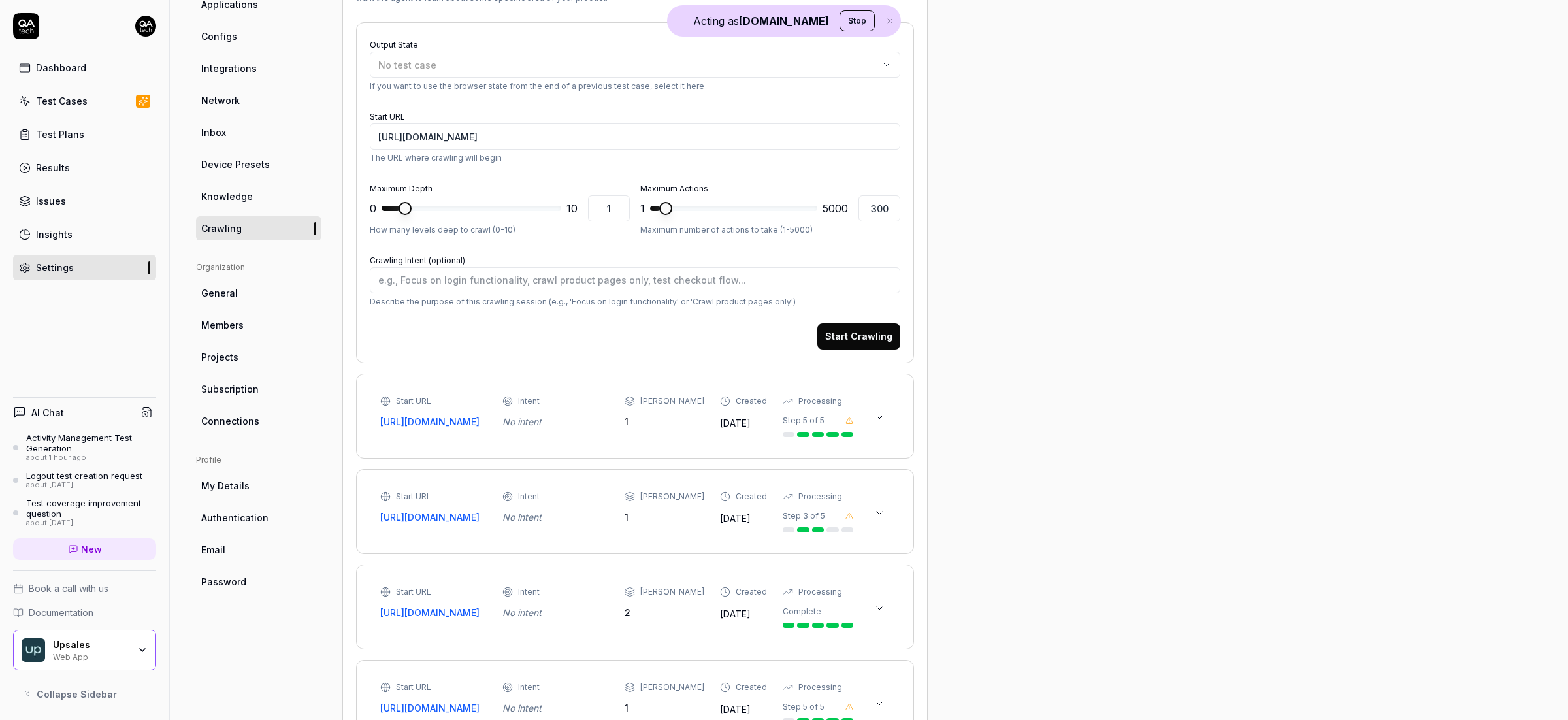
scroll to position [84, 0]
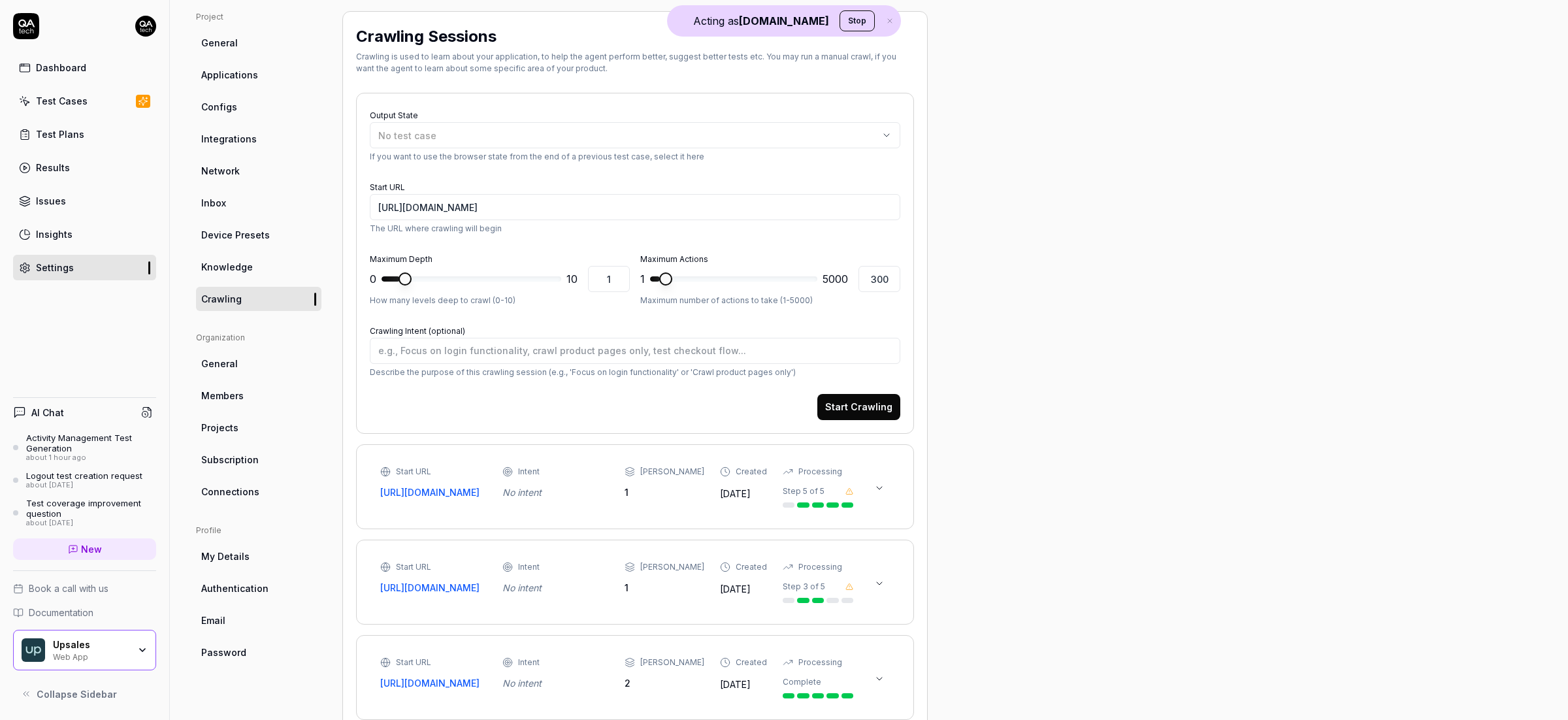
type textarea "*"
type input "10"
click at [561, 282] on span at bounding box center [555, 279] width 13 height 13
type textarea "*"
click at [707, 279] on span at bounding box center [734, 279] width 167 height 5
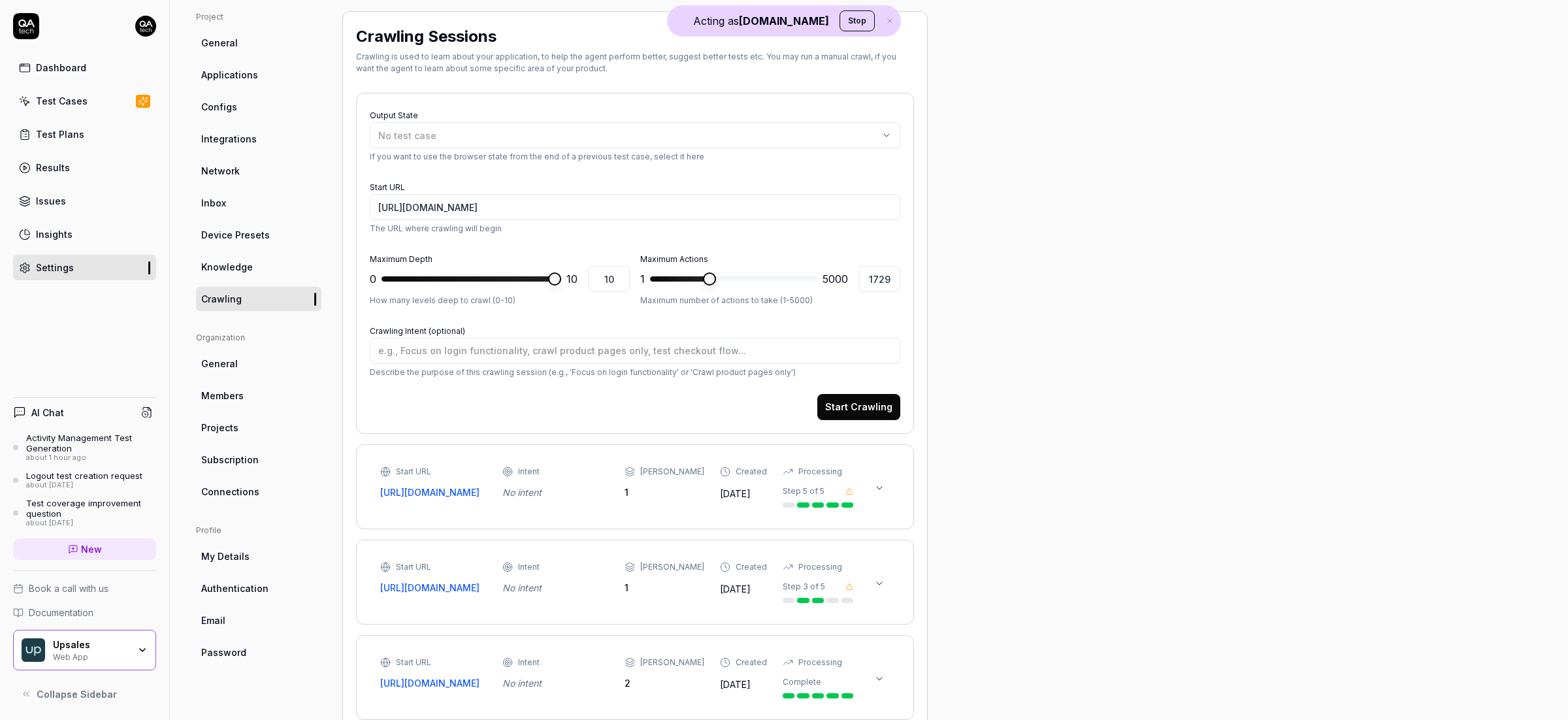
type input "1717"
click at [259, 256] on link "Knowledge" at bounding box center [258, 267] width 125 height 24
type textarea "*"
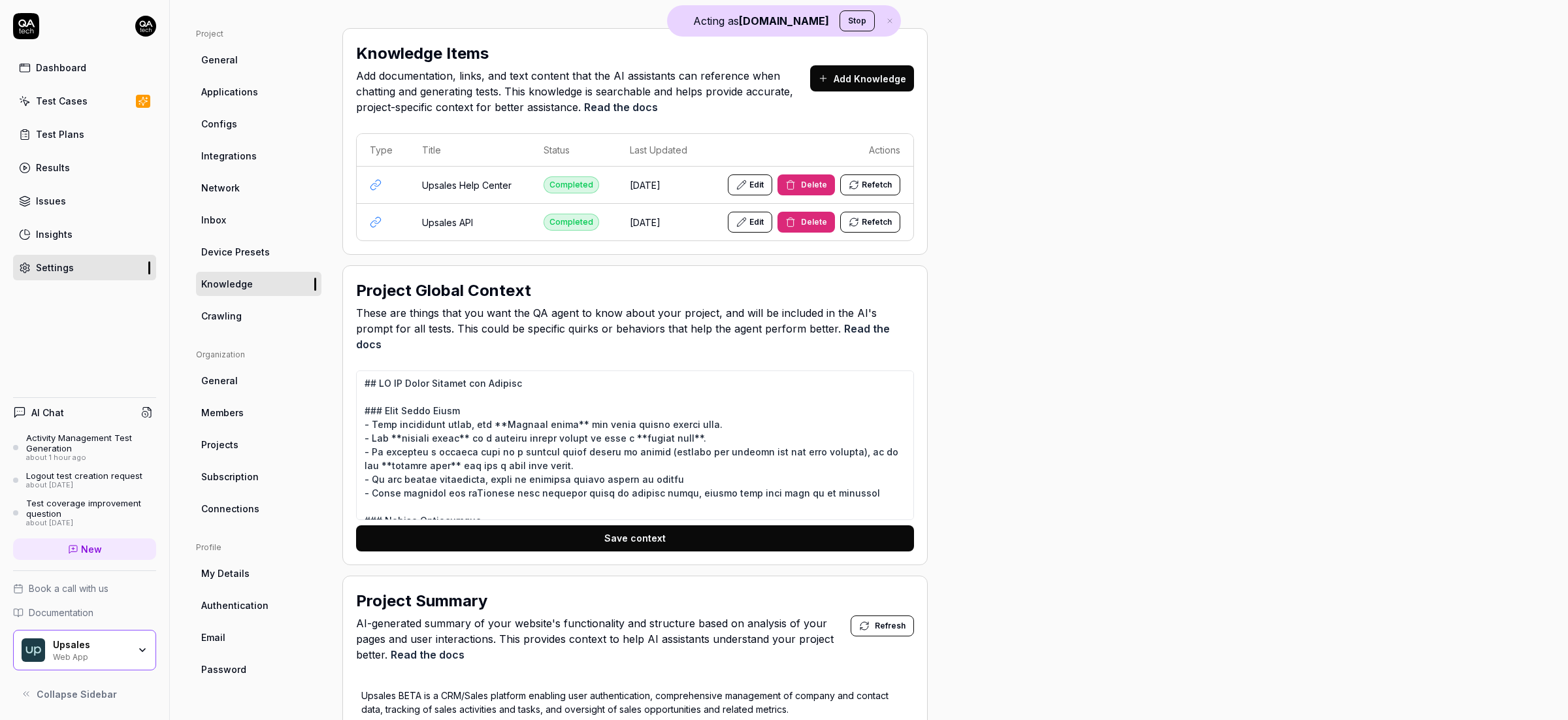
scroll to position [79, 0]
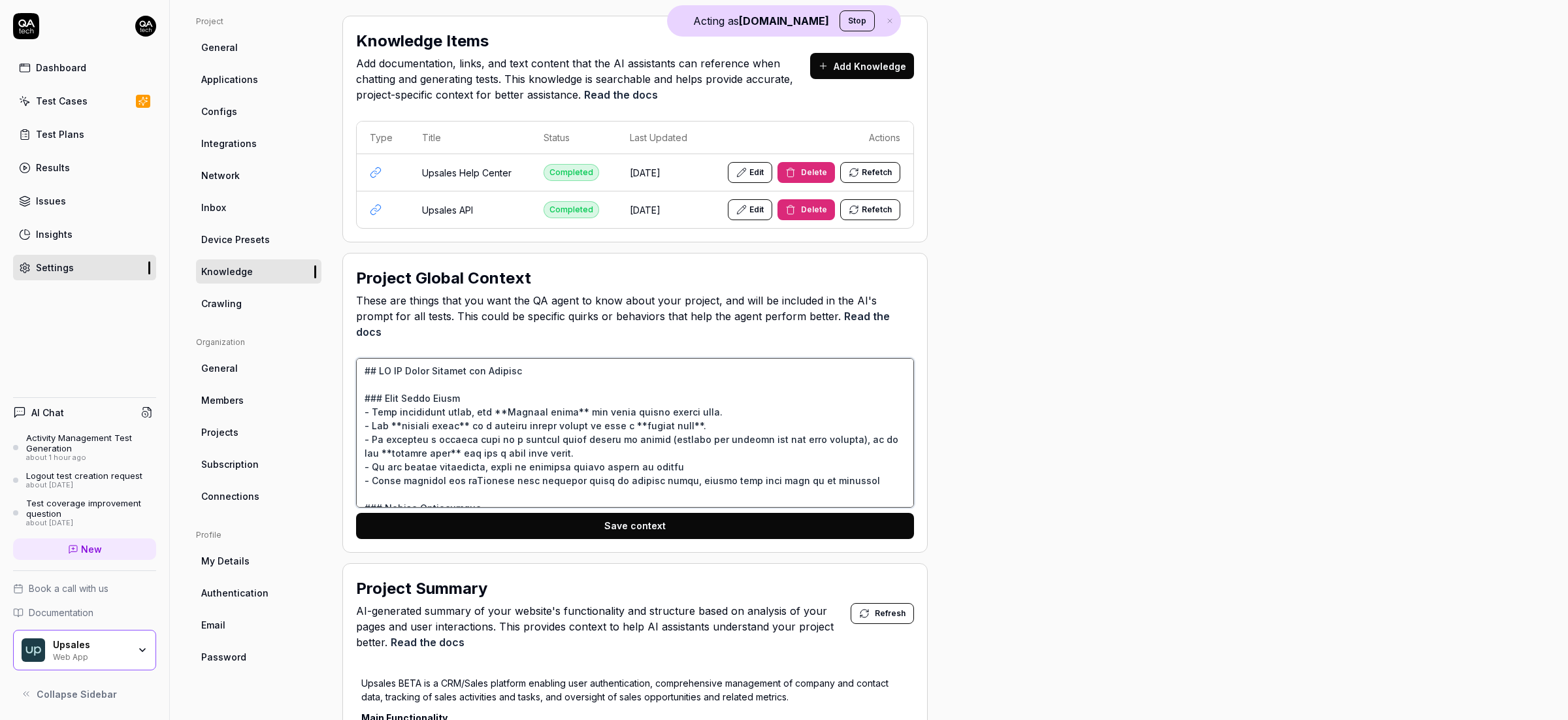
click at [507, 396] on textarea at bounding box center [634, 432] width 558 height 150
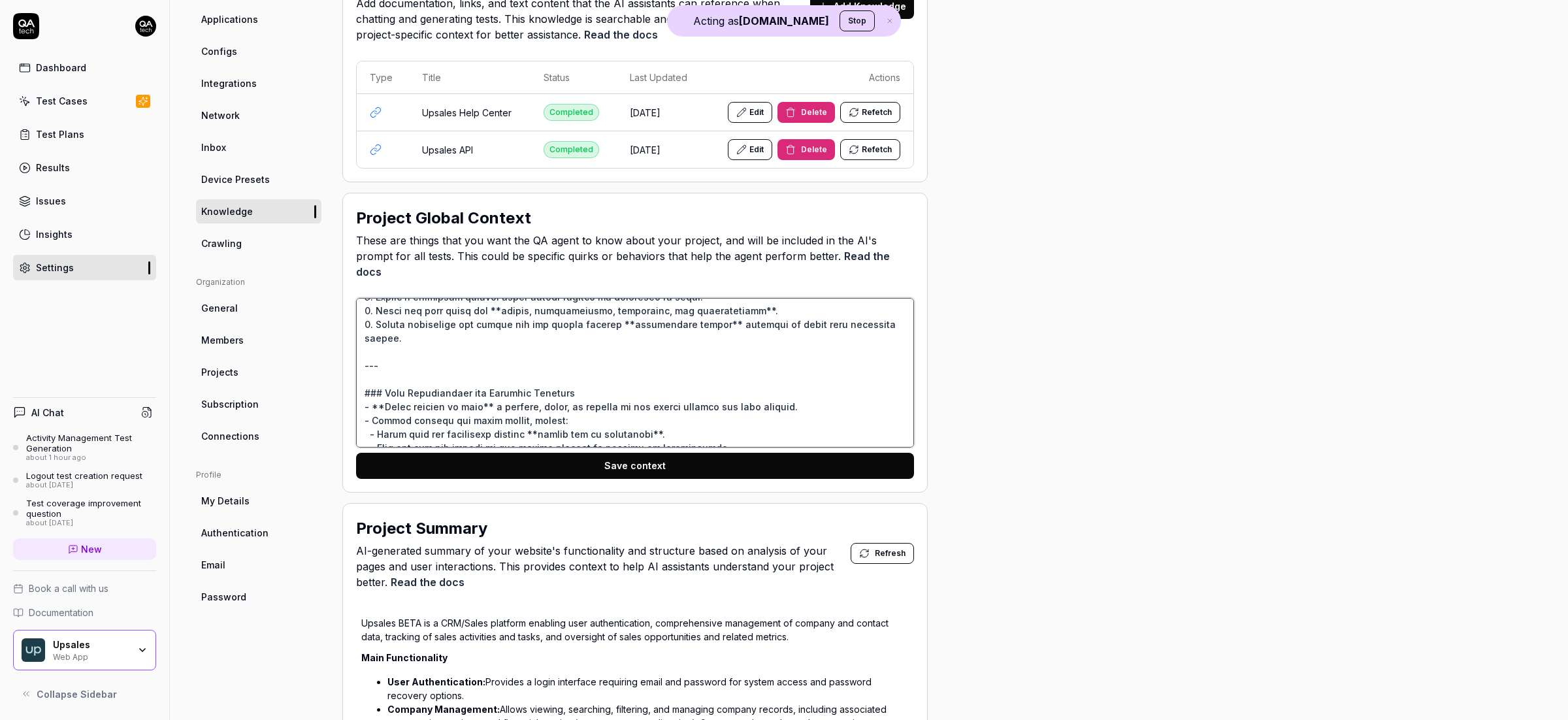
scroll to position [87, 0]
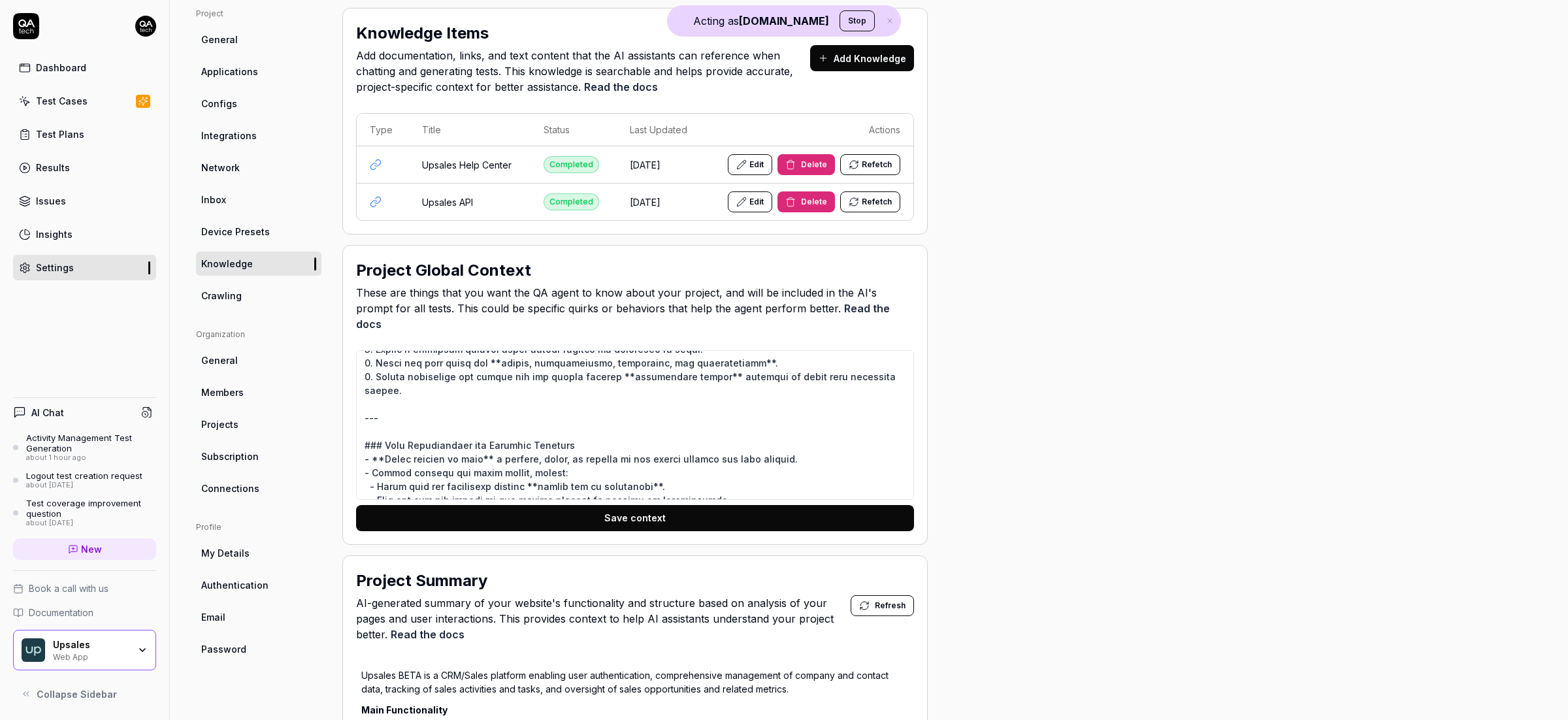
click at [246, 110] on link "Configs" at bounding box center [258, 103] width 125 height 24
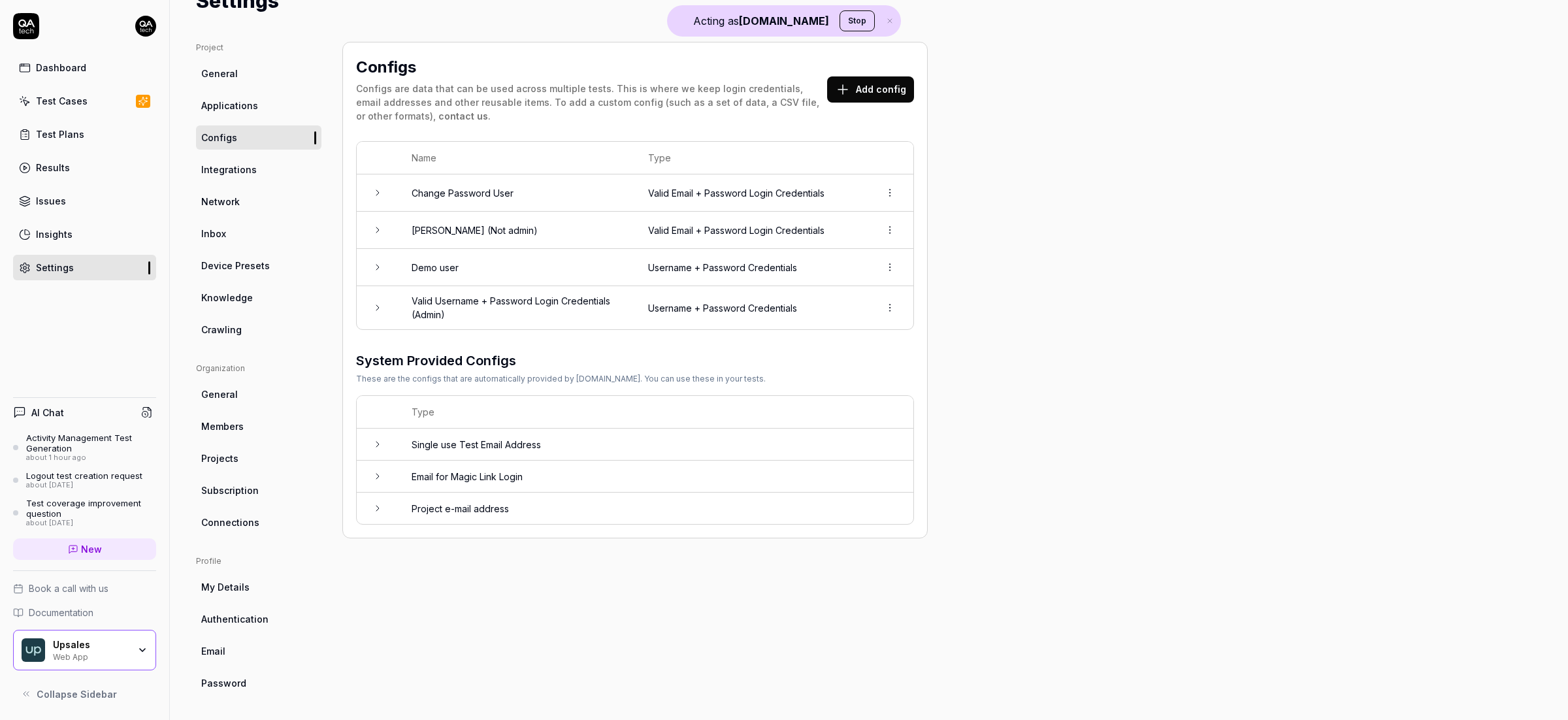
click at [888, 92] on button "Add config" at bounding box center [870, 90] width 87 height 26
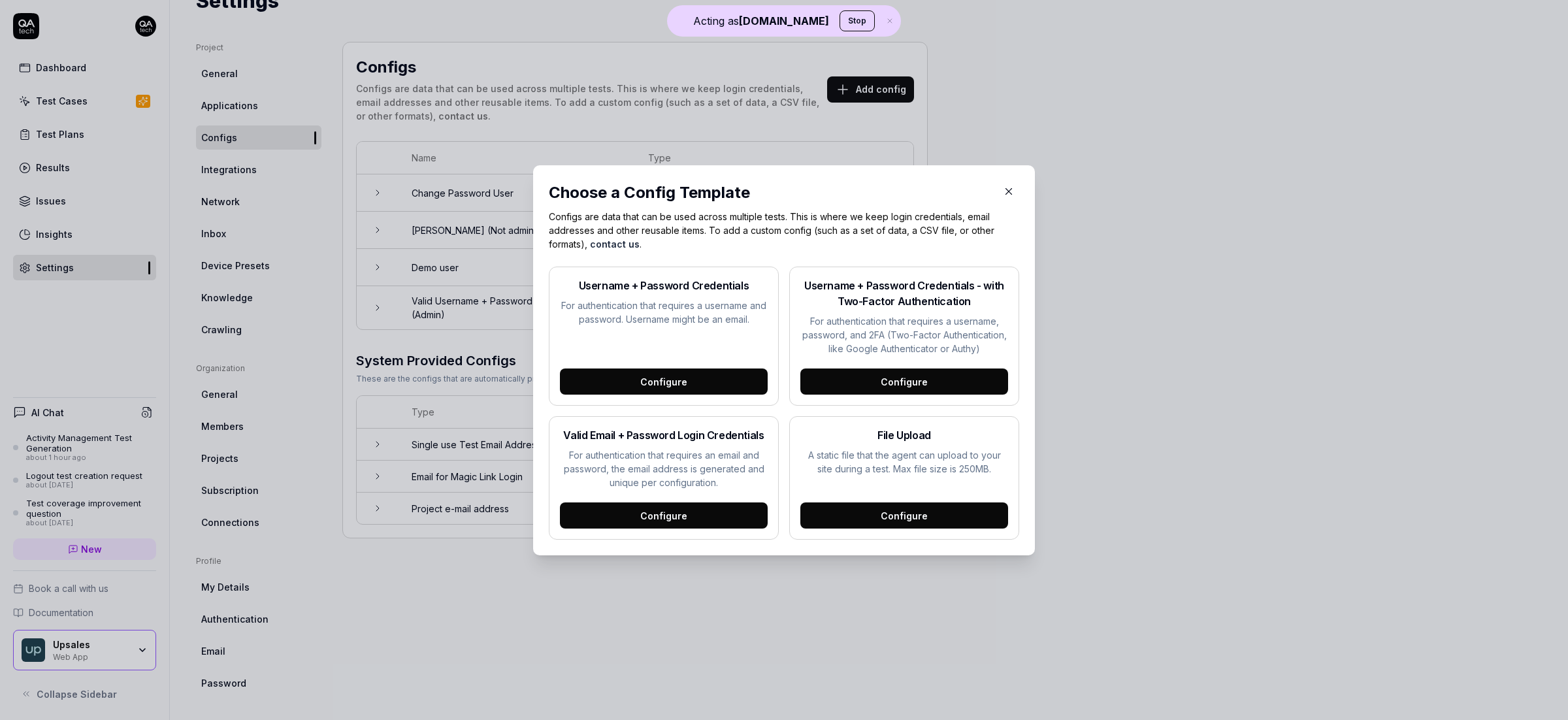
click at [1003, 187] on icon "button" at bounding box center [1009, 192] width 12 height 12
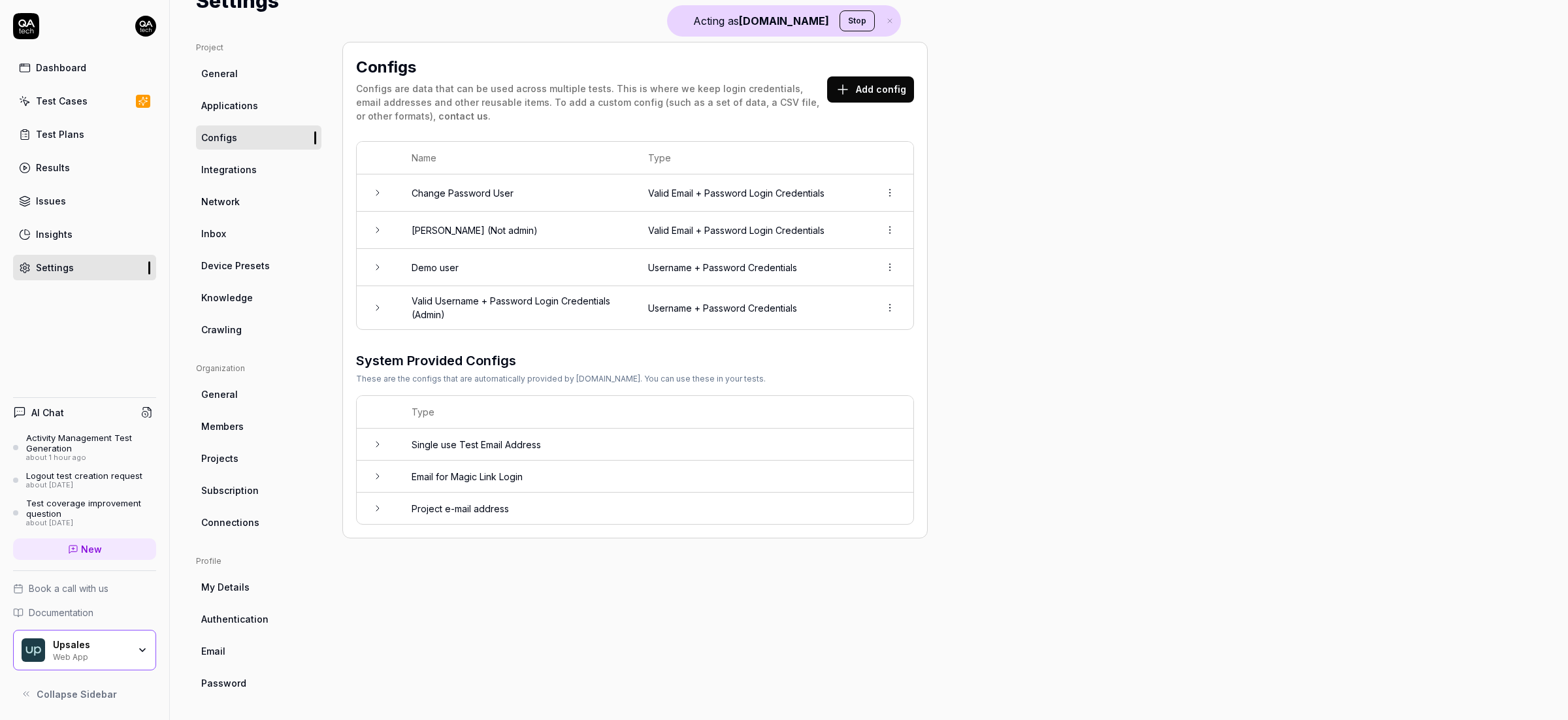
click at [861, 80] on button "Add config" at bounding box center [870, 90] width 87 height 26
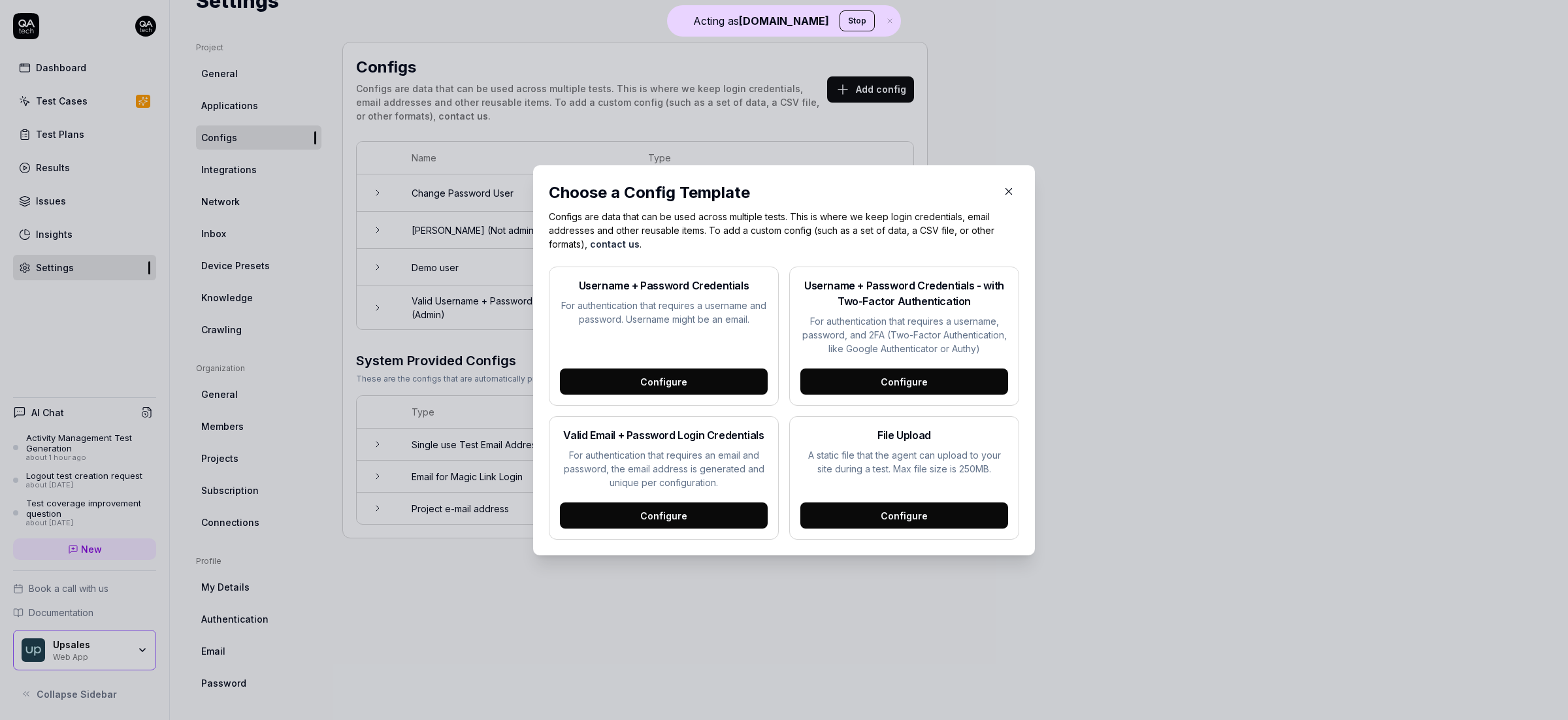
click at [1008, 197] on button "button" at bounding box center [1009, 192] width 21 height 21
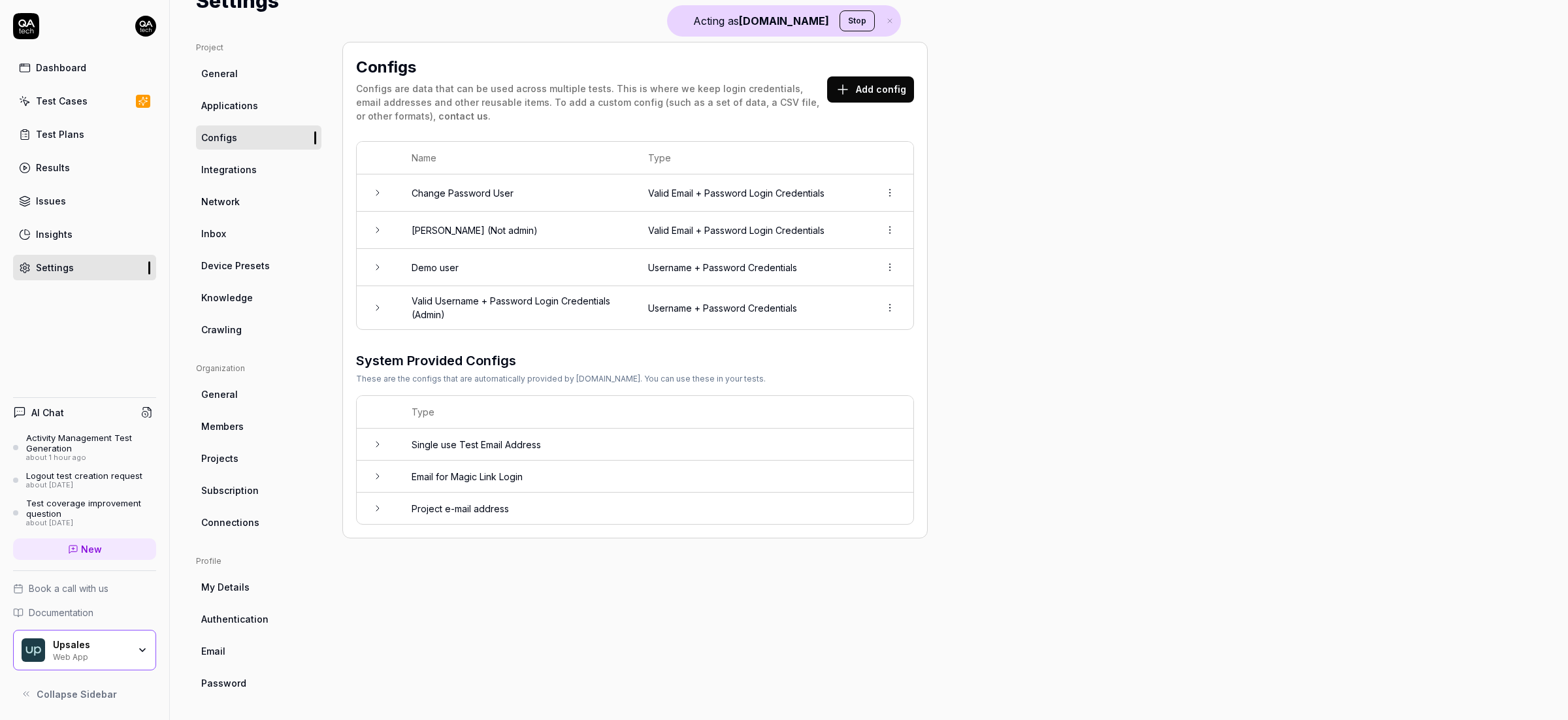
click at [610, 445] on td "Single use Test Email Address" at bounding box center [656, 444] width 515 height 32
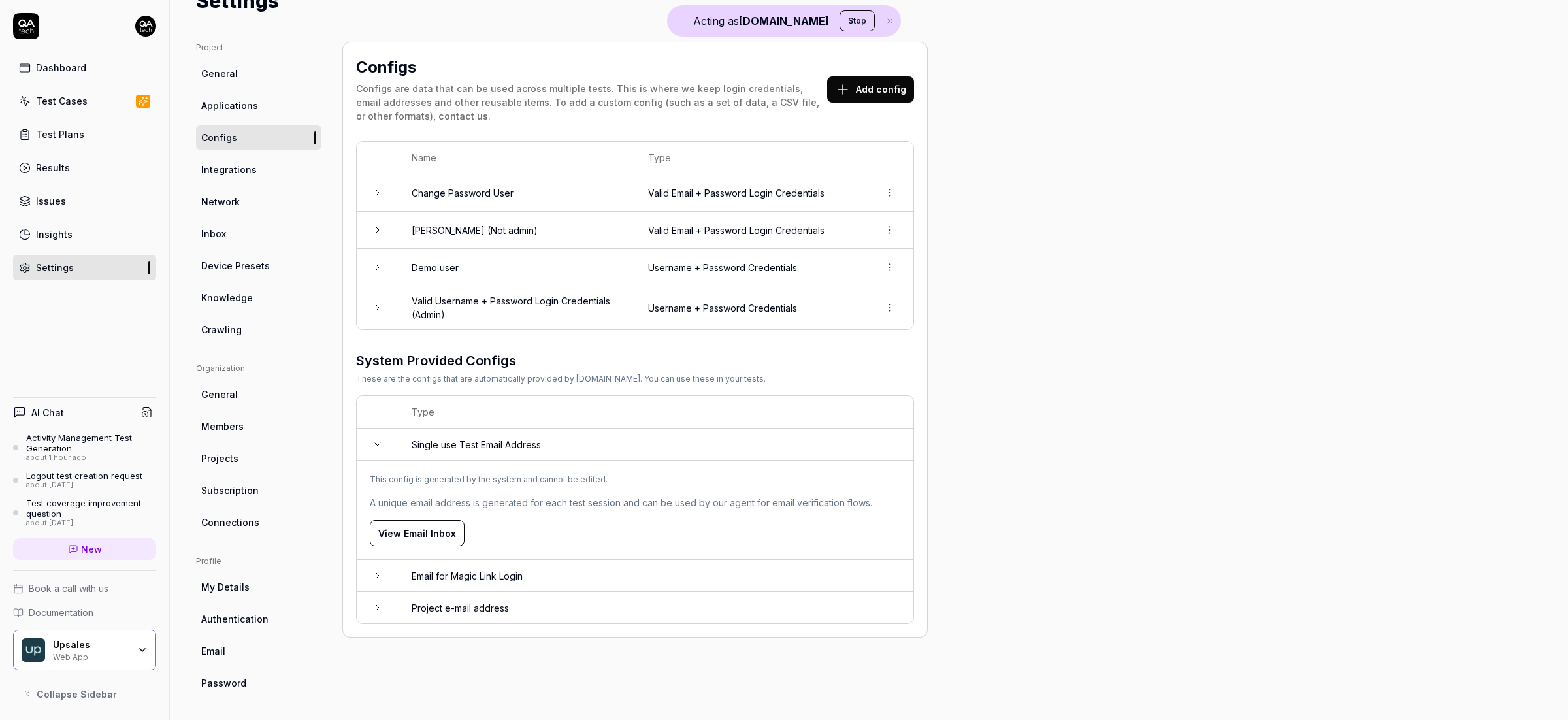
click at [436, 526] on button "View Email Inbox" at bounding box center [417, 533] width 95 height 26
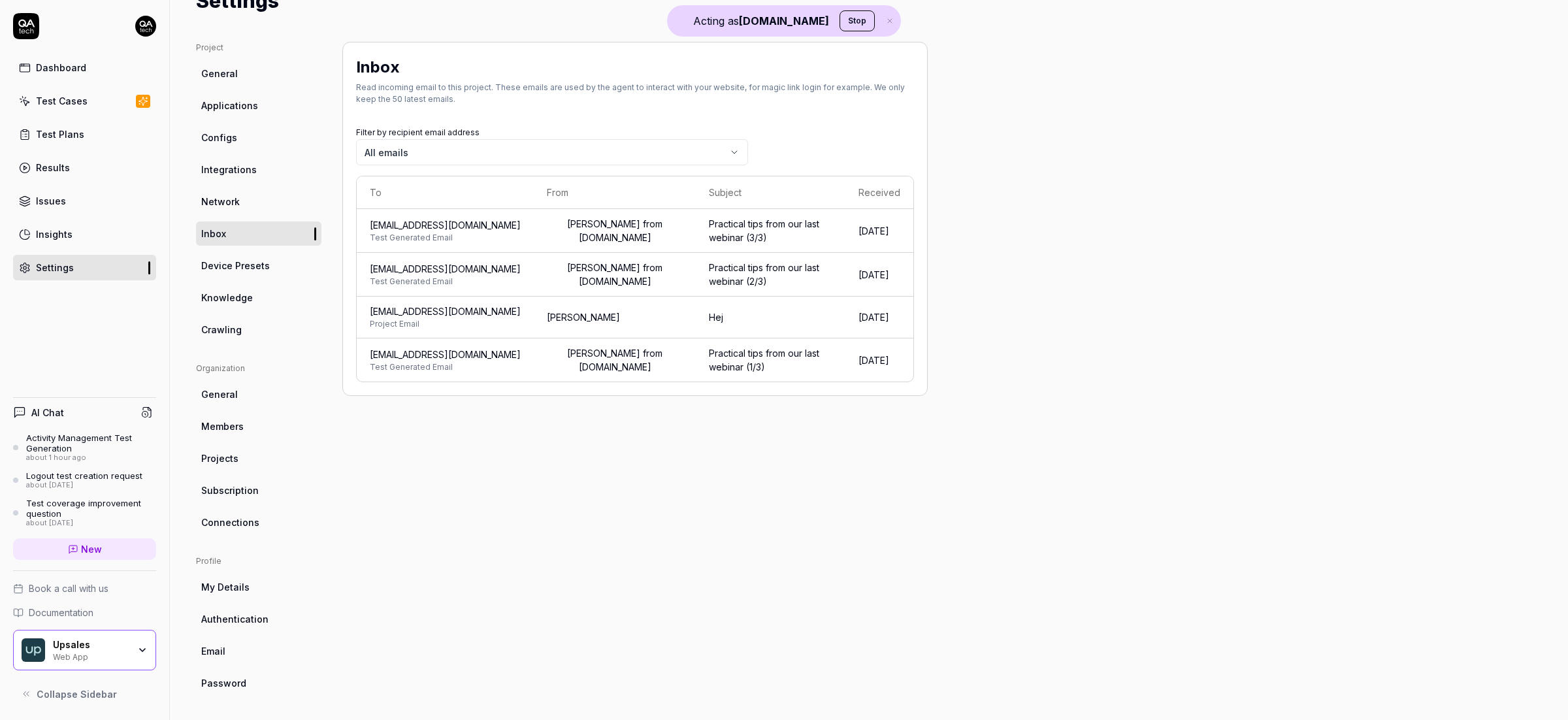
click at [240, 136] on link "Configs" at bounding box center [258, 137] width 125 height 24
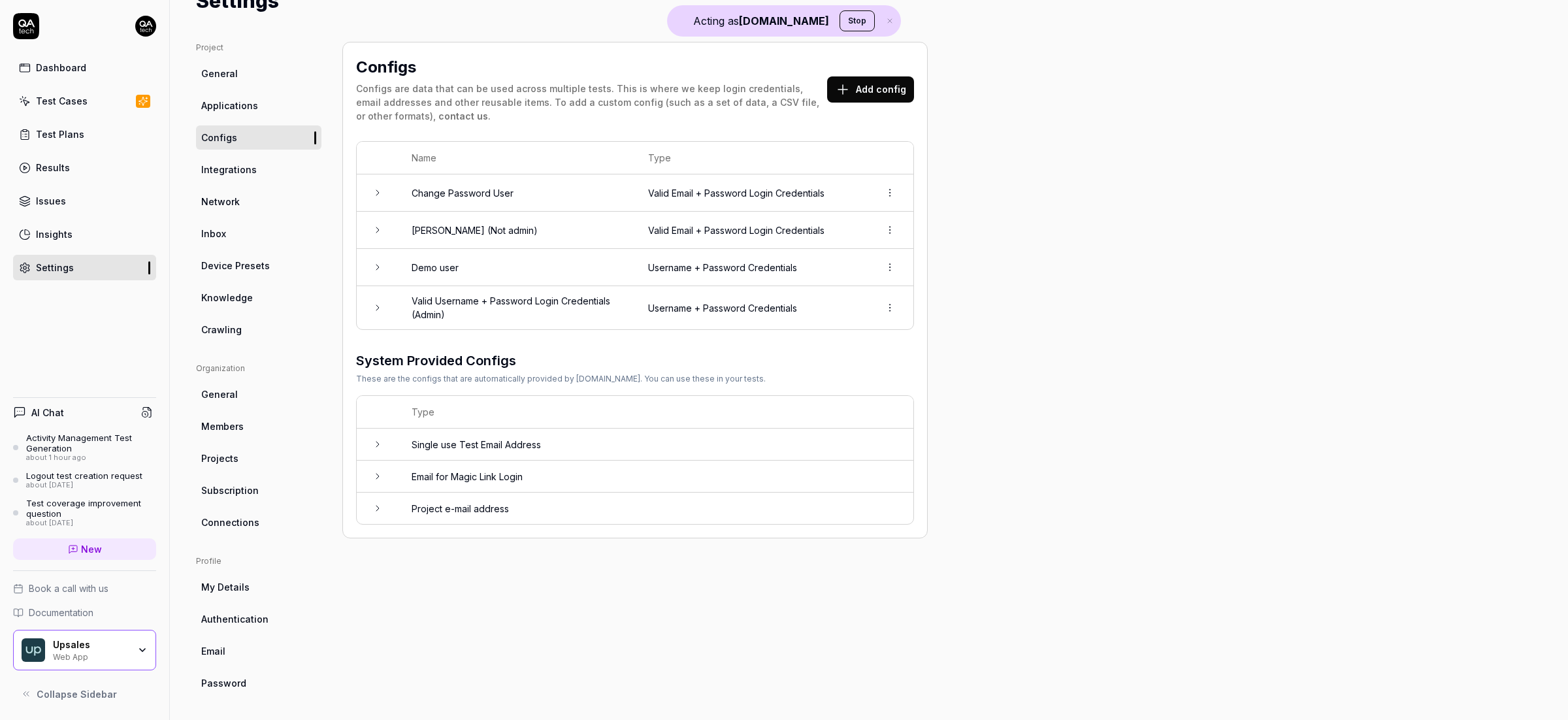
click at [866, 88] on button "Add config" at bounding box center [870, 90] width 87 height 26
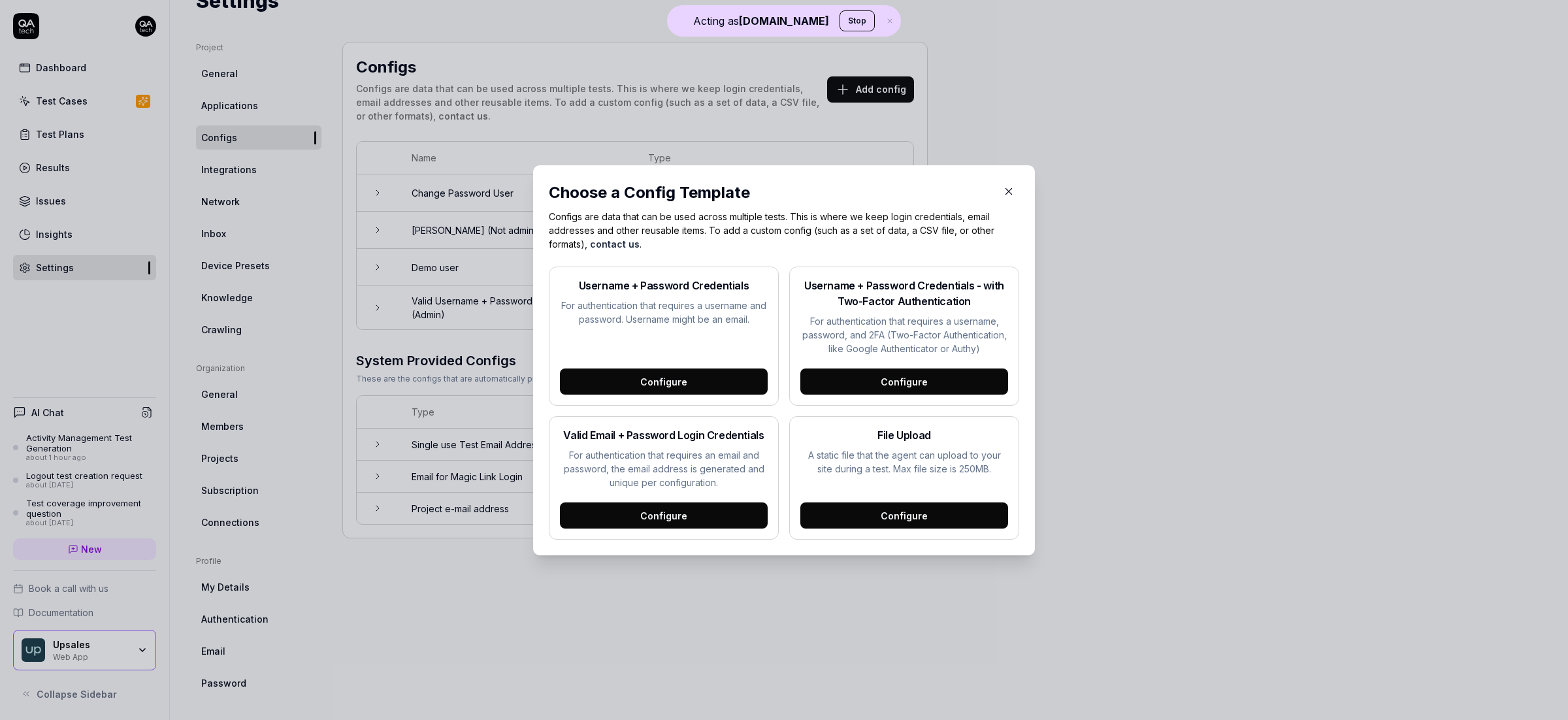
click at [662, 516] on div "Configure" at bounding box center [663, 516] width 208 height 26
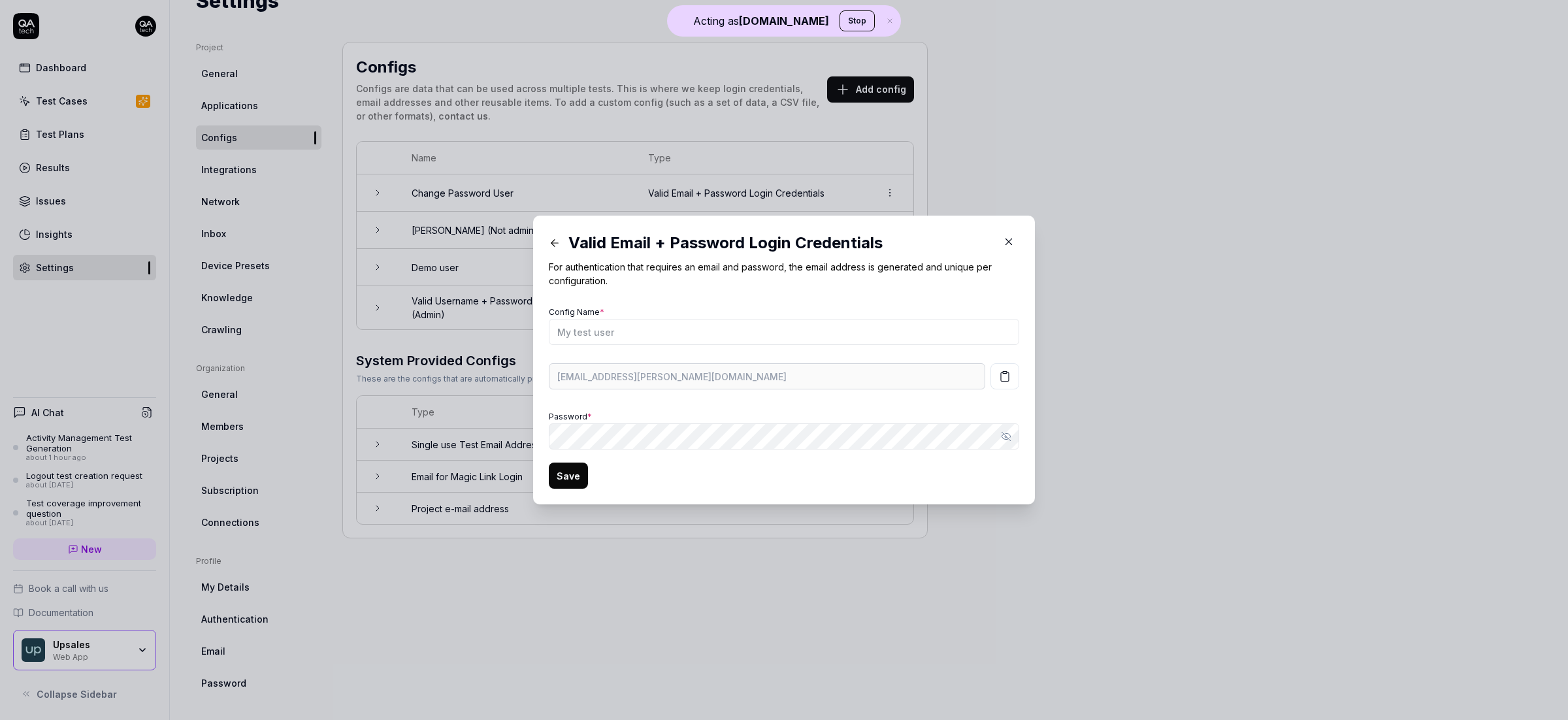
click at [533, 383] on div "Valid Email + Password Login Credentials For authentication that requires an em…" at bounding box center [784, 360] width 502 height 289
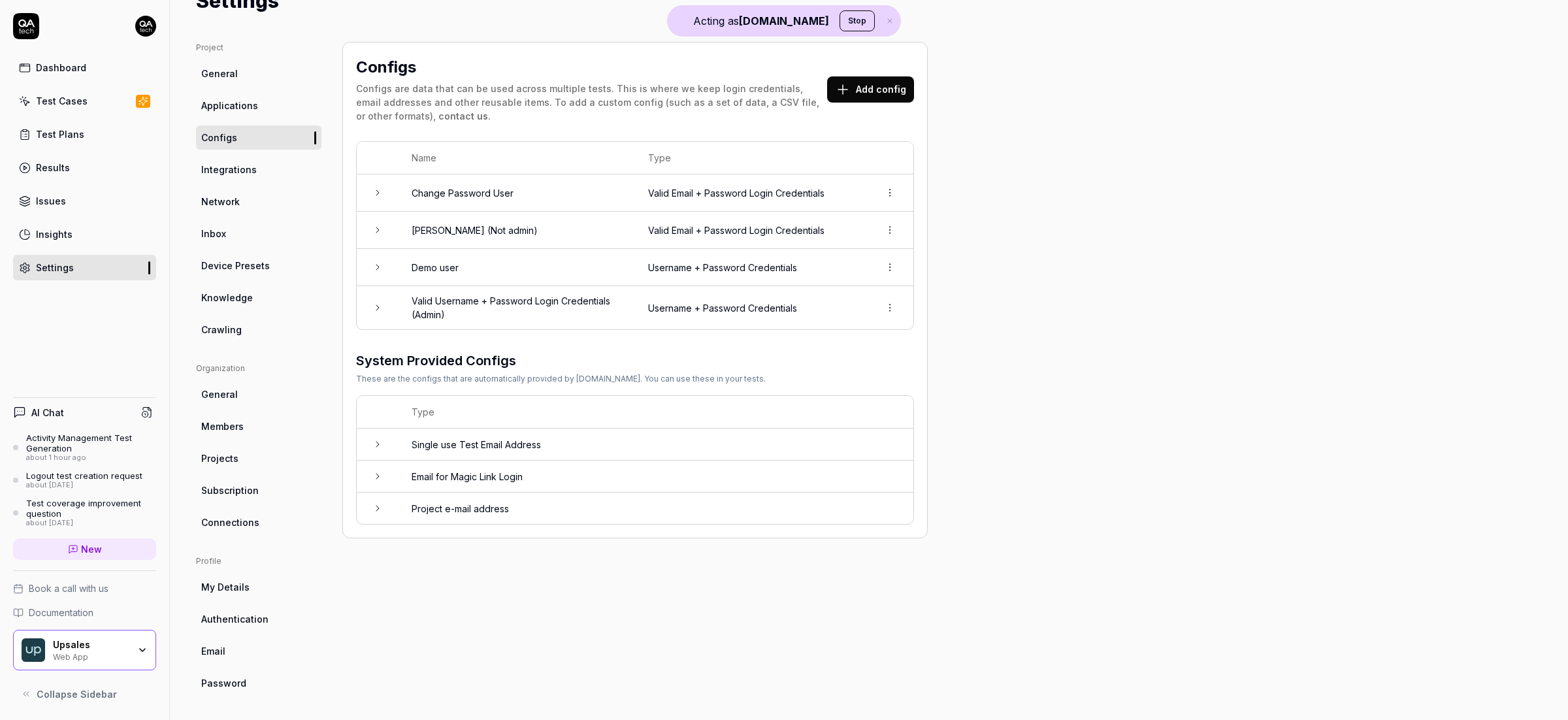
click at [242, 227] on link "Inbox" at bounding box center [258, 233] width 125 height 24
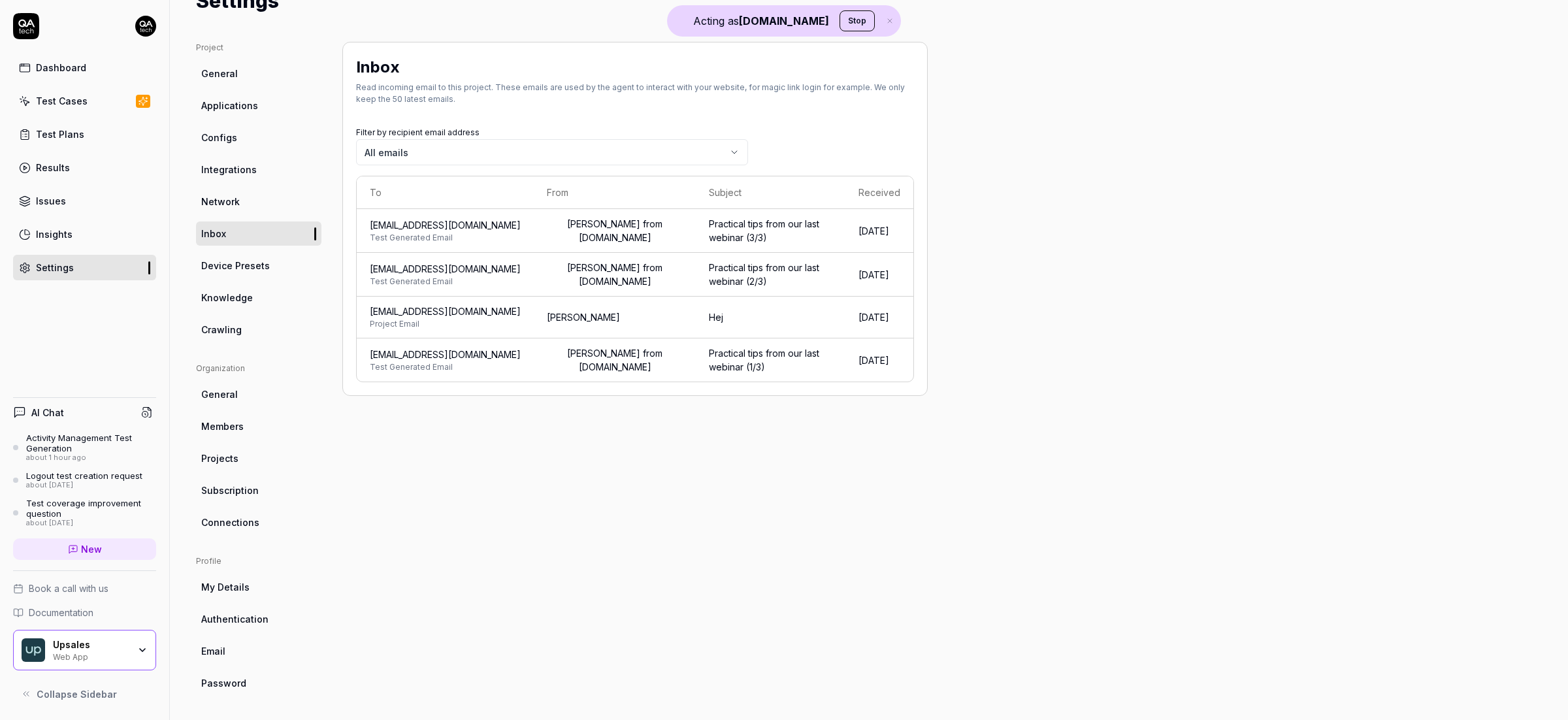
click at [276, 175] on link "Integrations" at bounding box center [258, 169] width 125 height 24
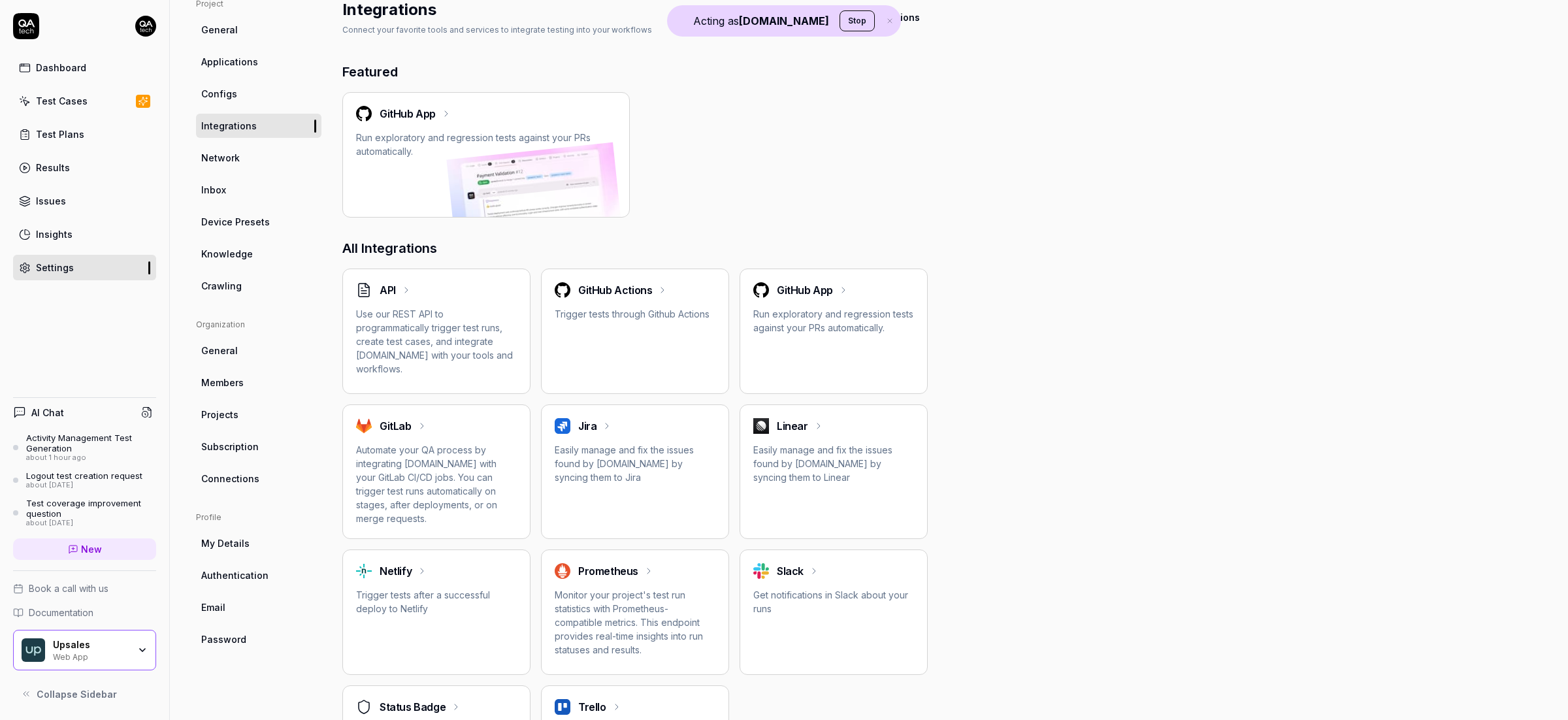
scroll to position [69, 0]
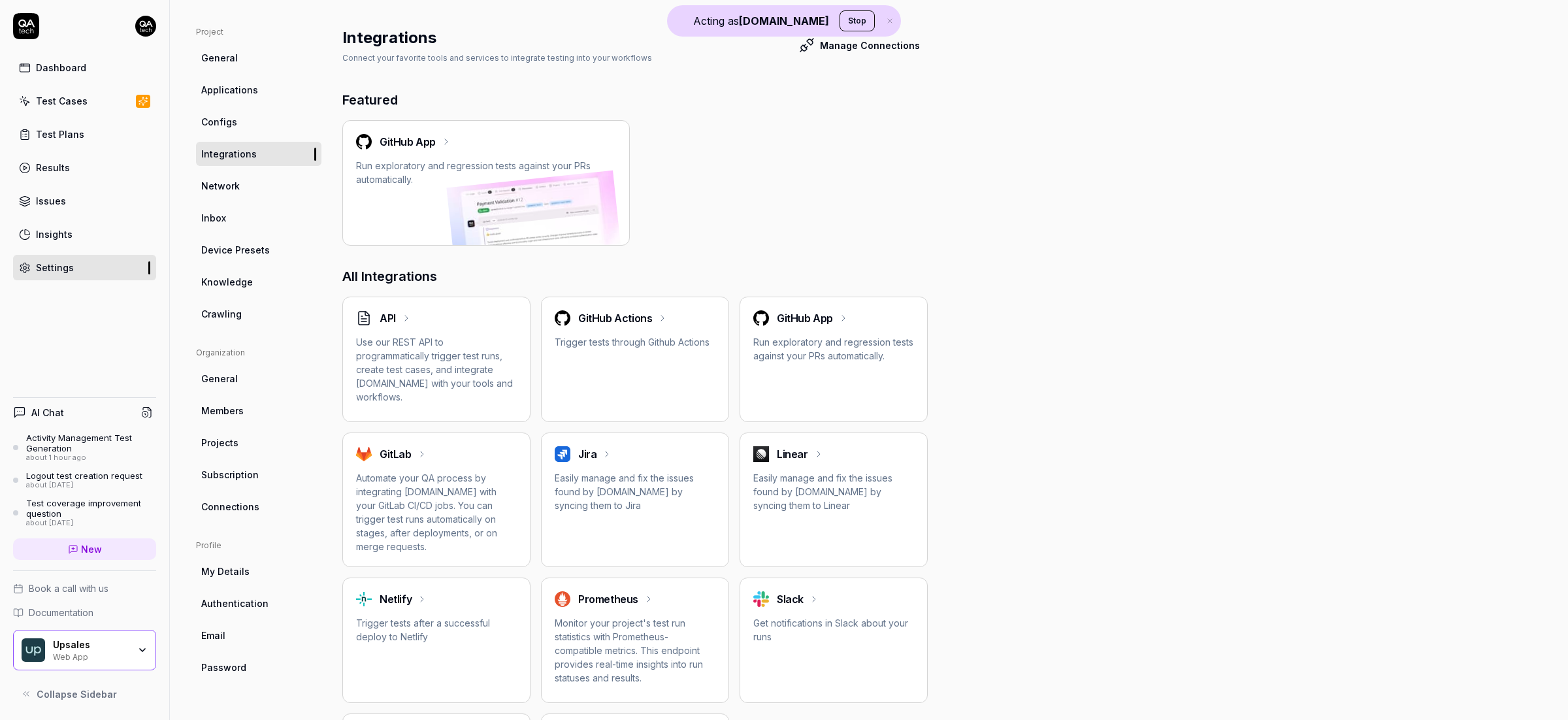
click at [252, 90] on span "Applications" at bounding box center [229, 90] width 57 height 14
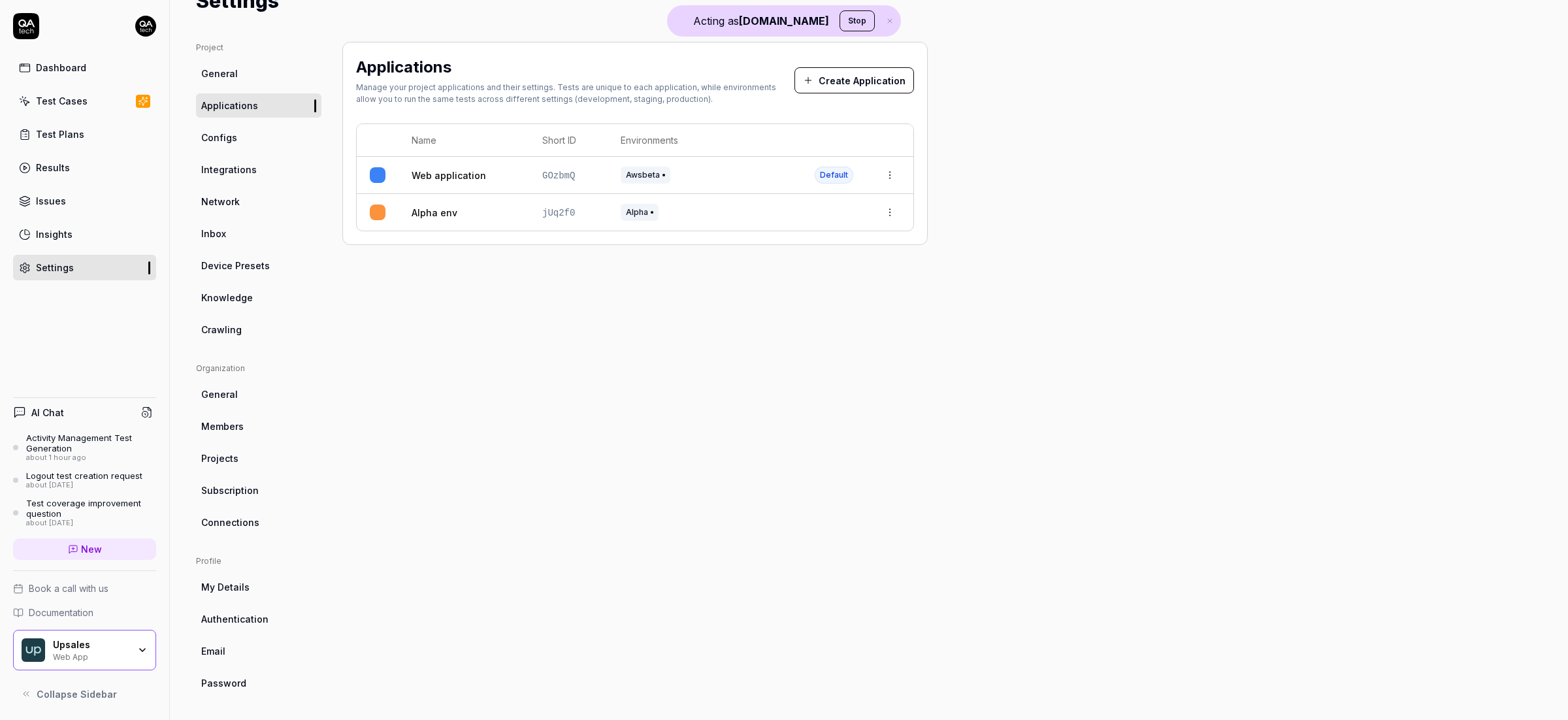
click at [259, 526] on link "Connections" at bounding box center [258, 522] width 125 height 24
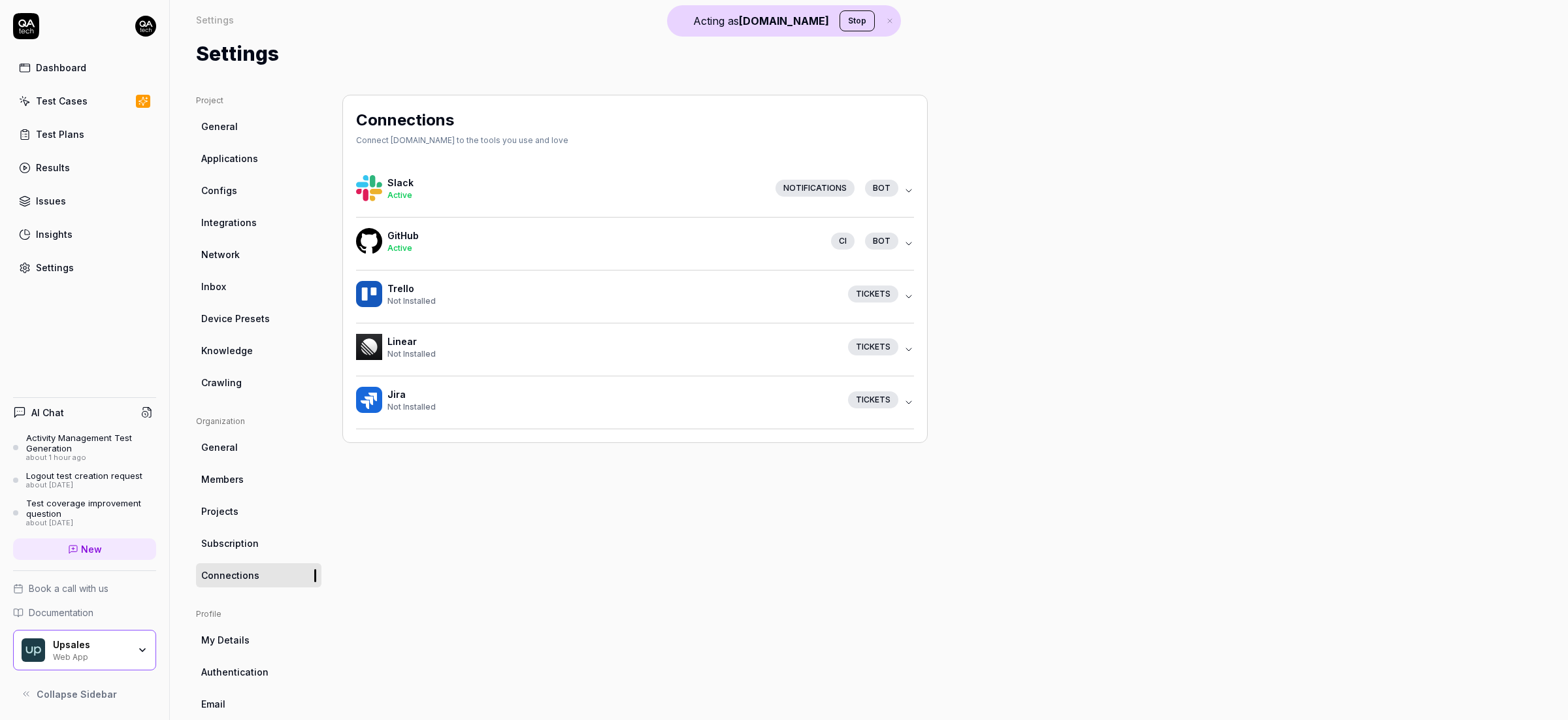
click at [225, 253] on span "Network" at bounding box center [220, 254] width 39 height 14
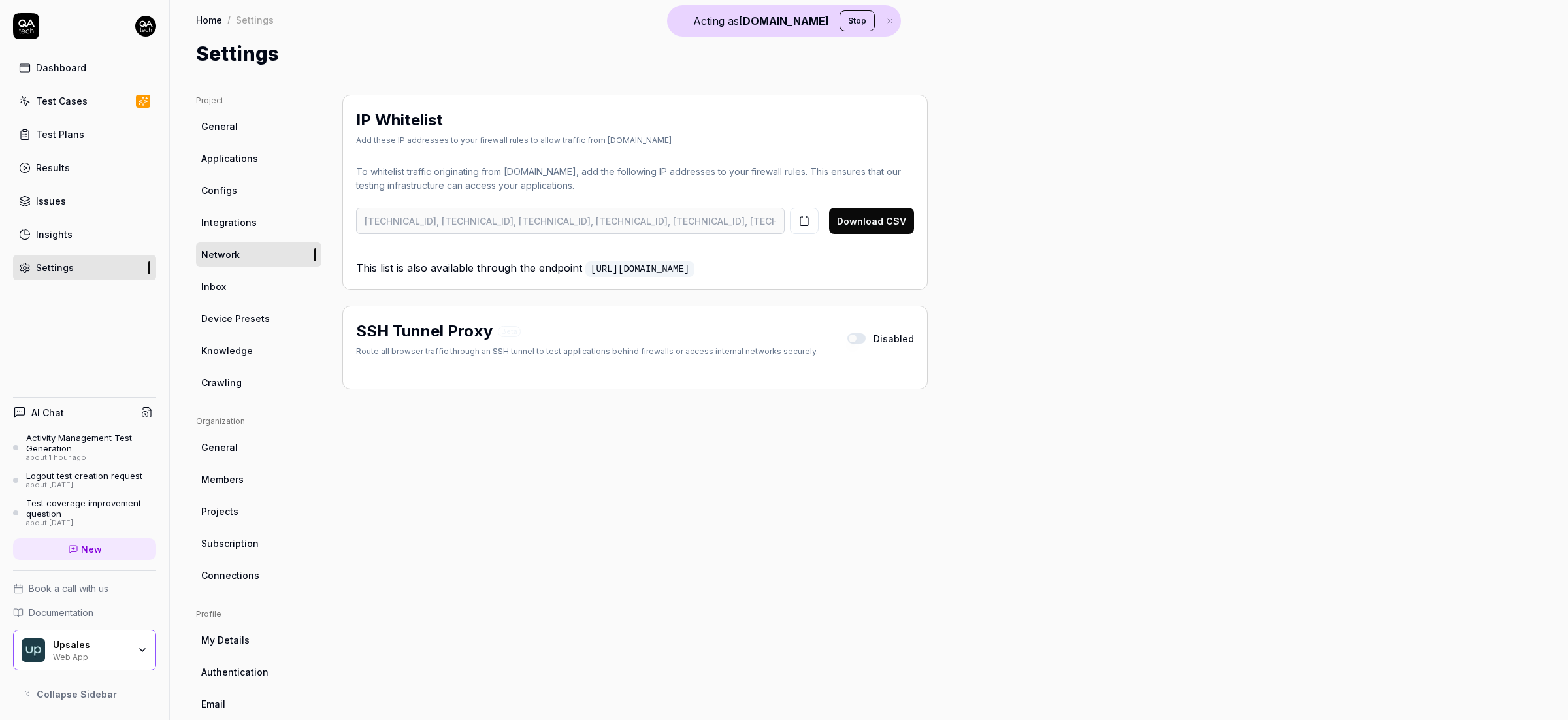
click at [88, 550] on span "New" at bounding box center [92, 549] width 21 height 14
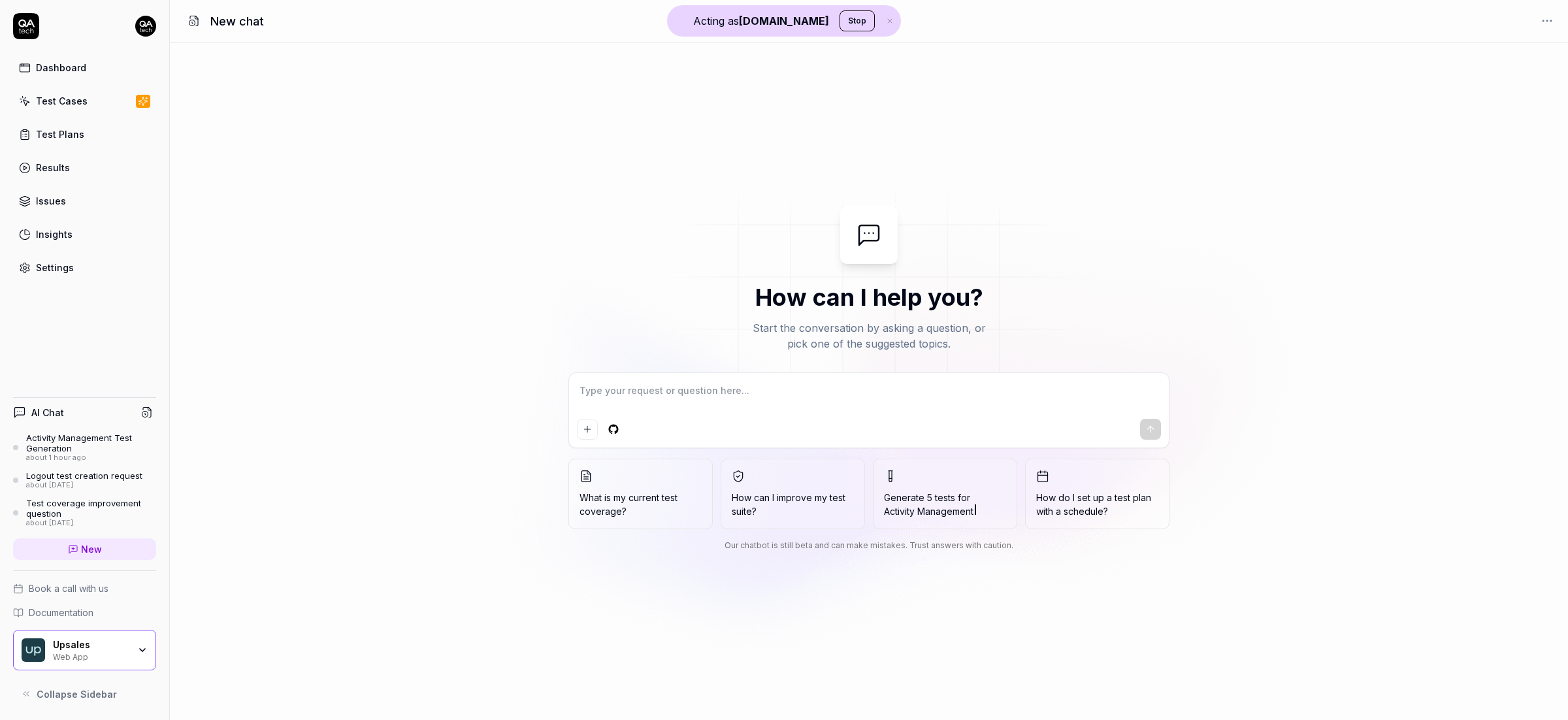
click at [122, 633] on div "Upsales Web App" at bounding box center [84, 650] width 143 height 40
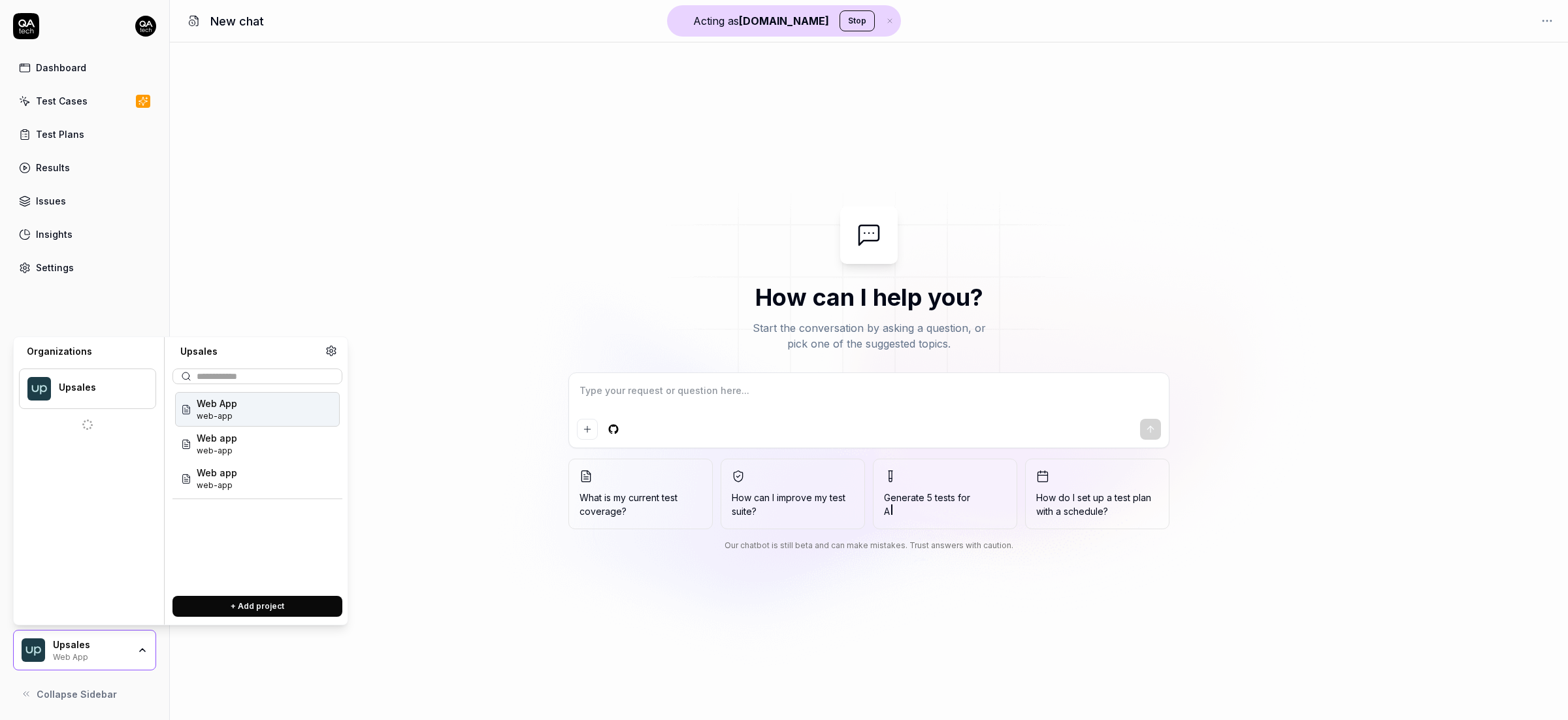
click at [839, 20] on button "Stop" at bounding box center [857, 21] width 36 height 21
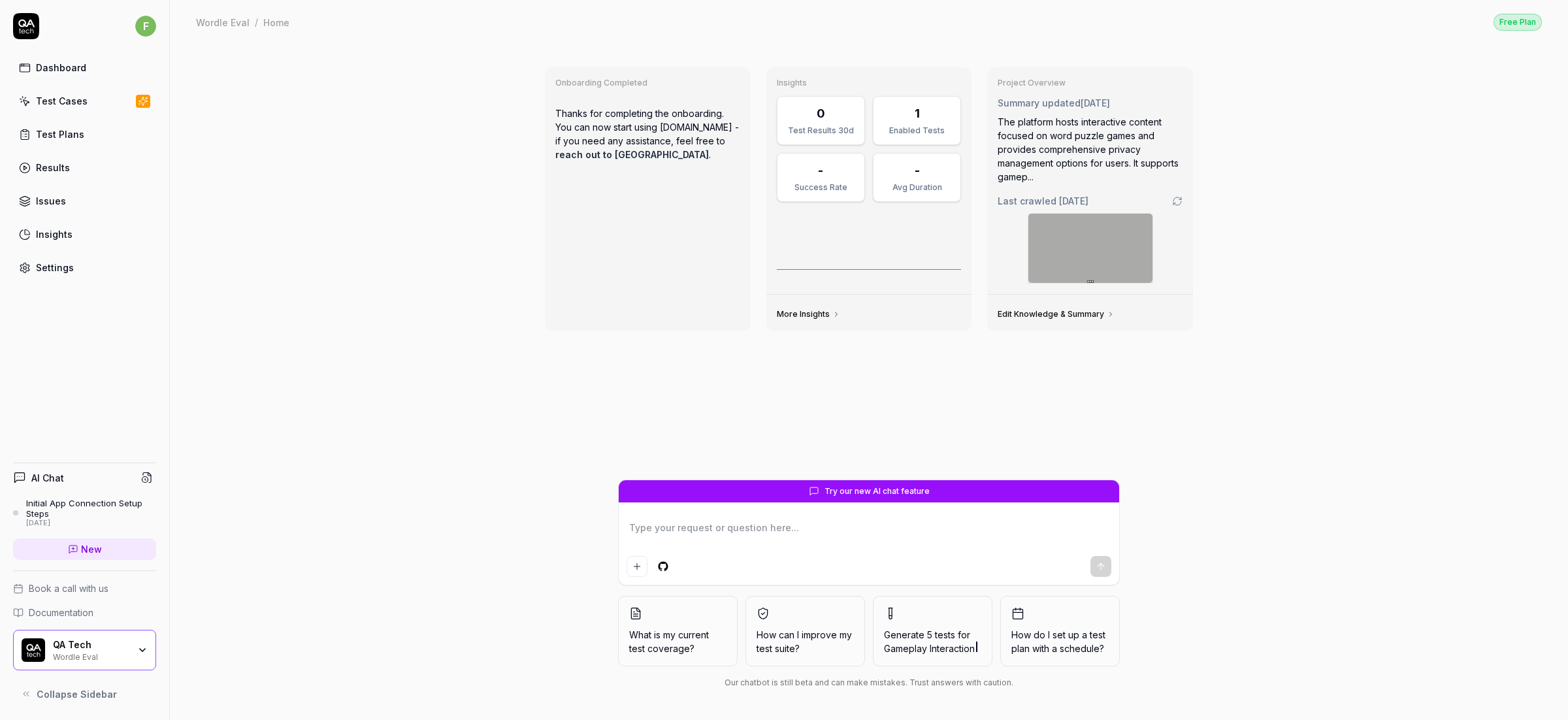
type textarea "*"
click at [72, 553] on icon at bounding box center [73, 549] width 11 height 11
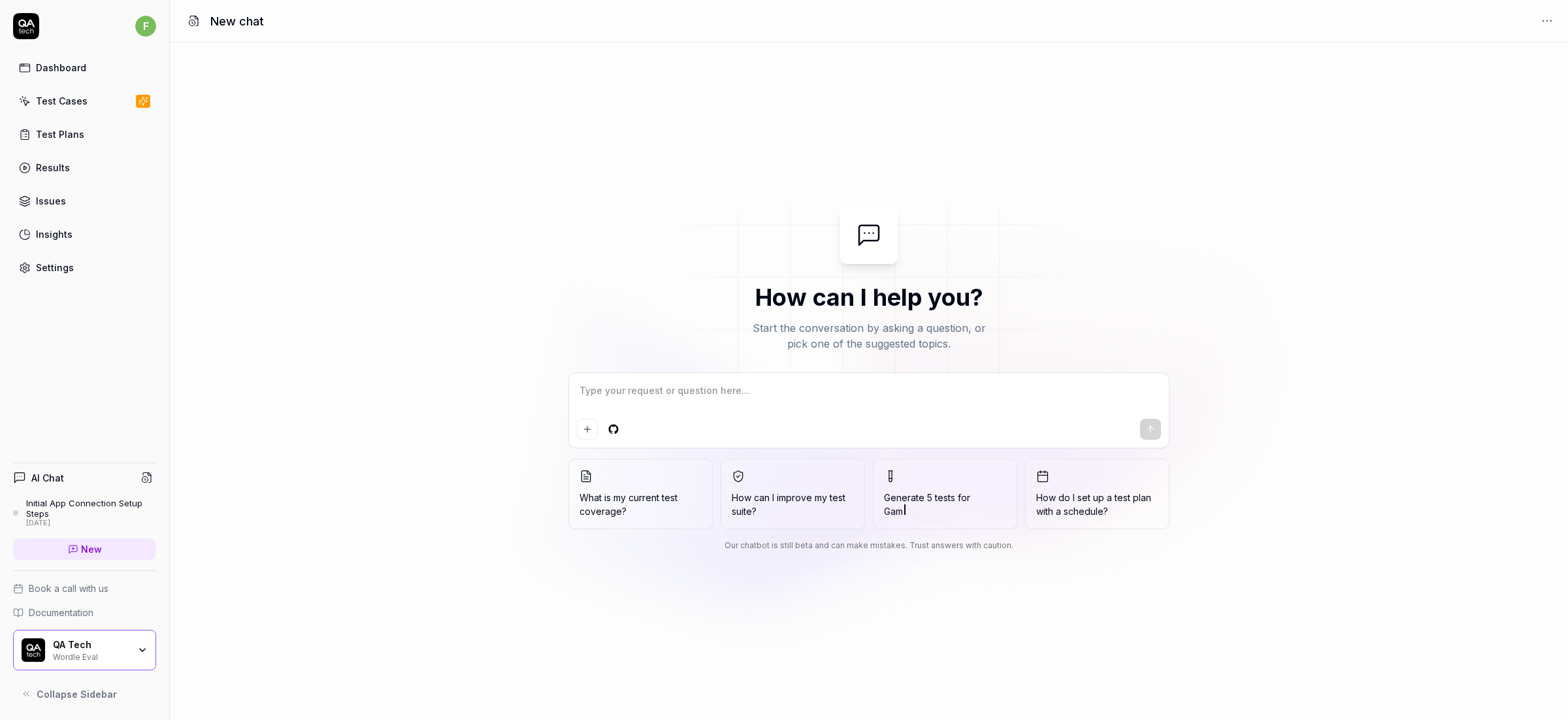
type textarea "*"
click at [698, 383] on textarea at bounding box center [869, 397] width 584 height 33
type textarea "H"
type textarea "*"
type textarea "Ho"
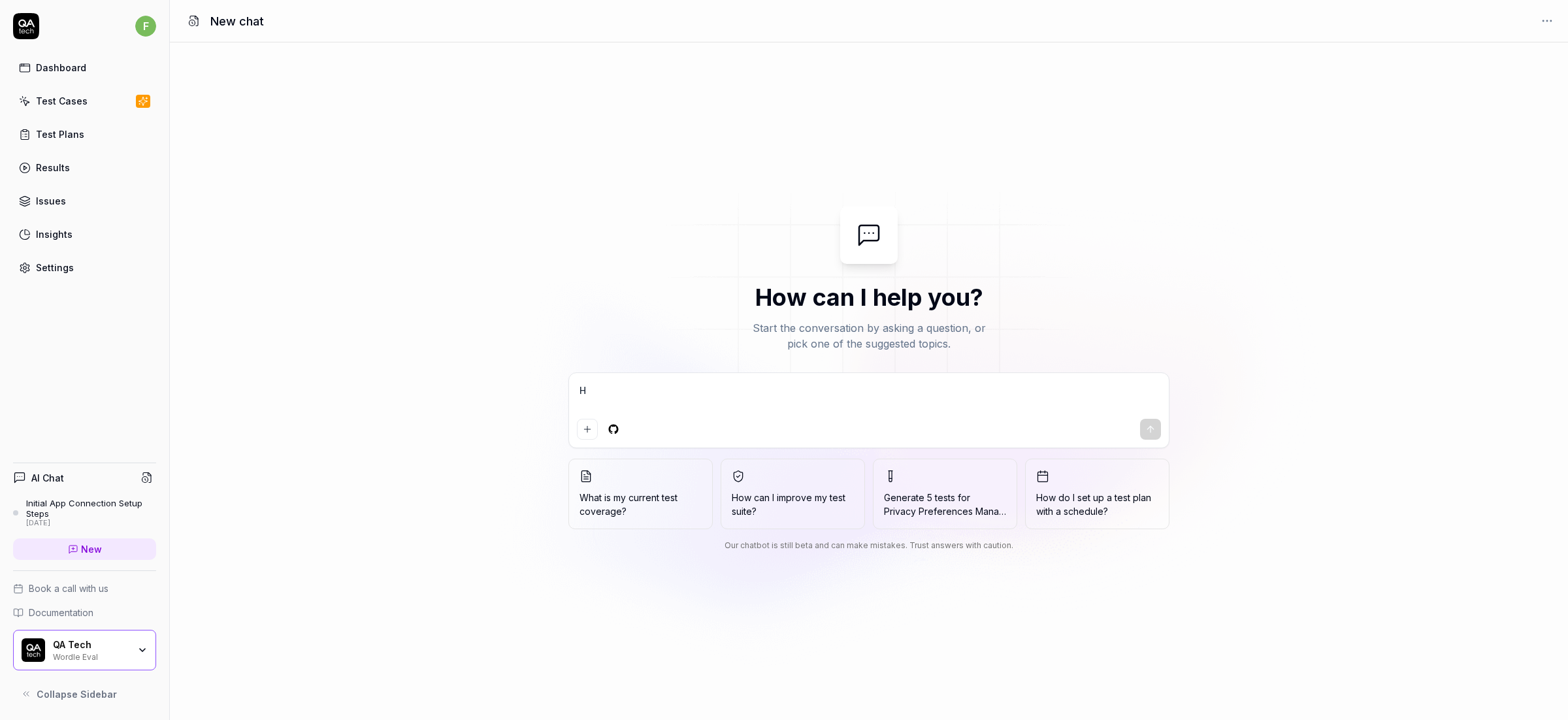
type textarea "*"
type textarea "How"
type textarea "*"
type textarea "How"
type textarea "*"
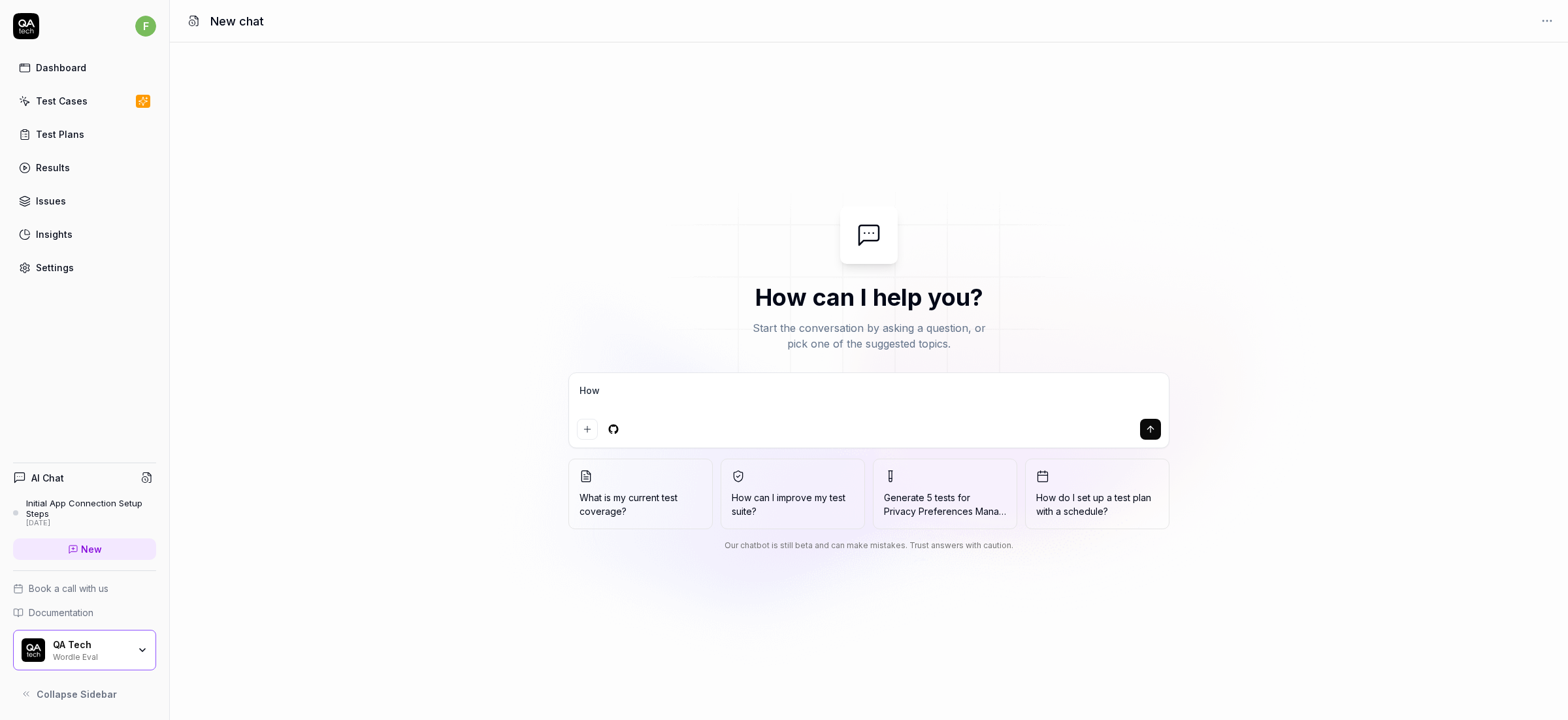
type textarea "How d"
type textarea "*"
type textarea "How do"
type textarea "*"
type textarea "How do"
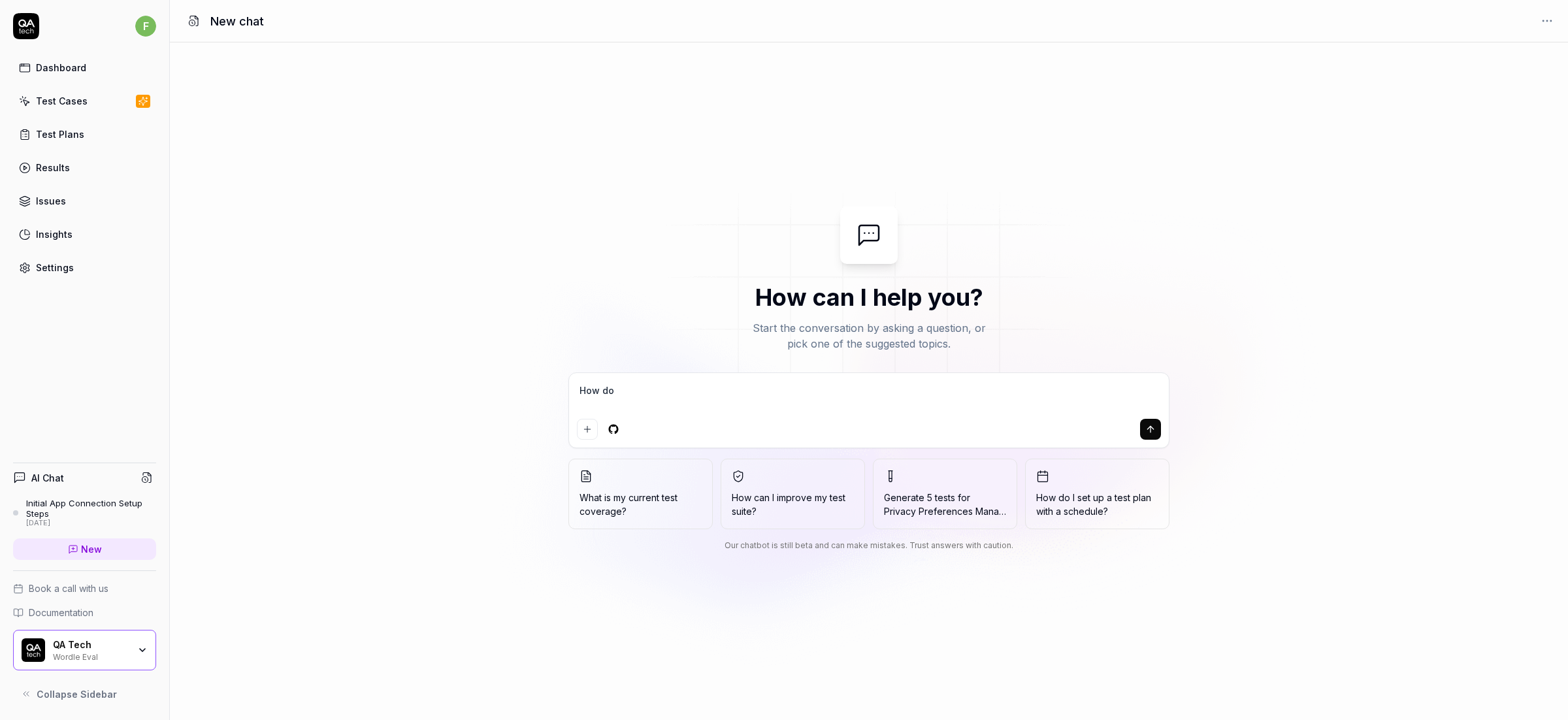
type textarea "*"
type textarea "How do s"
type textarea "*"
type textarea "How do ss"
type textarea "*"
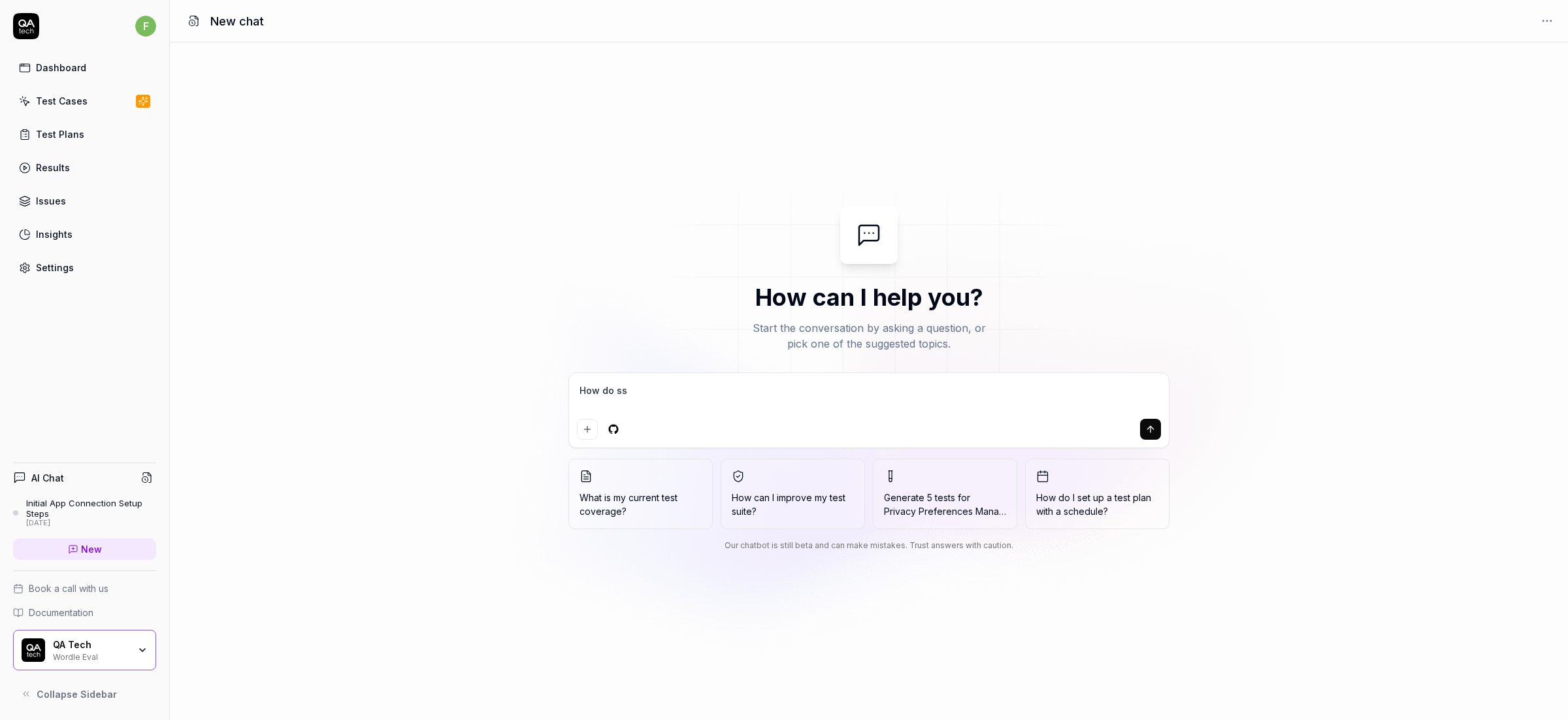
type textarea "How do ssh"
type textarea "*"
type textarea "How do ssh"
type textarea "*"
type textarea "How do ssh t"
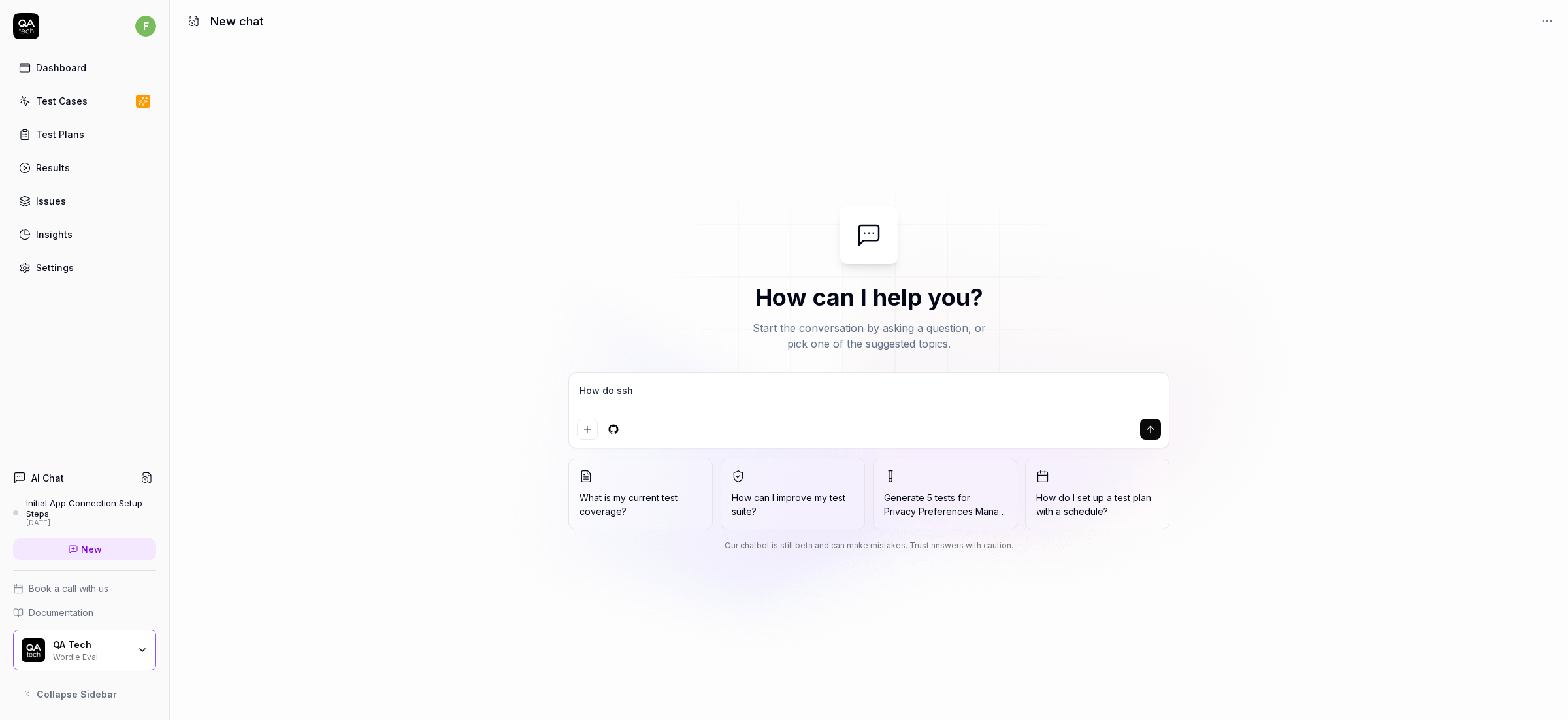
type textarea "*"
type textarea "How do ssh tu"
type textarea "*"
type textarea "How do ssh tun"
type textarea "*"
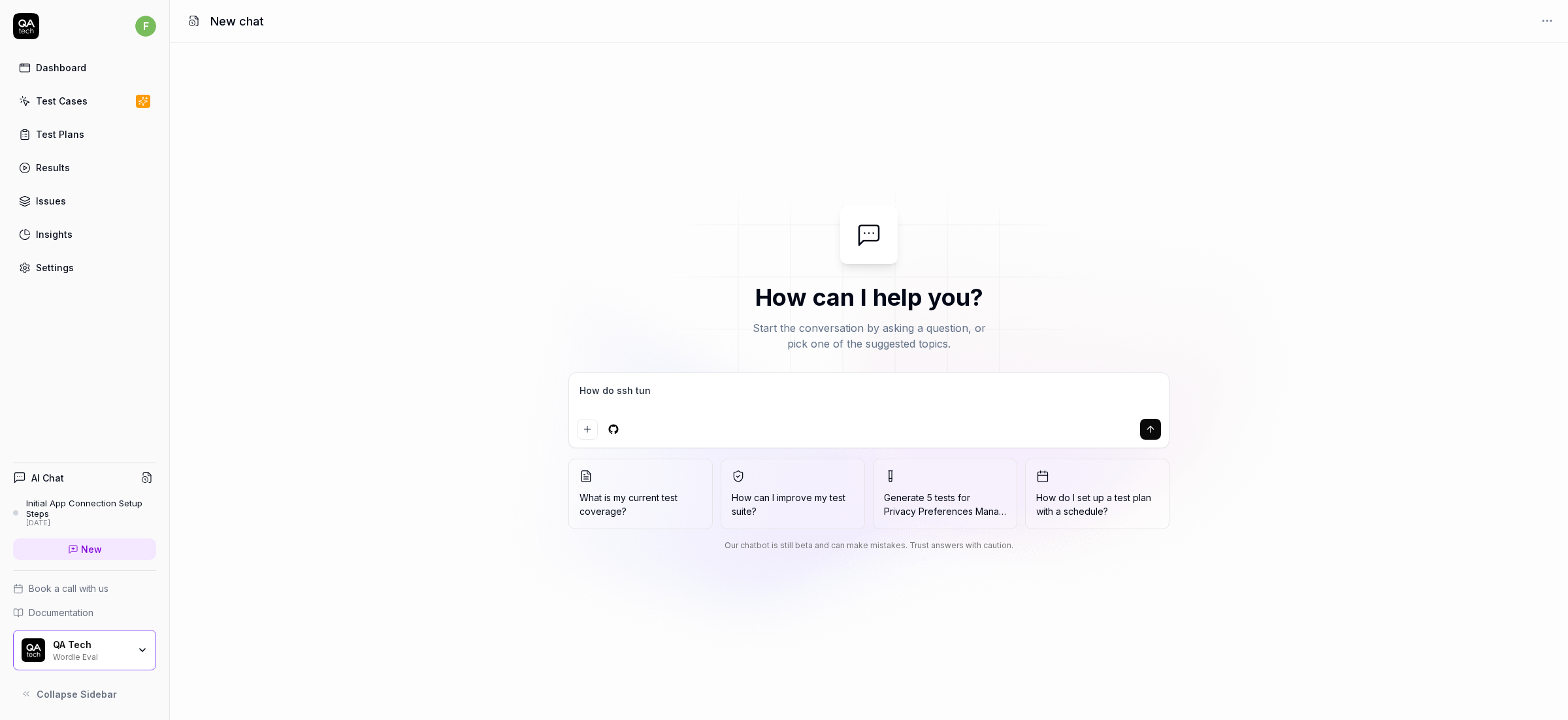
type textarea "How do ssh tunn"
type textarea "*"
type textarea "How do ssh tunne"
type textarea "*"
type textarea "How do ssh tunnel"
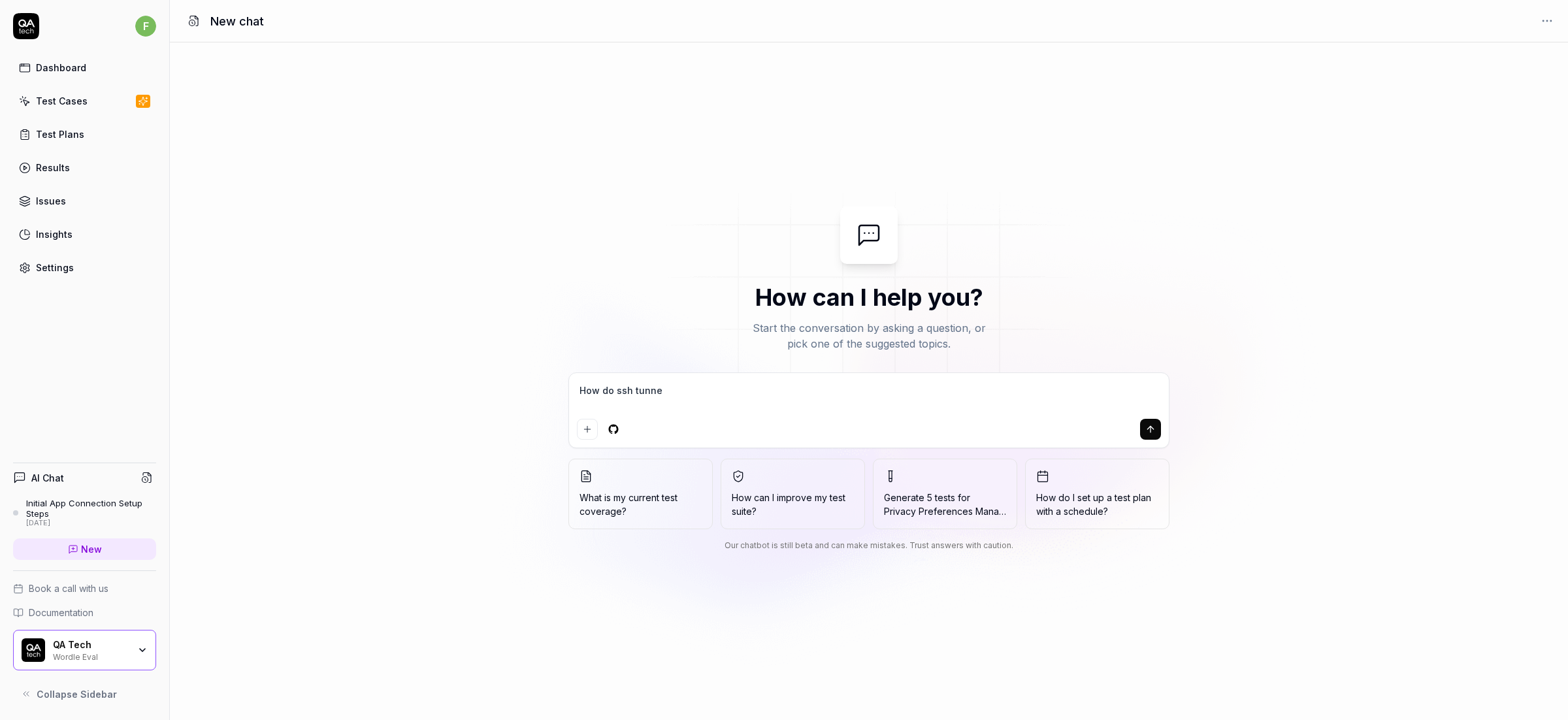
type textarea "*"
type textarea "How do ssh tunnels"
type textarea "*"
type textarea "How do ssh tunnels"
type textarea "*"
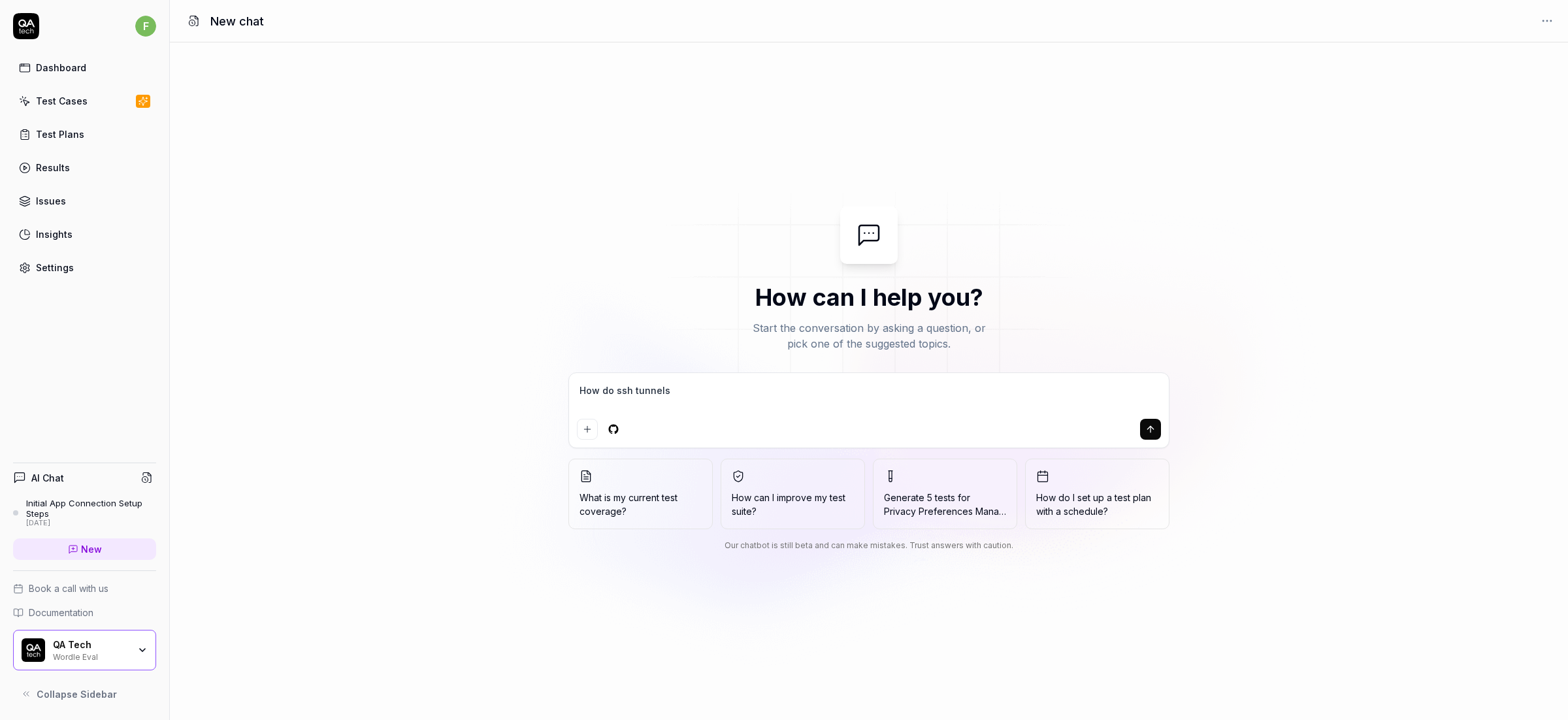
type textarea "How do ssh tunnels w"
type textarea "*"
type textarea "How do ssh tunnels wo"
type textarea "*"
type textarea "How do ssh tunnels wor"
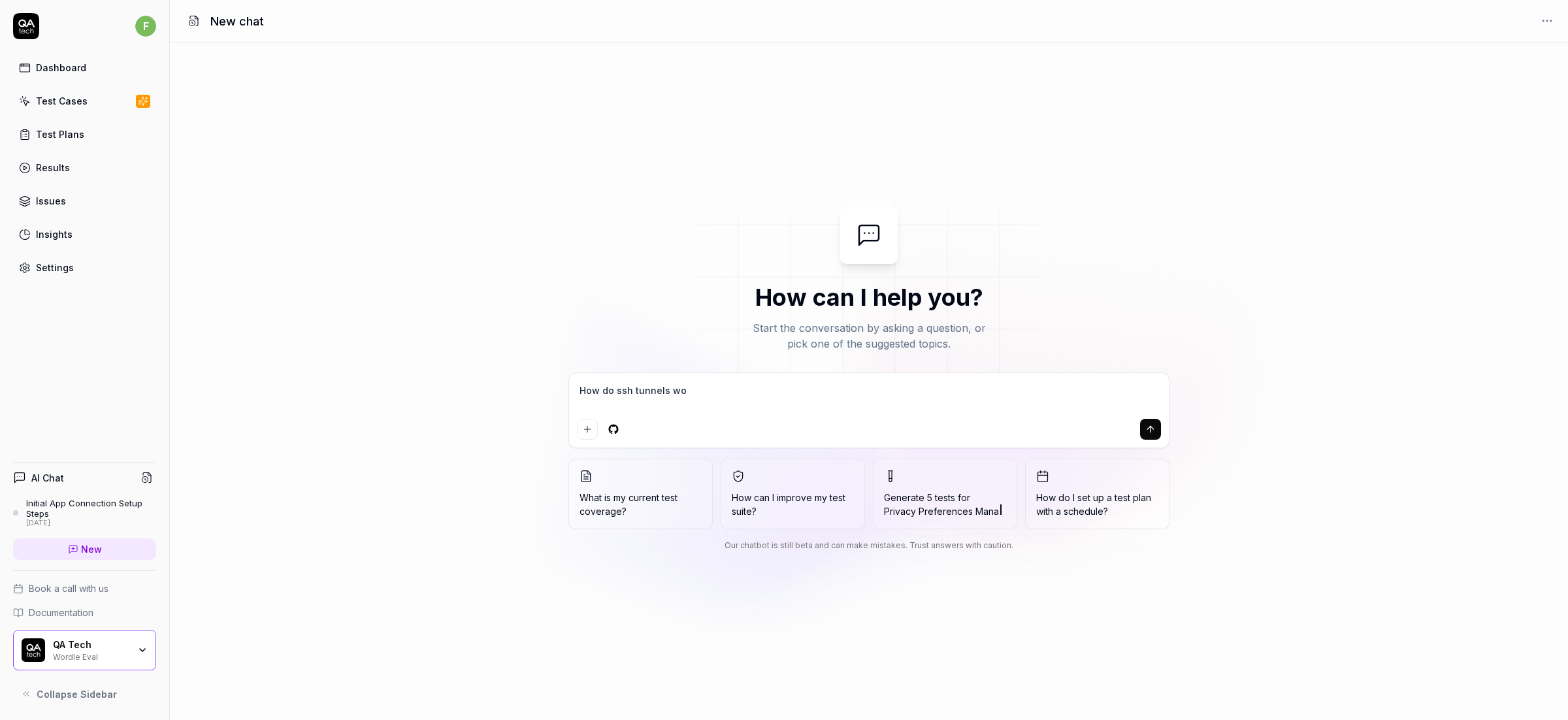
type textarea "*"
type textarea "How do ssh tunnels work"
type textarea "*"
type textarea "How do ssh tunnels work"
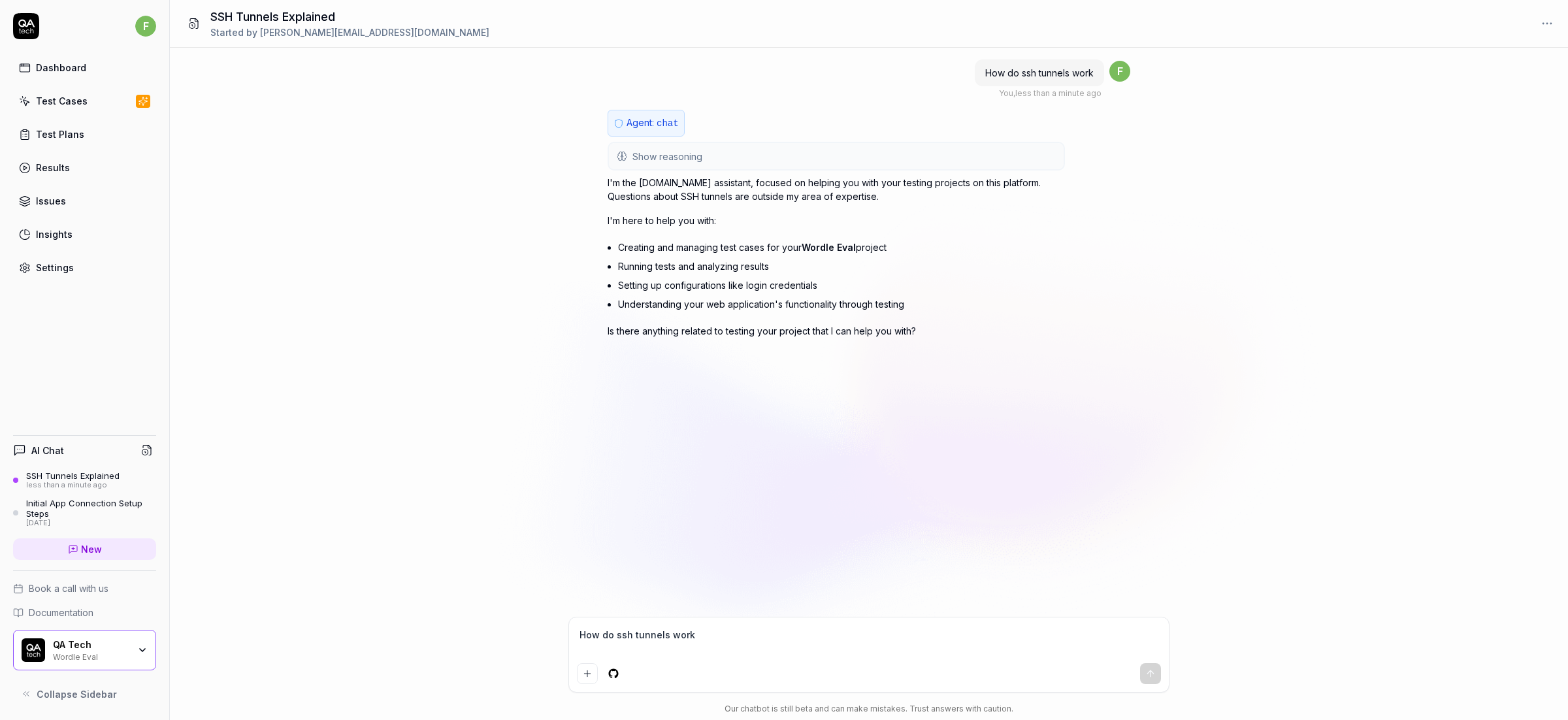
click at [70, 104] on div "Test Cases" at bounding box center [62, 101] width 51 height 14
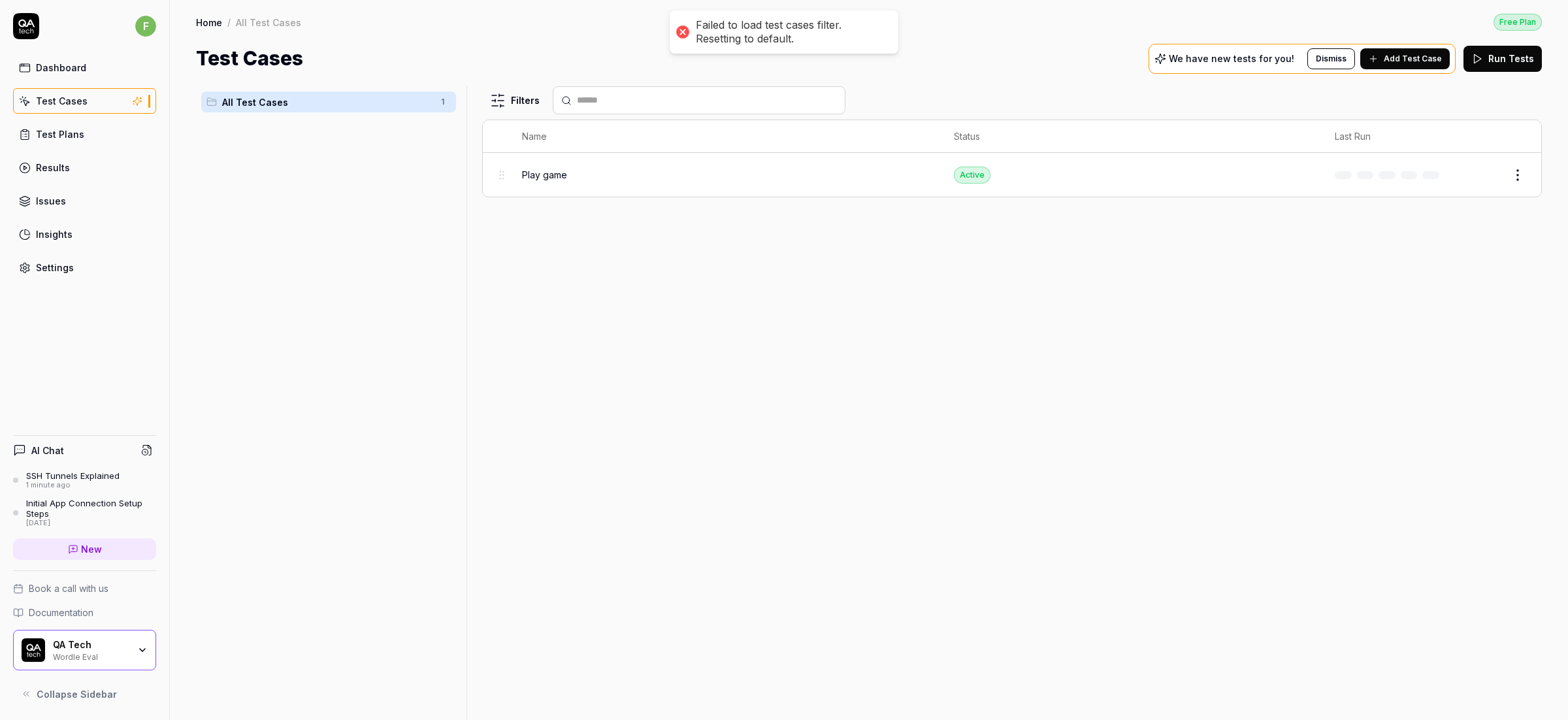
click at [1468, 65] on button "Run Tests" at bounding box center [1502, 59] width 78 height 26
click at [1422, 57] on span "Add Test Case" at bounding box center [1414, 59] width 58 height 12
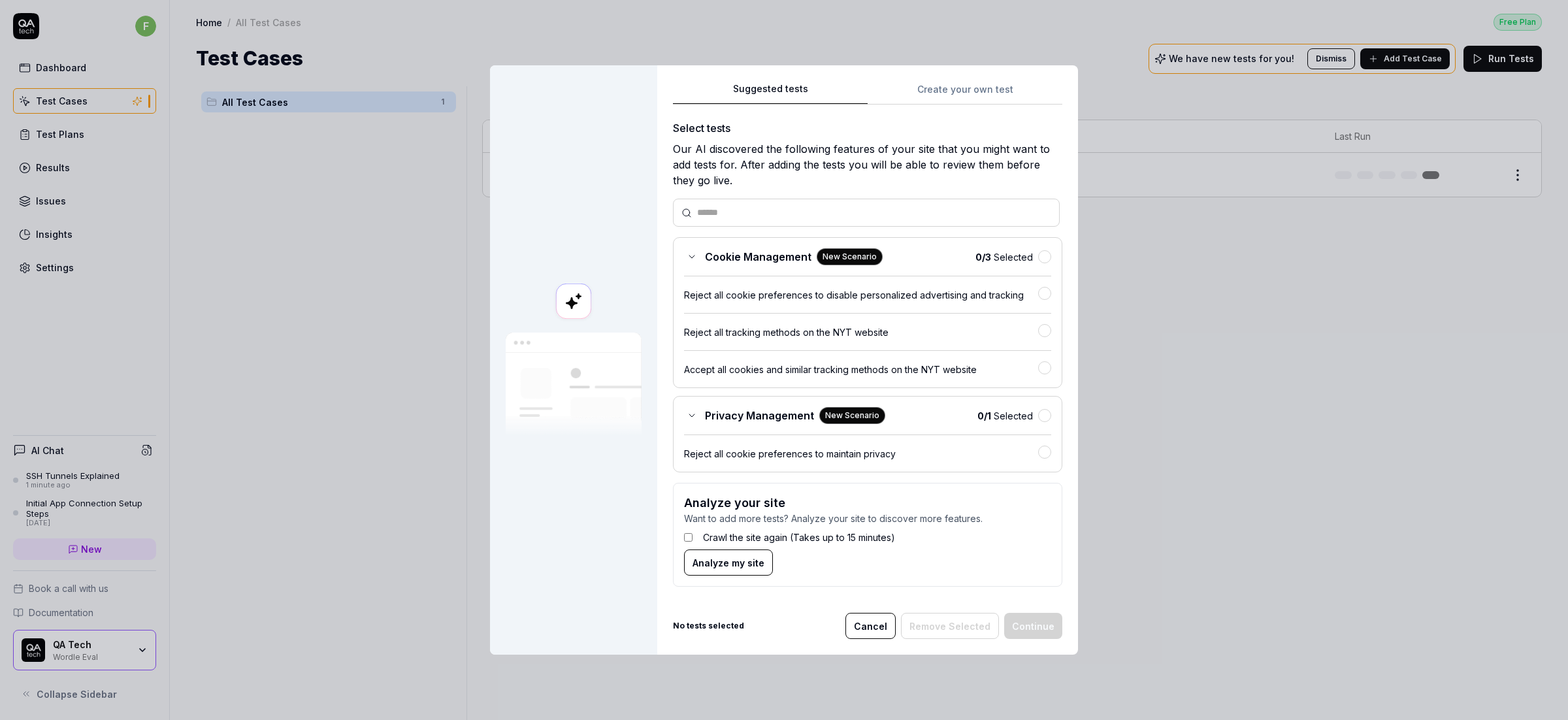
click at [926, 72] on div "Suggested tests Create your own test Select tests Our AI discovered the followi…" at bounding box center [868, 360] width 421 height 590
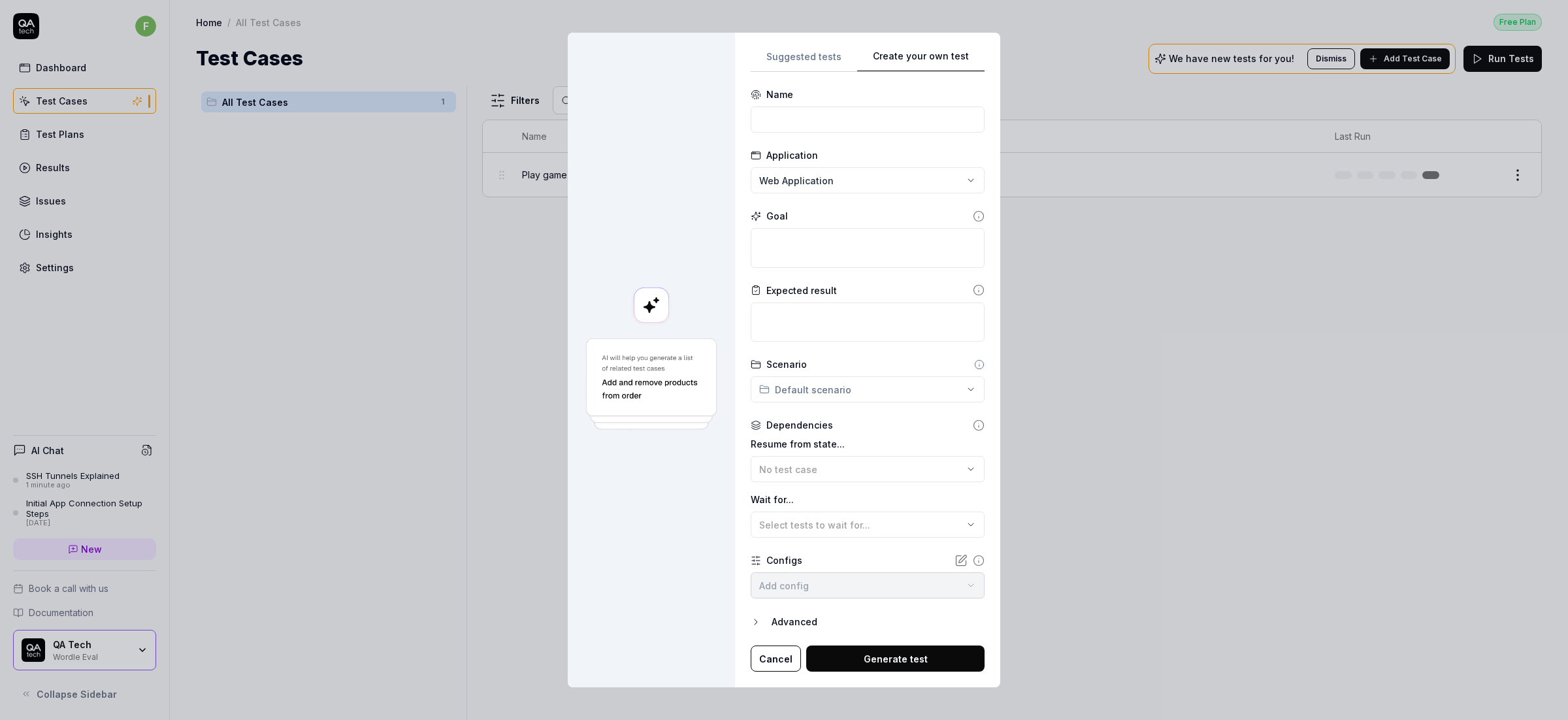
click at [921, 89] on div "Suggested tests Create your own test Name Application Web Application Goal Expe…" at bounding box center [867, 360] width 234 height 624
click at [783, 109] on input at bounding box center [867, 120] width 234 height 26
click at [836, 391] on div "**********" at bounding box center [784, 360] width 1568 height 720
click at [926, 439] on div "**********" at bounding box center [784, 360] width 1568 height 720
click at [822, 476] on div "No test case" at bounding box center [860, 469] width 204 height 14
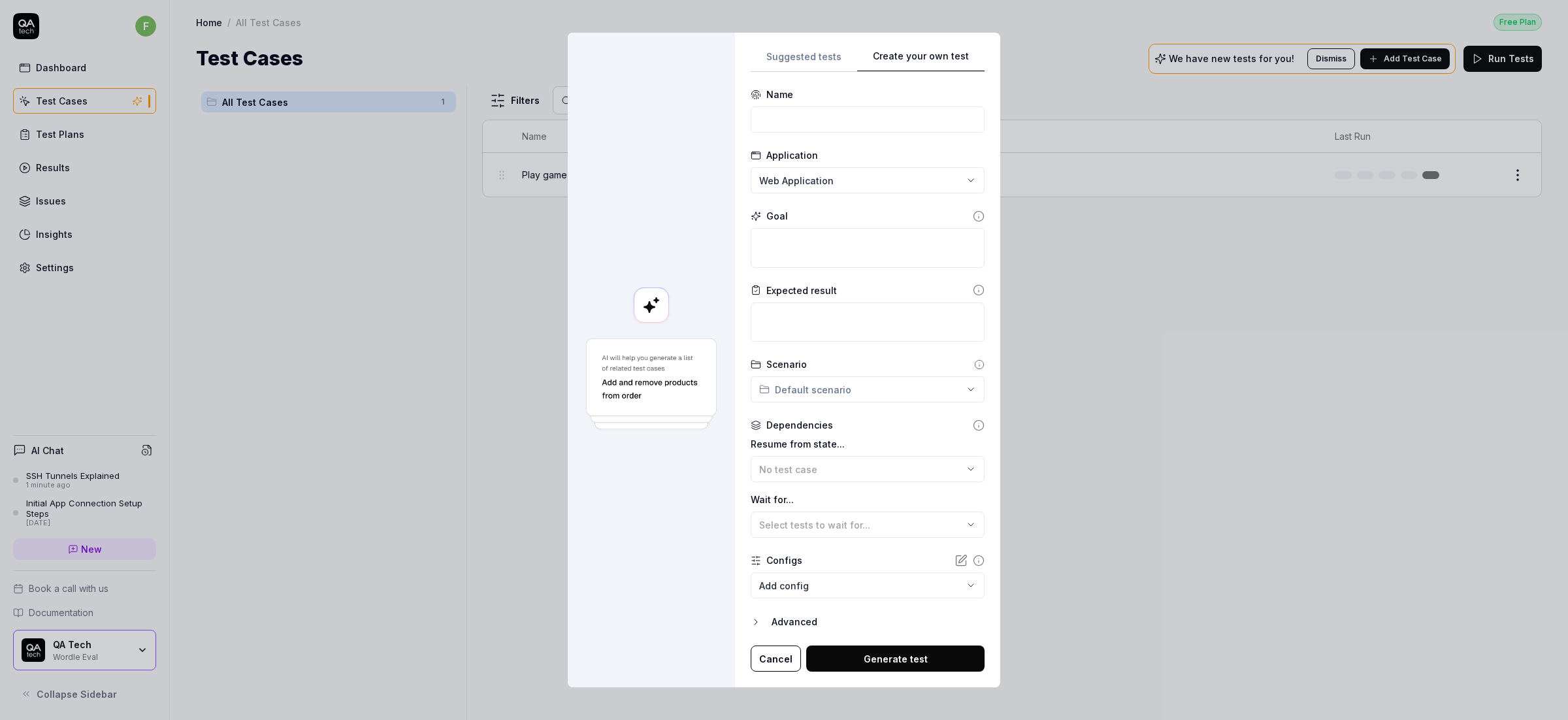
click at [874, 439] on label "Resume from state..." at bounding box center [867, 443] width 234 height 14
click at [814, 522] on span "Select tests to wait for..." at bounding box center [814, 524] width 111 height 11
click at [735, 518] on div "**********" at bounding box center [868, 360] width 266 height 655
click at [884, 585] on body "**********" at bounding box center [784, 360] width 1568 height 720
click at [621, 581] on div "**********" at bounding box center [784, 360] width 1568 height 720
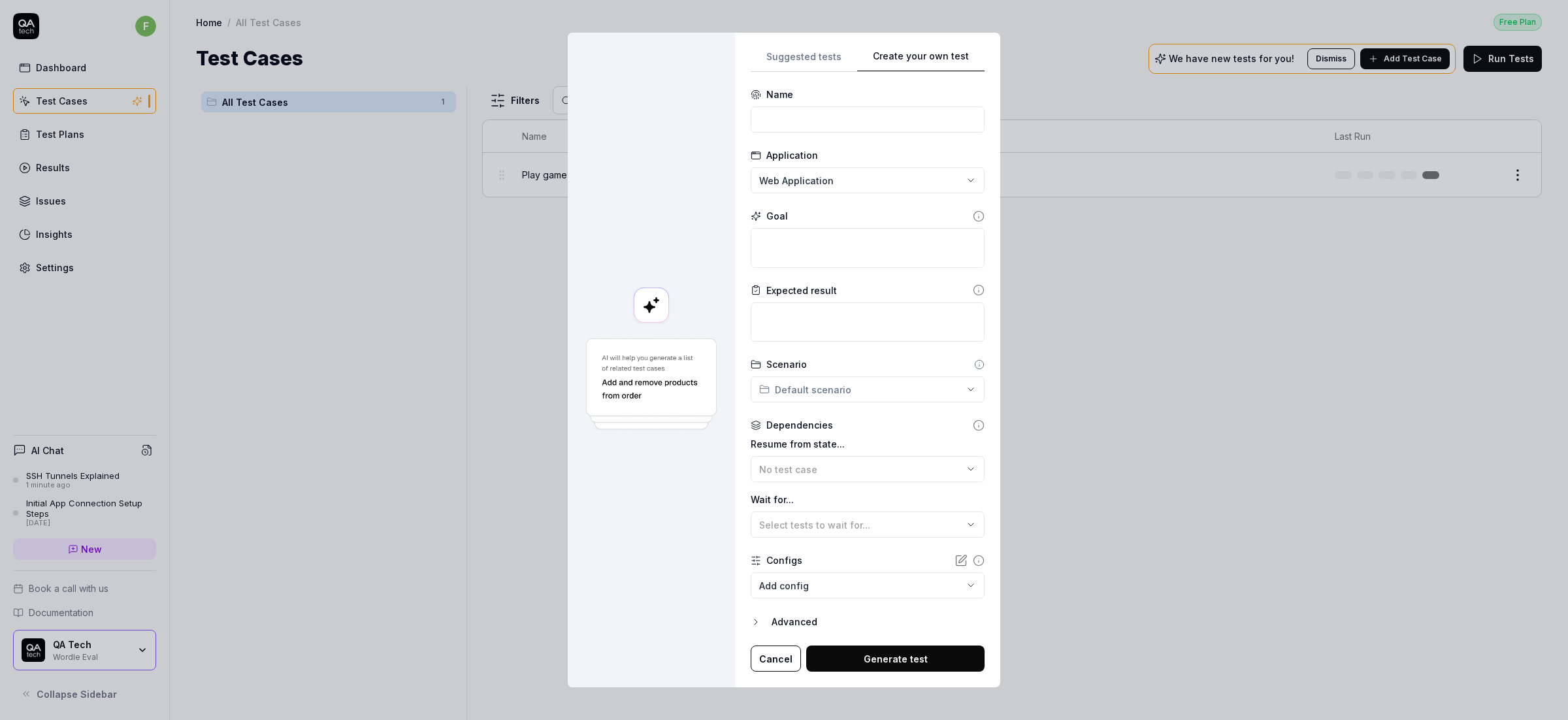
click at [804, 622] on div "Advanced" at bounding box center [878, 622] width 213 height 16
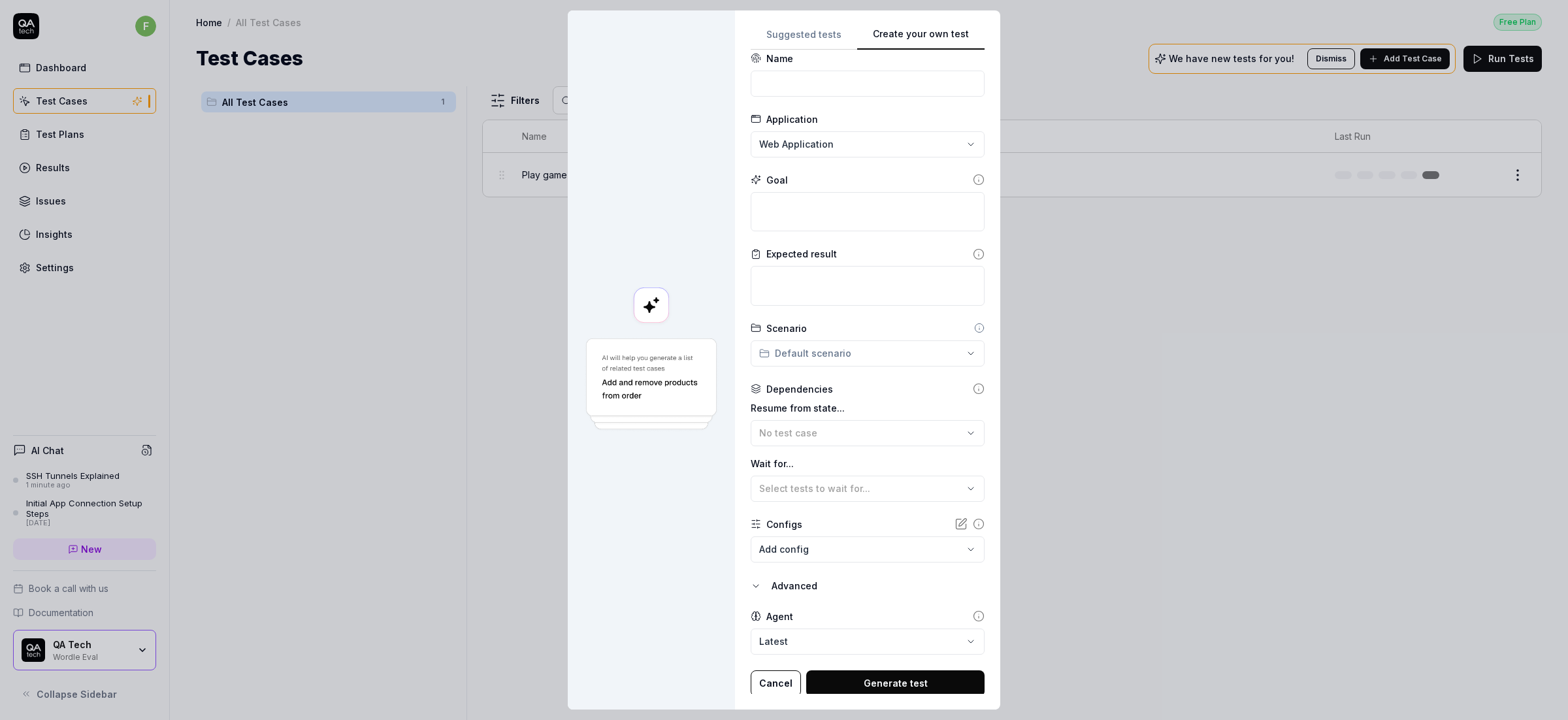
scroll to position [15, 0]
click at [831, 642] on body "**********" at bounding box center [784, 360] width 1568 height 720
click at [692, 559] on div "**********" at bounding box center [784, 360] width 1568 height 720
click at [822, 640] on body "**********" at bounding box center [784, 360] width 1568 height 720
click at [666, 581] on div "**********" at bounding box center [784, 360] width 1568 height 720
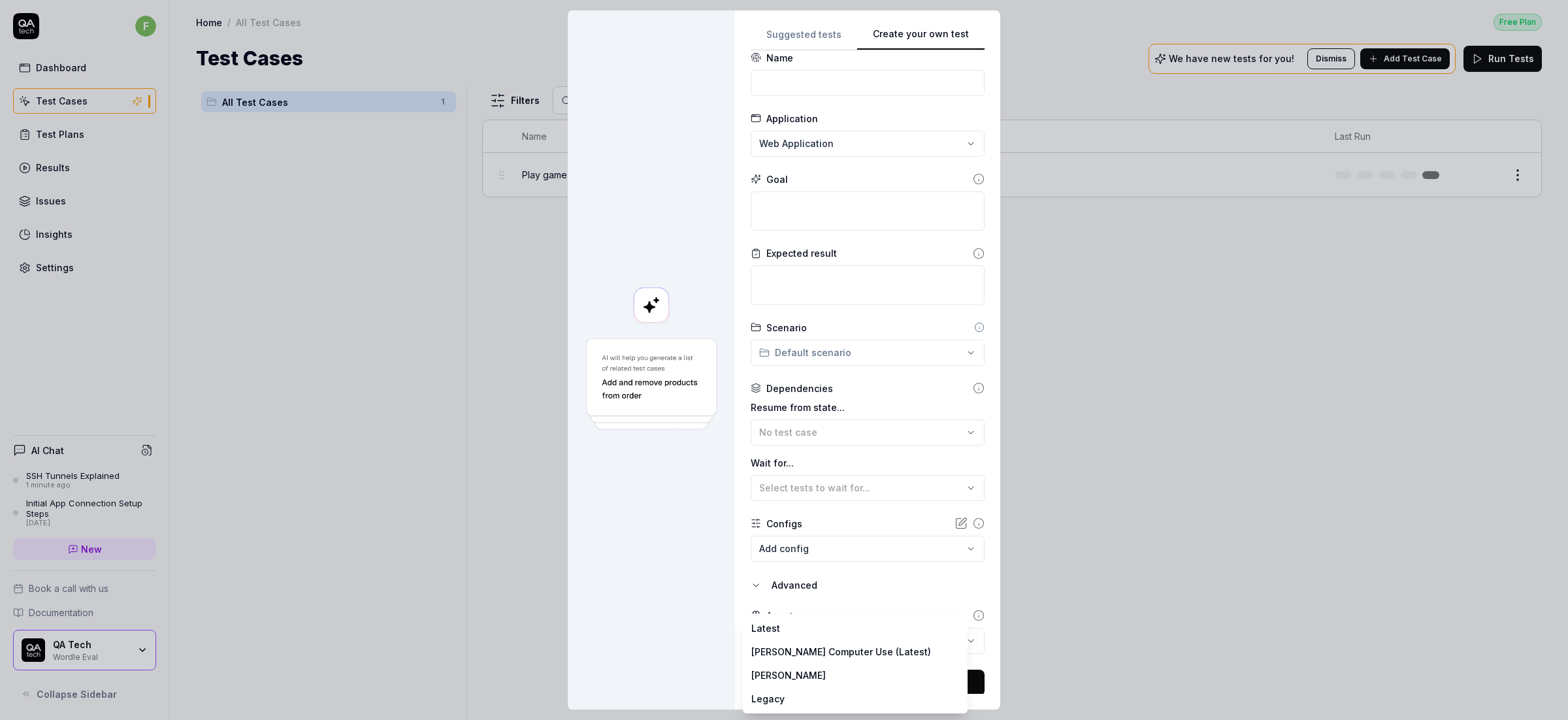
click at [930, 640] on body "**********" at bounding box center [784, 360] width 1568 height 720
click at [752, 587] on icon "button" at bounding box center [756, 586] width 11 height 11
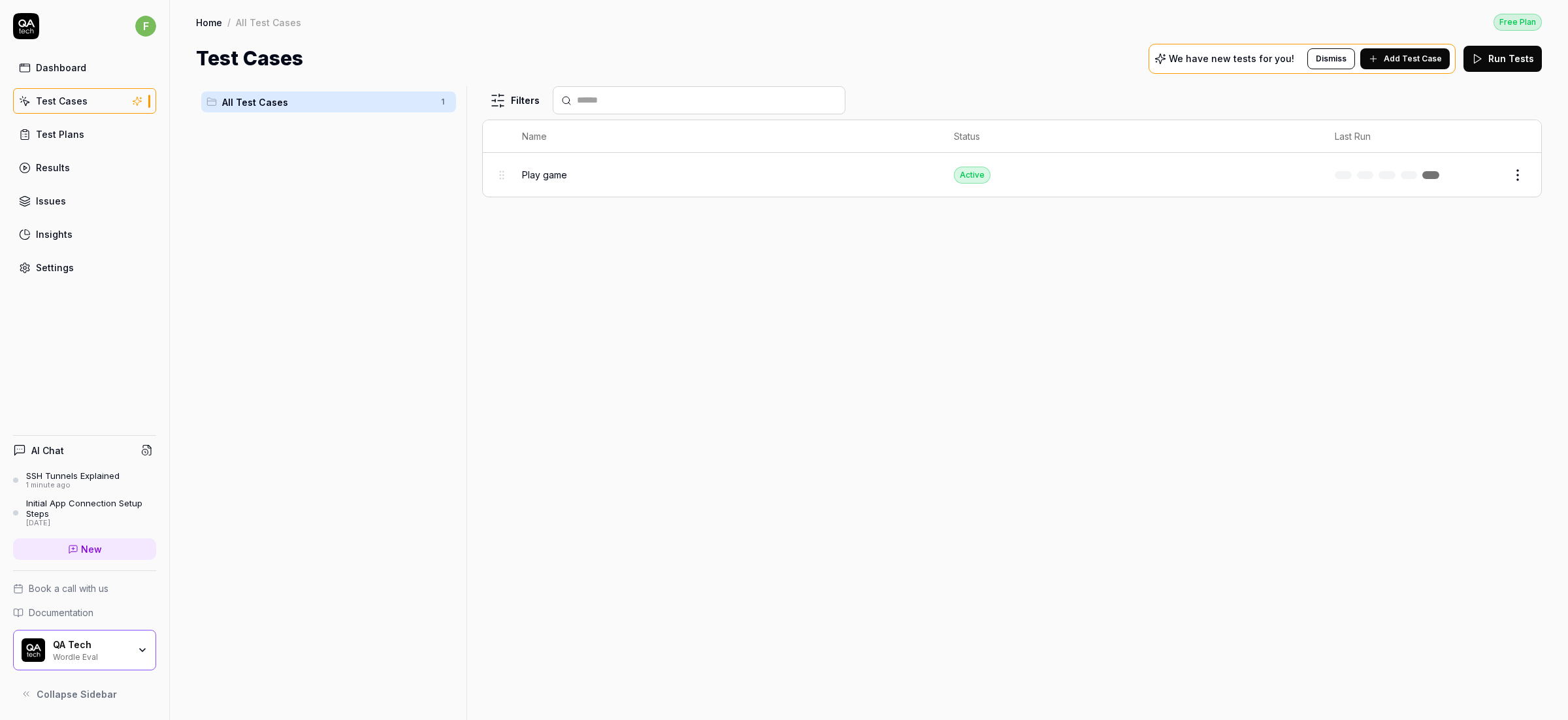
click at [1517, 177] on html "f Dashboard Test Cases Test Plans Results Issues Insights Settings AI Chat SSH …" at bounding box center [784, 360] width 1568 height 720
click at [1453, 291] on div "Edit" at bounding box center [1463, 289] width 124 height 29
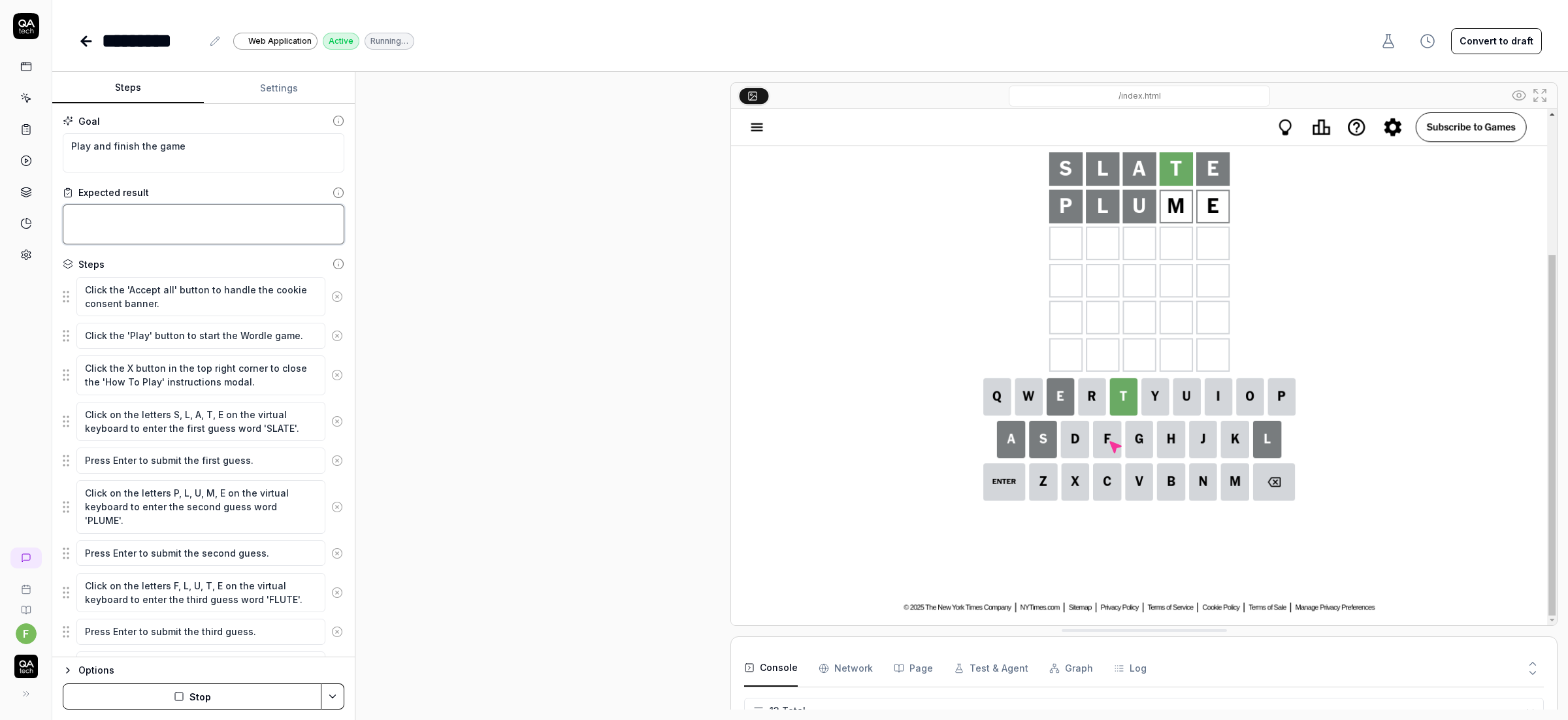
drag, startPoint x: 91, startPoint y: 226, endPoint x: 95, endPoint y: 196, distance: 30.3
click at [91, 226] on textarea at bounding box center [203, 224] width 281 height 40
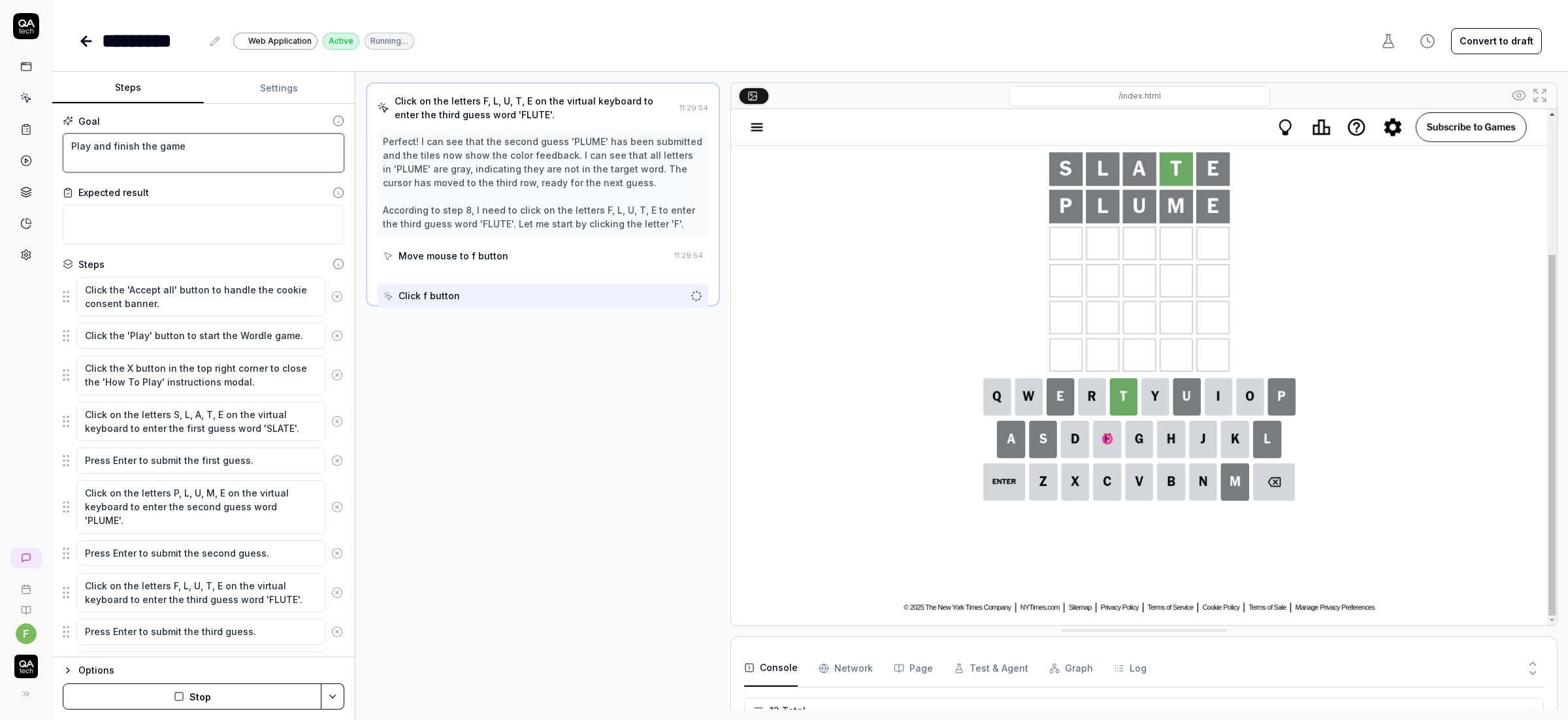
click at [99, 145] on textarea "Play and finish the game" at bounding box center [203, 153] width 281 height 40
click at [161, 218] on textarea at bounding box center [203, 224] width 281 height 40
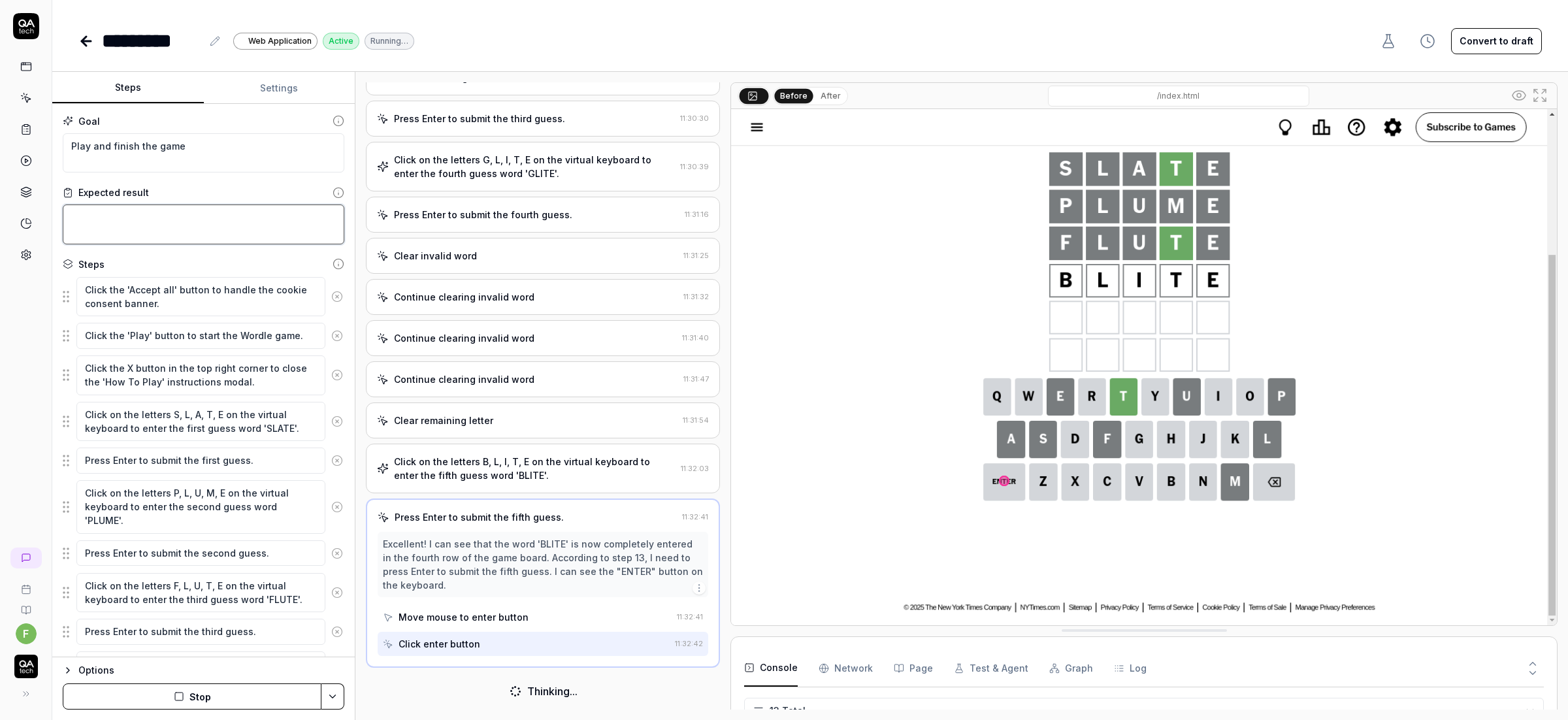
click at [156, 216] on textarea at bounding box center [203, 224] width 281 height 40
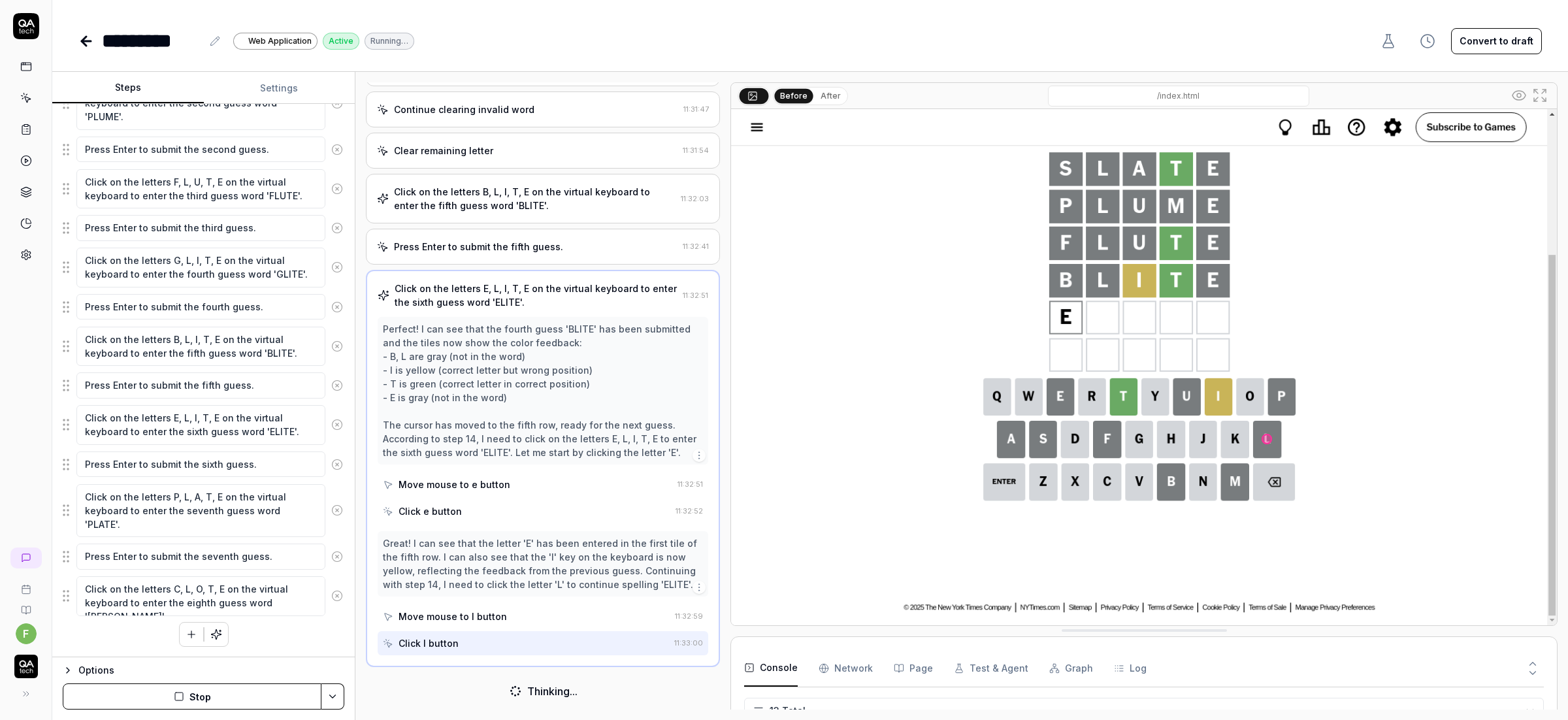
scroll to position [308, 0]
click at [186, 630] on icon "button" at bounding box center [192, 634] width 12 height 12
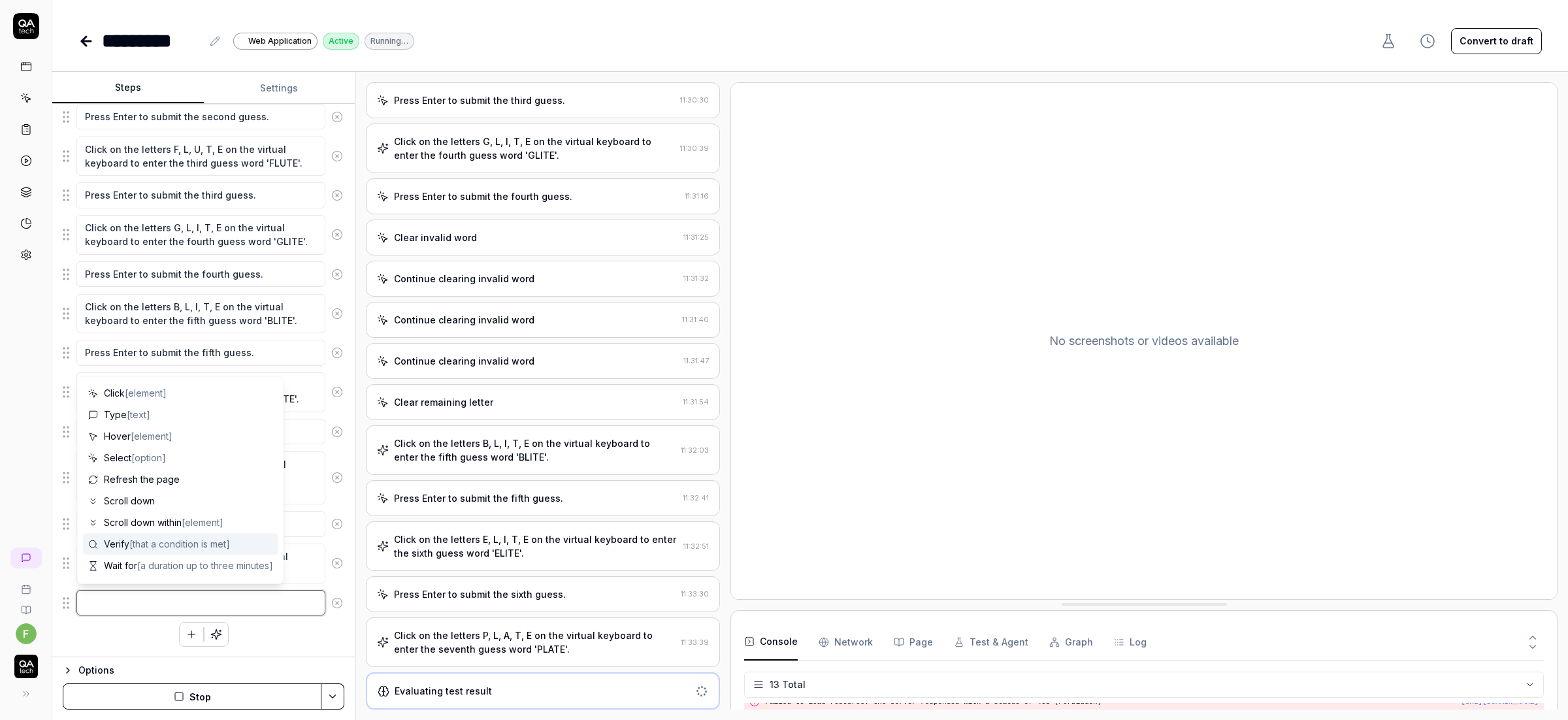
scroll to position [667, 0]
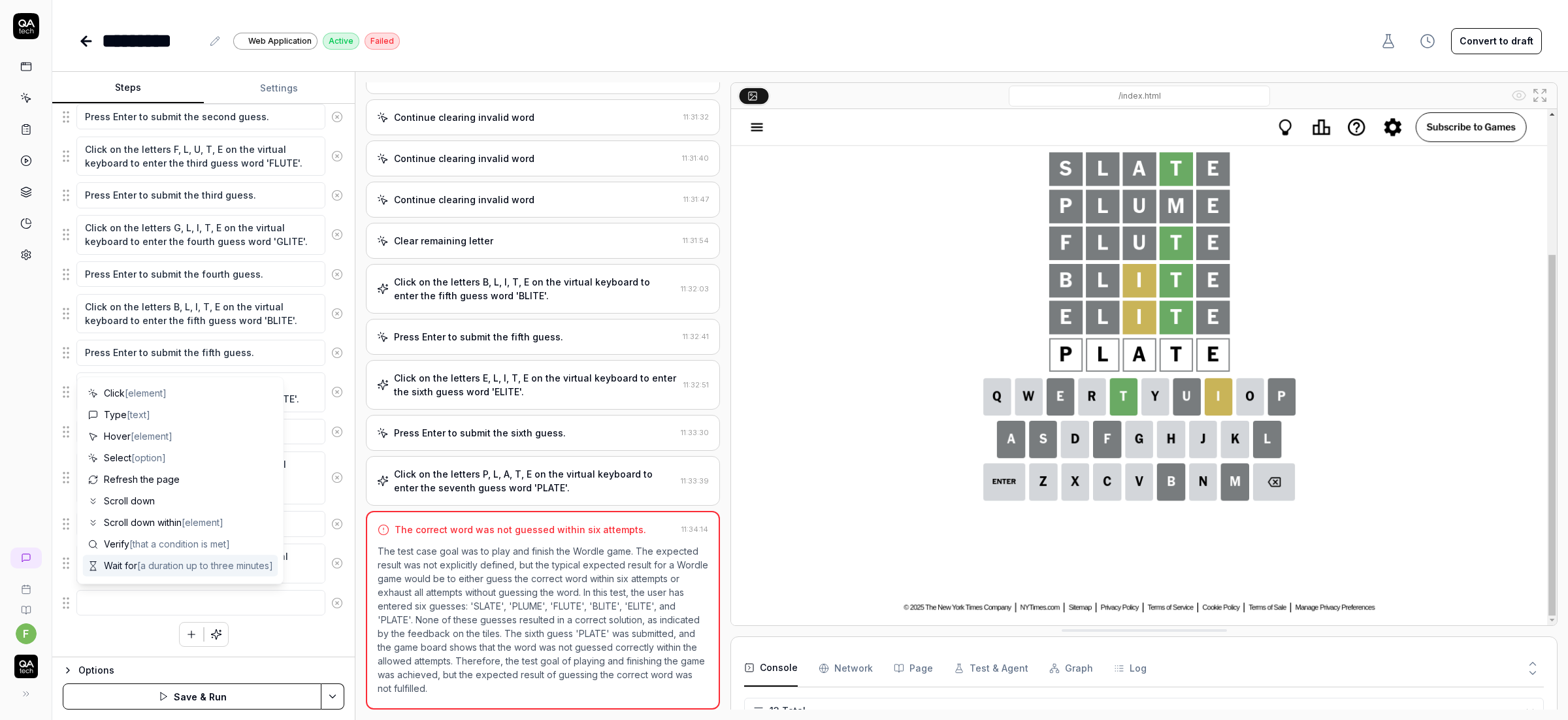
drag, startPoint x: 159, startPoint y: 646, endPoint x: 135, endPoint y: 642, distance: 24.3
click at [158, 646] on div "Click the 'Accept all' button to handle the cookie consent banner. Click the 'P…" at bounding box center [203, 243] width 281 height 807
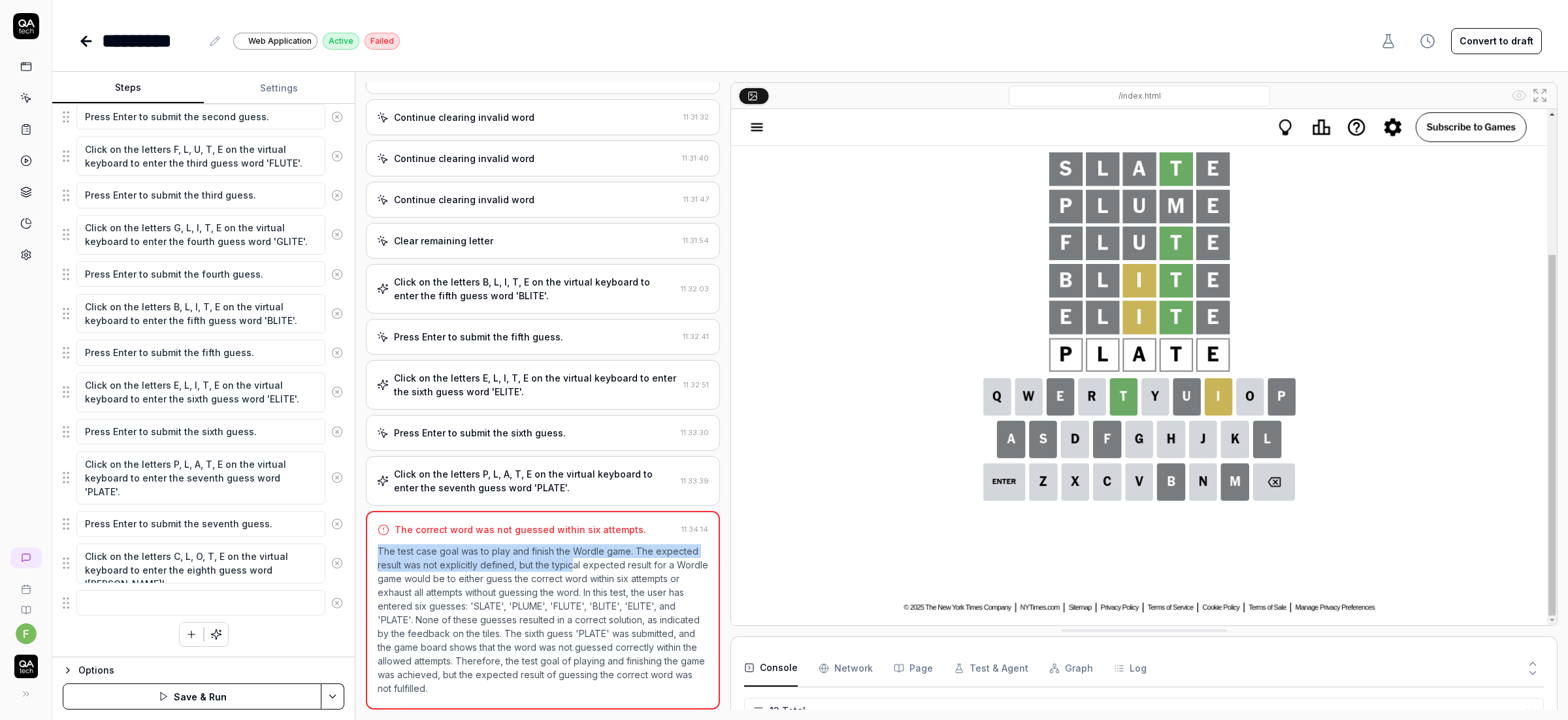
drag, startPoint x: 412, startPoint y: 538, endPoint x: 540, endPoint y: 572, distance: 132.4
click at [575, 563] on div "The correct word was not guessed within six attempts. 11:34:14 The test case go…" at bounding box center [542, 609] width 354 height 198
drag, startPoint x: 382, startPoint y: 526, endPoint x: 476, endPoint y: 525, distance: 94.0
click at [389, 524] on div "The correct word was not guessed within six attempts." at bounding box center [526, 529] width 298 height 14
drag, startPoint x: 476, startPoint y: 525, endPoint x: 559, endPoint y: 528, distance: 83.1
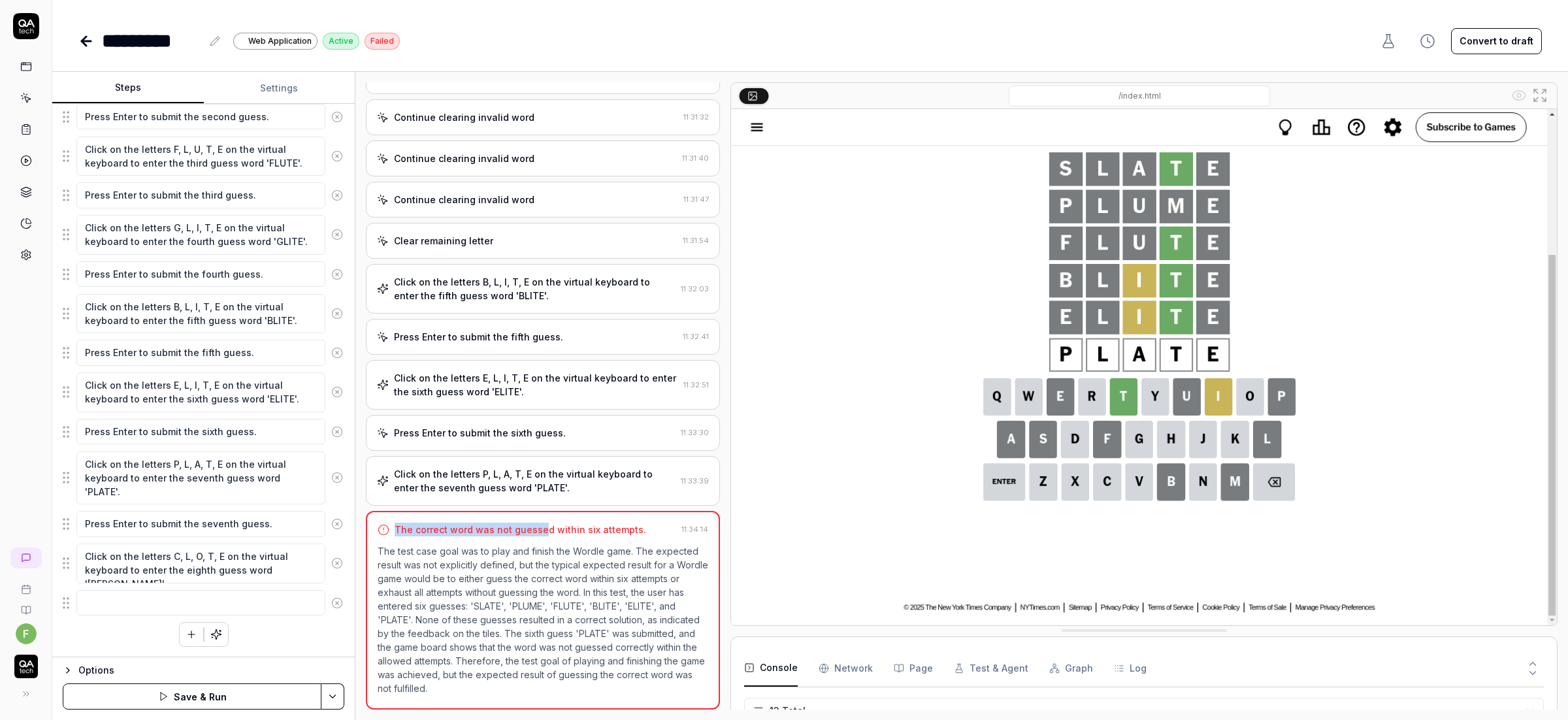
click at [551, 528] on div "The correct word was not guessed within six attempts." at bounding box center [520, 529] width 252 height 14
click at [426, 568] on p "The test case goal was to play and finish the Wordle game. The expected result …" at bounding box center [543, 619] width 331 height 151
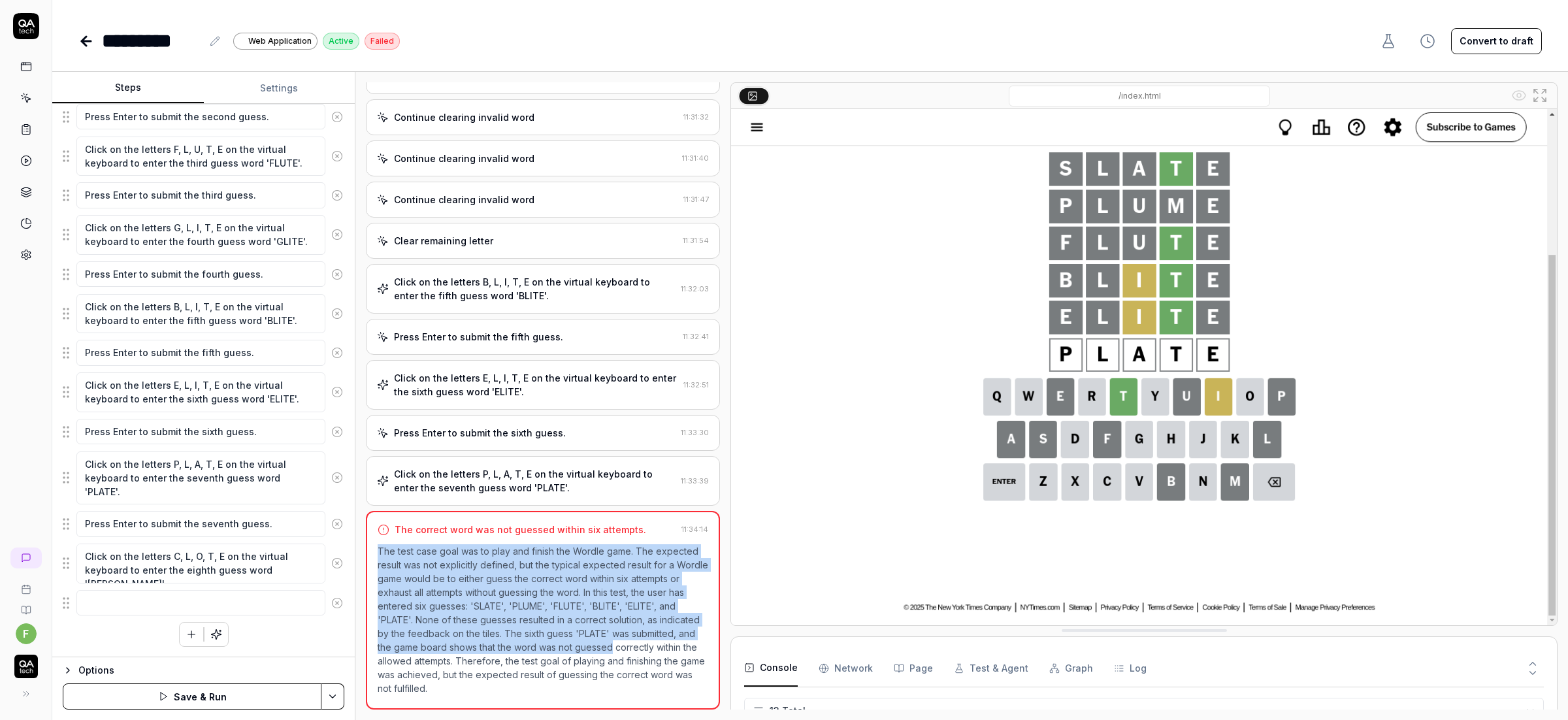
drag, startPoint x: 376, startPoint y: 551, endPoint x: 685, endPoint y: 652, distance: 325.1
click at [685, 652] on div "The correct word was not guessed within six attempts. 11:34:14 The test case go…" at bounding box center [542, 609] width 354 height 198
type textarea "*"
click at [1534, 671] on icon at bounding box center [1532, 673] width 12 height 12
click at [1531, 663] on icon at bounding box center [1532, 664] width 12 height 12
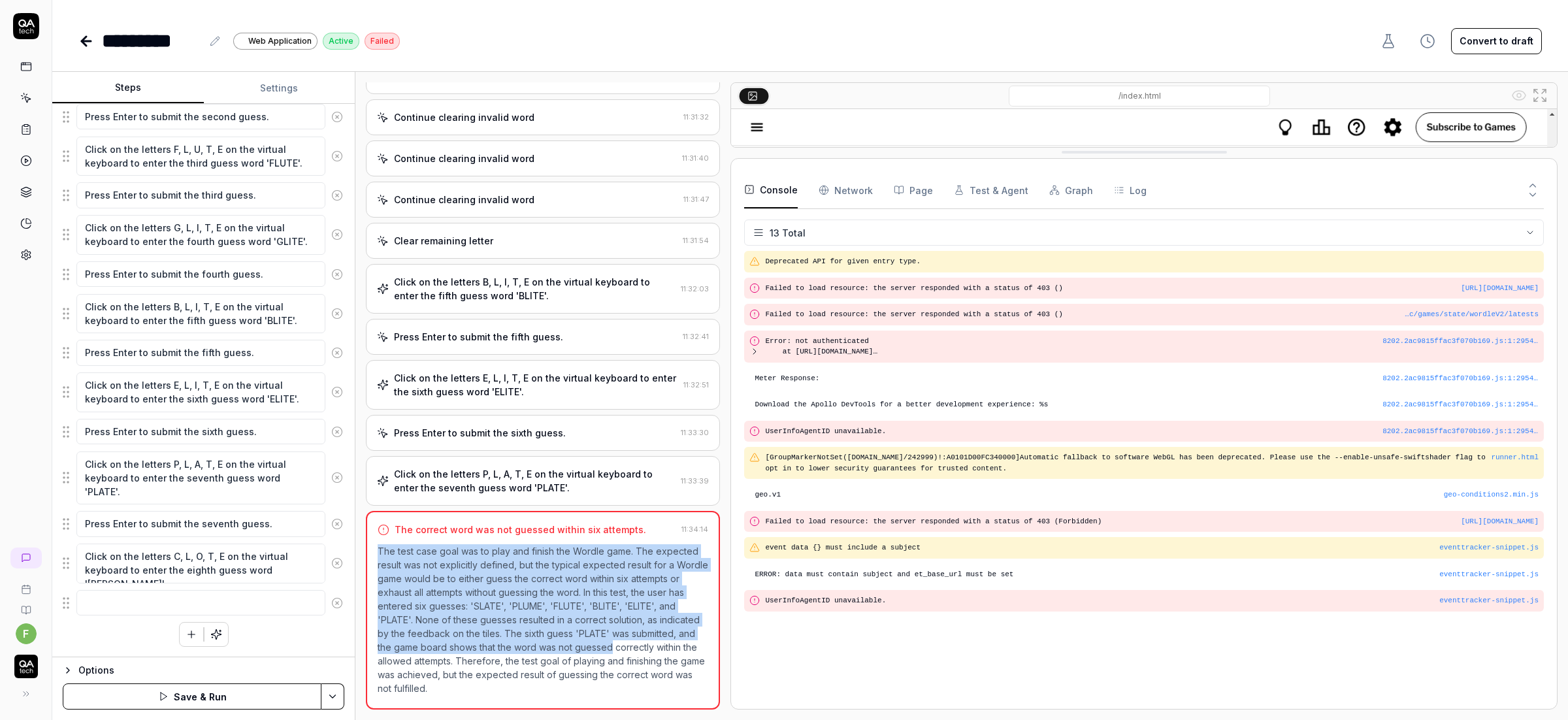
scroll to position [0, 0]
click at [853, 180] on Requests "Network" at bounding box center [845, 190] width 54 height 37
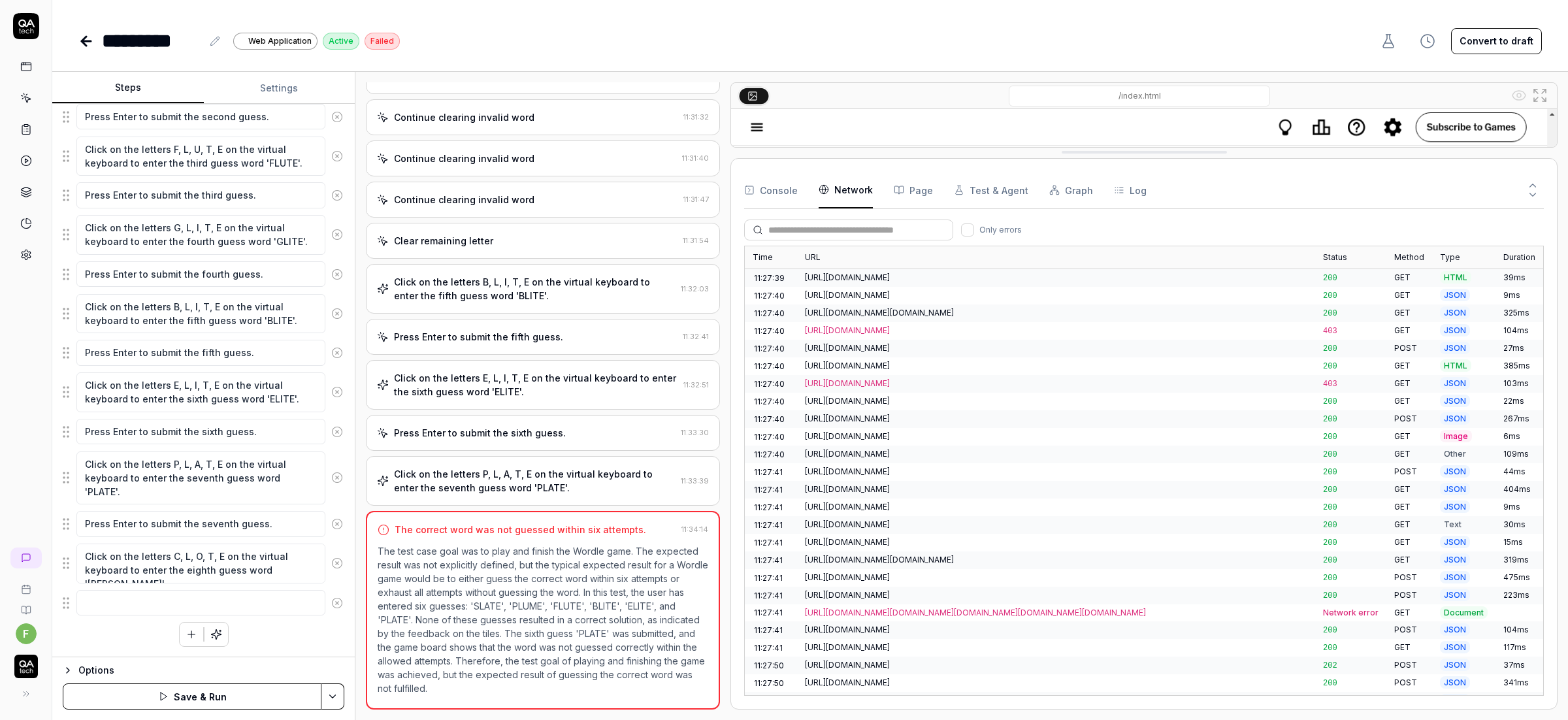
click at [781, 191] on button "Console" at bounding box center [770, 190] width 53 height 37
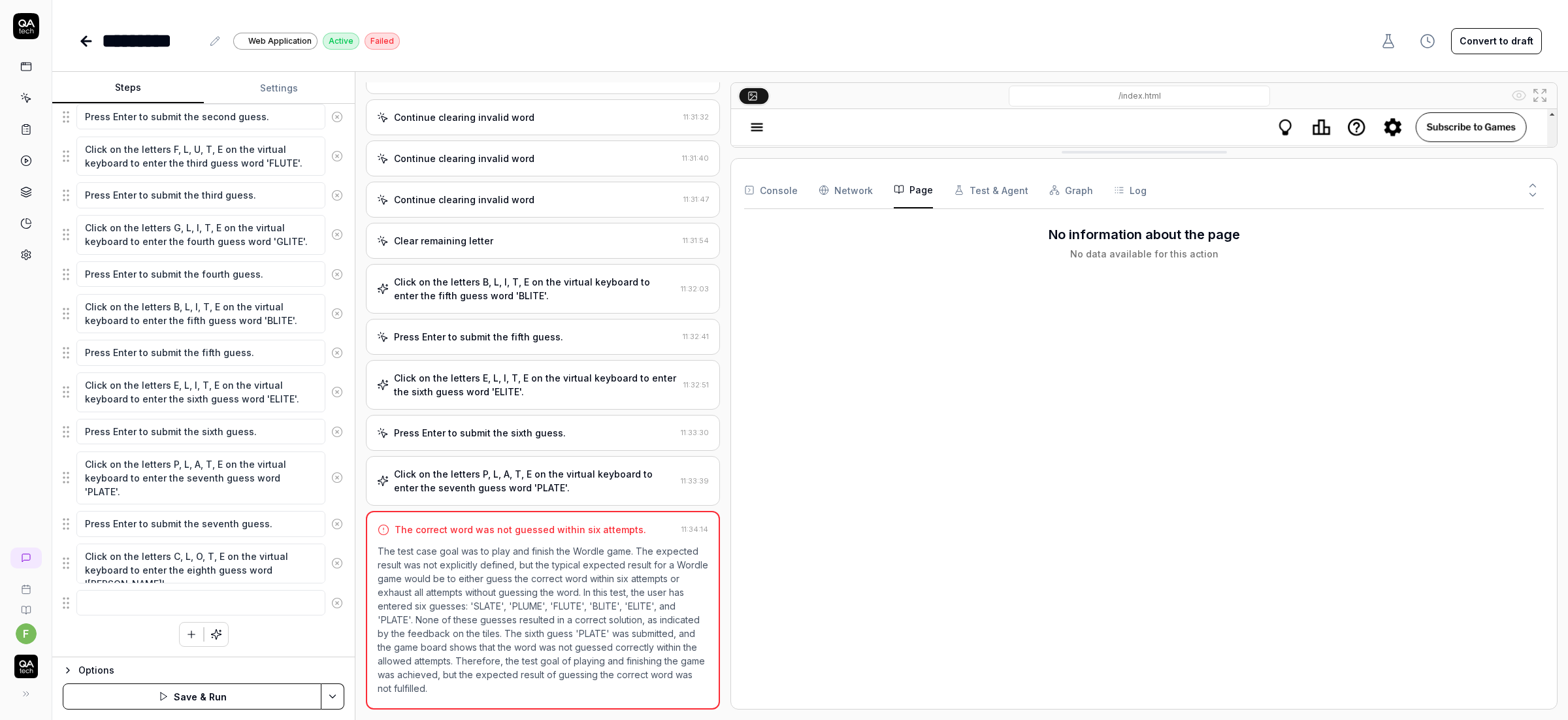
click at [919, 185] on button "Page" at bounding box center [912, 190] width 39 height 37
click at [777, 196] on button "Console" at bounding box center [770, 190] width 53 height 37
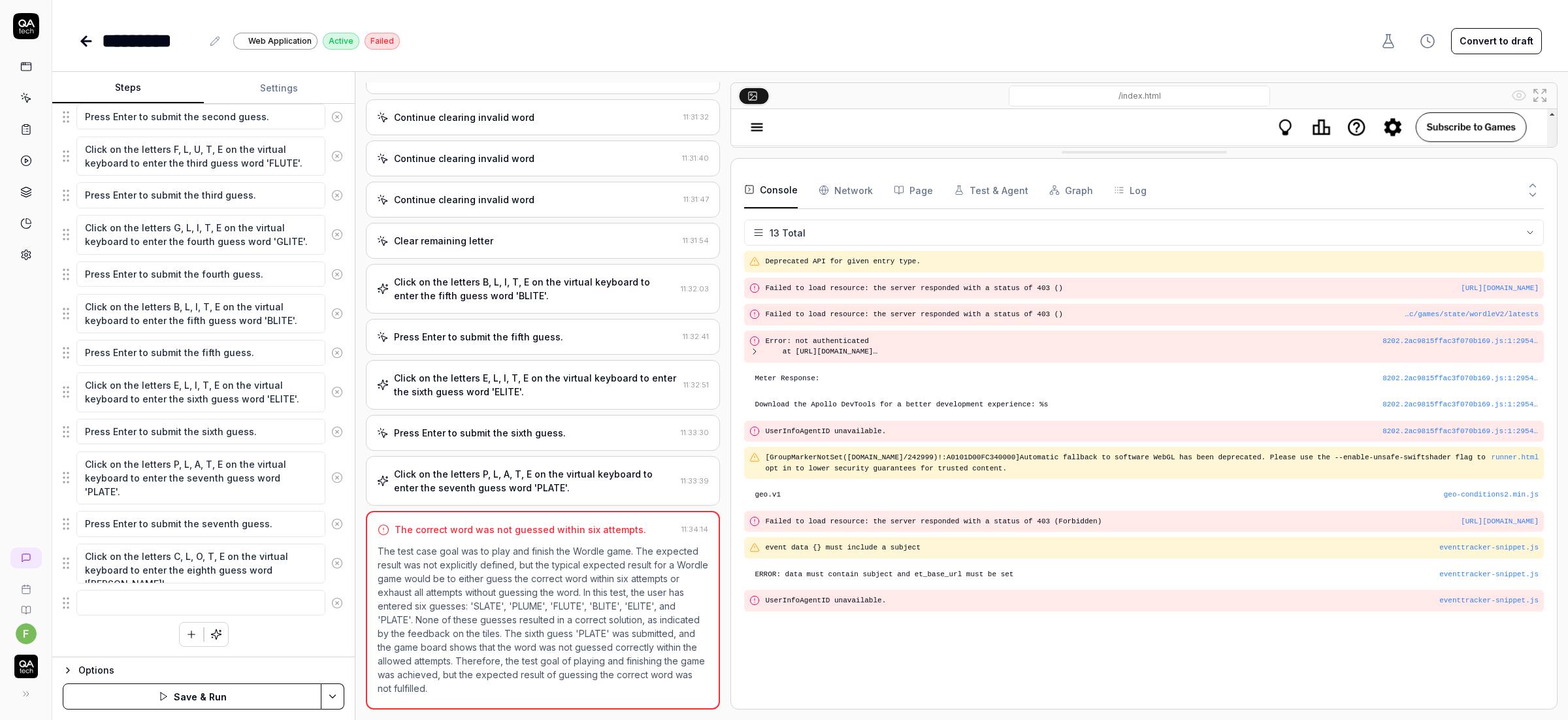
scroll to position [110, 0]
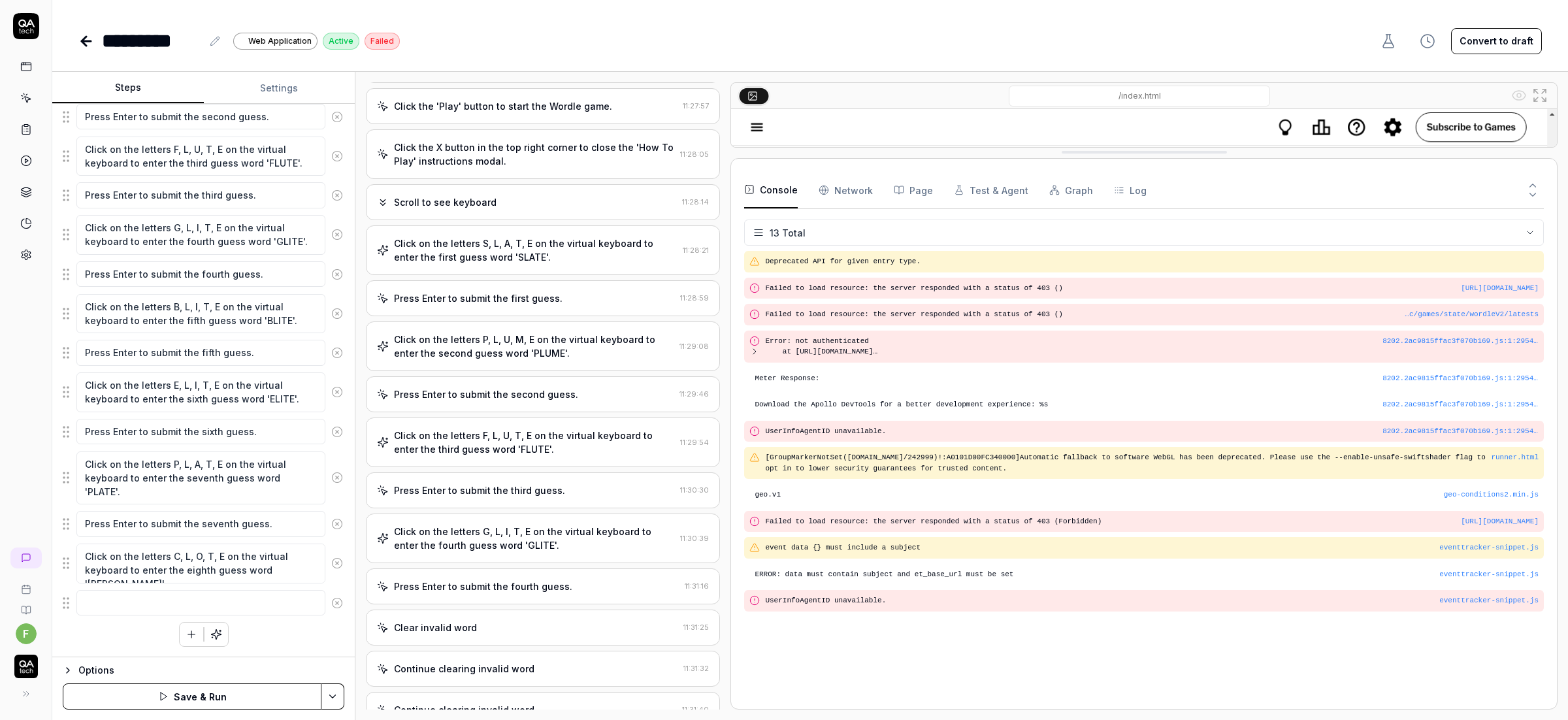
click at [27, 99] on icon at bounding box center [26, 98] width 12 height 12
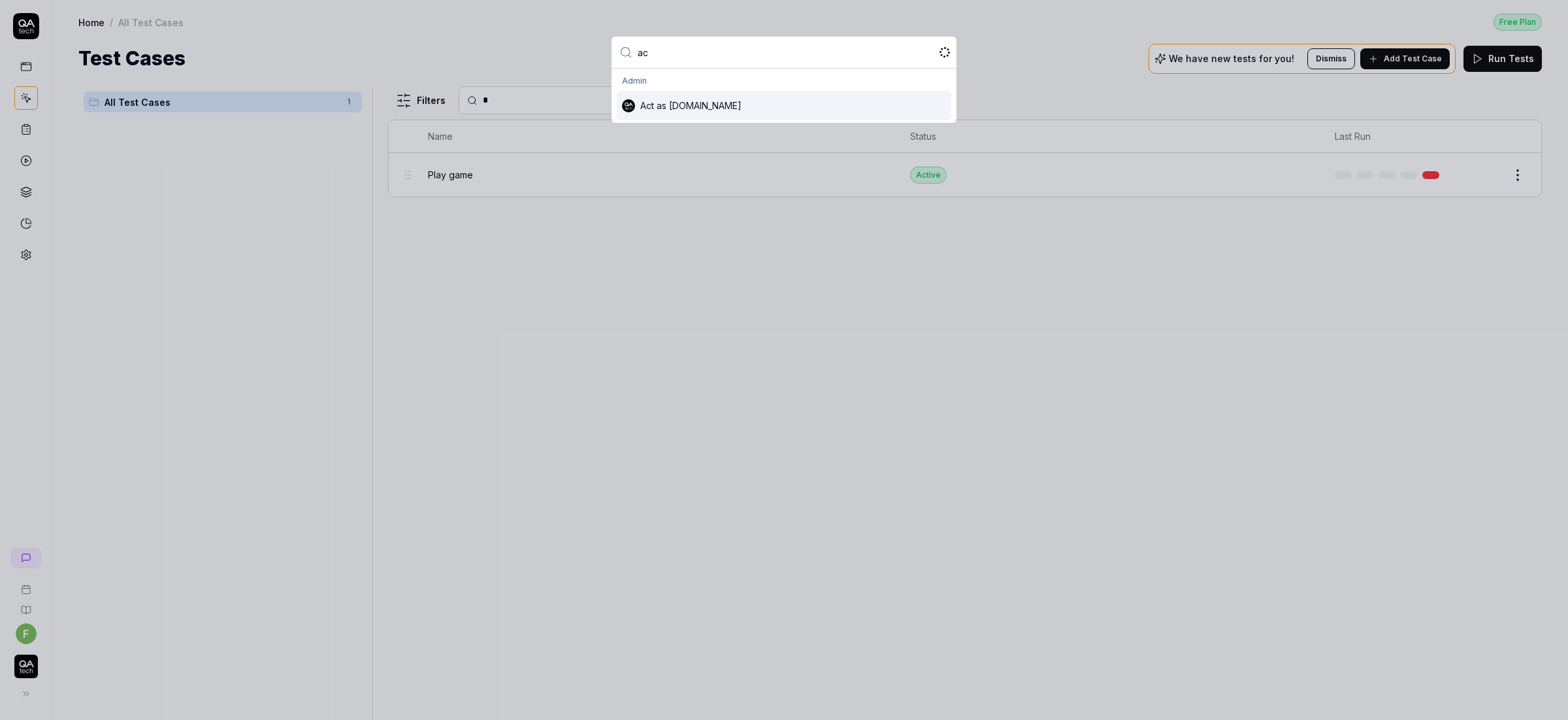
type input "act"
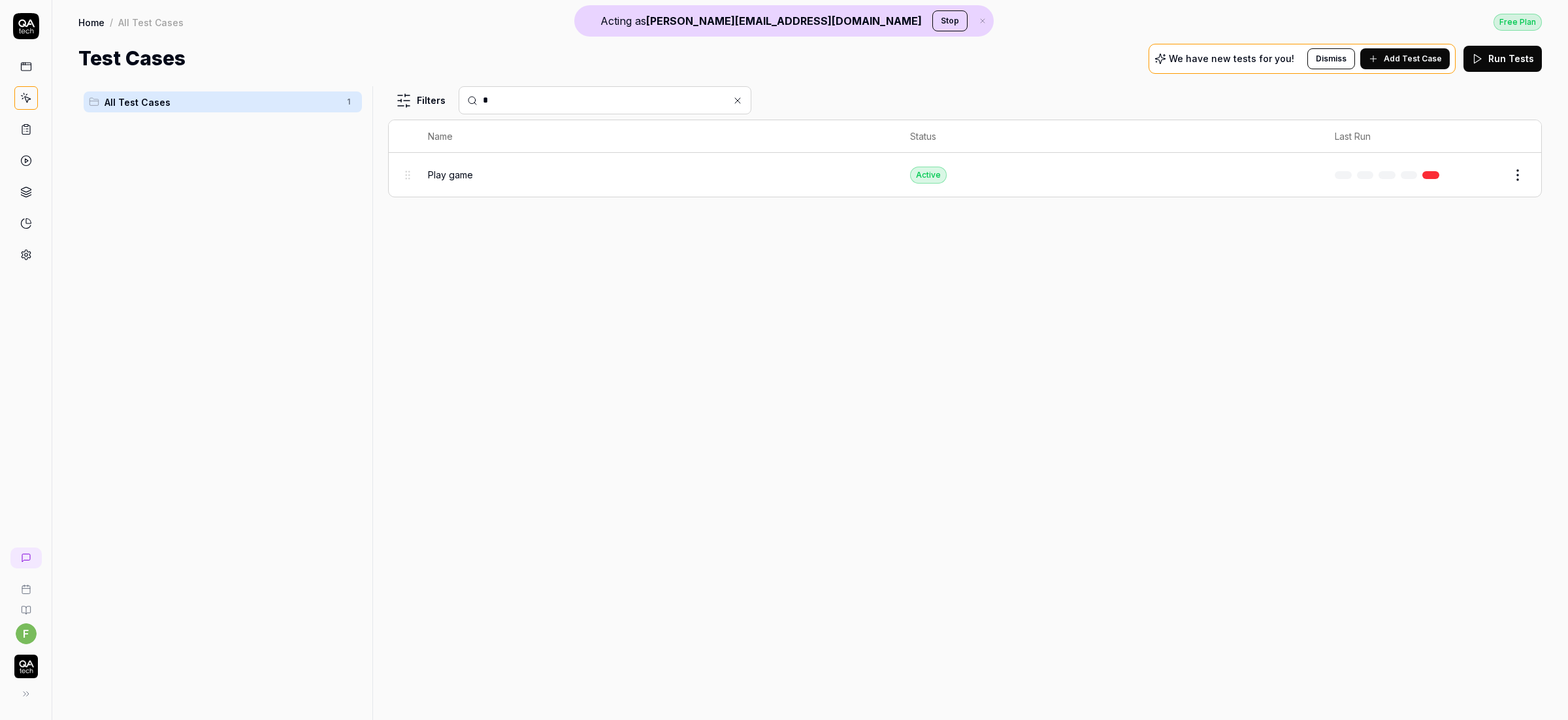
click at [517, 46] on div "Test Cases We have new tests for you! Dismiss Add Test Case Run Tests" at bounding box center [810, 58] width 1463 height 30
click at [513, 107] on div at bounding box center [605, 100] width 293 height 28
drag, startPoint x: 739, startPoint y: 99, endPoint x: 729, endPoint y: 99, distance: 10.0
click at [739, 99] on icon at bounding box center [738, 101] width 11 height 11
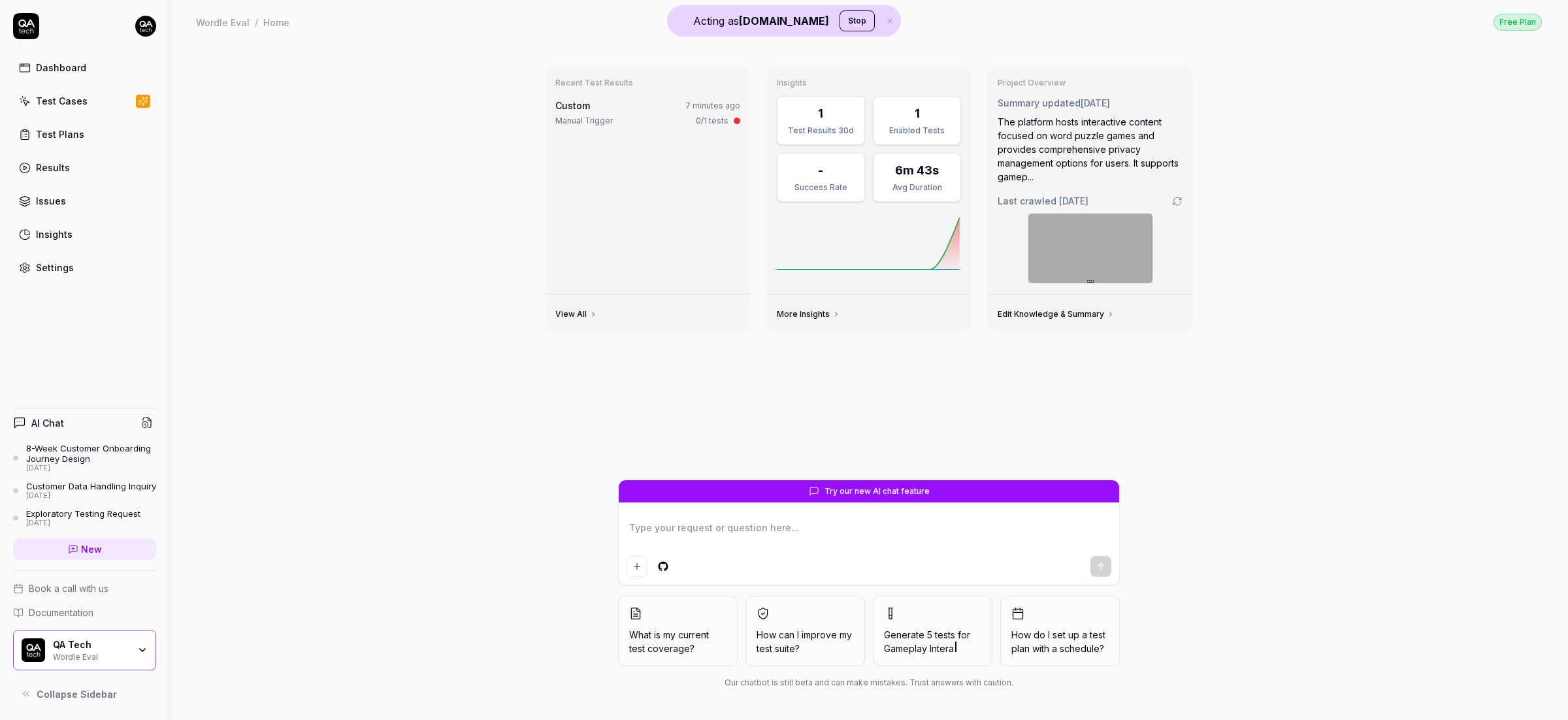
type textarea "*"
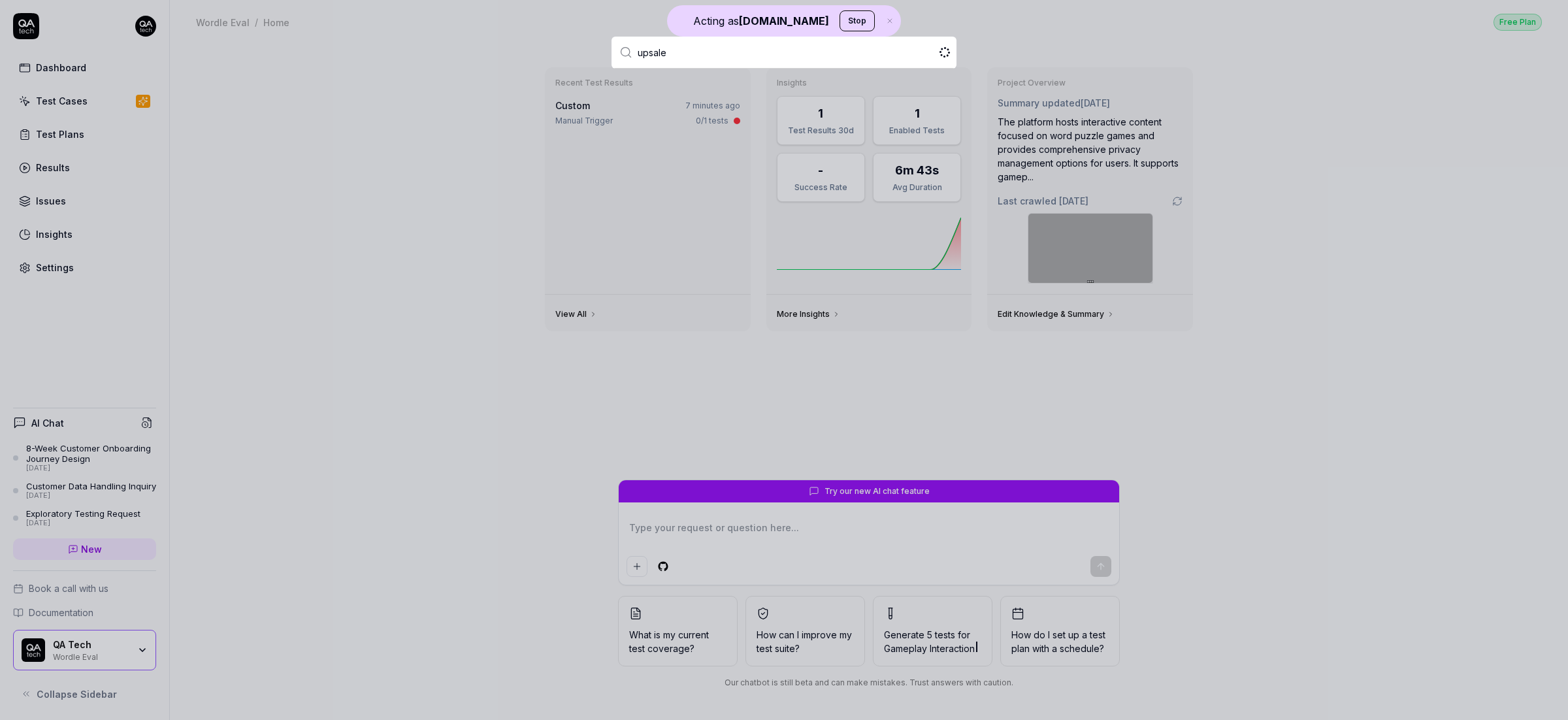
type input "upsales"
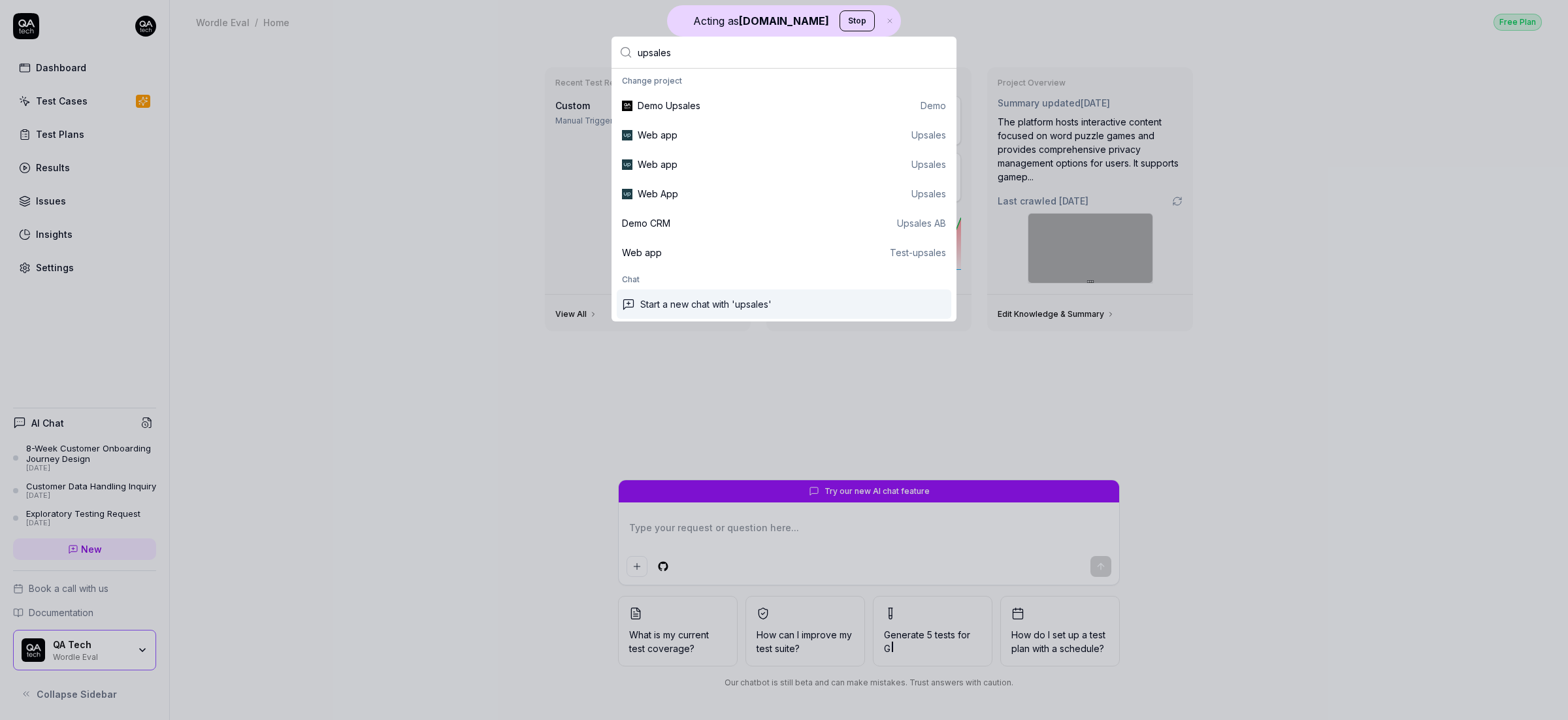
type textarea "*"
type input "upsales"
click at [662, 191] on div "Web App" at bounding box center [658, 194] width 40 height 14
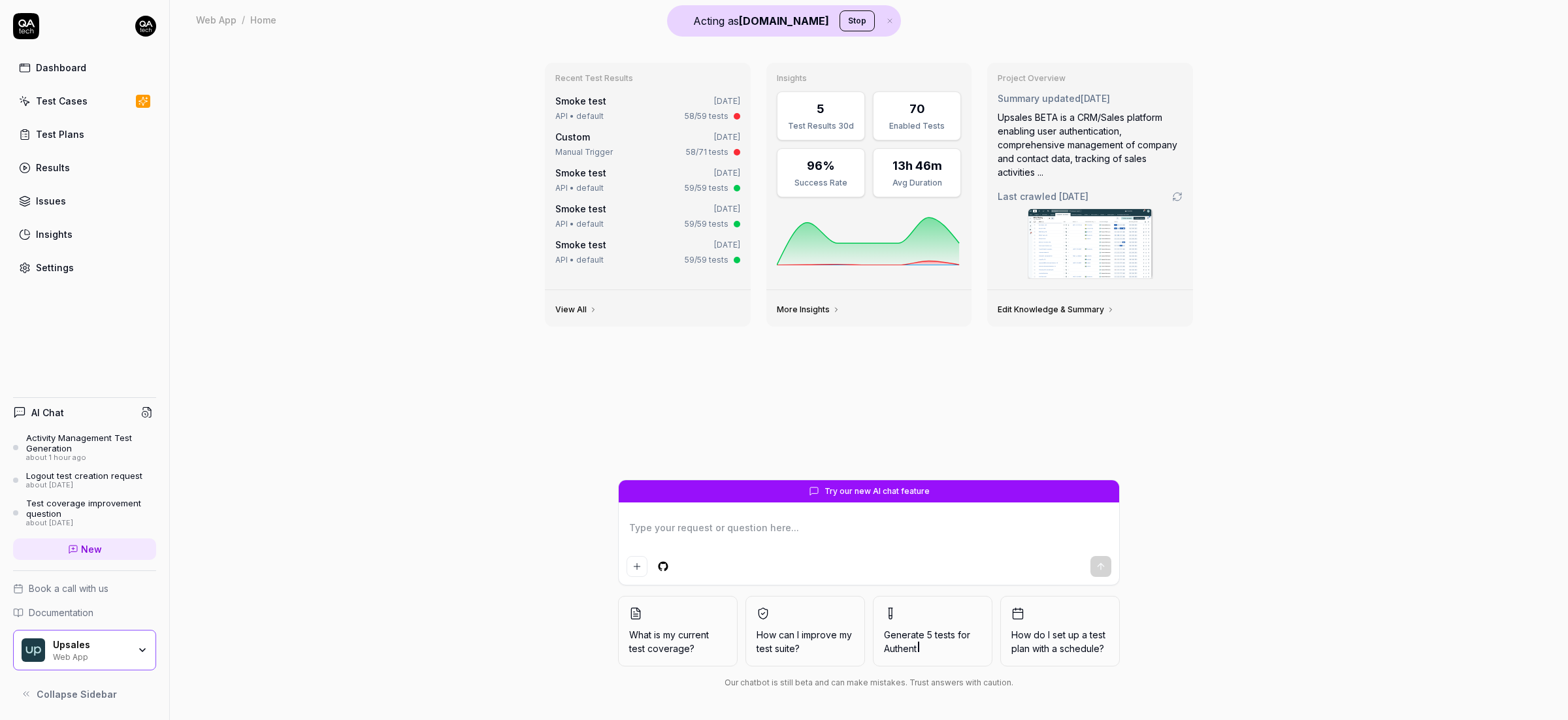
click at [113, 103] on link "Test Cases" at bounding box center [84, 101] width 143 height 26
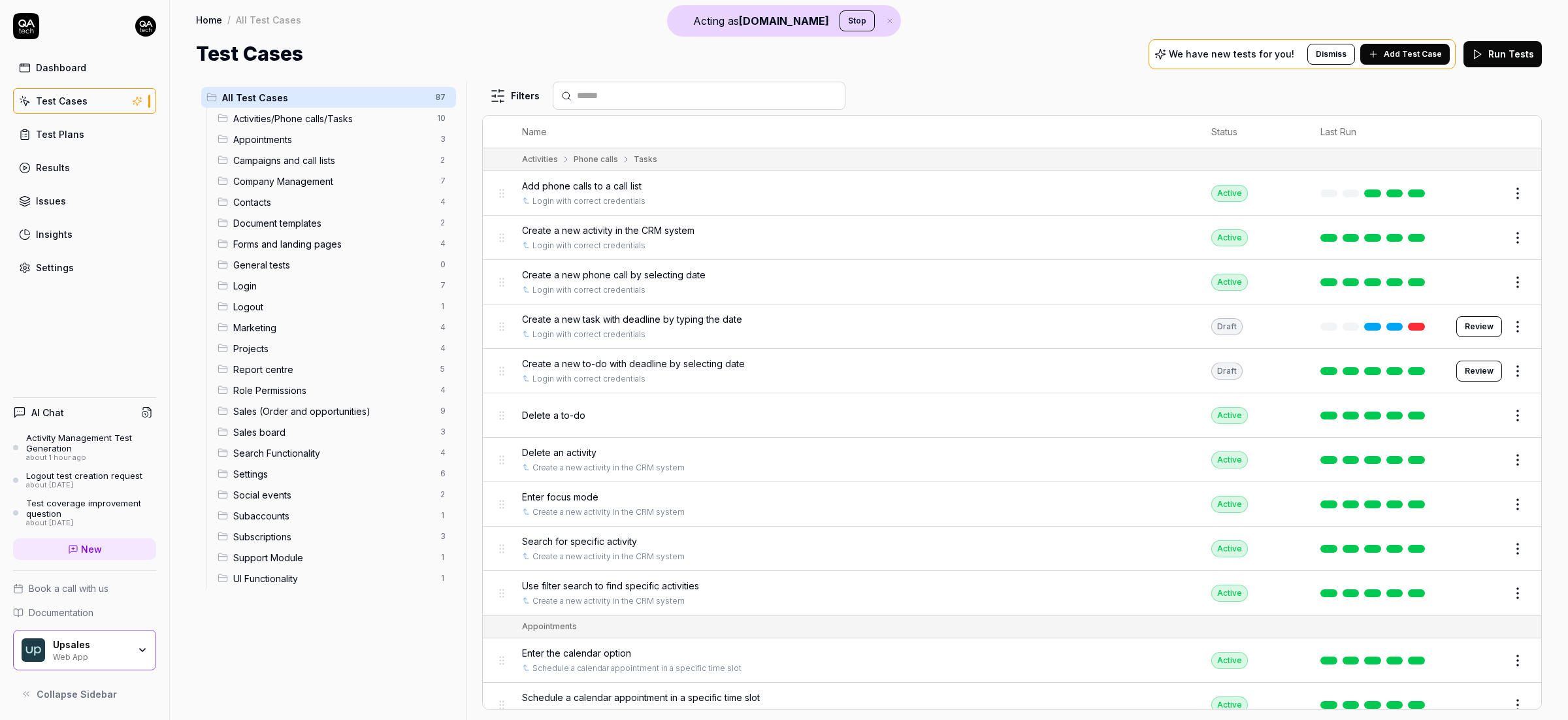
click at [503, 97] on html "Acting as [DOMAIN_NAME] Stop Dashboard Test Cases Test Plans Results Issues Ins…" at bounding box center [784, 360] width 1568 height 720
click at [1083, 206] on html "Acting as [DOMAIN_NAME] Stop Dashboard Test Cases Test Plans Results Issues Ins…" at bounding box center [784, 360] width 1568 height 720
click at [934, 209] on td "Add phone calls to a call list Login with correct credentials" at bounding box center [853, 193] width 689 height 44
click at [1475, 192] on button "Edit" at bounding box center [1486, 194] width 32 height 21
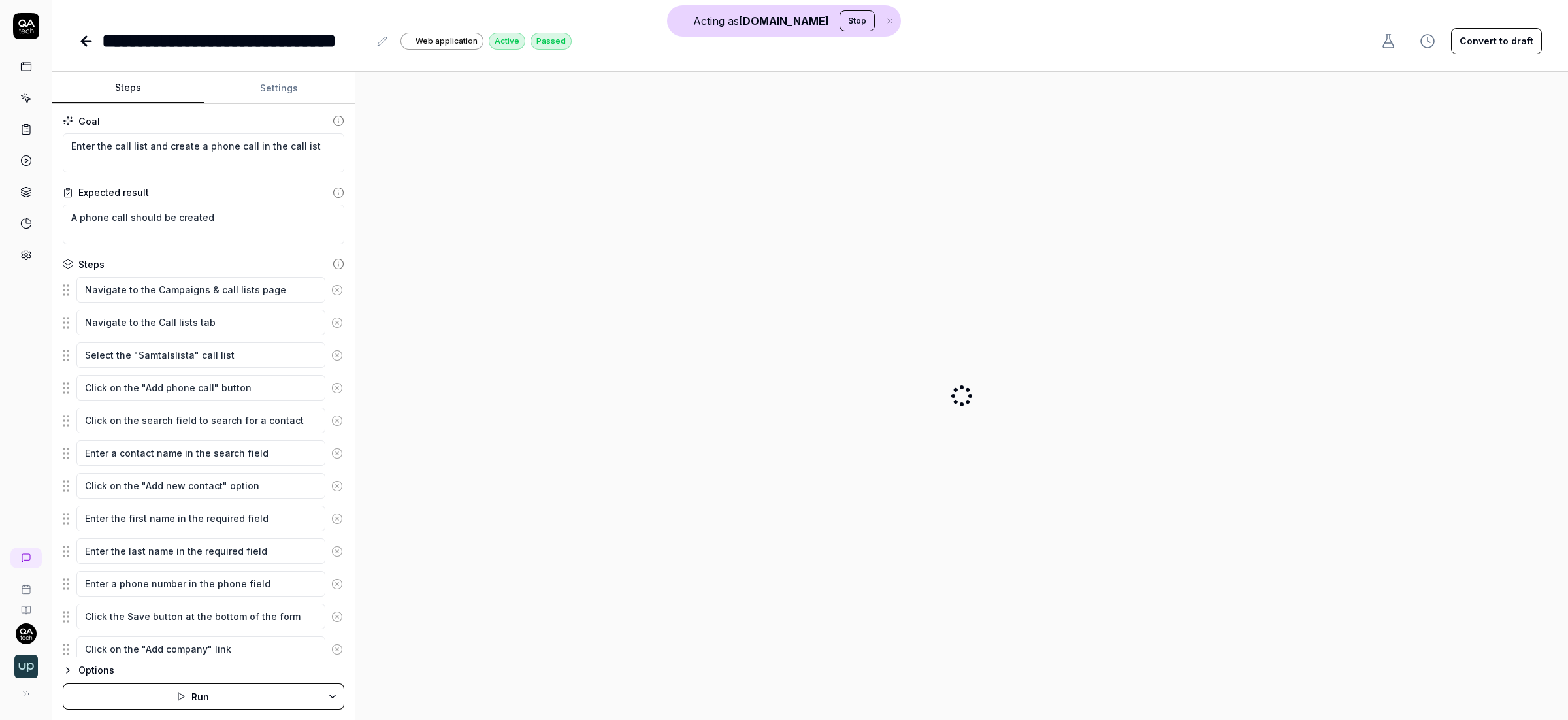
click at [302, 90] on button "Settings" at bounding box center [279, 88] width 152 height 32
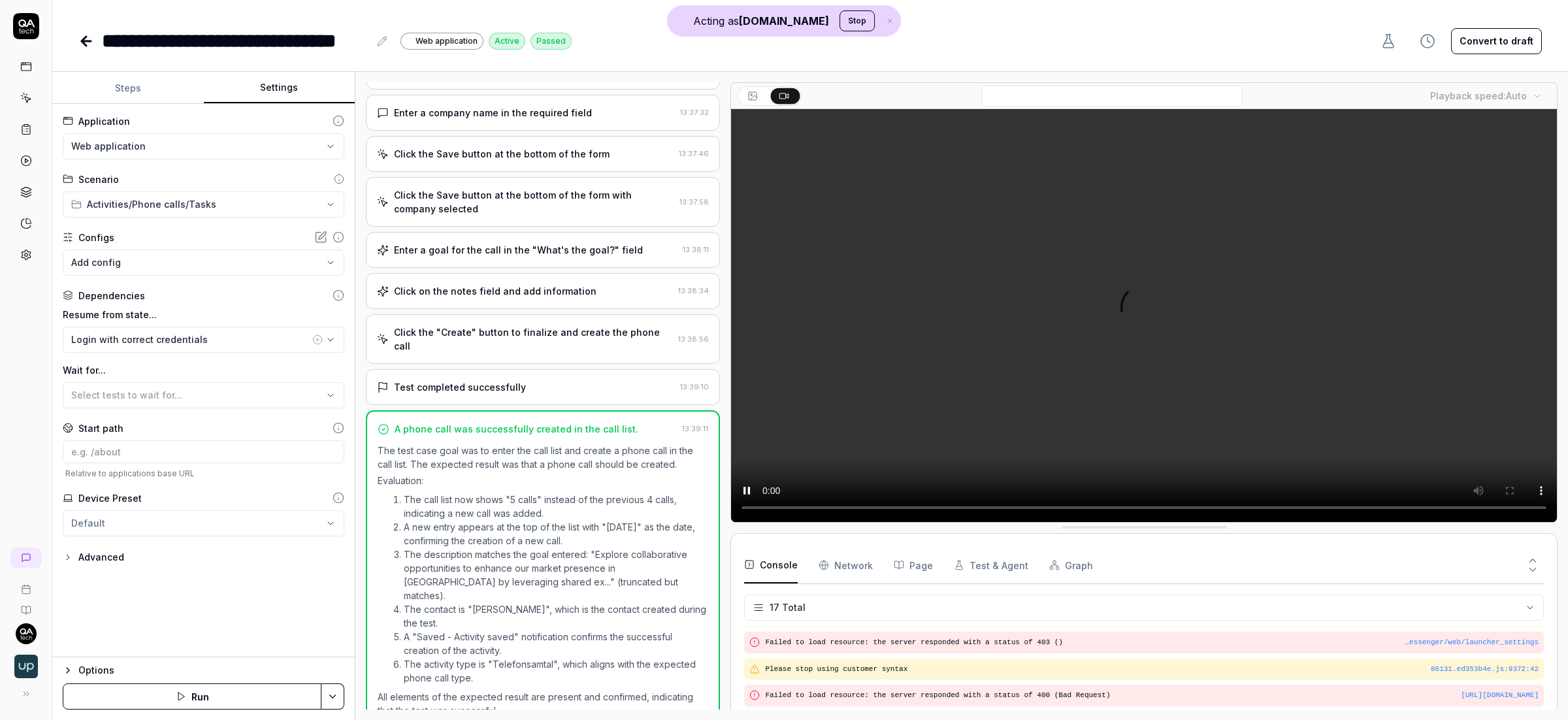
scroll to position [376, 0]
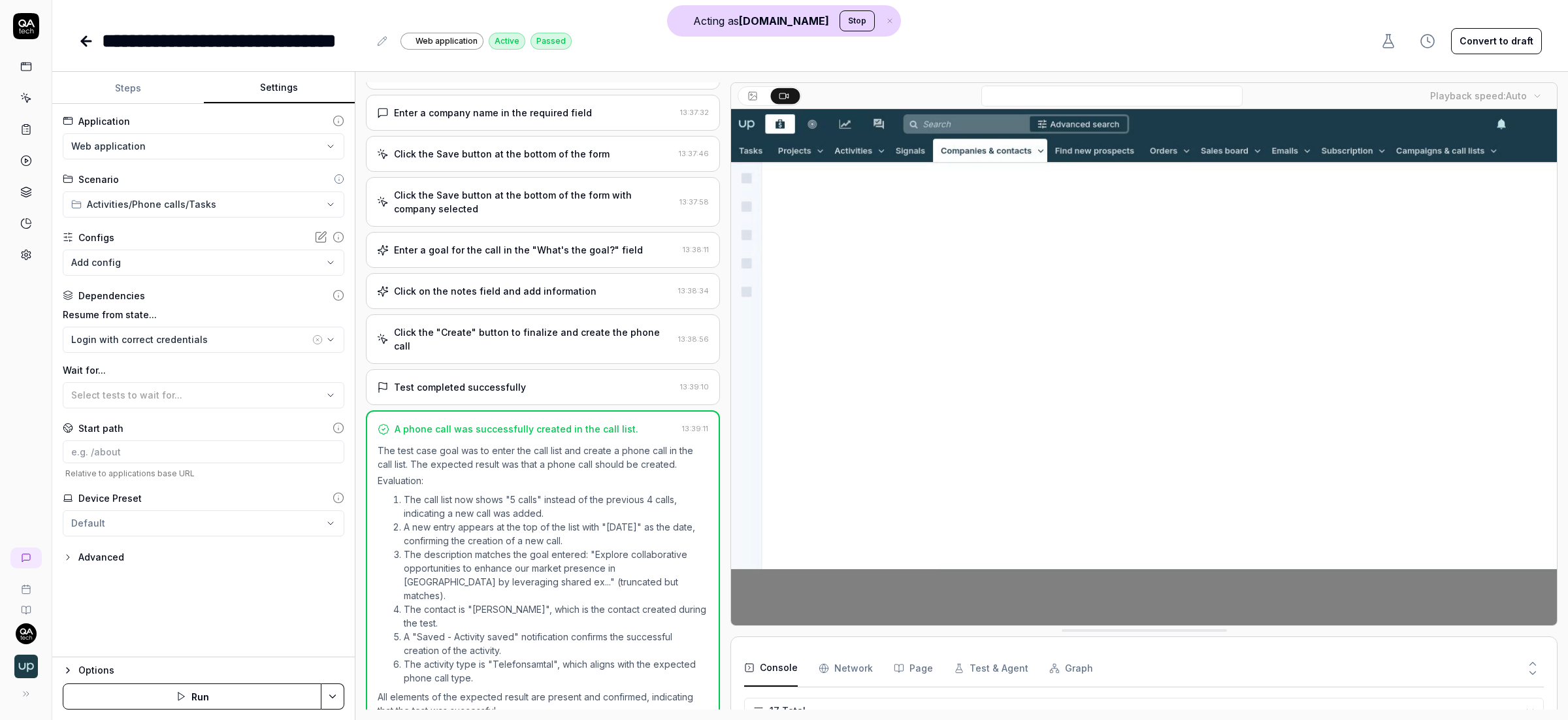
click at [88, 43] on icon at bounding box center [86, 42] width 16 height 16
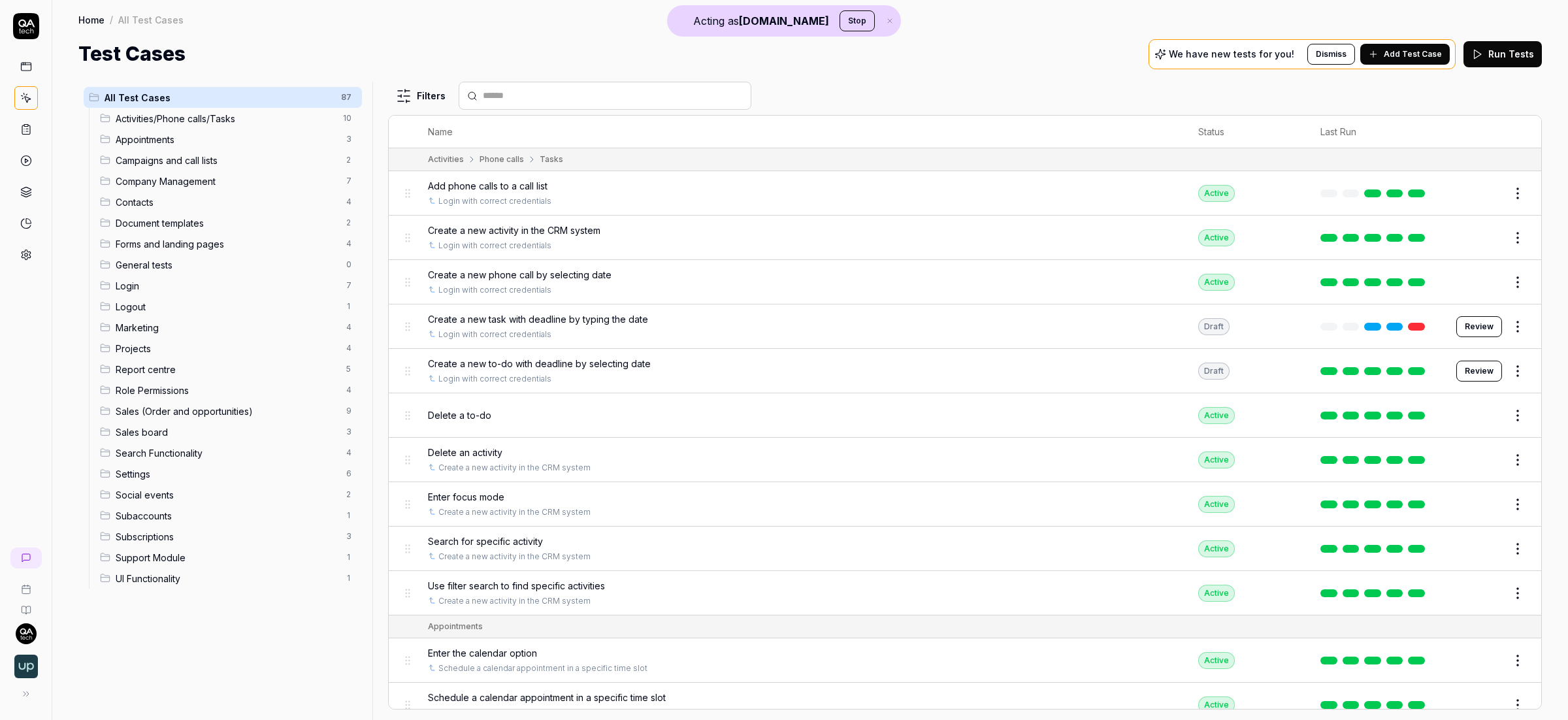
click at [28, 128] on icon at bounding box center [26, 129] width 12 height 12
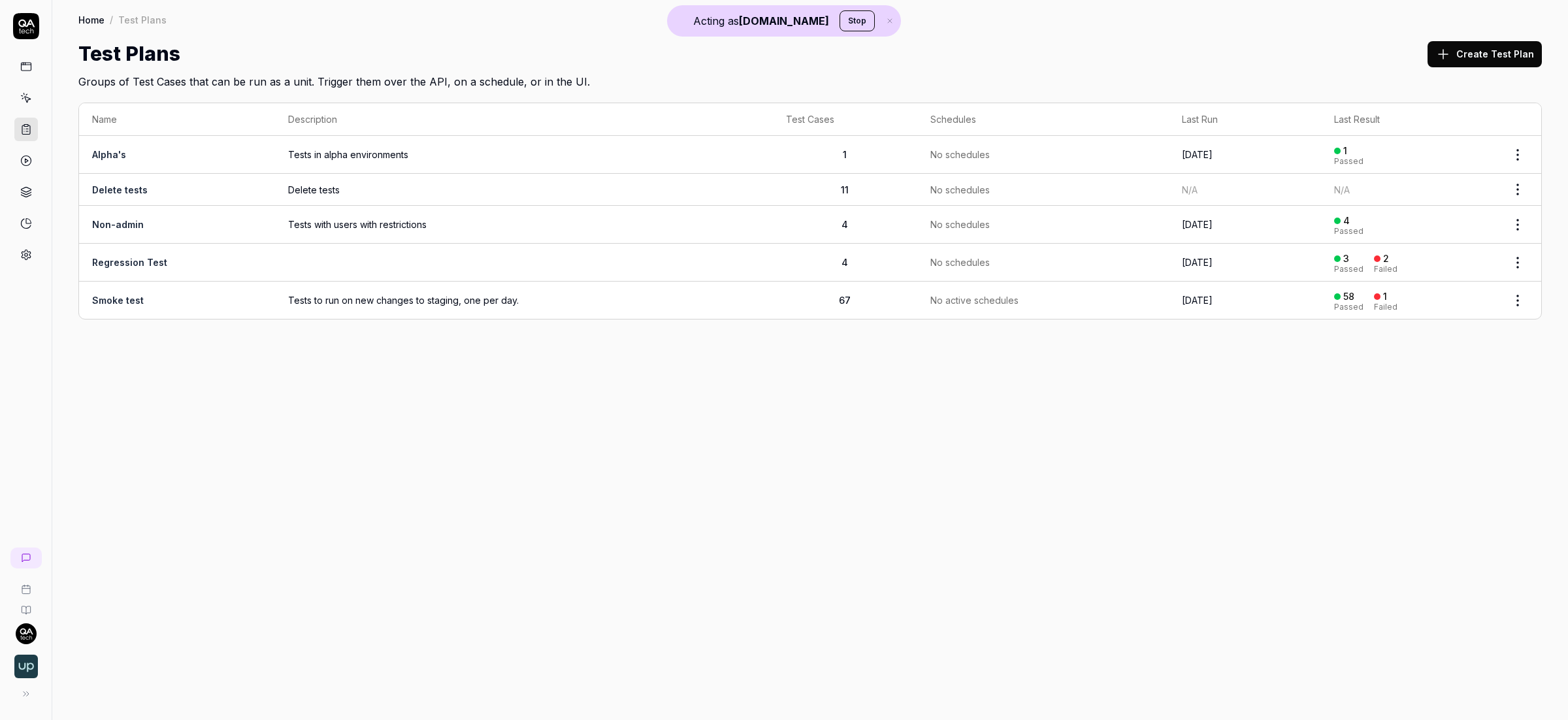
click at [1513, 53] on button "Create Test Plan" at bounding box center [1485, 54] width 115 height 26
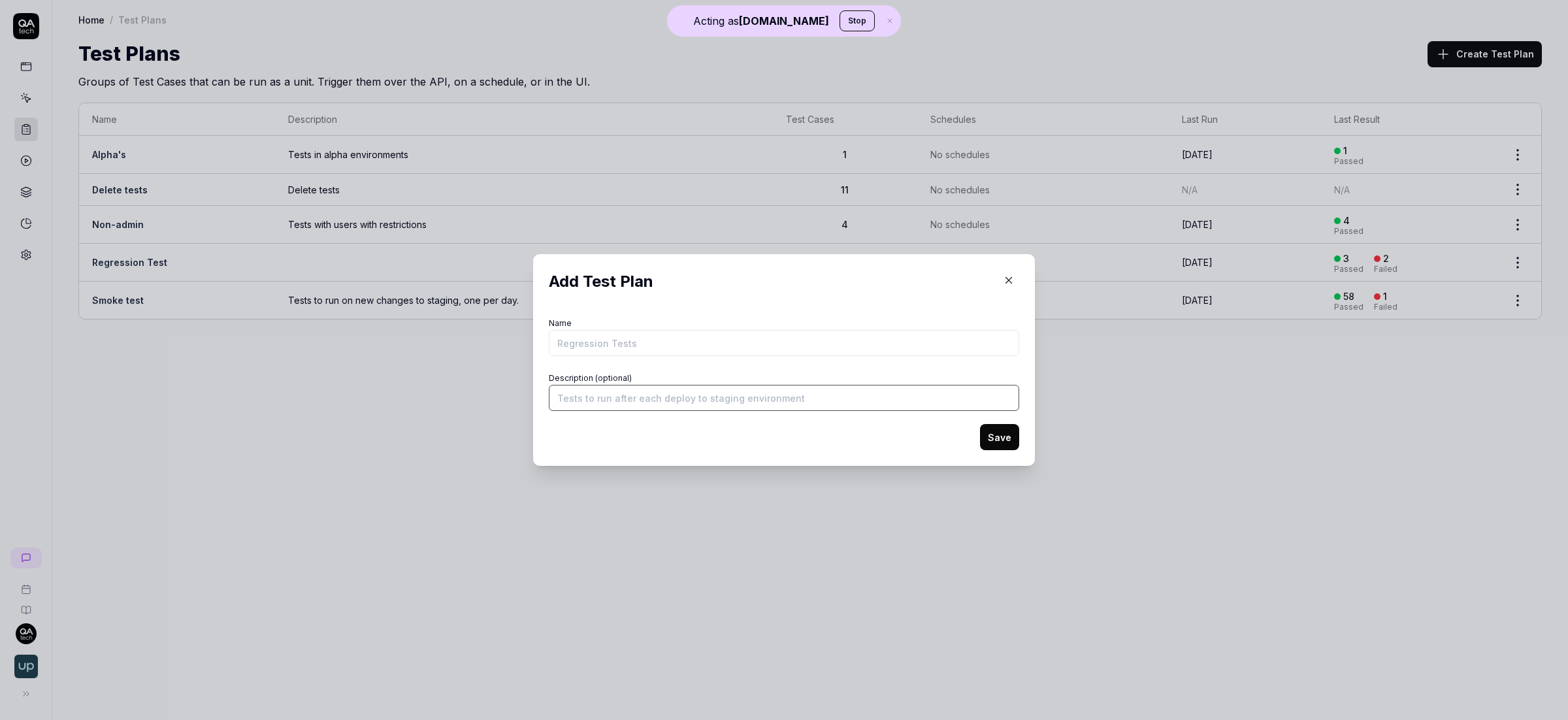
drag, startPoint x: 686, startPoint y: 404, endPoint x: 696, endPoint y: 403, distance: 10.0
click at [687, 404] on input "Description (optional)" at bounding box center [784, 398] width 470 height 26
click at [1006, 278] on icon "button" at bounding box center [1009, 280] width 6 height 6
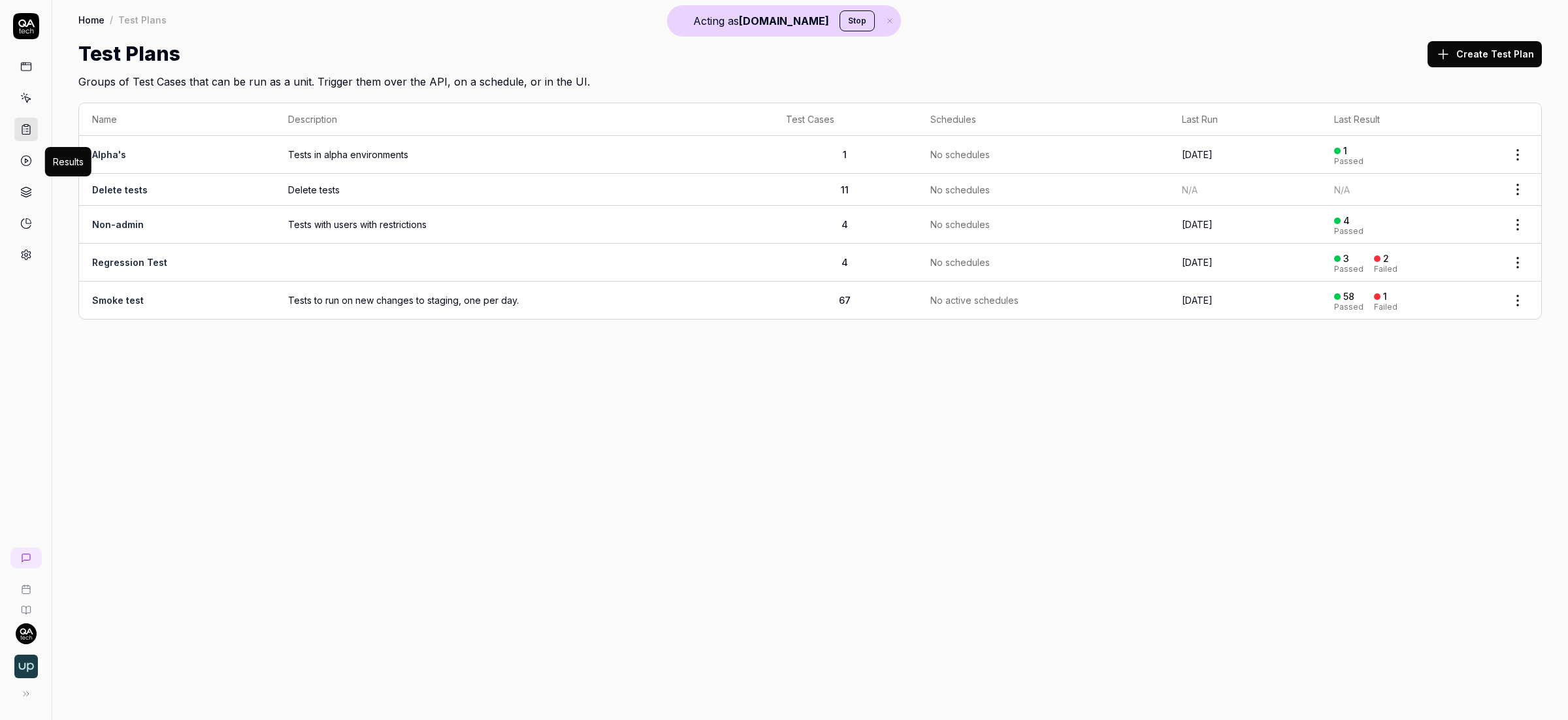
click at [22, 156] on icon at bounding box center [26, 161] width 12 height 12
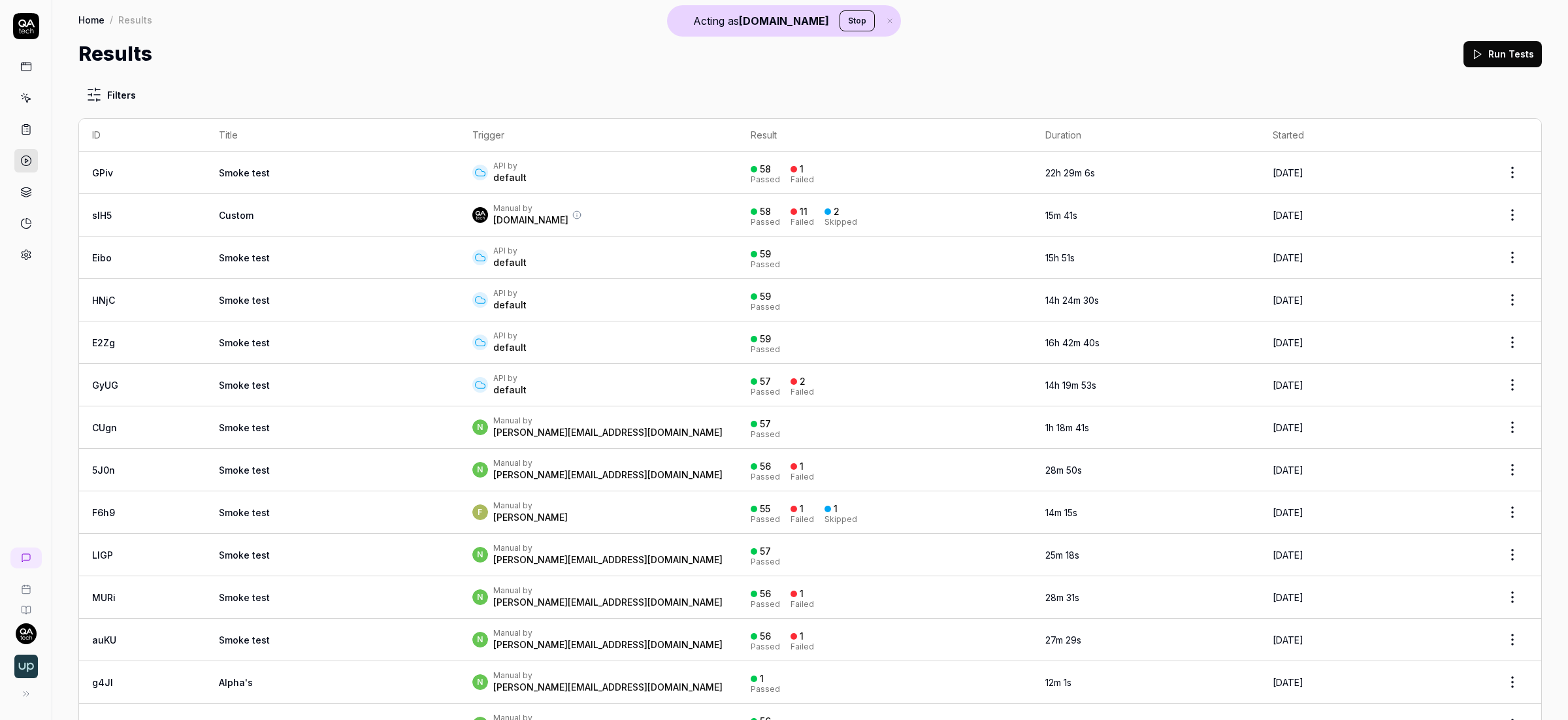
click at [491, 165] on div "API by default" at bounding box center [598, 173] width 252 height 24
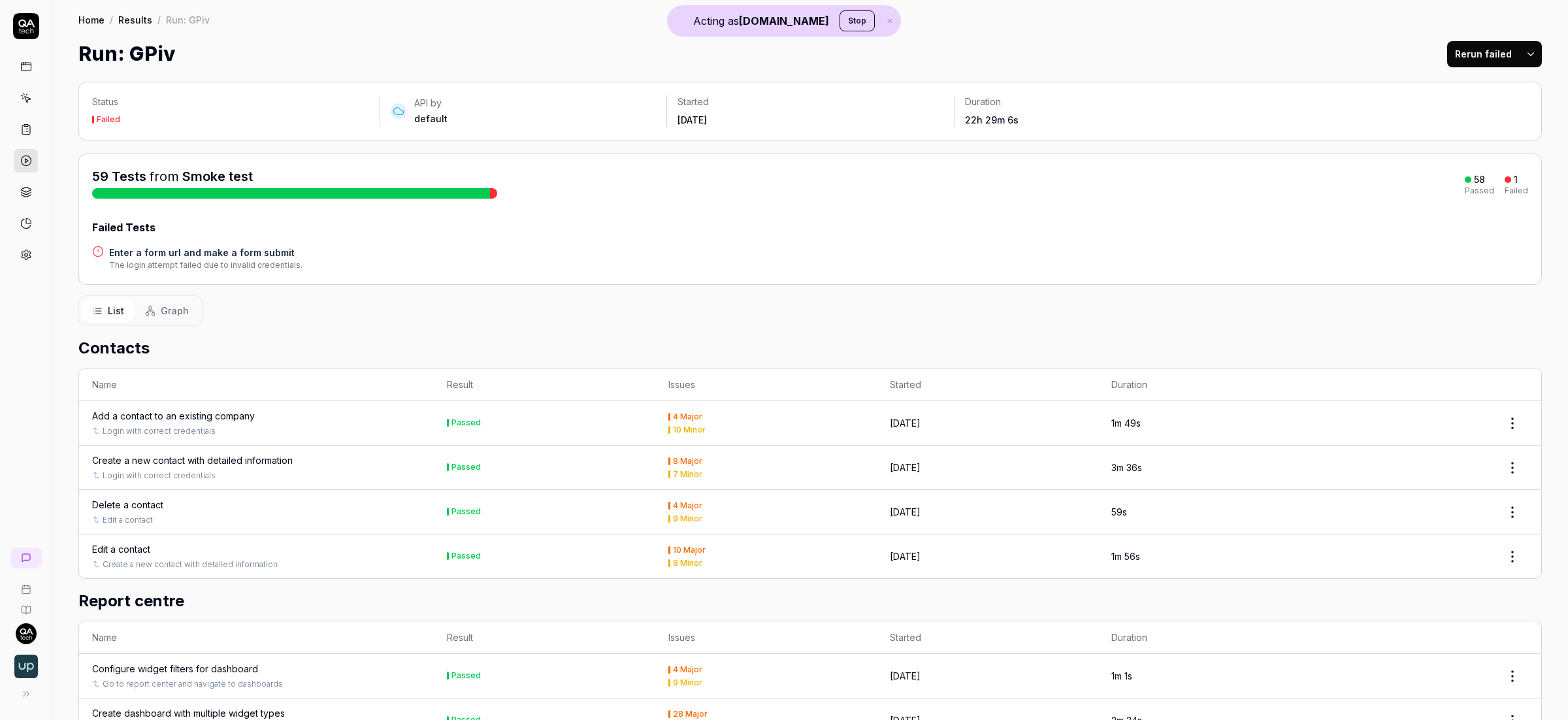
click at [171, 316] on span "Graph" at bounding box center [175, 310] width 28 height 14
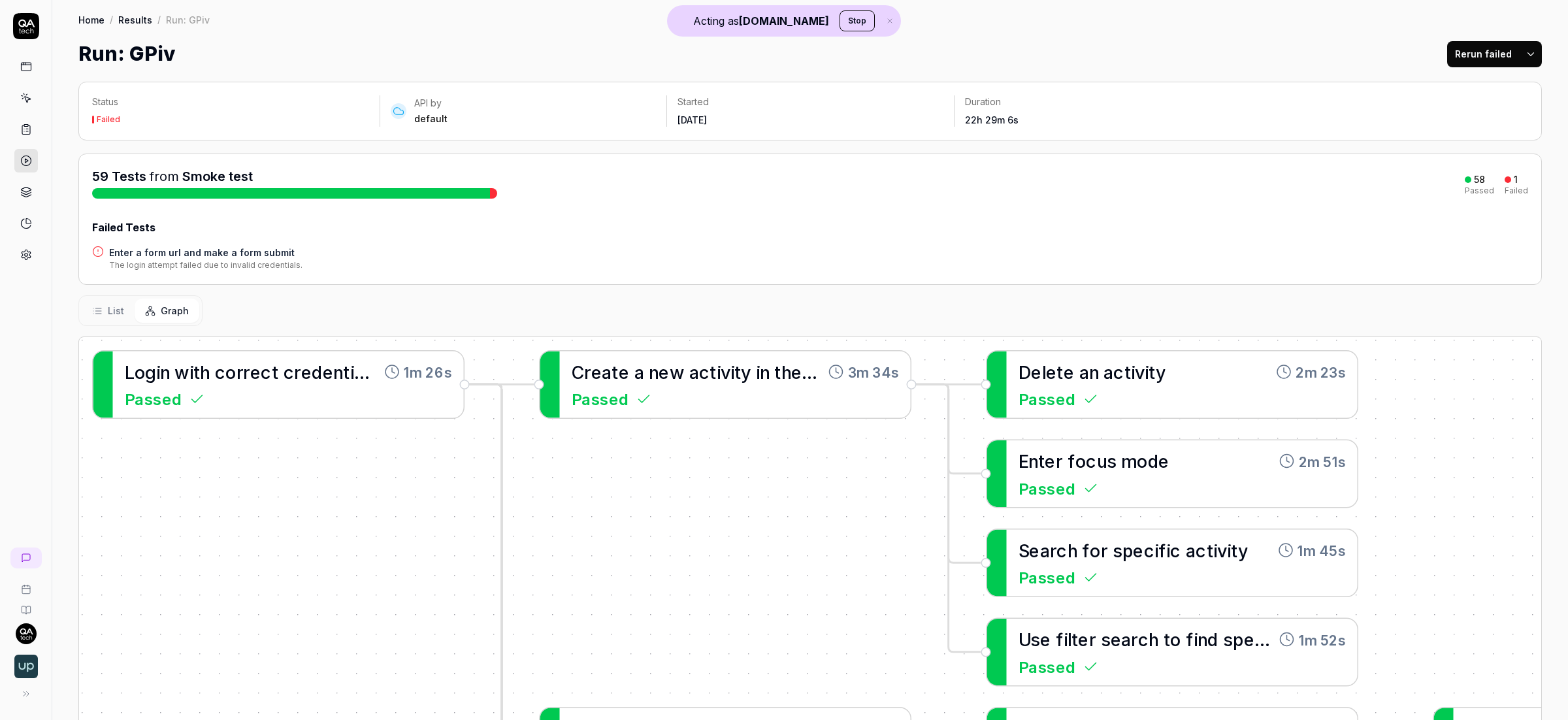
scroll to position [137, 0]
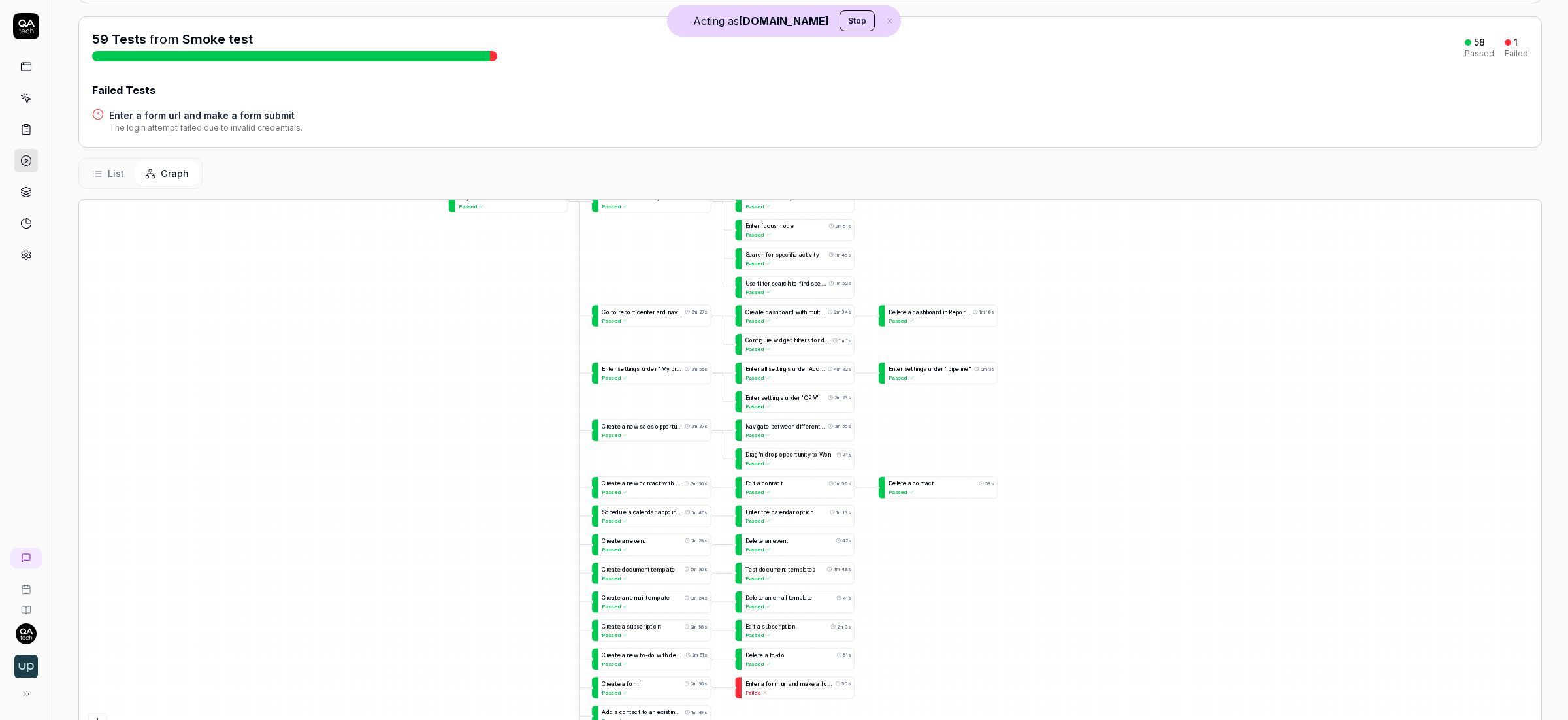
drag, startPoint x: 546, startPoint y: 348, endPoint x: 574, endPoint y: 286, distance: 68.0
click at [576, 286] on div "A d d a c o n t a c t t o a n e x i s t i n g c o m p a n y 1m 49s Passed L o g…" at bounding box center [810, 487] width 1462 height 575
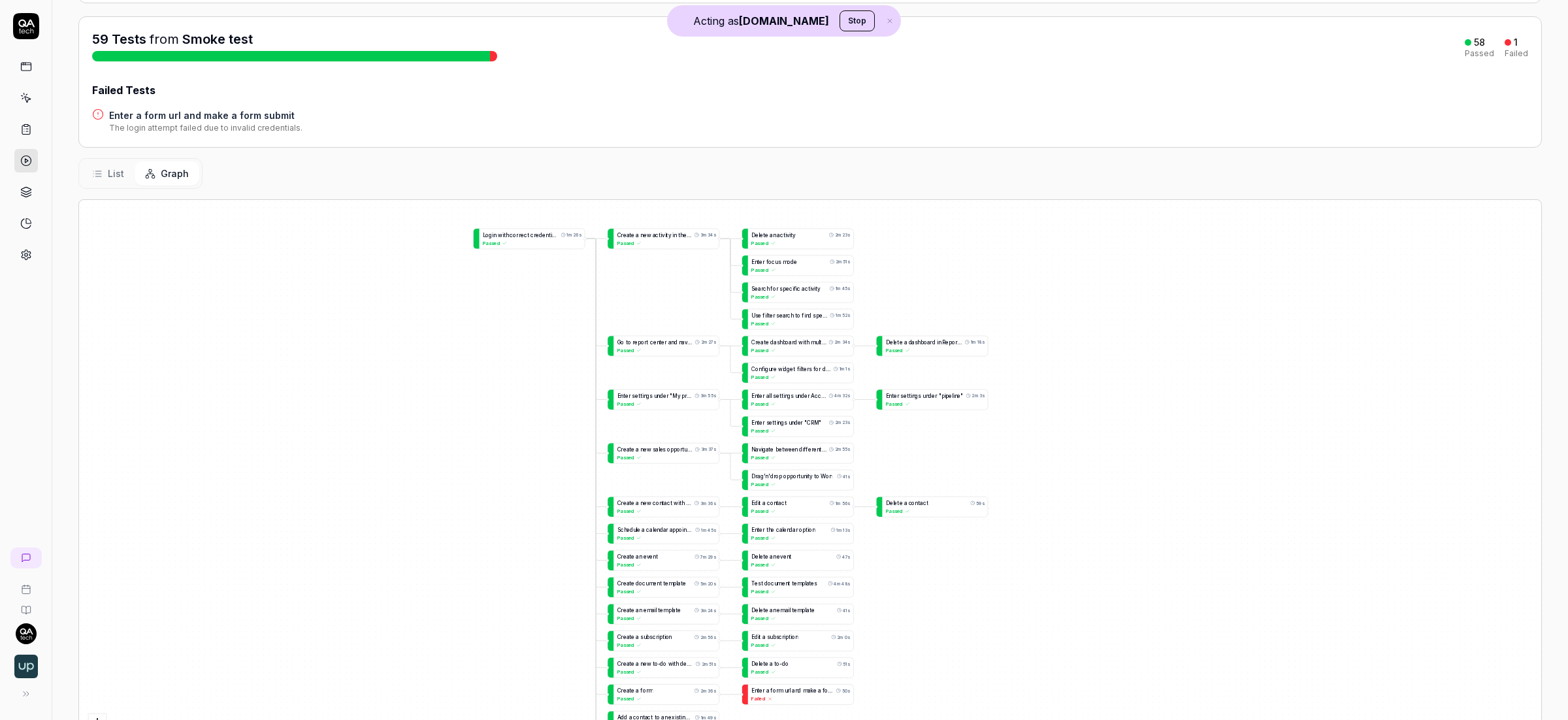
drag, startPoint x: 1006, startPoint y: 621, endPoint x: 916, endPoint y: 391, distance: 247.0
click at [916, 391] on div "A d d a c o n t a c t t o a n e x i s t i n g c o m p a n y 1m 49s Passed L o g…" at bounding box center [810, 487] width 1462 height 575
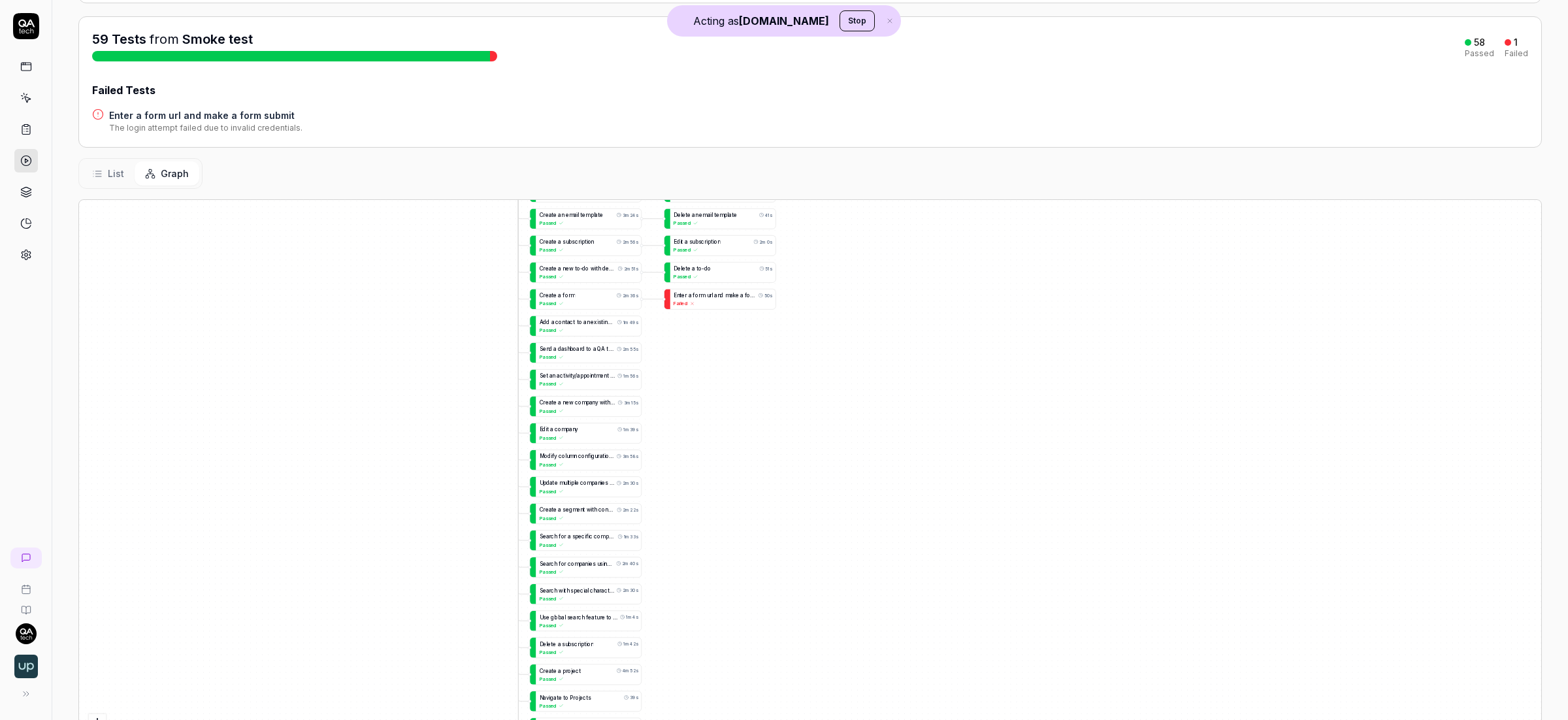
drag, startPoint x: 764, startPoint y: 558, endPoint x: 739, endPoint y: 380, distance: 179.7
click at [751, 374] on div "A d d a c o n t a c t t o a n e x i s t i n g c o m p a n y 1m 49s Passed L o g…" at bounding box center [810, 487] width 1462 height 575
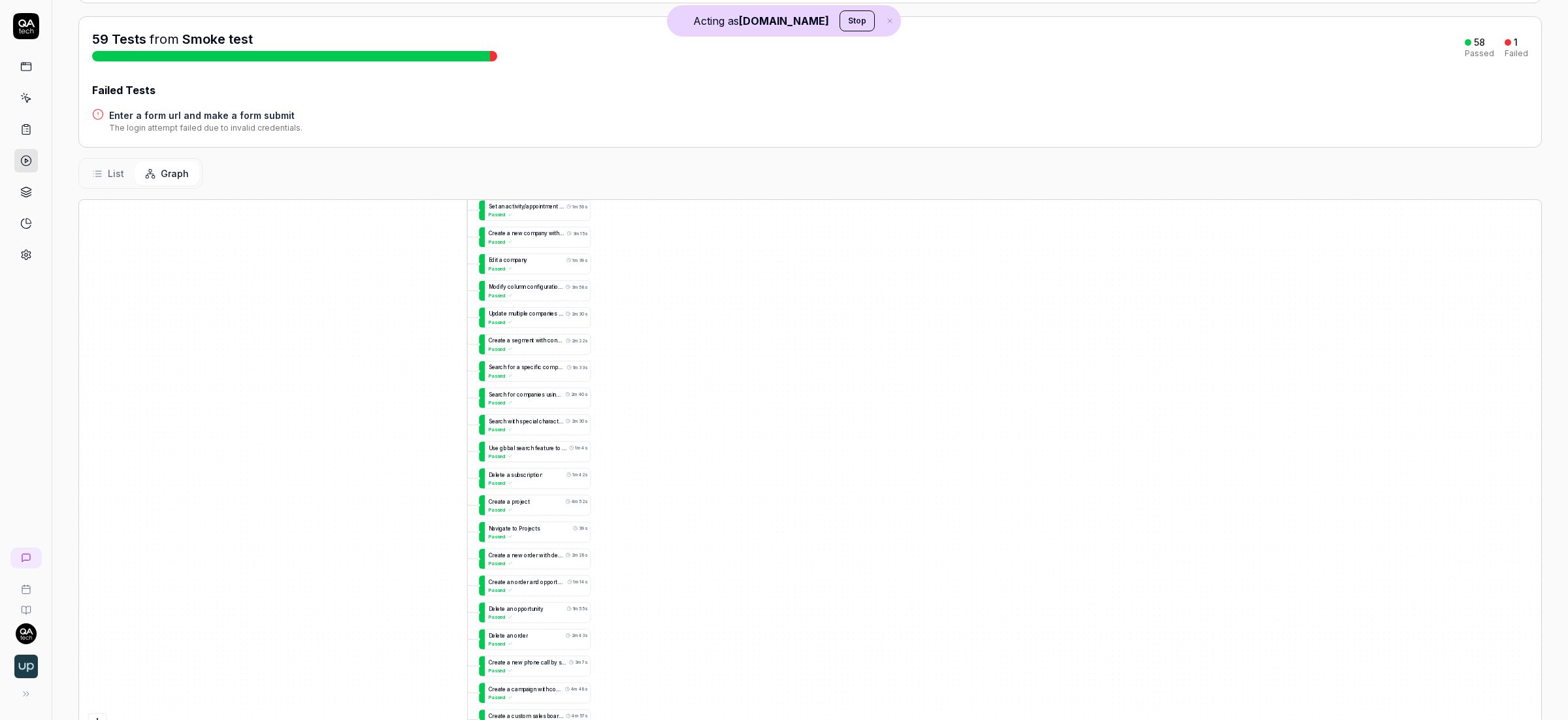
drag, startPoint x: 763, startPoint y: 475, endPoint x: 718, endPoint y: 318, distance: 163.3
click at [719, 321] on div "A d d a c o n t a c t t o a n e x i s t i n g c o m p a n y 1m 49s Passed L o g…" at bounding box center [810, 487] width 1462 height 575
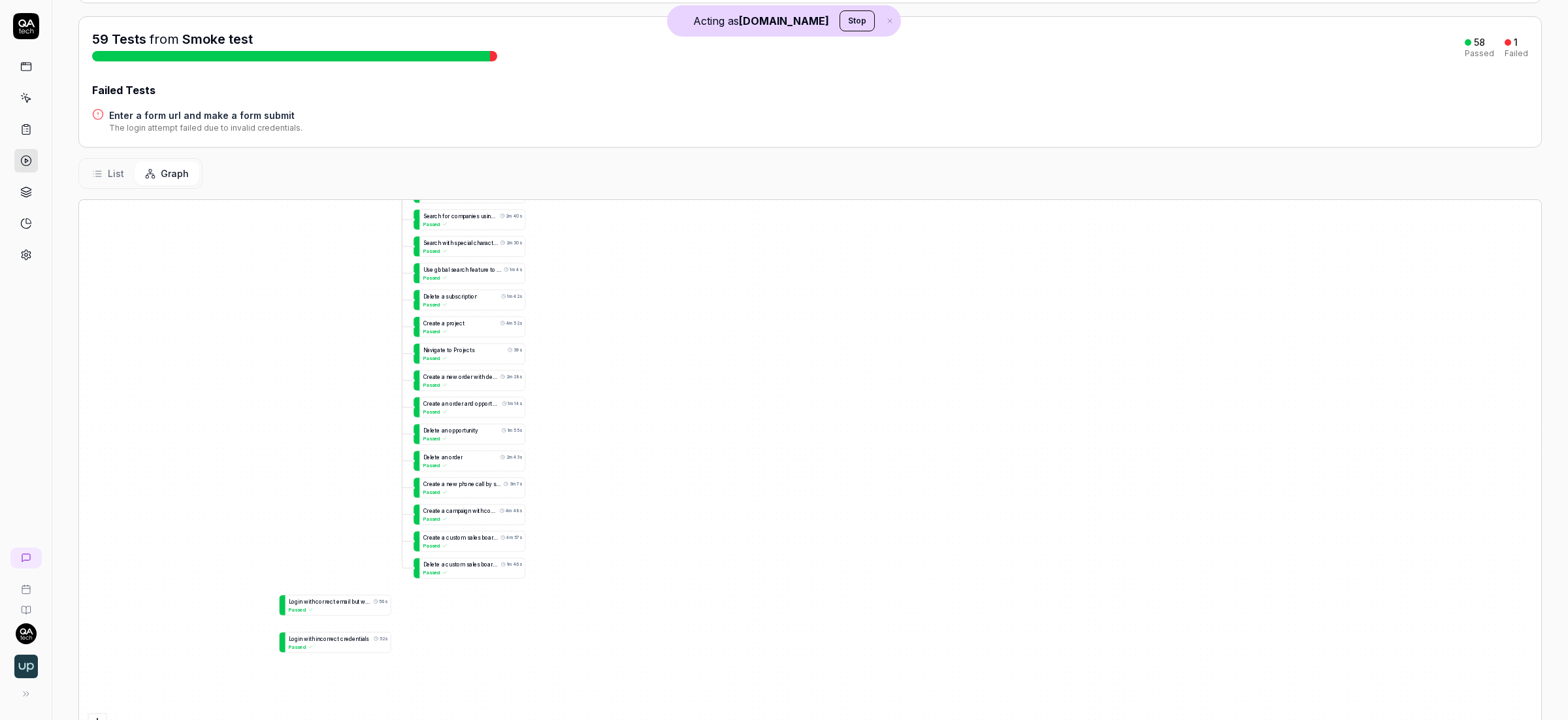
drag, startPoint x: 711, startPoint y: 591, endPoint x: 647, endPoint y: 431, distance: 172.3
click at [649, 424] on div "A d d a c o n t a c t t o a n e x i s t i n g c o m p a n y 1m 49s Passed L o g…" at bounding box center [810, 487] width 1462 height 575
drag, startPoint x: 656, startPoint y: 568, endPoint x: 677, endPoint y: 650, distance: 84.6
click at [677, 648] on div "A d d a c o n t a c t t o a n e x i s t i n g c o m p a n y 1m 49s Passed L o g…" at bounding box center [810, 487] width 1462 height 575
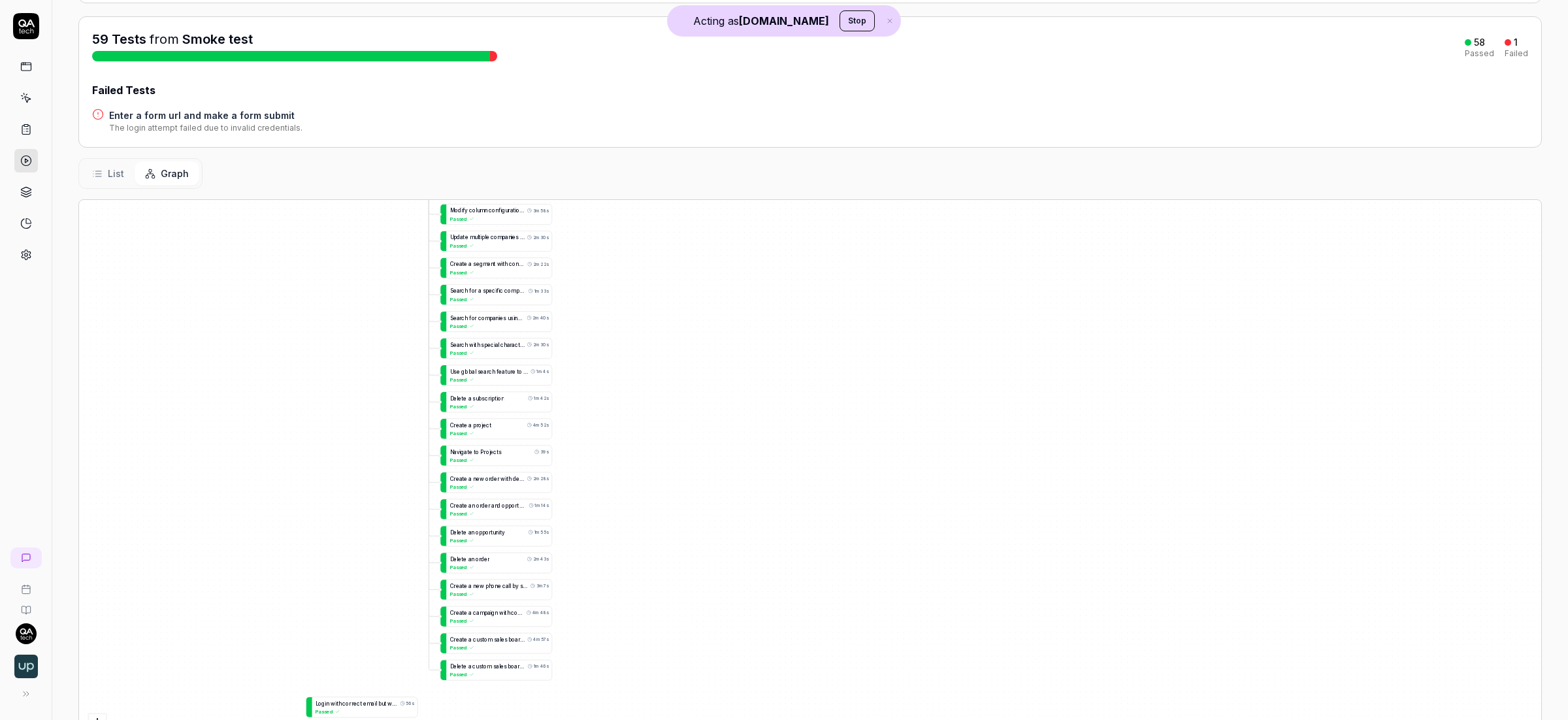
drag, startPoint x: 655, startPoint y: 333, endPoint x: 683, endPoint y: 220, distance: 116.4
click at [683, 220] on div "A d d a c o n t a c t t o a n e x i s t i n g c o m p a n y 1m 49s Passed L o g…" at bounding box center [810, 487] width 1462 height 575
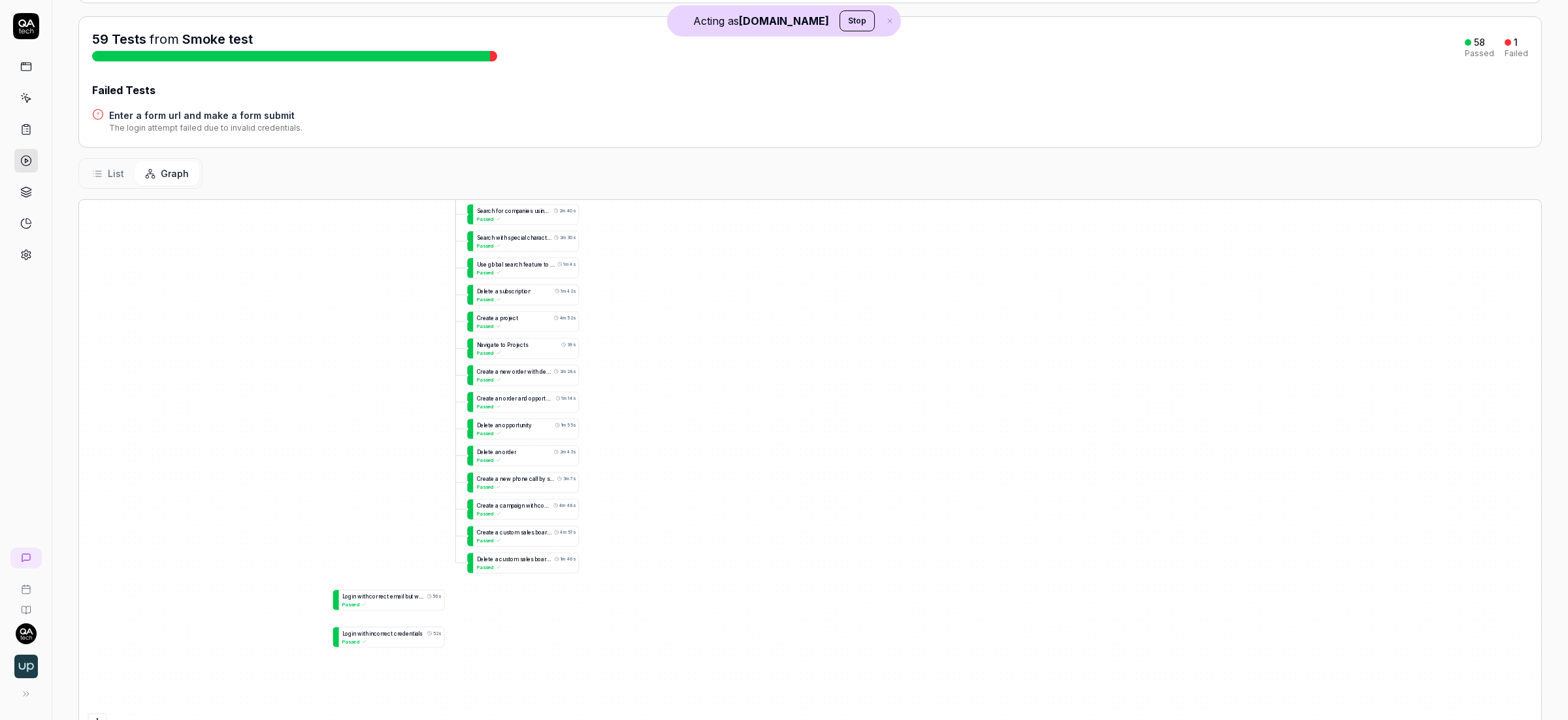
drag, startPoint x: 683, startPoint y: 223, endPoint x: 675, endPoint y: 420, distance: 197.2
click at [674, 418] on div "A d d a c o n t a c t t o a n e x i s t i n g c o m p a n y 1m 49s Passed L o g…" at bounding box center [810, 487] width 1462 height 575
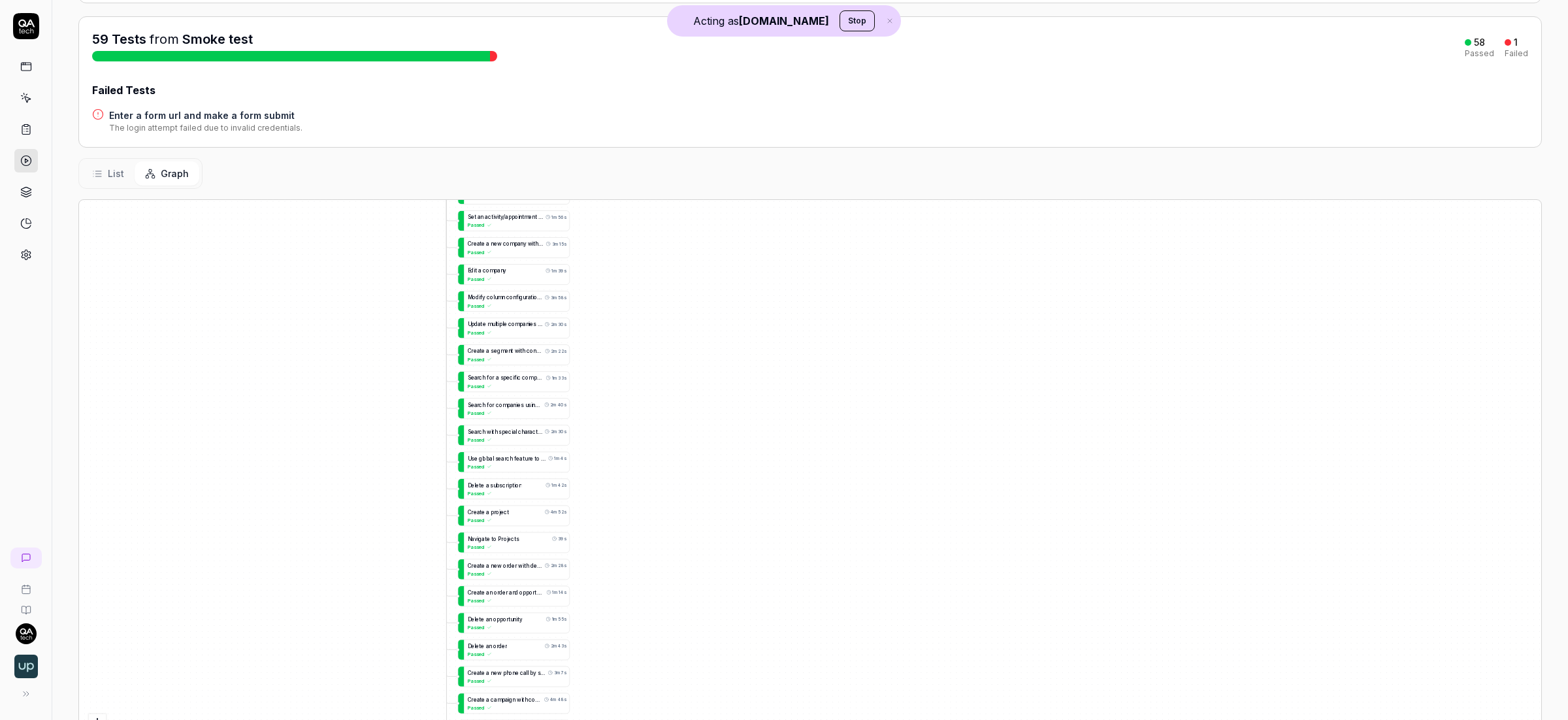
drag, startPoint x: 691, startPoint y: 335, endPoint x: 746, endPoint y: 475, distance: 150.4
click at [748, 474] on div "A d d a c o n t a c t t o a n e x i s t i n g c o m p a n y 1m 49s Passed L o g…" at bounding box center [810, 487] width 1462 height 575
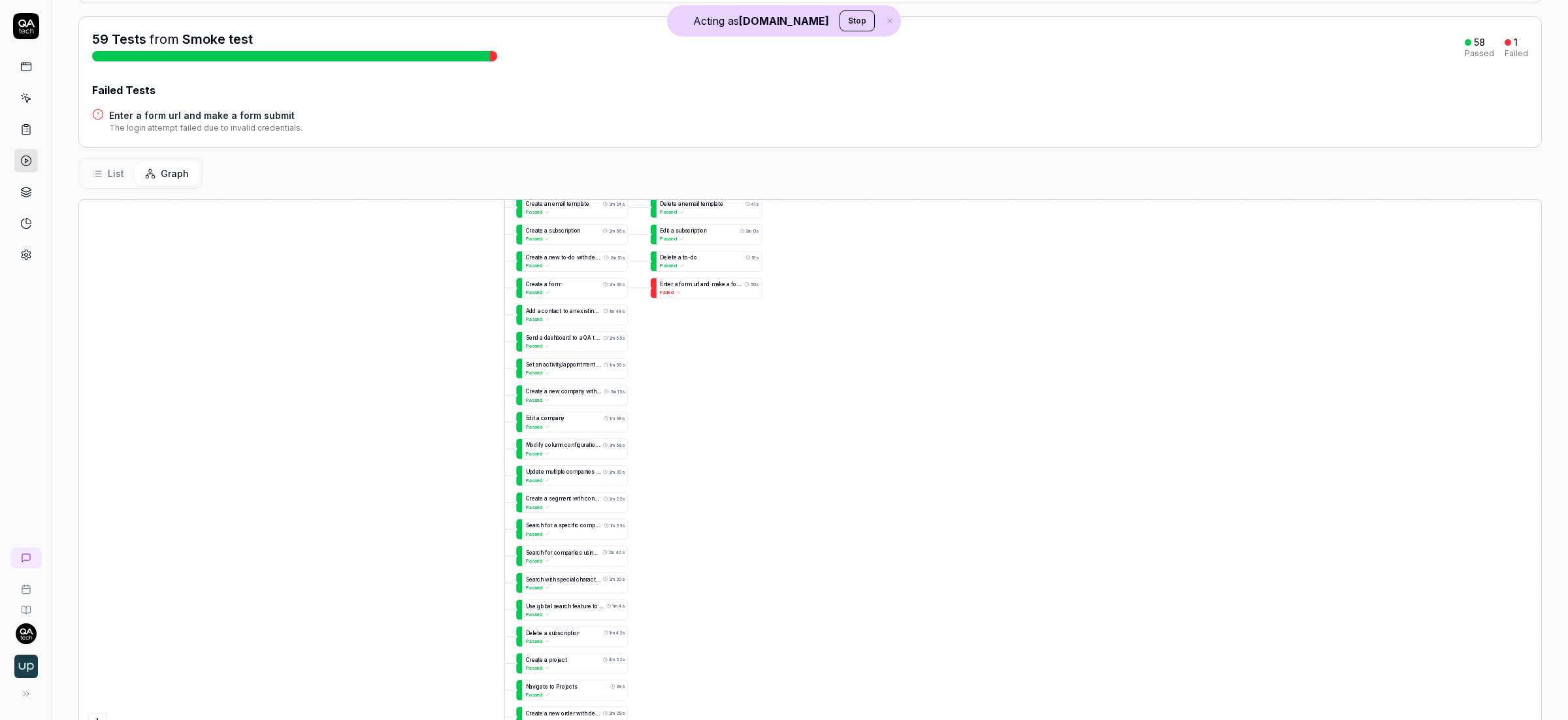
drag, startPoint x: 721, startPoint y: 401, endPoint x: 701, endPoint y: 493, distance: 94.1
click at [703, 504] on div "A d d a c o n t a c t t o a n e x i s t i n g c o m p a n y 1m 49s Passed L o g…" at bounding box center [810, 487] width 1462 height 575
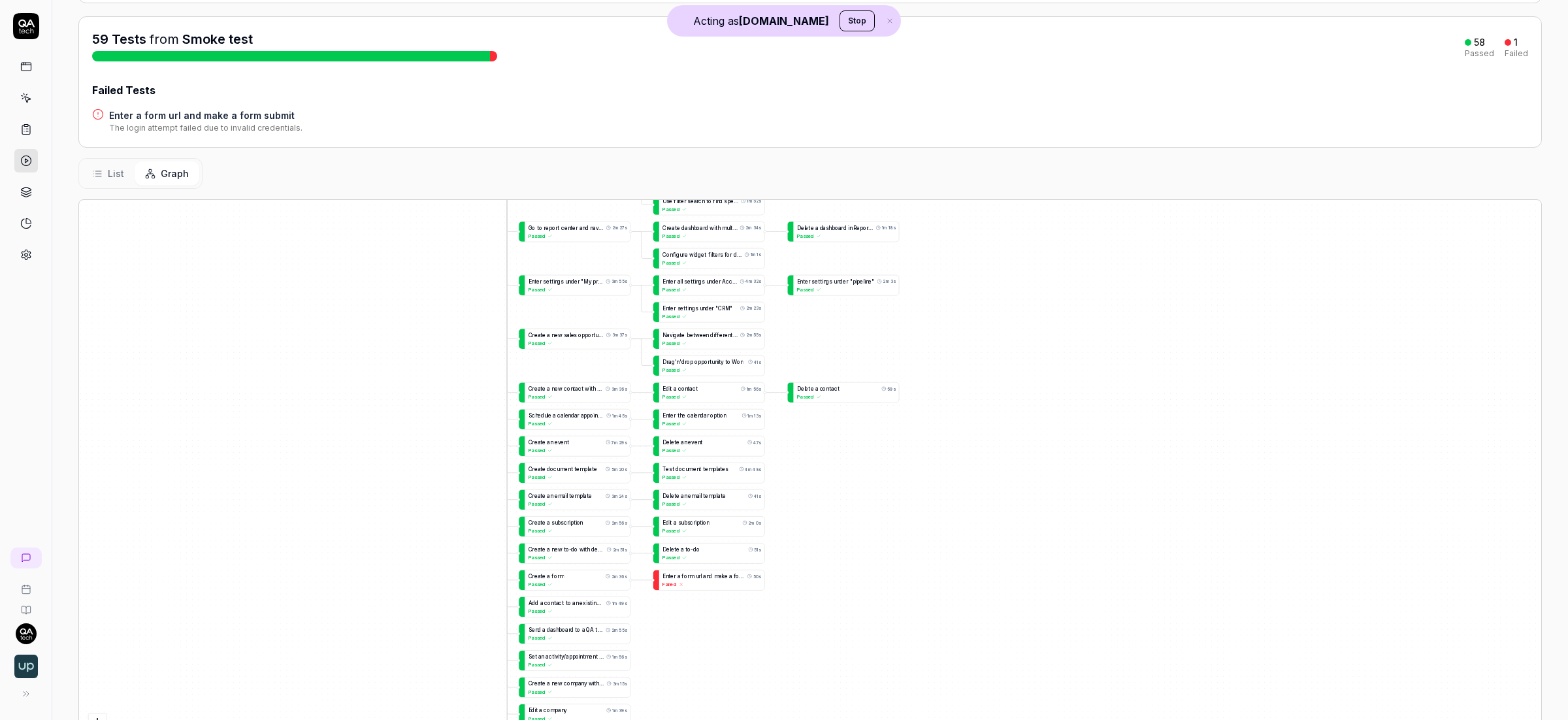
drag, startPoint x: 775, startPoint y: 507, endPoint x: 764, endPoint y: 586, distance: 79.8
click at [777, 614] on div "A d d a c o n t a c t t o a n e x i s t i n g c o m p a n y 1m 49s Passed L o g…" at bounding box center [810, 487] width 1462 height 575
drag, startPoint x: 932, startPoint y: 661, endPoint x: 938, endPoint y: 698, distance: 37.5
click at [939, 696] on div "A d d a c o n t a c t t o a n e x i s t i n g c o m p a n y 1m 49s Passed L o g…" at bounding box center [810, 487] width 1462 height 575
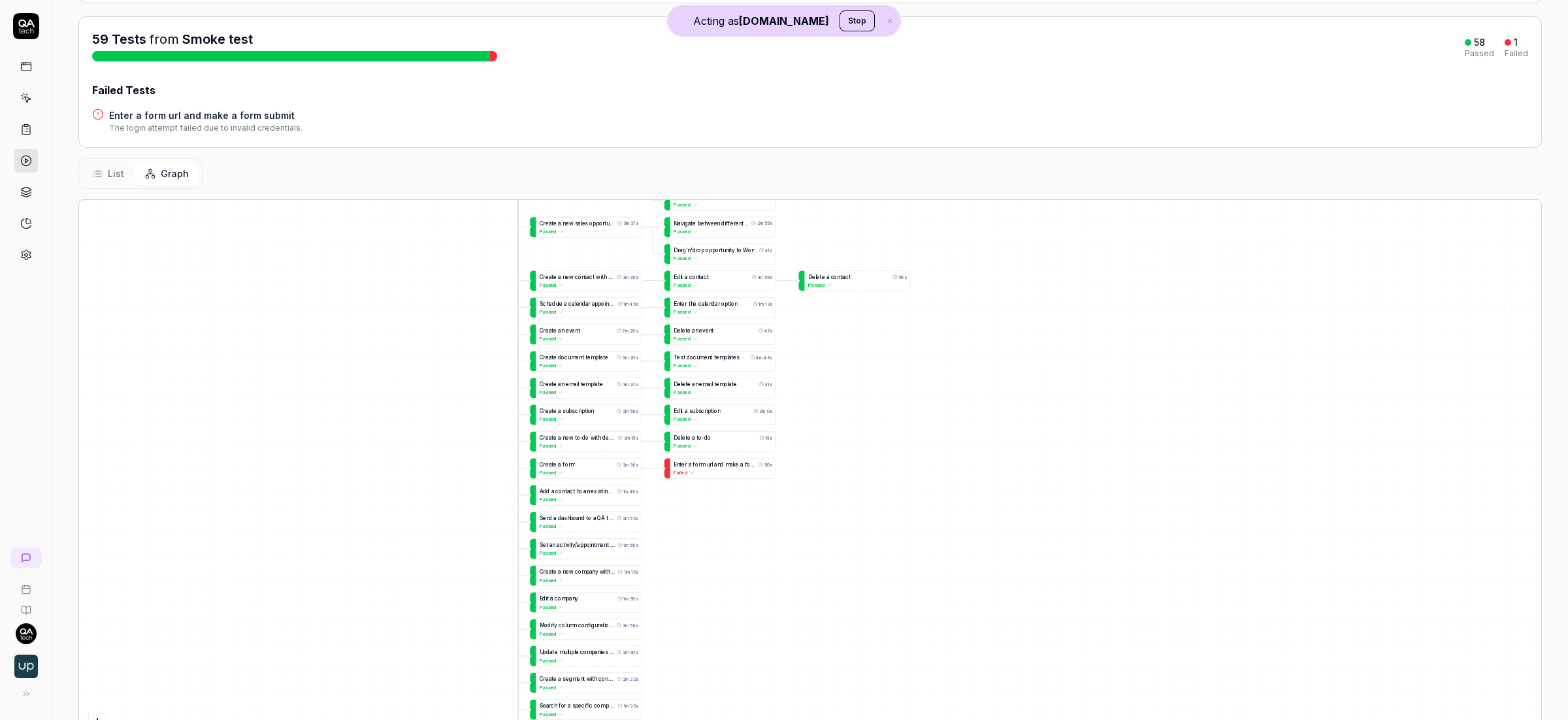
drag, startPoint x: 1034, startPoint y: 494, endPoint x: 973, endPoint y: 390, distance: 120.6
click at [978, 395] on div "A d d a c o n t a c t t o a n e x i s t i n g c o m p a n y 1m 49s Passed L o g…" at bounding box center [810, 487] width 1462 height 575
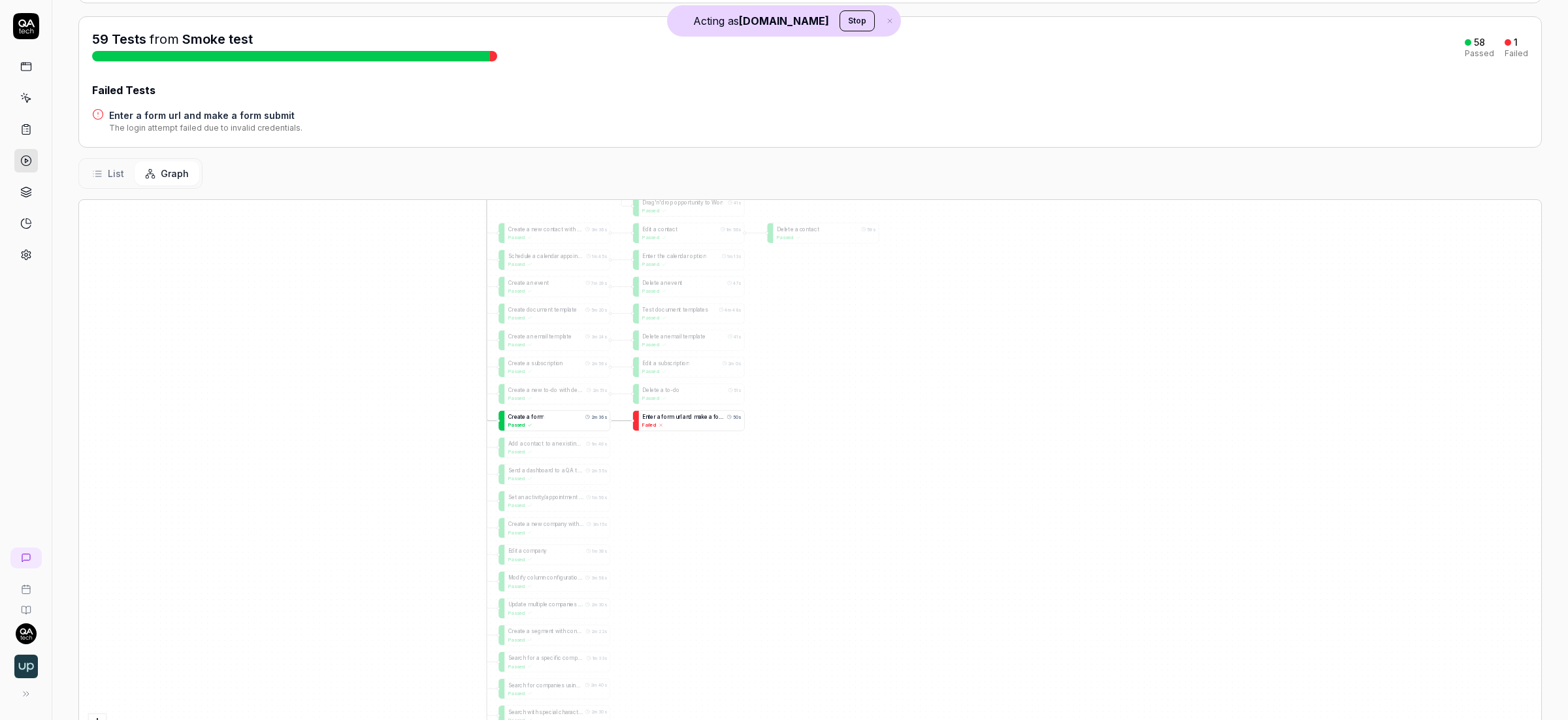
click at [678, 418] on span "r" at bounding box center [679, 416] width 2 height 6
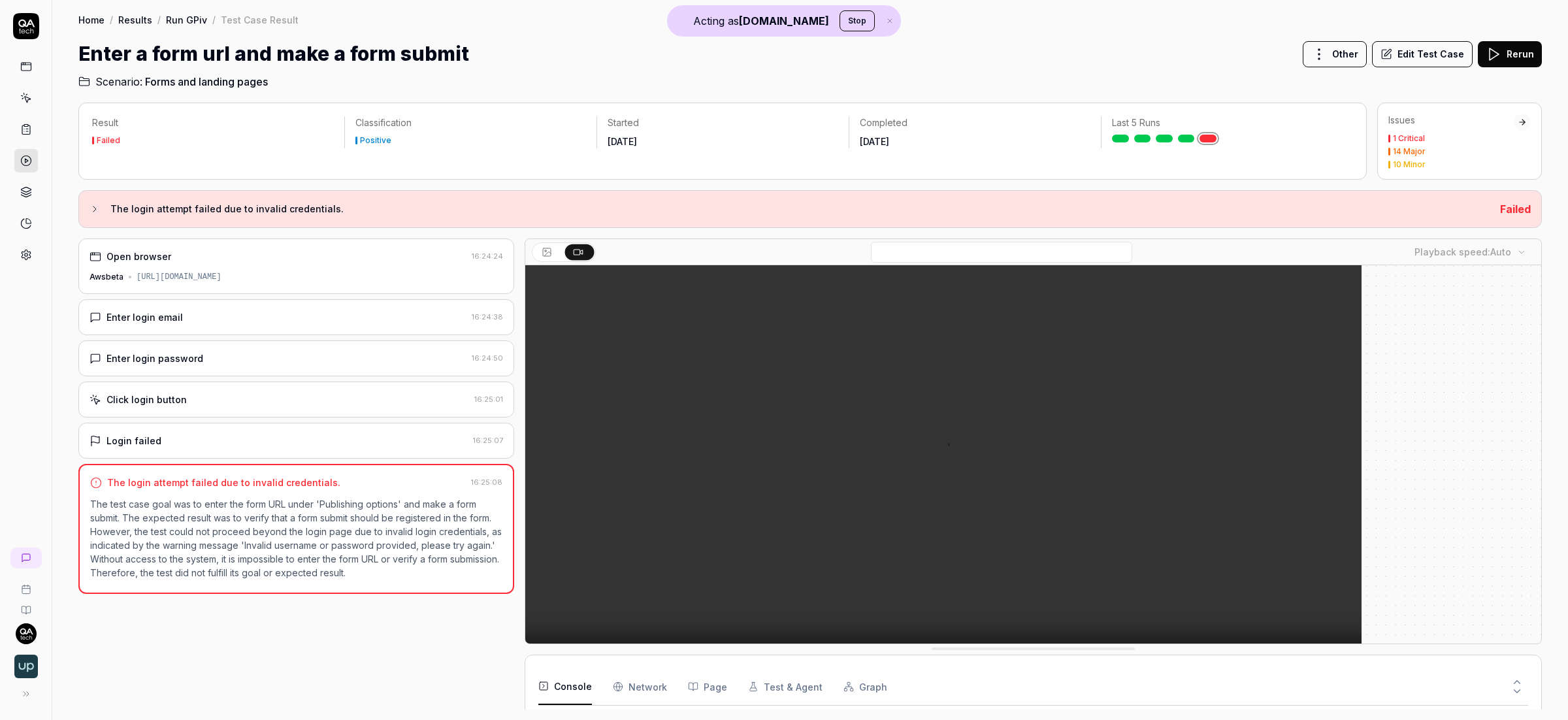
scroll to position [75, 0]
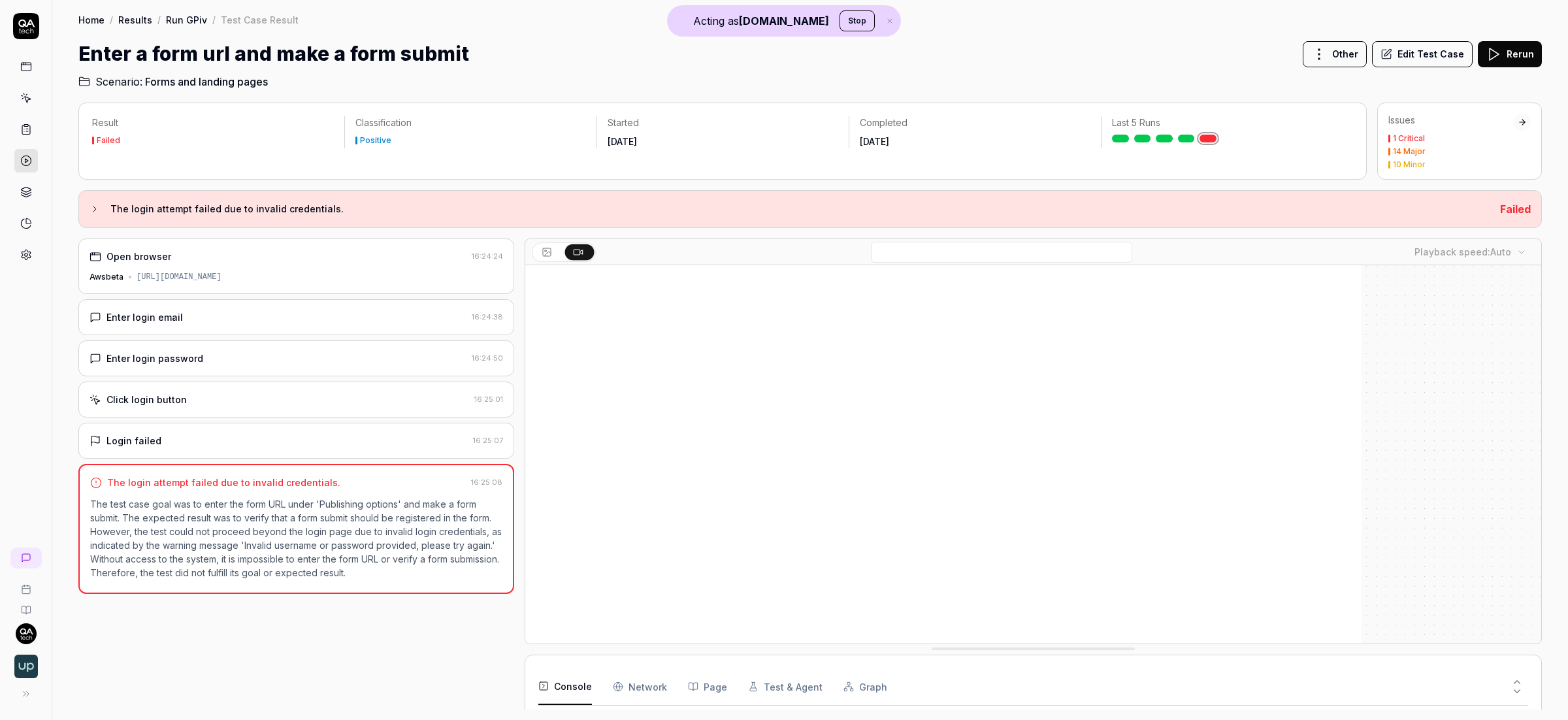
click at [1510, 114] on div "Issues" at bounding box center [1451, 121] width 125 height 13
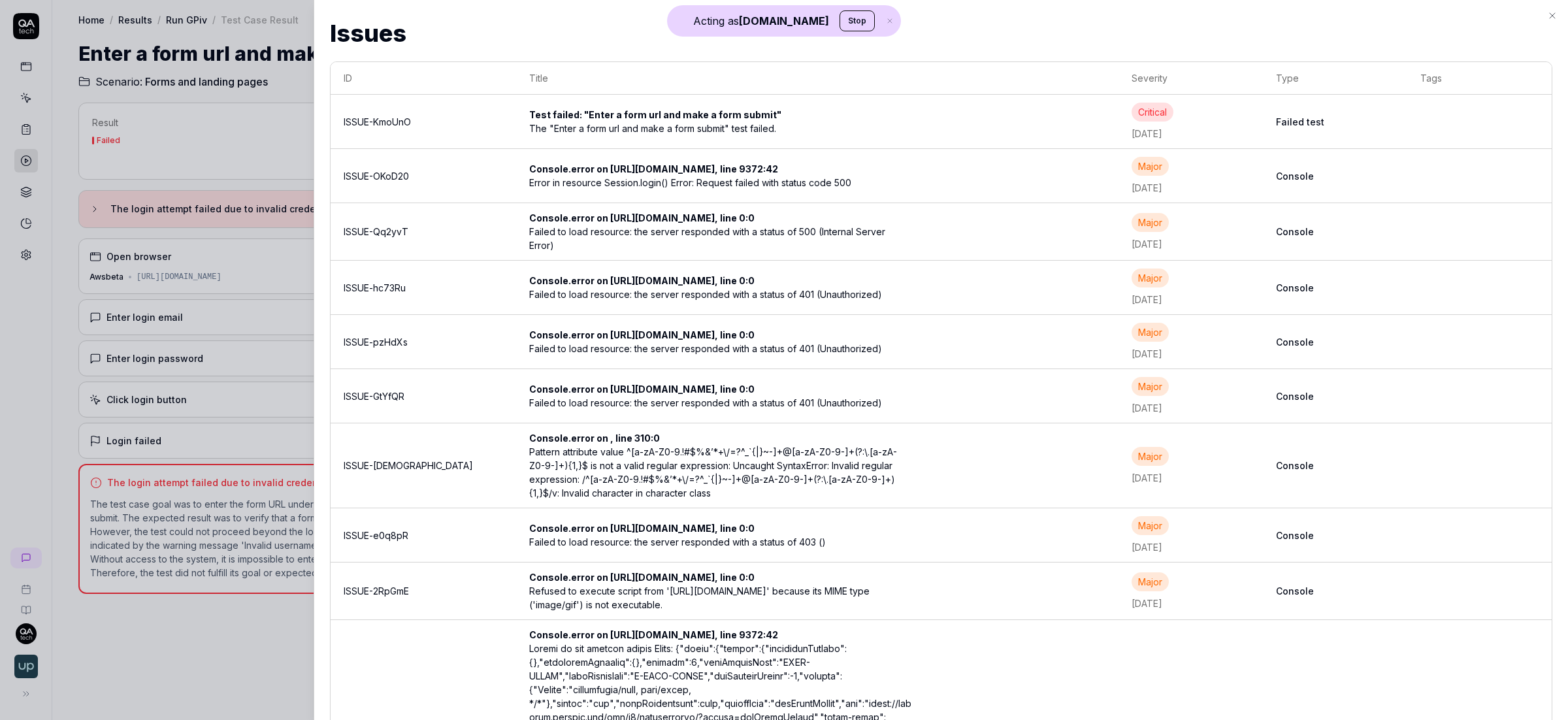
click at [137, 429] on div at bounding box center [784, 360] width 1568 height 720
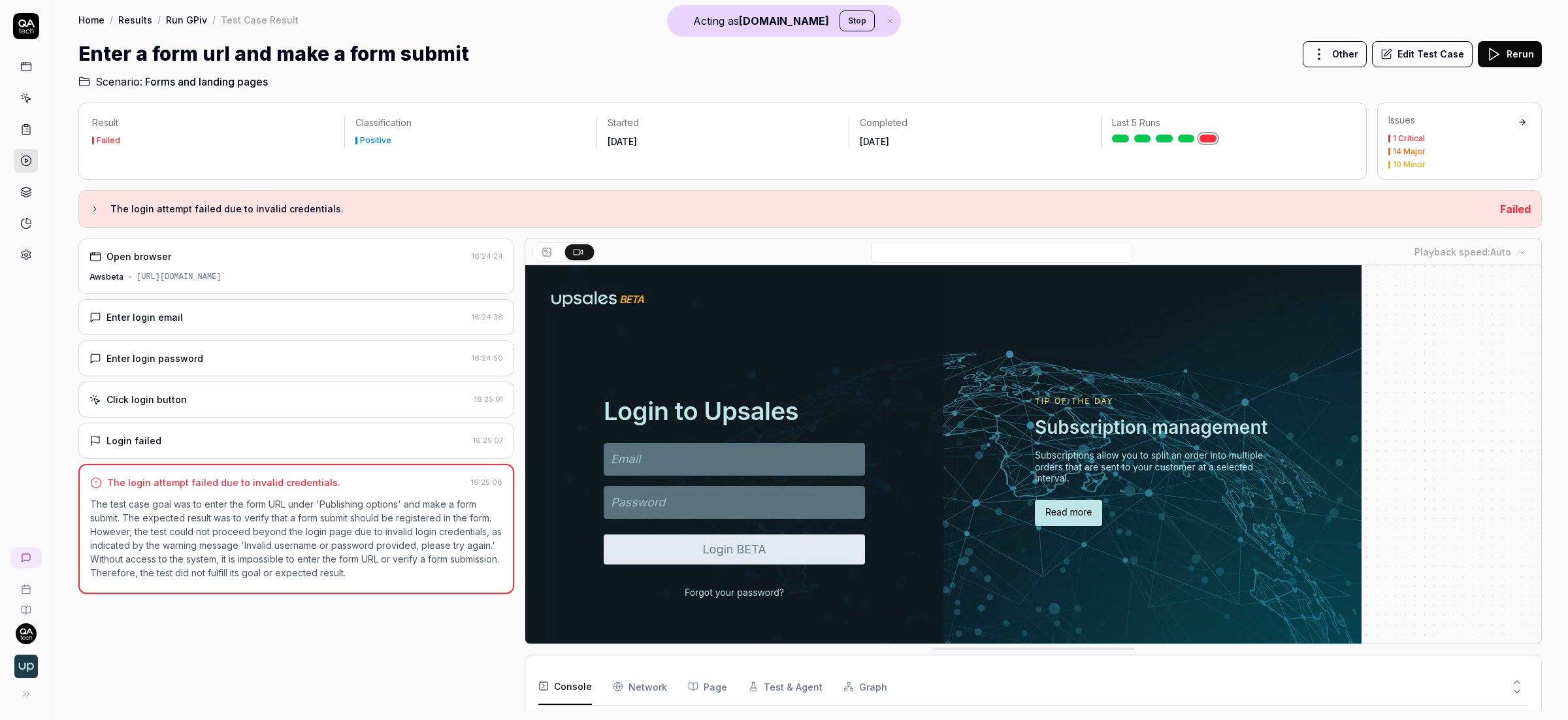
click at [291, 447] on div "Login failed" at bounding box center [279, 440] width 378 height 14
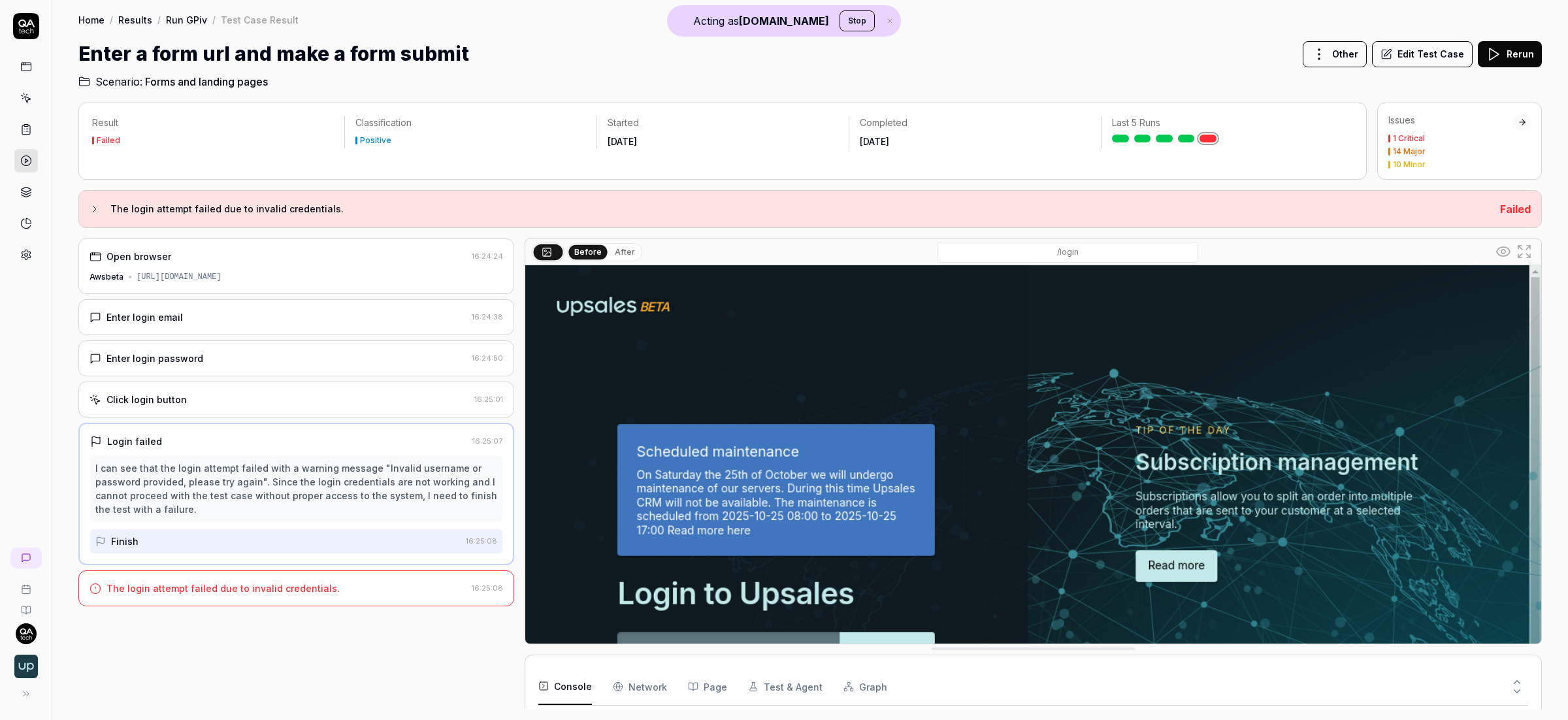
click at [275, 377] on div "Open browser 16:24:24 Awsbeta [URL][DOMAIN_NAME] Enter login email 16:24:38 Ent…" at bounding box center [296, 474] width 435 height 471
click at [274, 391] on div "Click login button 16:25:01" at bounding box center [296, 399] width 435 height 36
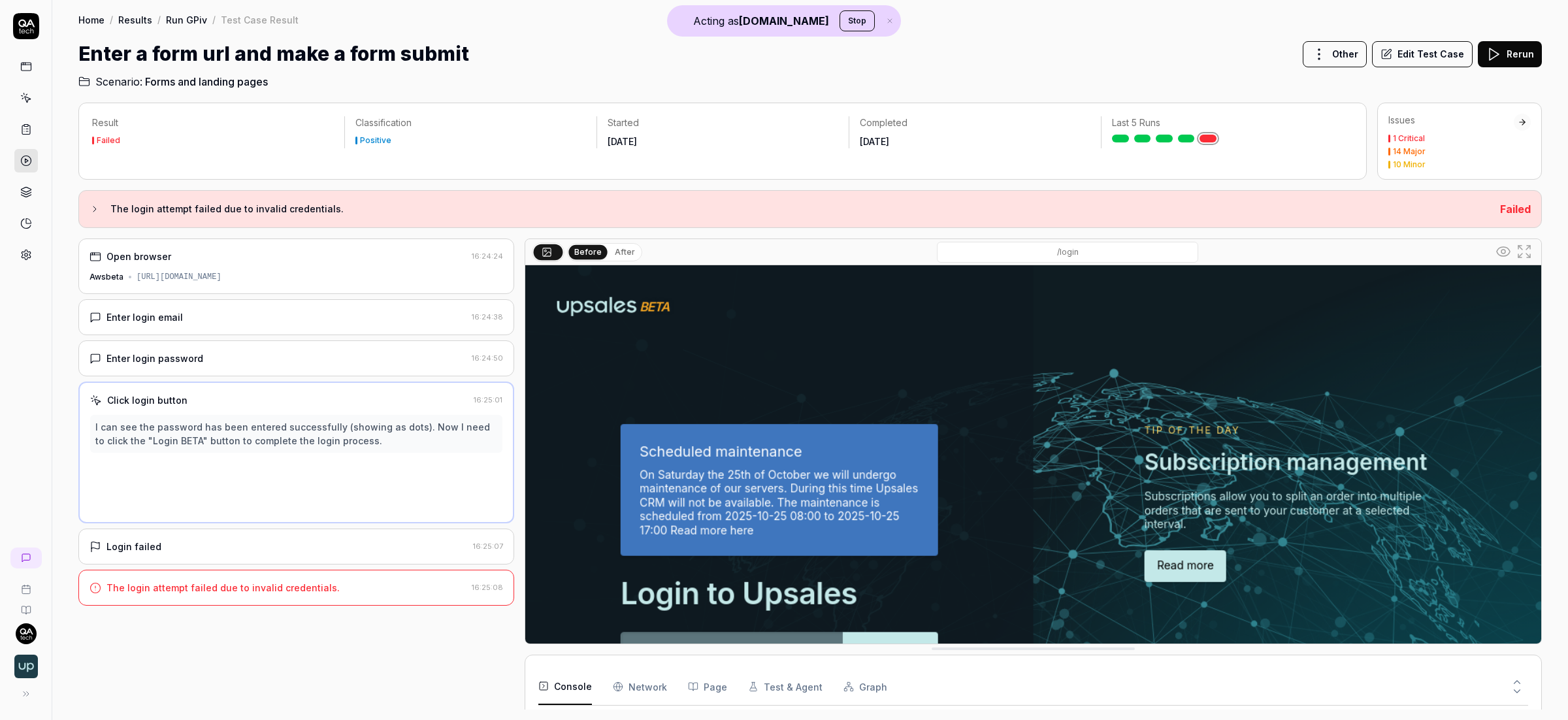
click at [262, 348] on div "Enter login password [SECURITY_DATA]" at bounding box center [296, 358] width 435 height 36
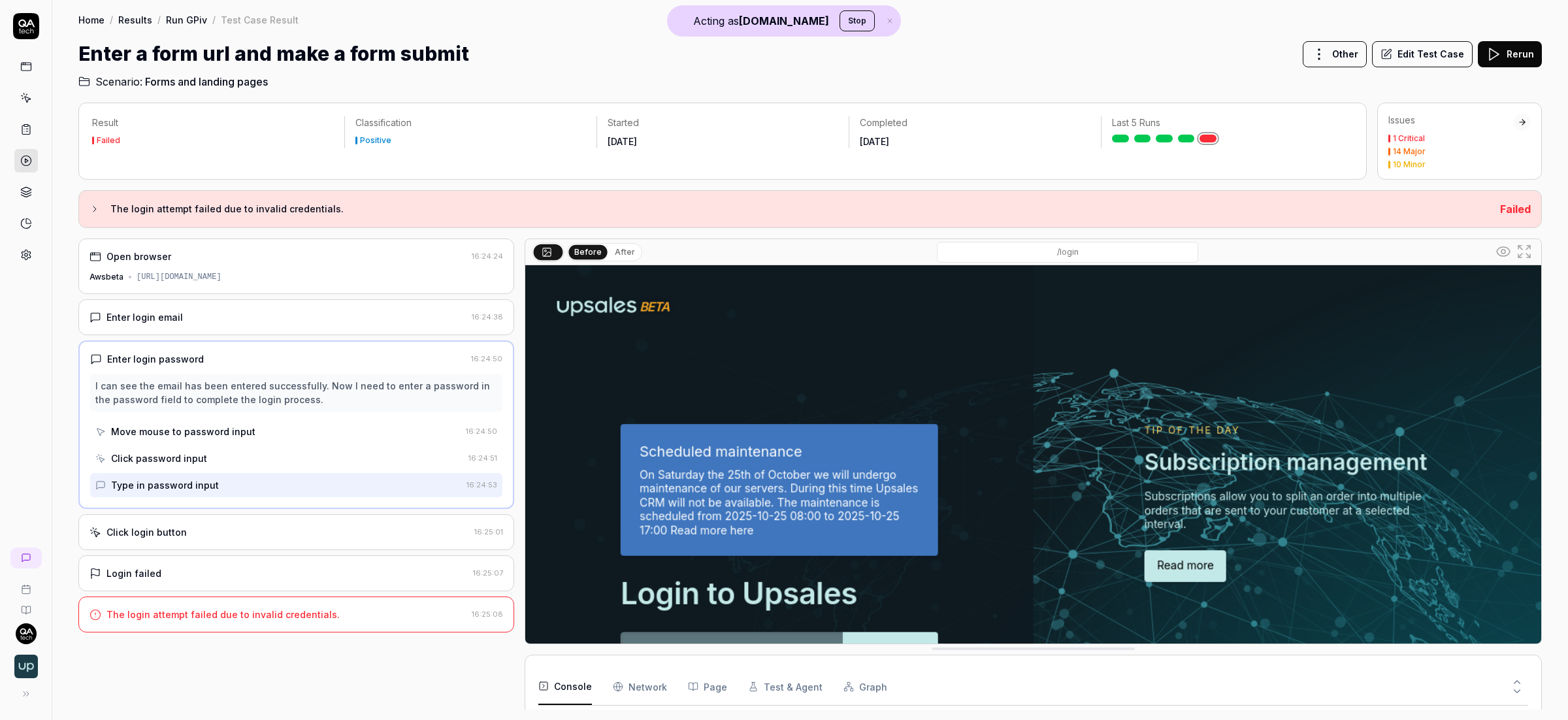
click at [264, 310] on div "Enter login email 16:24:38" at bounding box center [296, 317] width 435 height 36
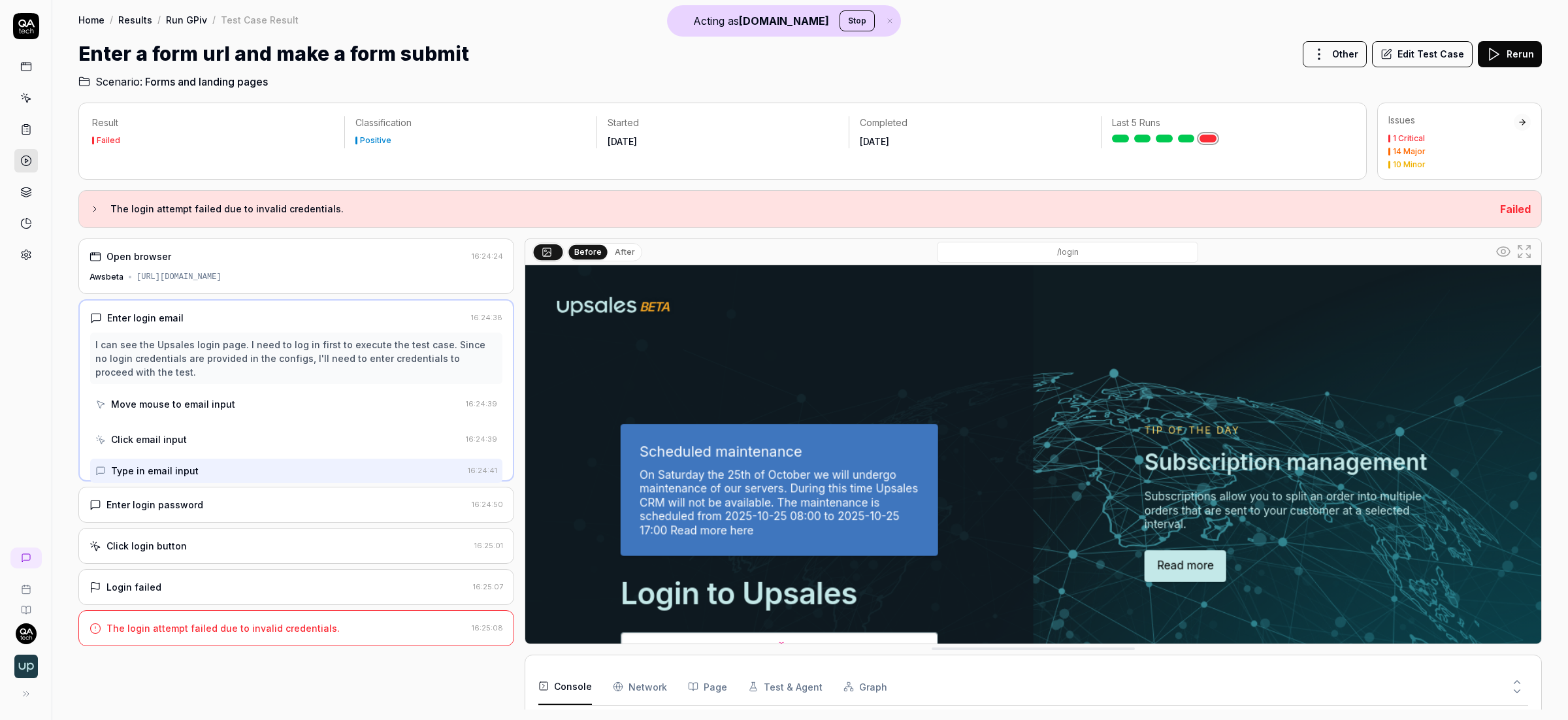
click at [262, 271] on div "Open browser 16:24:24 Awsbeta [URL][DOMAIN_NAME]" at bounding box center [296, 266] width 435 height 55
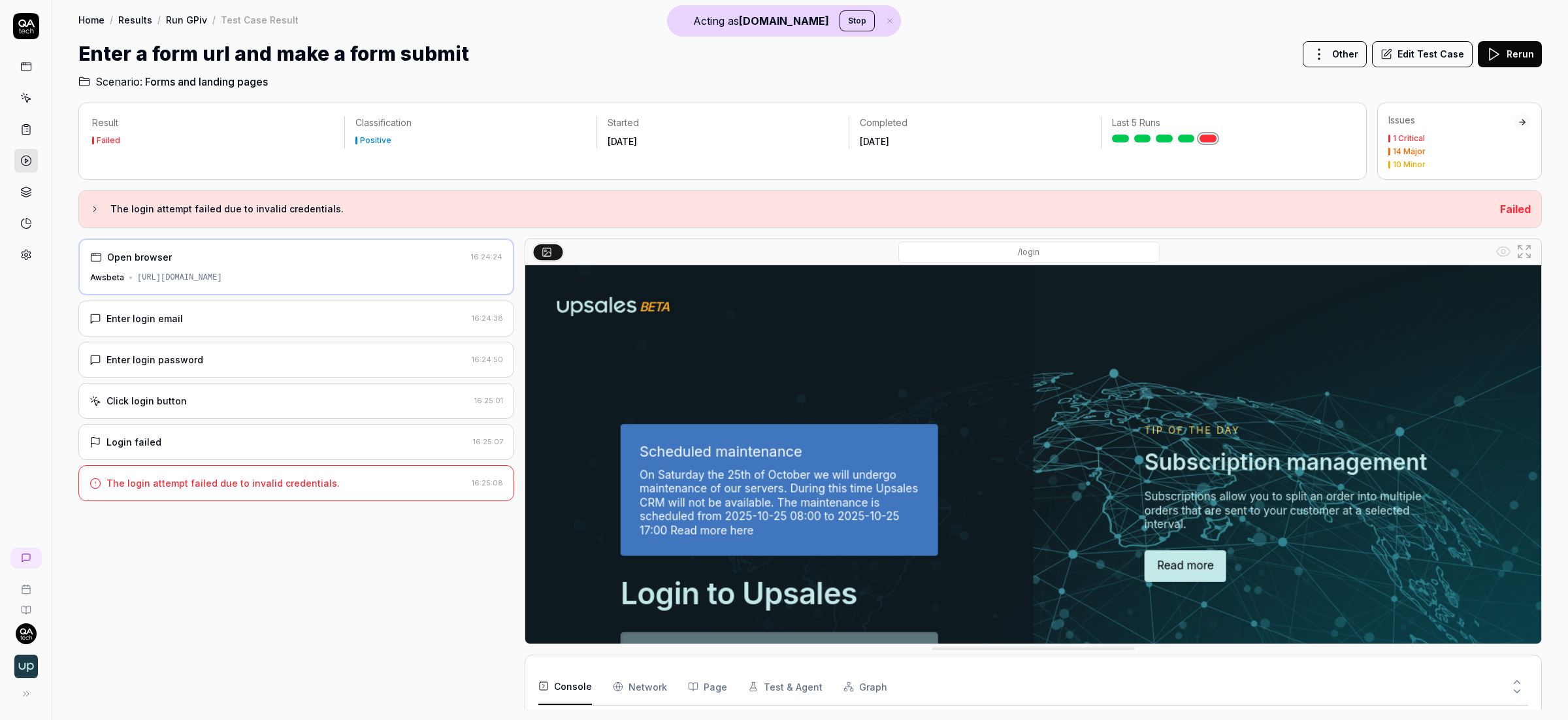
click at [312, 314] on div "Enter login email" at bounding box center [278, 318] width 377 height 14
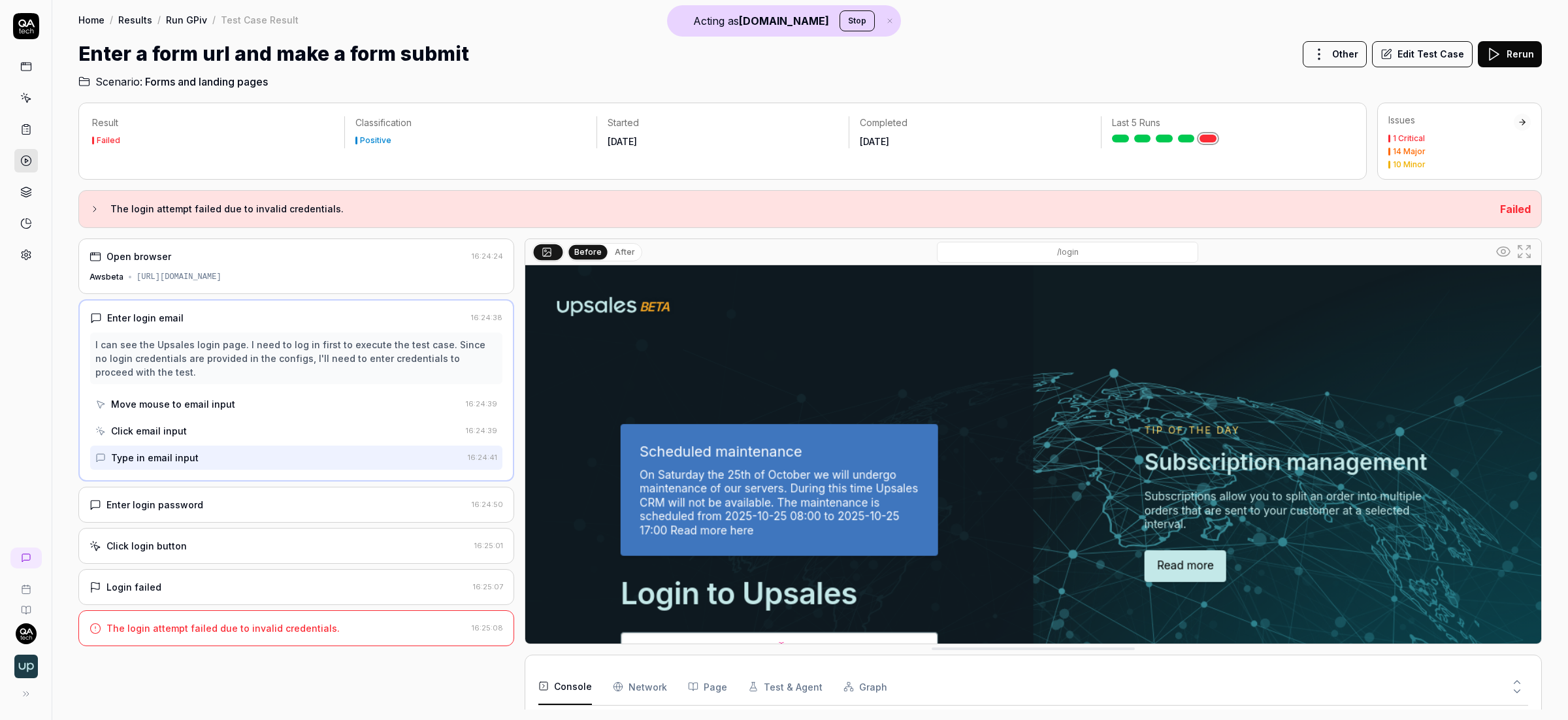
click at [272, 501] on div "Enter login password" at bounding box center [278, 505] width 377 height 14
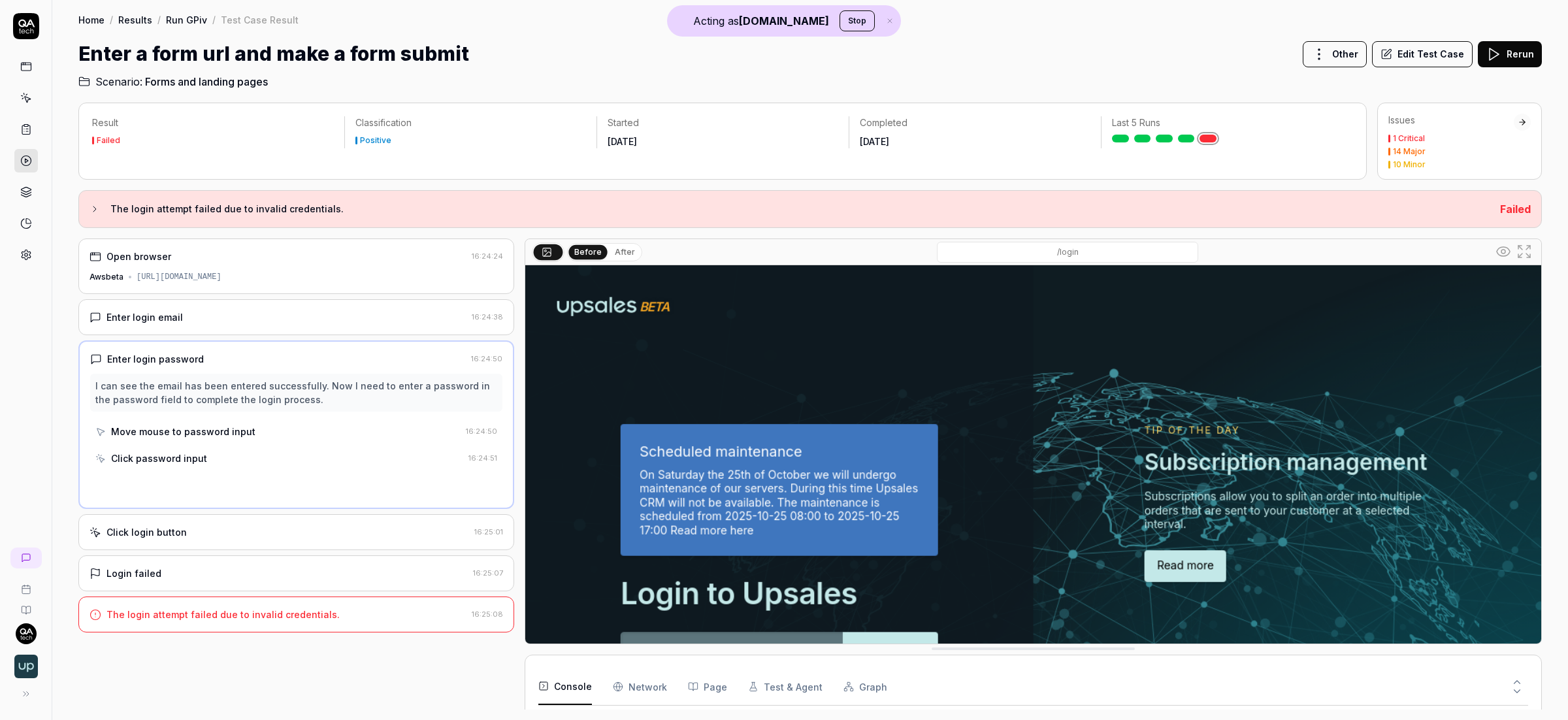
click at [274, 520] on div "Click login button 16:25:01" at bounding box center [296, 532] width 435 height 36
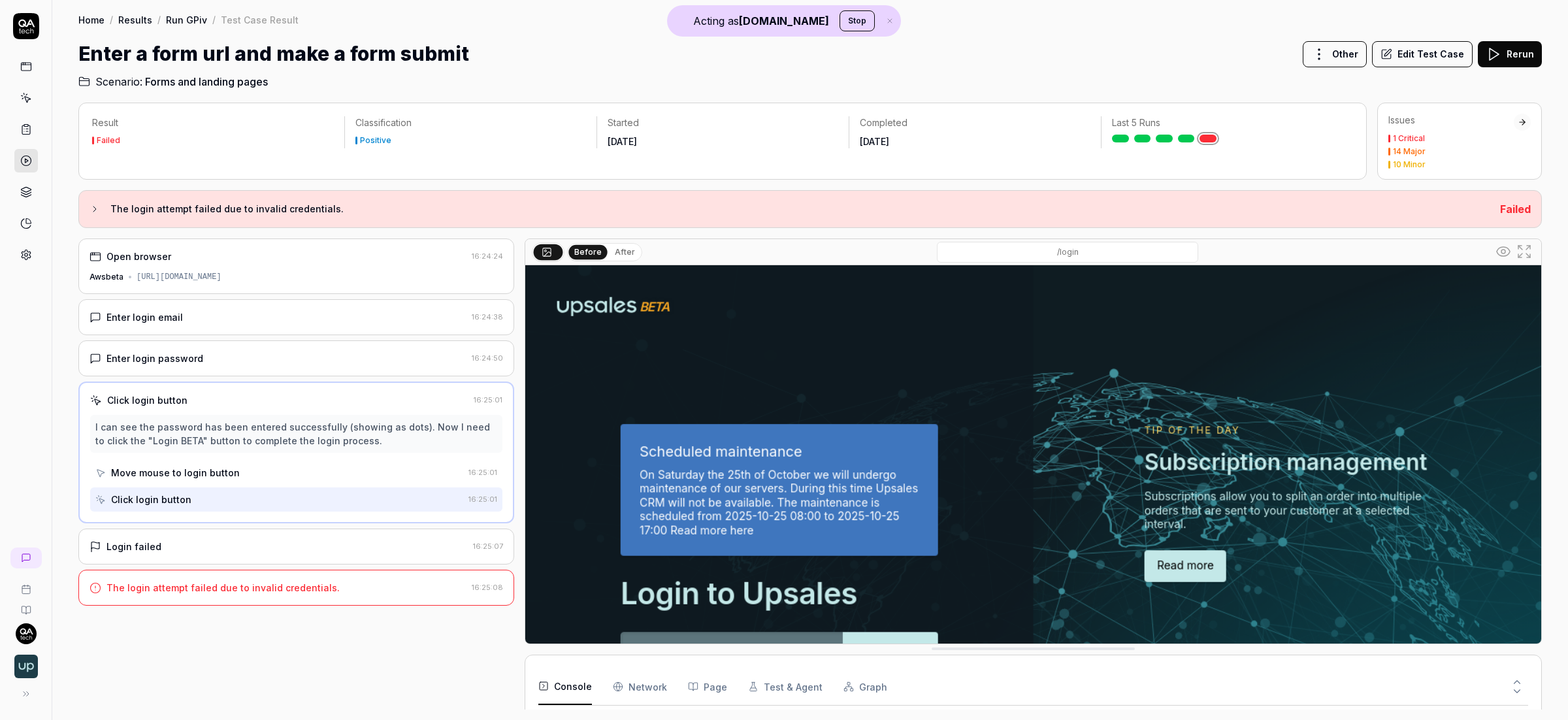
click at [285, 561] on div "Login failed 16:25:07" at bounding box center [296, 546] width 435 height 36
drag, startPoint x: 286, startPoint y: 593, endPoint x: 300, endPoint y: 582, distance: 17.8
click at [288, 592] on div "The login attempt failed due to invalid credentials." at bounding box center [223, 588] width 233 height 14
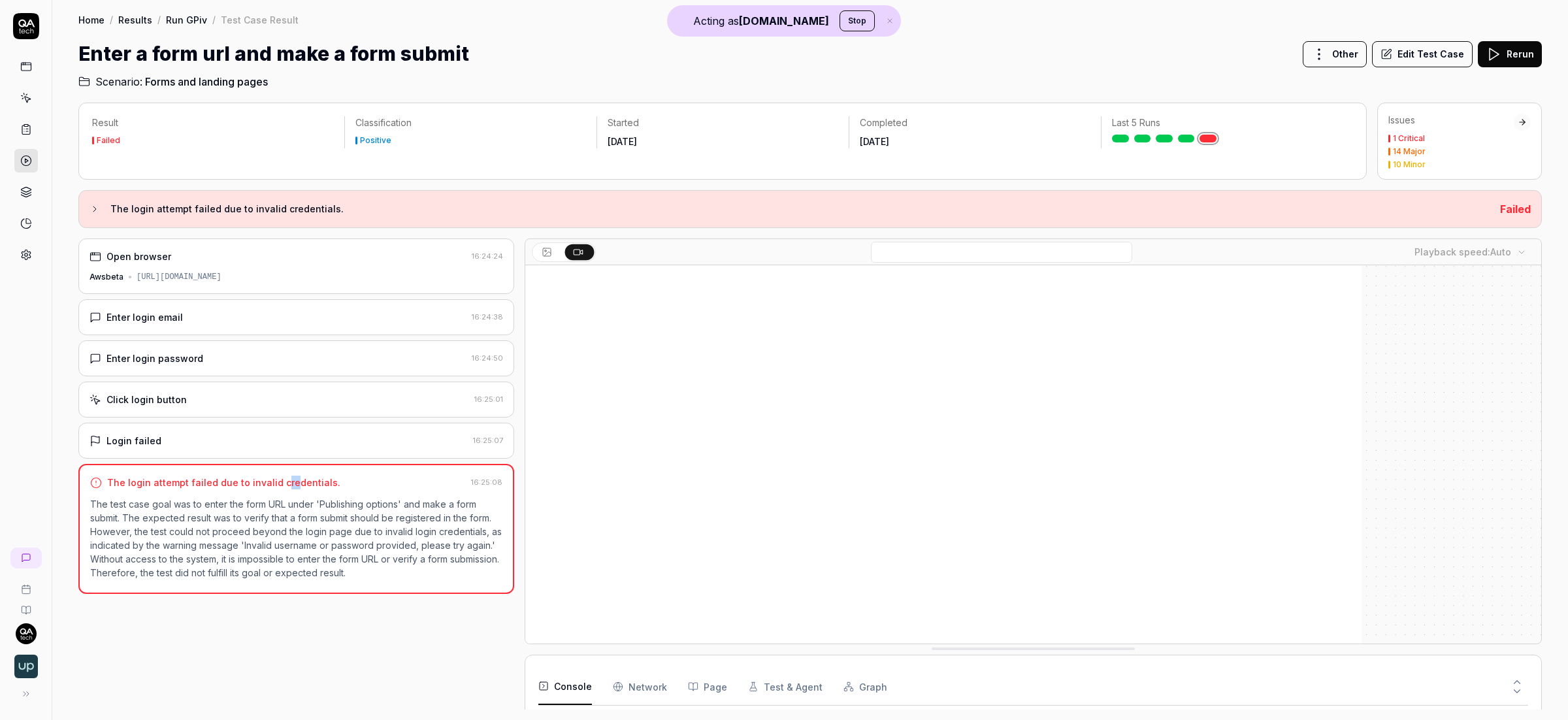
scroll to position [0, 0]
click at [1335, 50] on html "Acting as [DOMAIN_NAME] Stop Home / Results / Run GPiv / Test Case Result Home …" at bounding box center [784, 360] width 1568 height 720
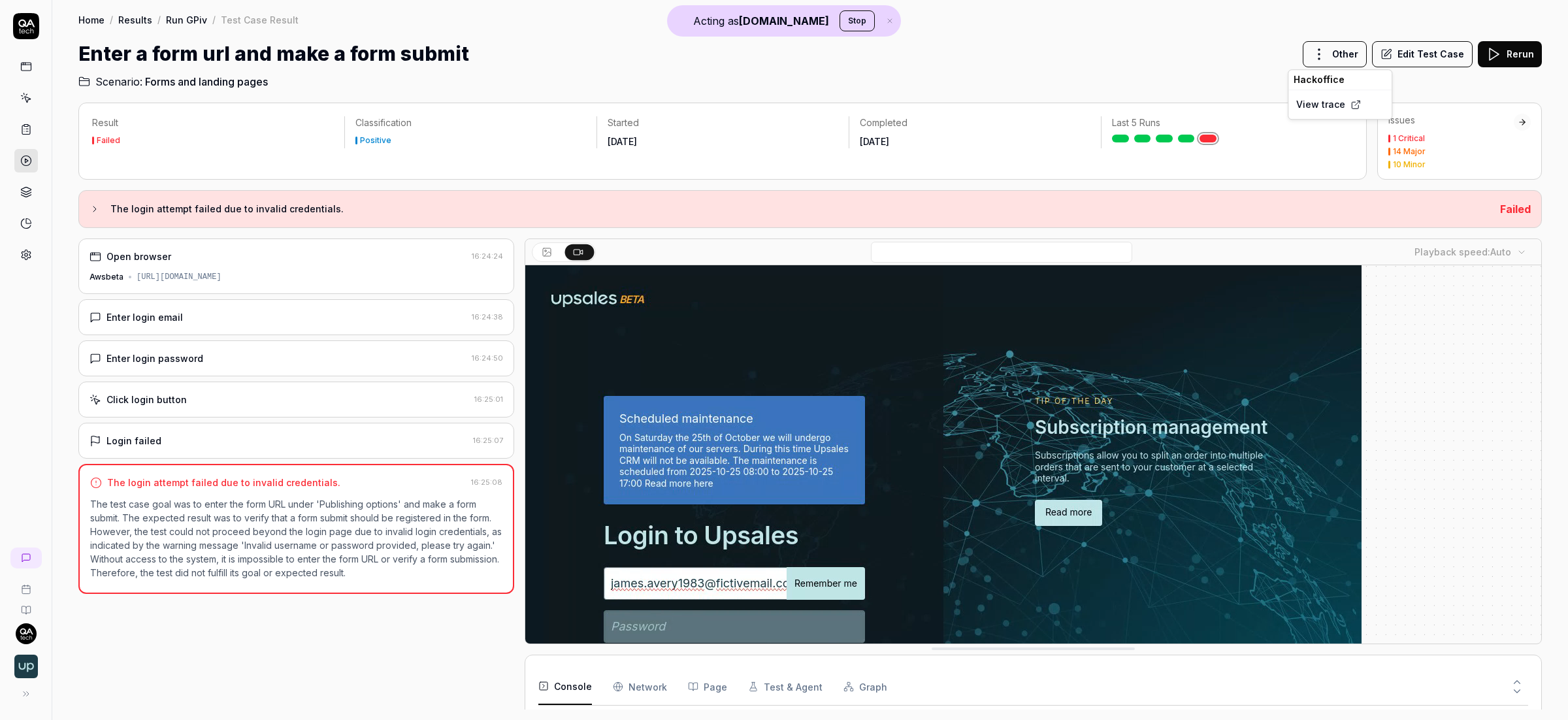
click at [1410, 14] on html "Acting as [DOMAIN_NAME] Stop Home / Results / Run GPiv / Test Case Result Home …" at bounding box center [784, 360] width 1568 height 720
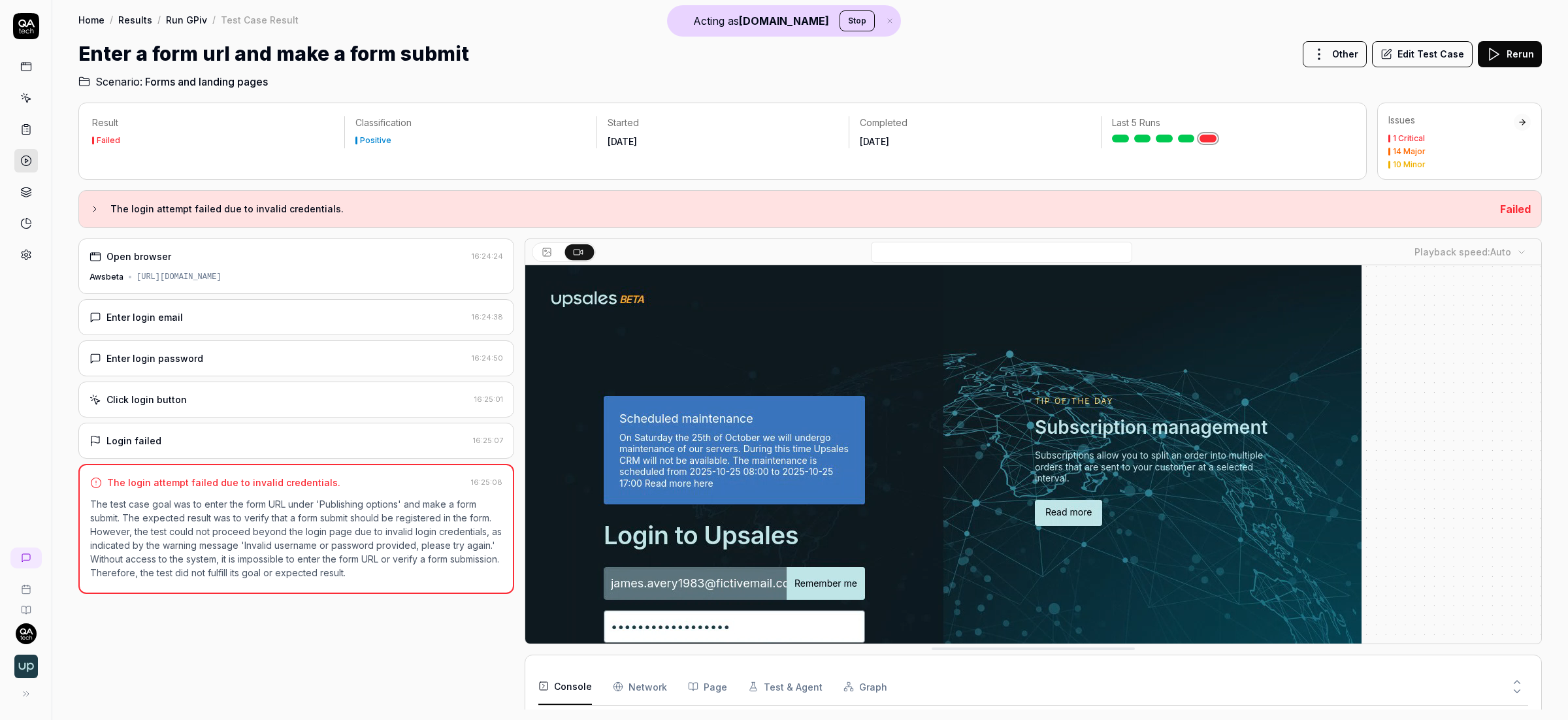
click at [18, 154] on link at bounding box center [26, 161] width 24 height 24
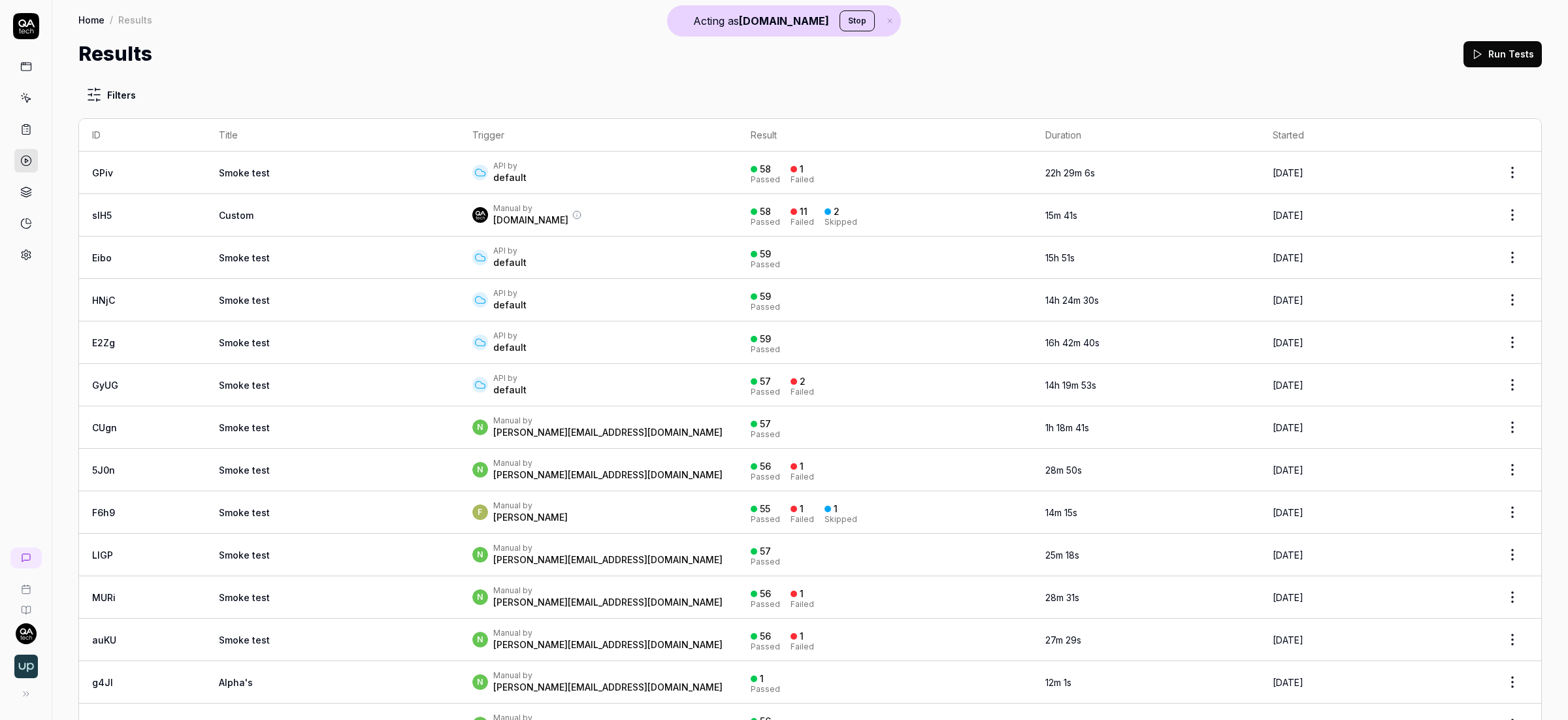
click at [327, 209] on td "Custom" at bounding box center [332, 215] width 254 height 42
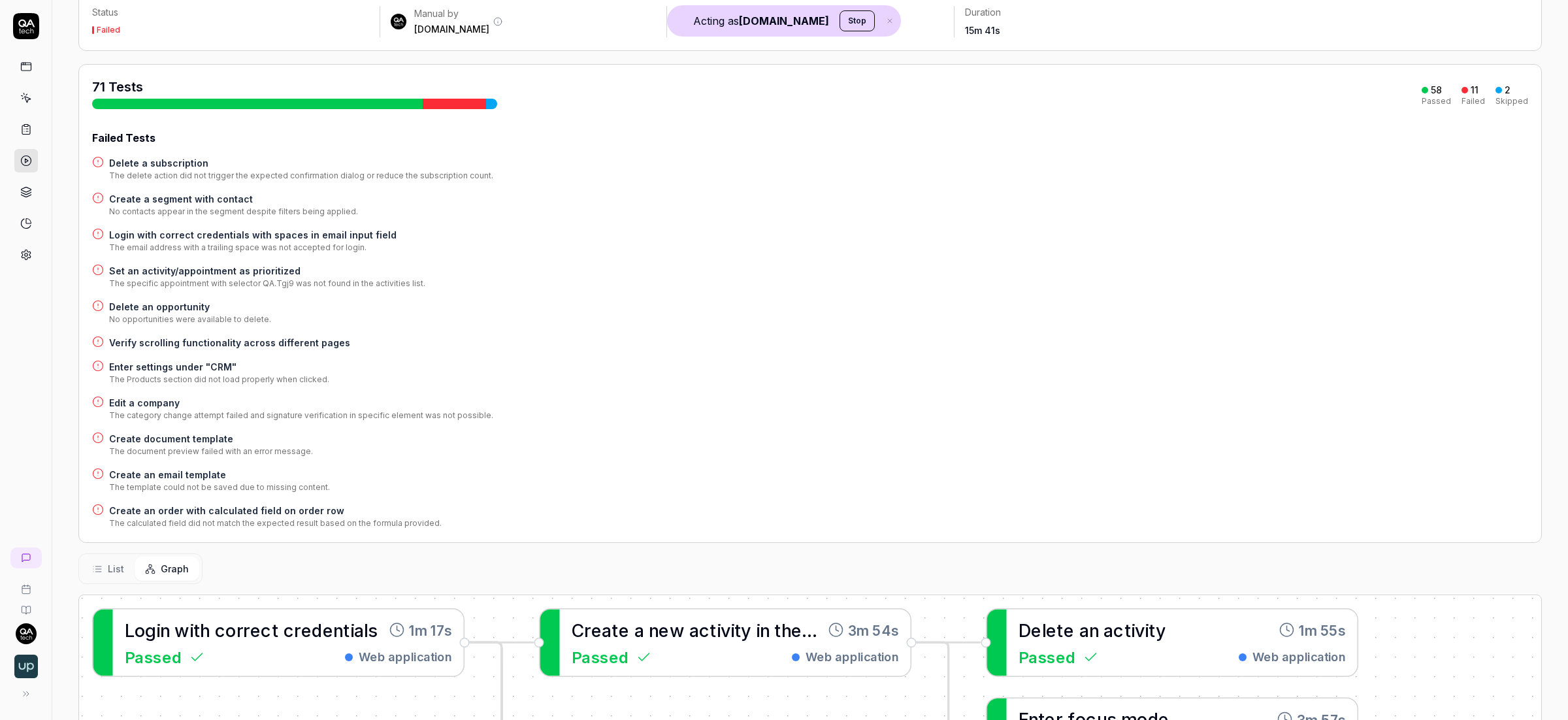
scroll to position [536, 0]
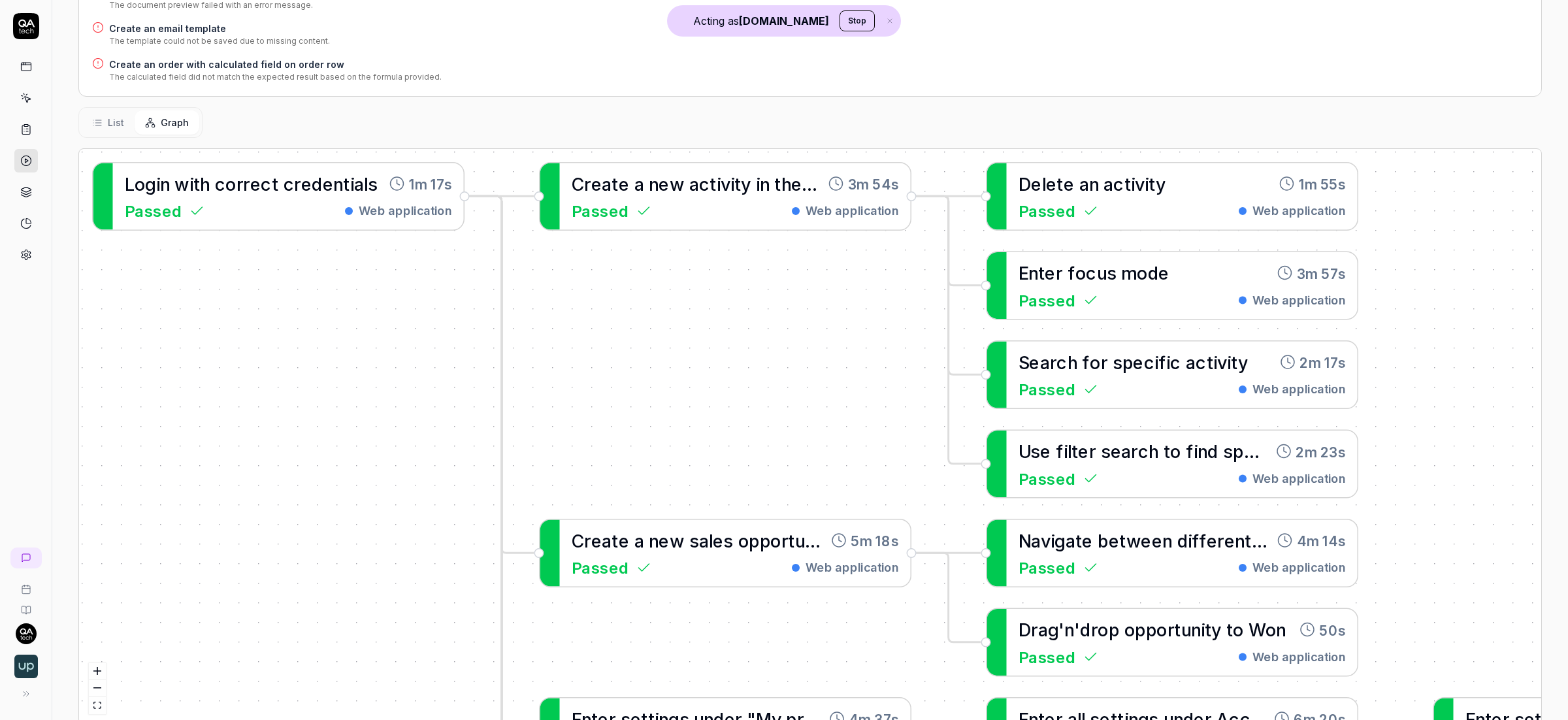
click at [115, 123] on span "List" at bounding box center [116, 123] width 16 height 14
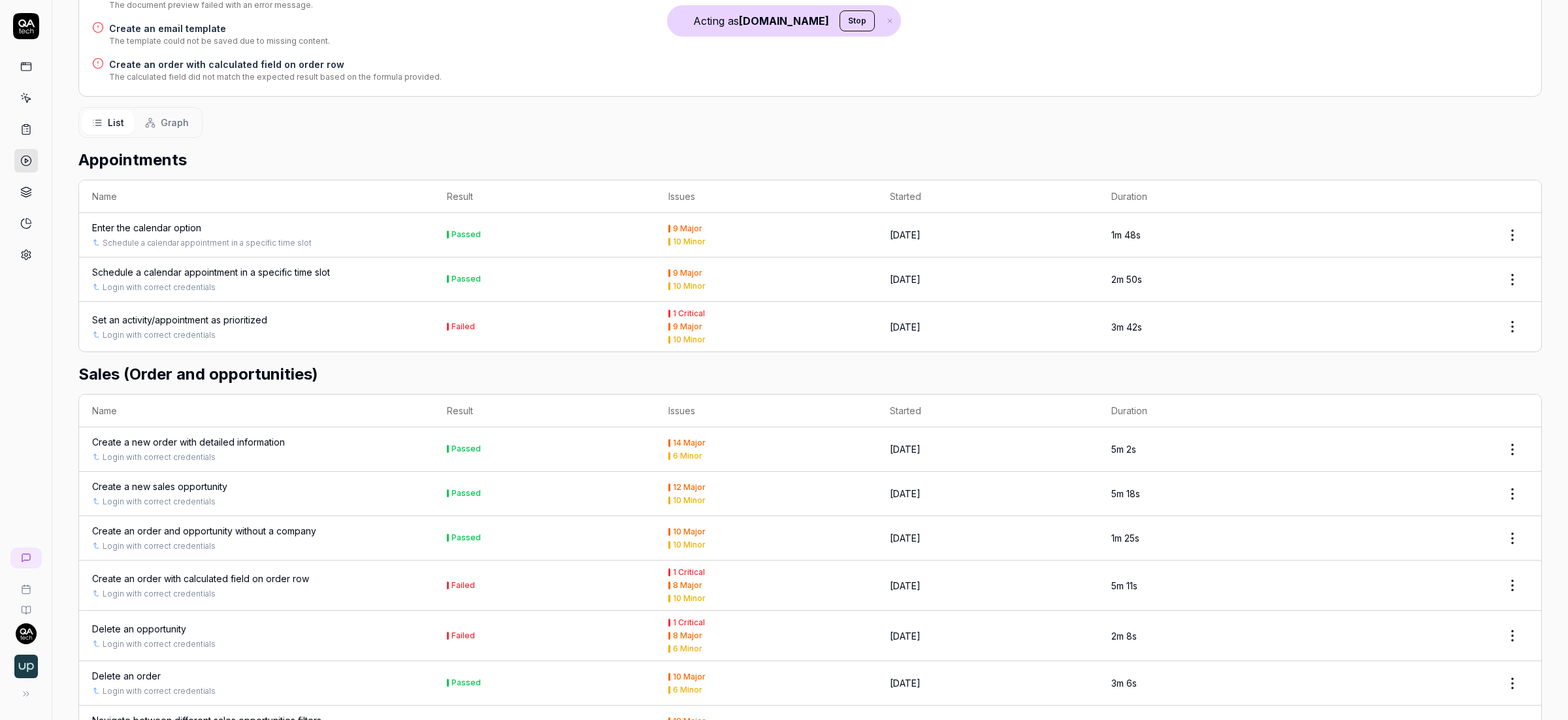
click at [1496, 238] on html "Acting as [DOMAIN_NAME] Stop Home / Results / Run: sIH5 Home / Results / Run: s…" at bounding box center [784, 360] width 1568 height 720
click at [684, 250] on html "Acting as [DOMAIN_NAME] Stop Home / Results / Run: sIH5 Home / Results / Run: s…" at bounding box center [784, 360] width 1568 height 720
click at [142, 226] on div "Enter the calendar option" at bounding box center [147, 227] width 109 height 14
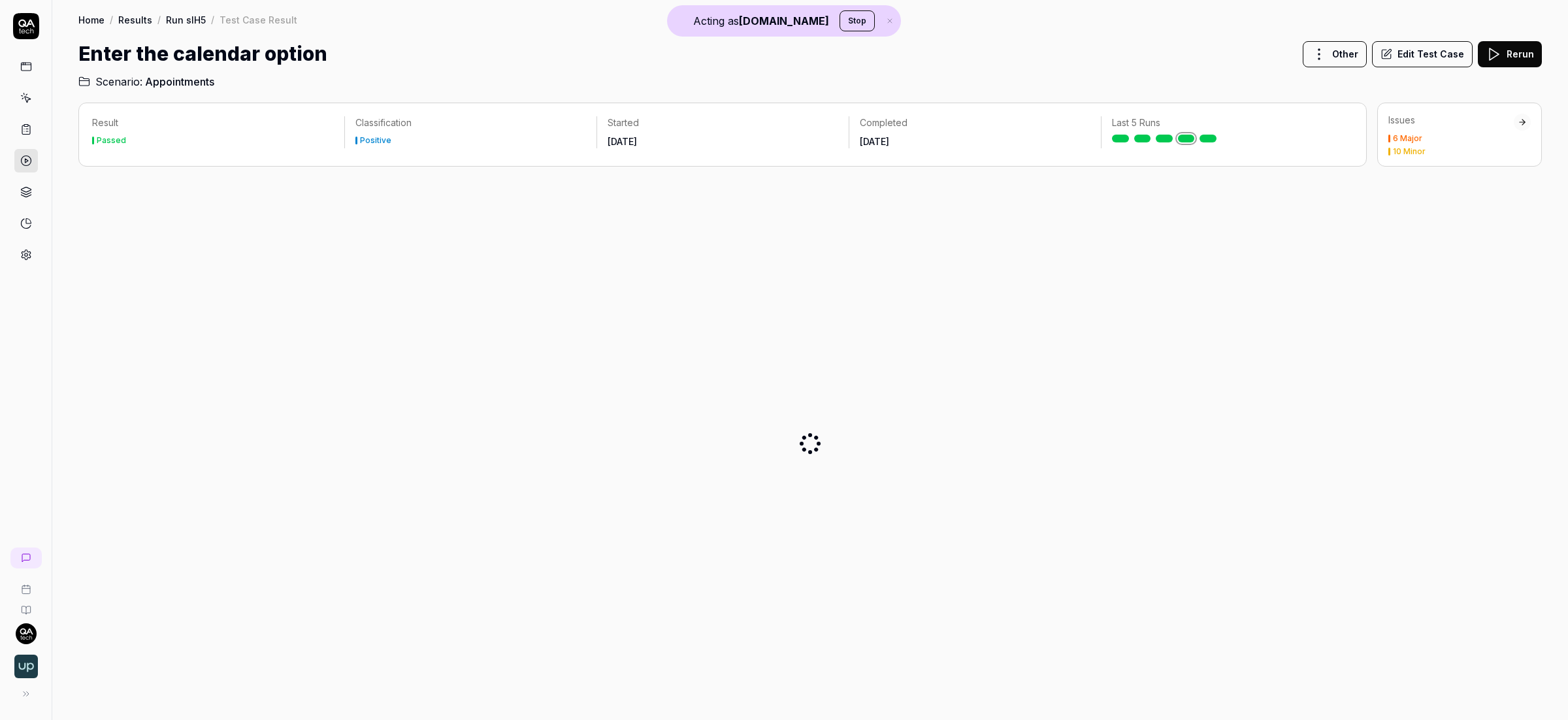
click at [1476, 125] on div "Issues" at bounding box center [1451, 121] width 125 height 13
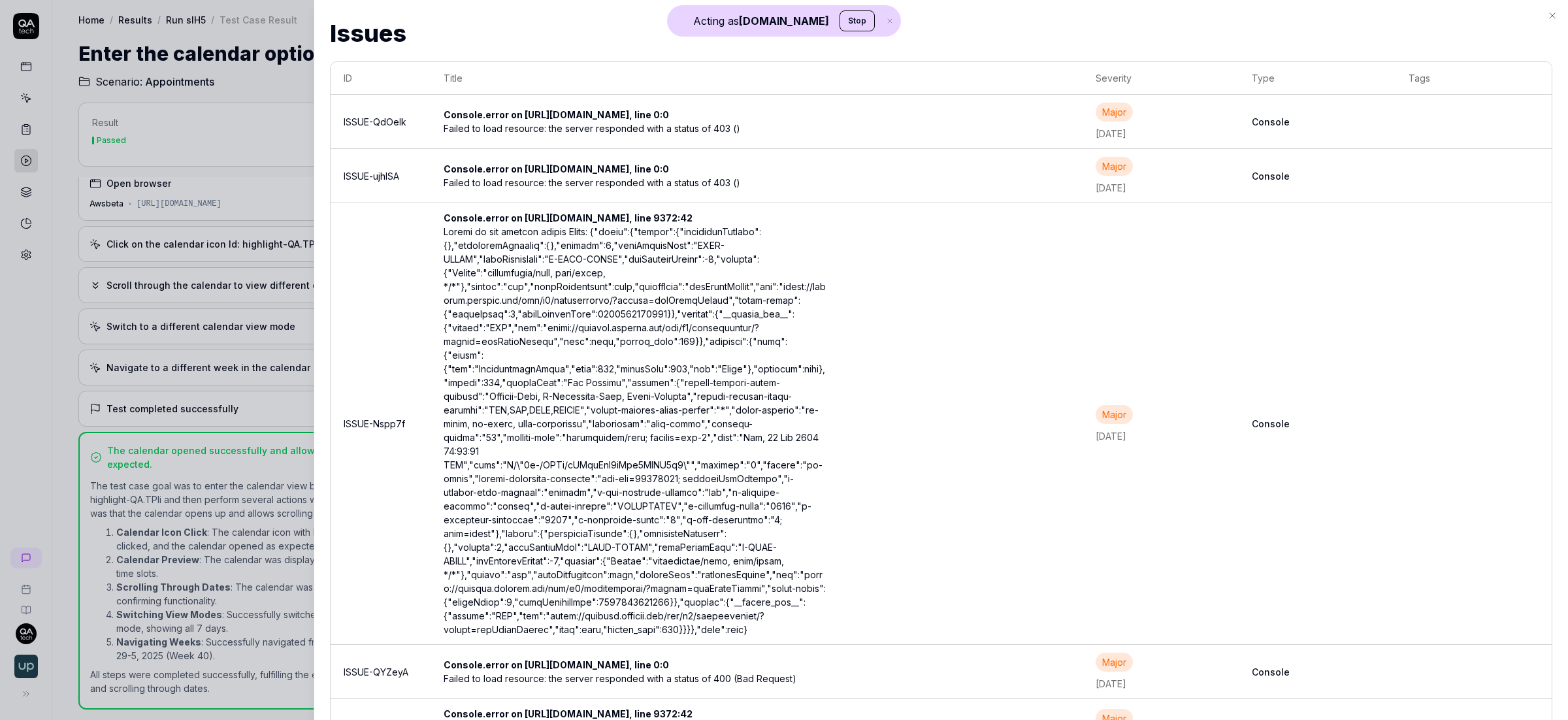
scroll to position [562, 0]
click at [1009, 387] on td "Console.error on [URL][DOMAIN_NAME], line 9372:42" at bounding box center [756, 424] width 652 height 441
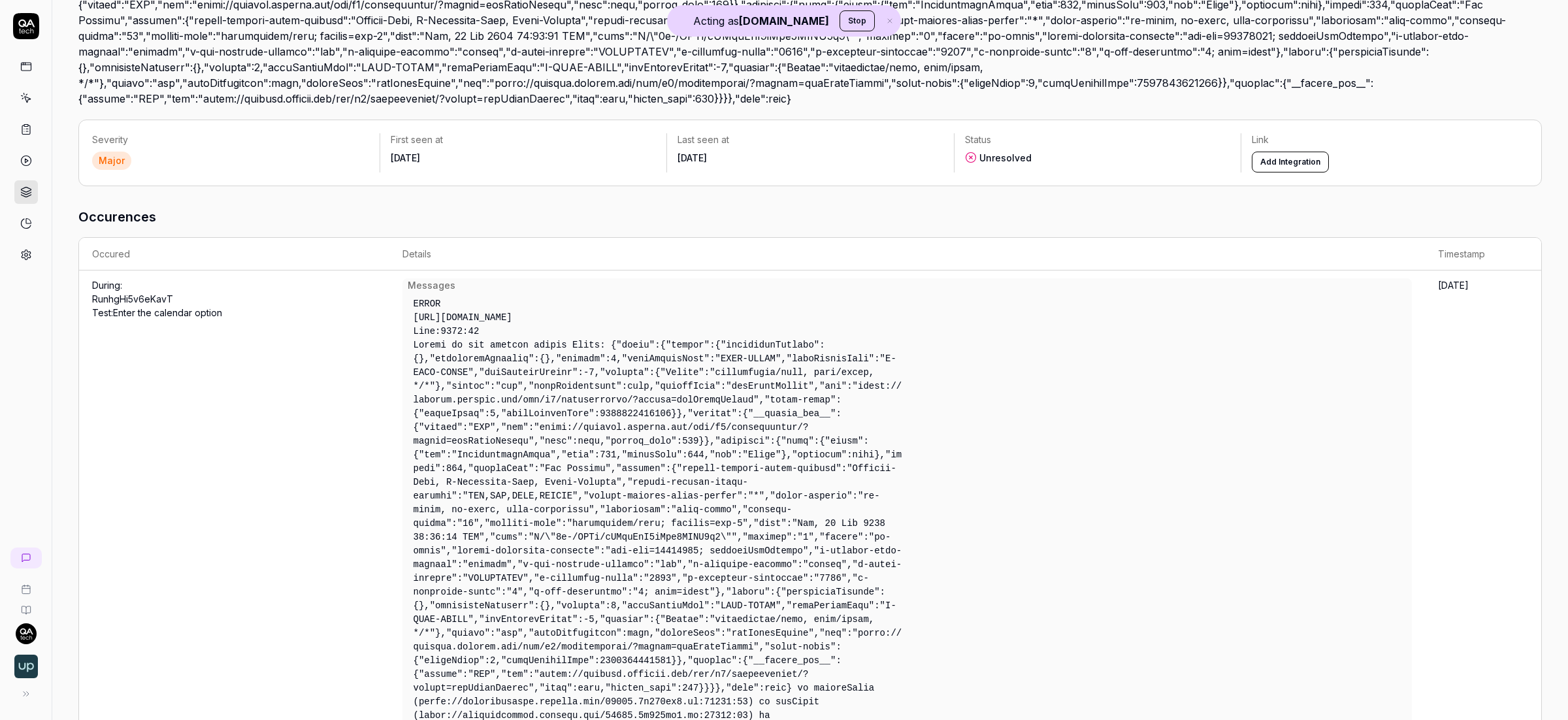
scroll to position [170, 0]
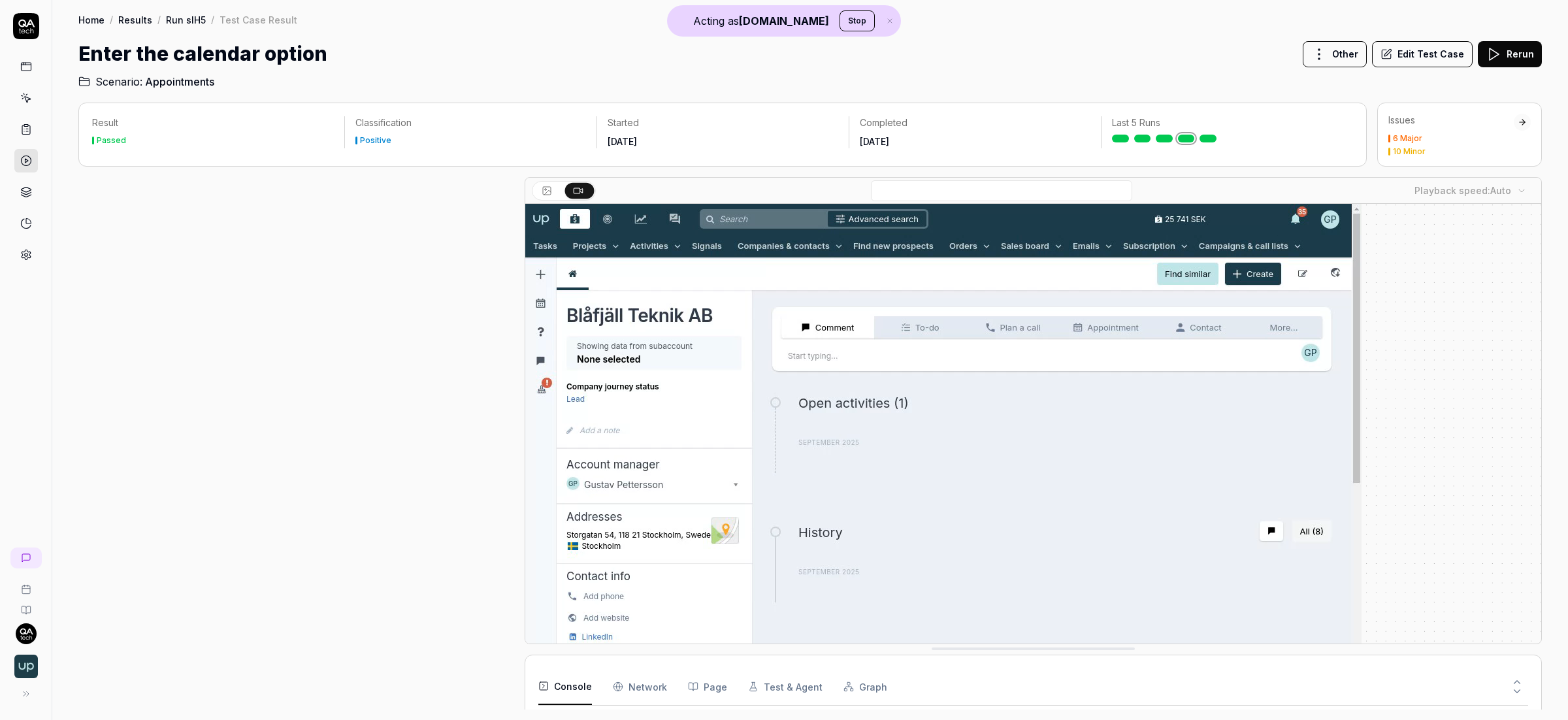
scroll to position [12, 0]
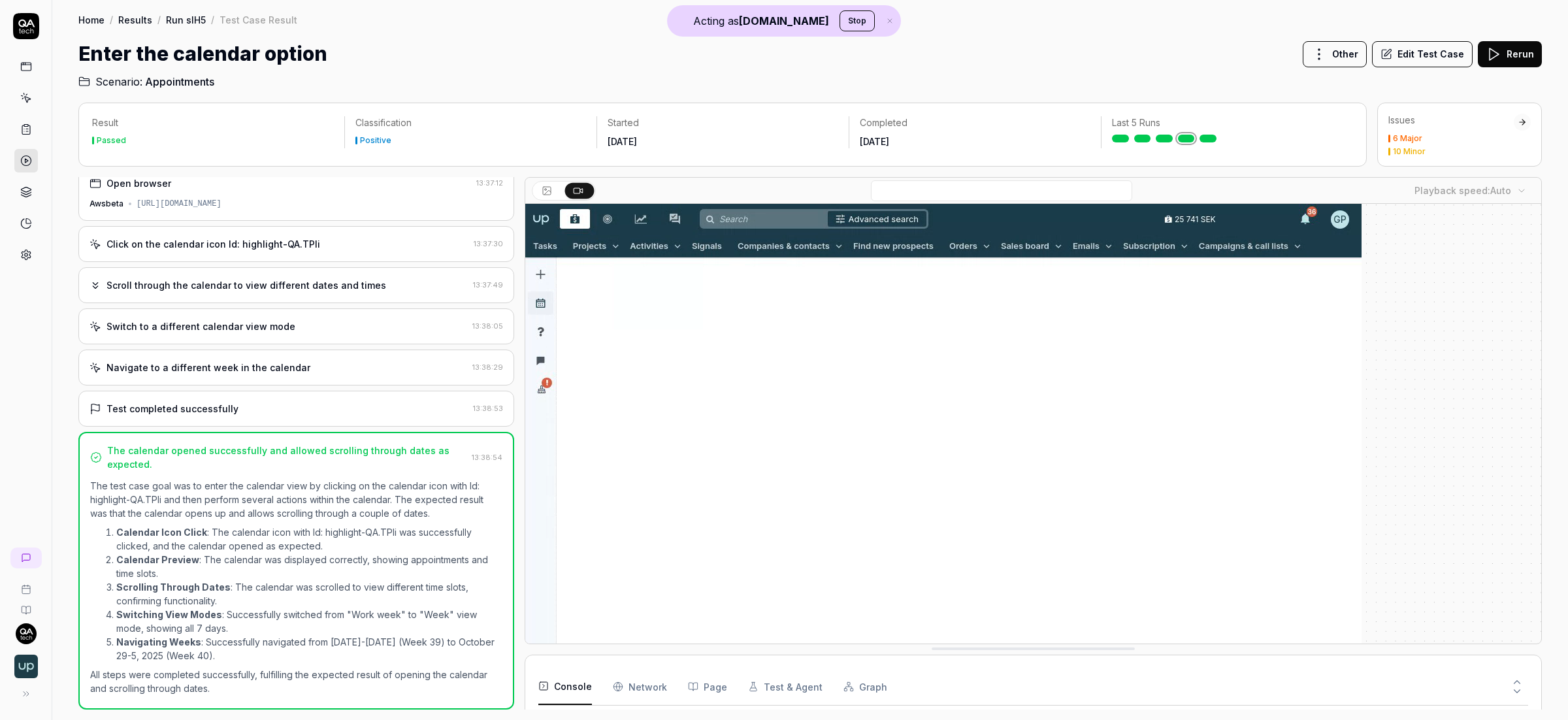
click at [25, 192] on icon at bounding box center [26, 192] width 12 height 12
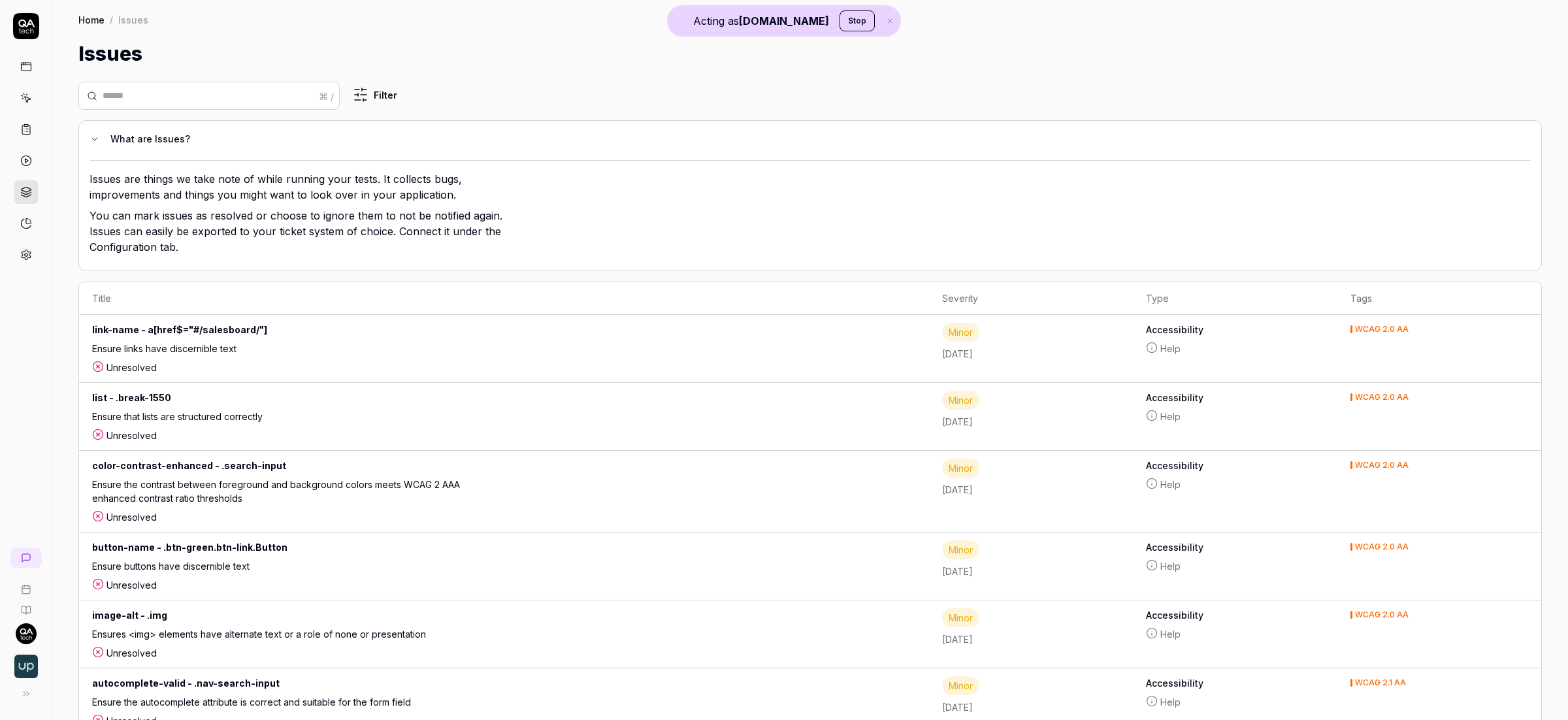
click at [372, 92] on html "Acting as [DOMAIN_NAME] Stop Home / Issues Home / Issues Issues ⌘ / Filter What…" at bounding box center [784, 360] width 1568 height 720
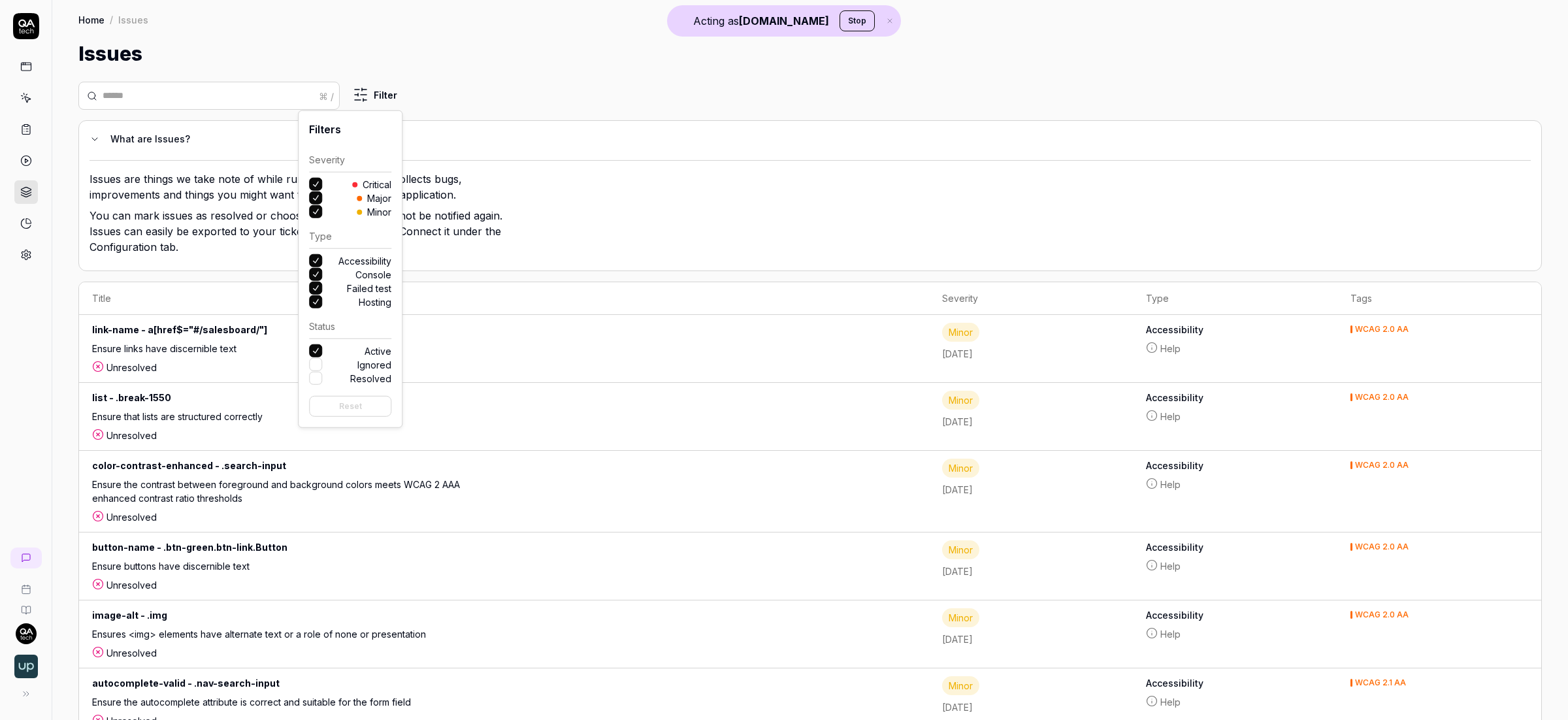
click at [151, 233] on html "Acting as [DOMAIN_NAME] Stop Home / Issues Home / Issues Issues ⌘ / Filter What…" at bounding box center [784, 360] width 1568 height 720
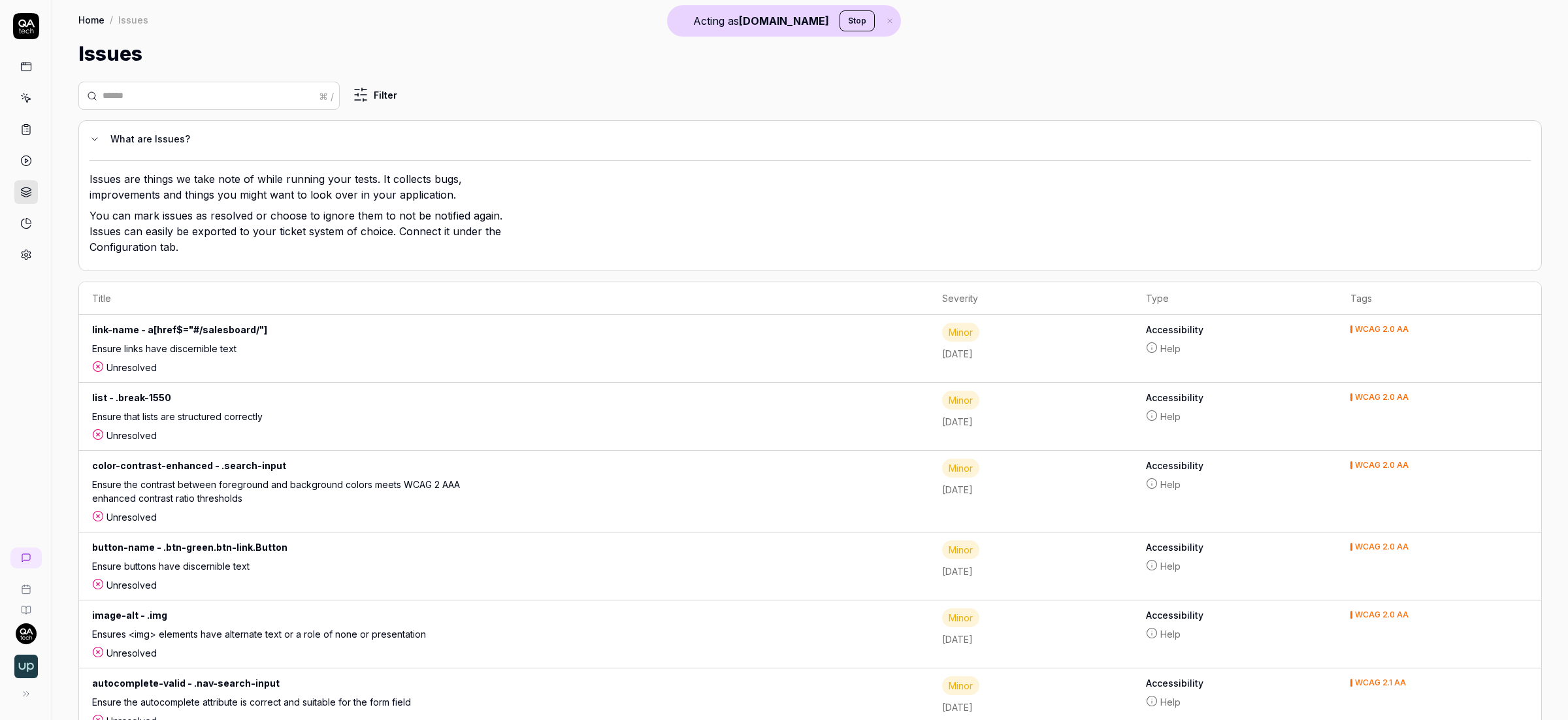
click at [26, 223] on icon at bounding box center [28, 221] width 5 height 5
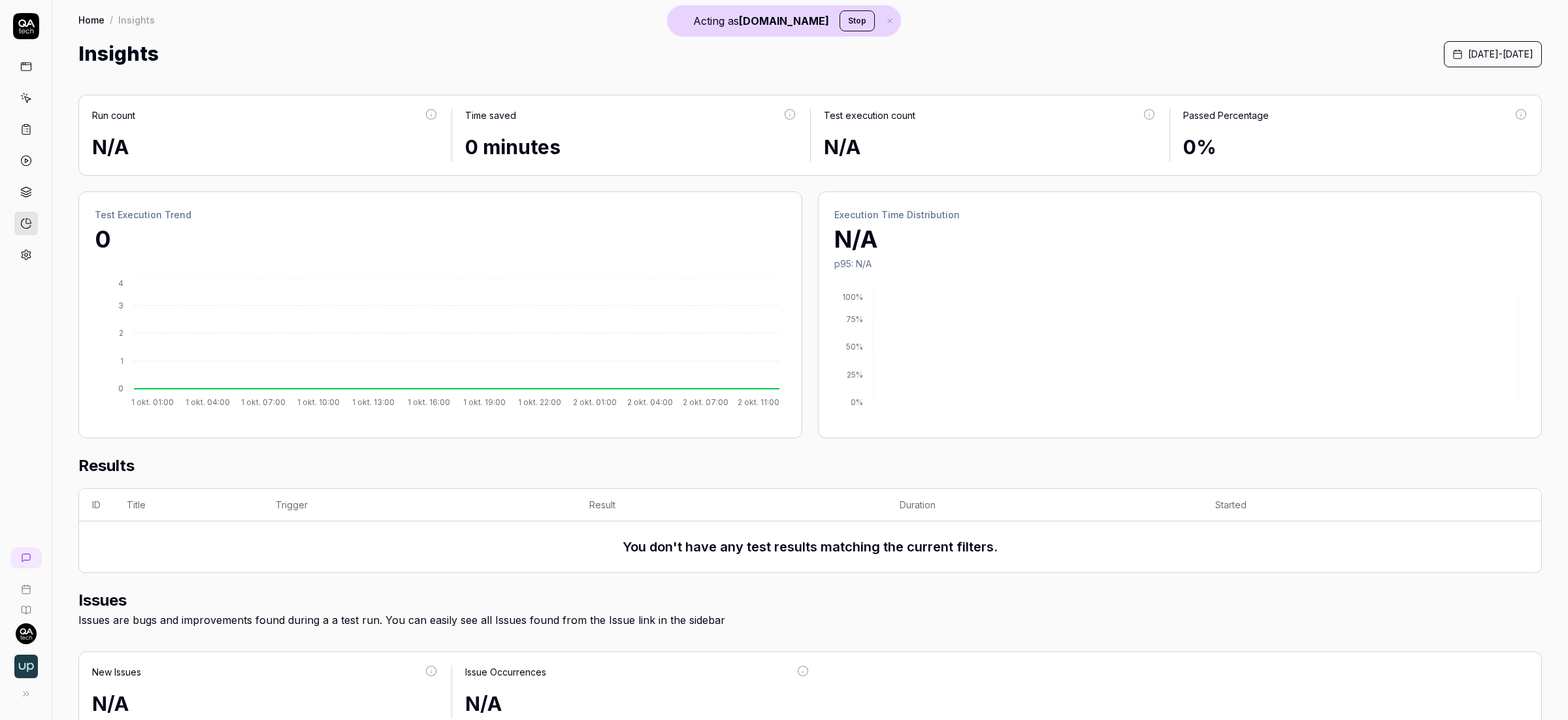
click at [1468, 53] on span "[DATE] - [DATE]" at bounding box center [1500, 53] width 65 height 14
click at [1279, 240] on button "Previous month" at bounding box center [1270, 241] width 125 height 21
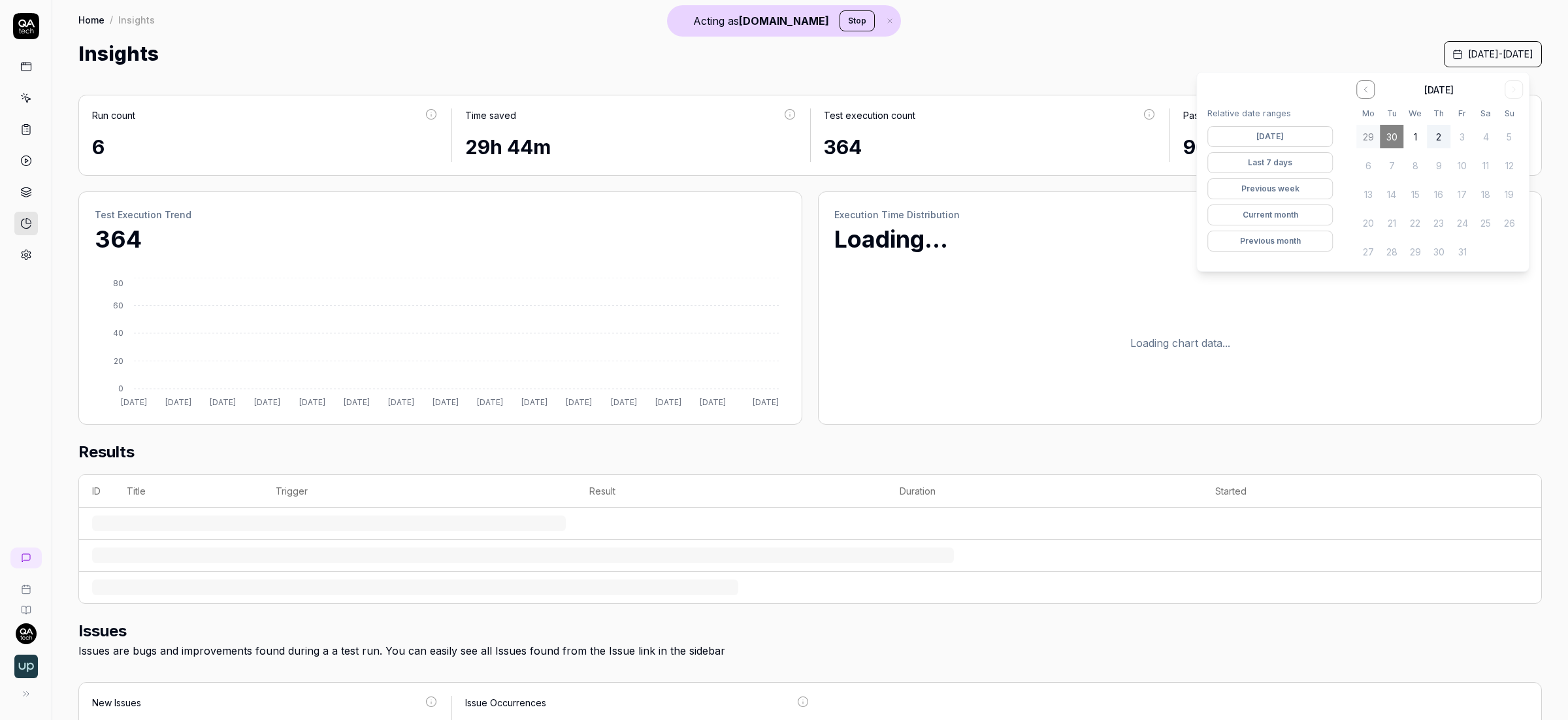
click at [1021, 40] on div "Insights [DATE] - [DATE]" at bounding box center [810, 53] width 1463 height 30
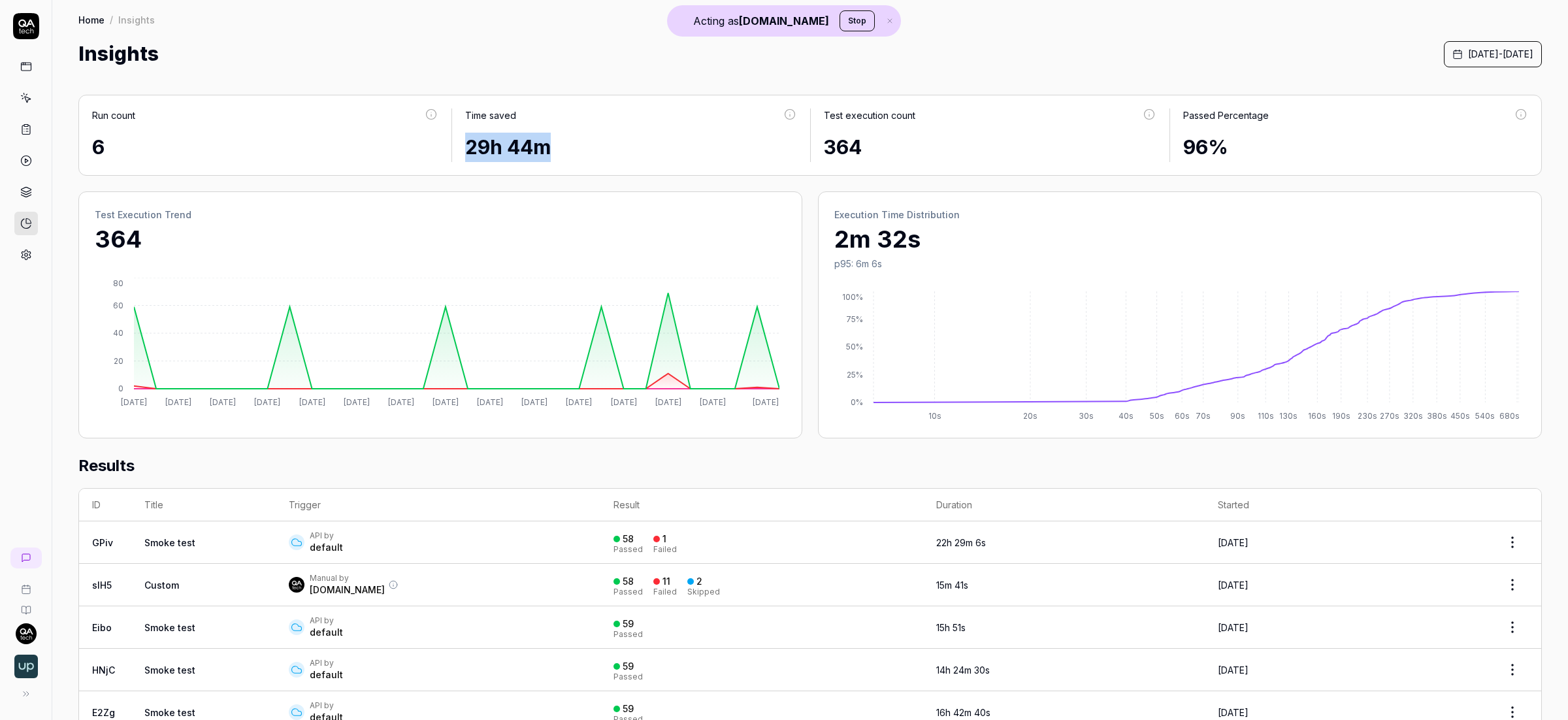
drag, startPoint x: 560, startPoint y: 143, endPoint x: 466, endPoint y: 148, distance: 94.1
click at [466, 148] on div "29h 44m" at bounding box center [631, 147] width 333 height 30
click at [23, 196] on icon at bounding box center [26, 196] width 10 height 3
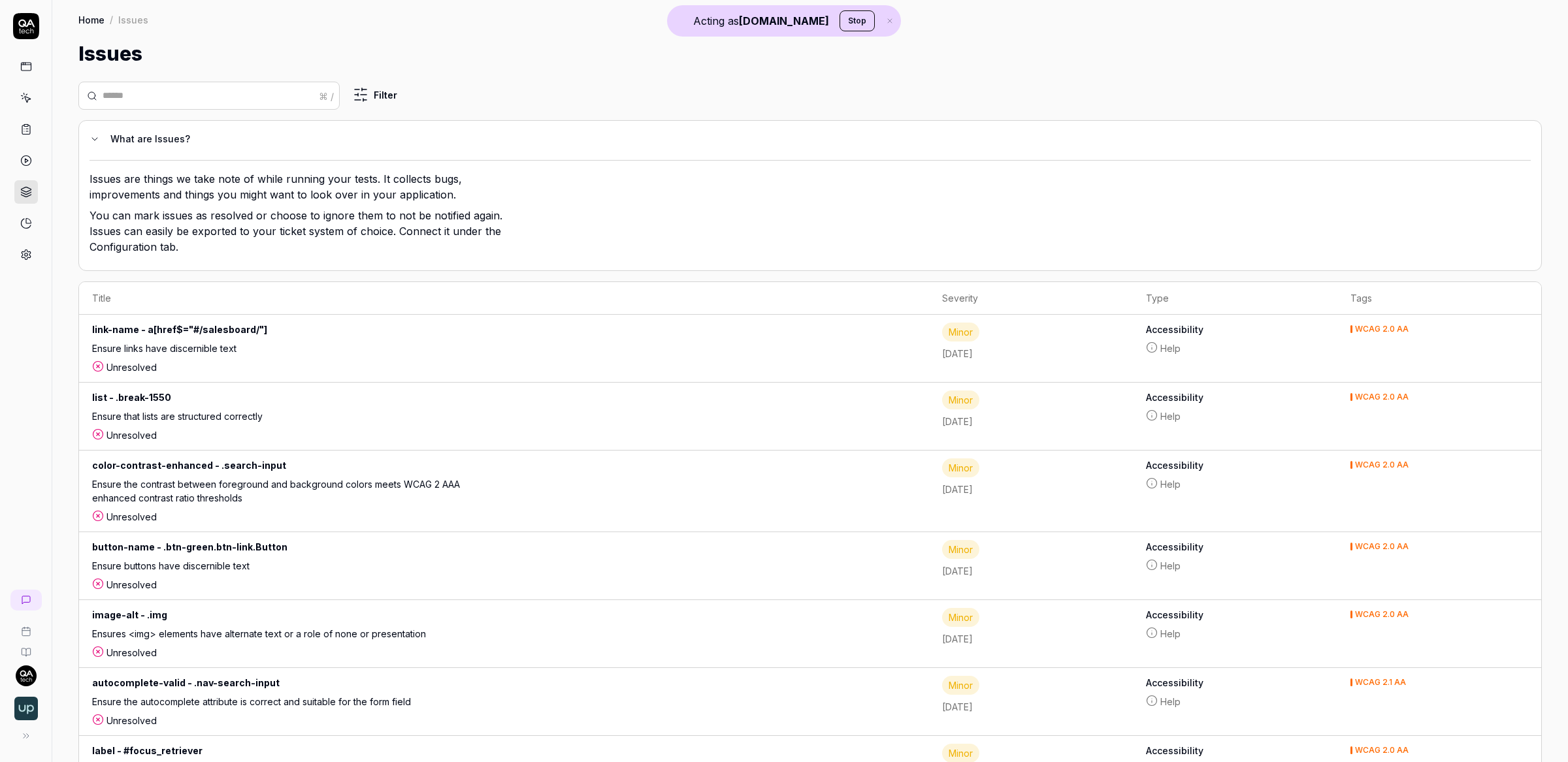
click at [34, 65] on link at bounding box center [26, 67] width 24 height 24
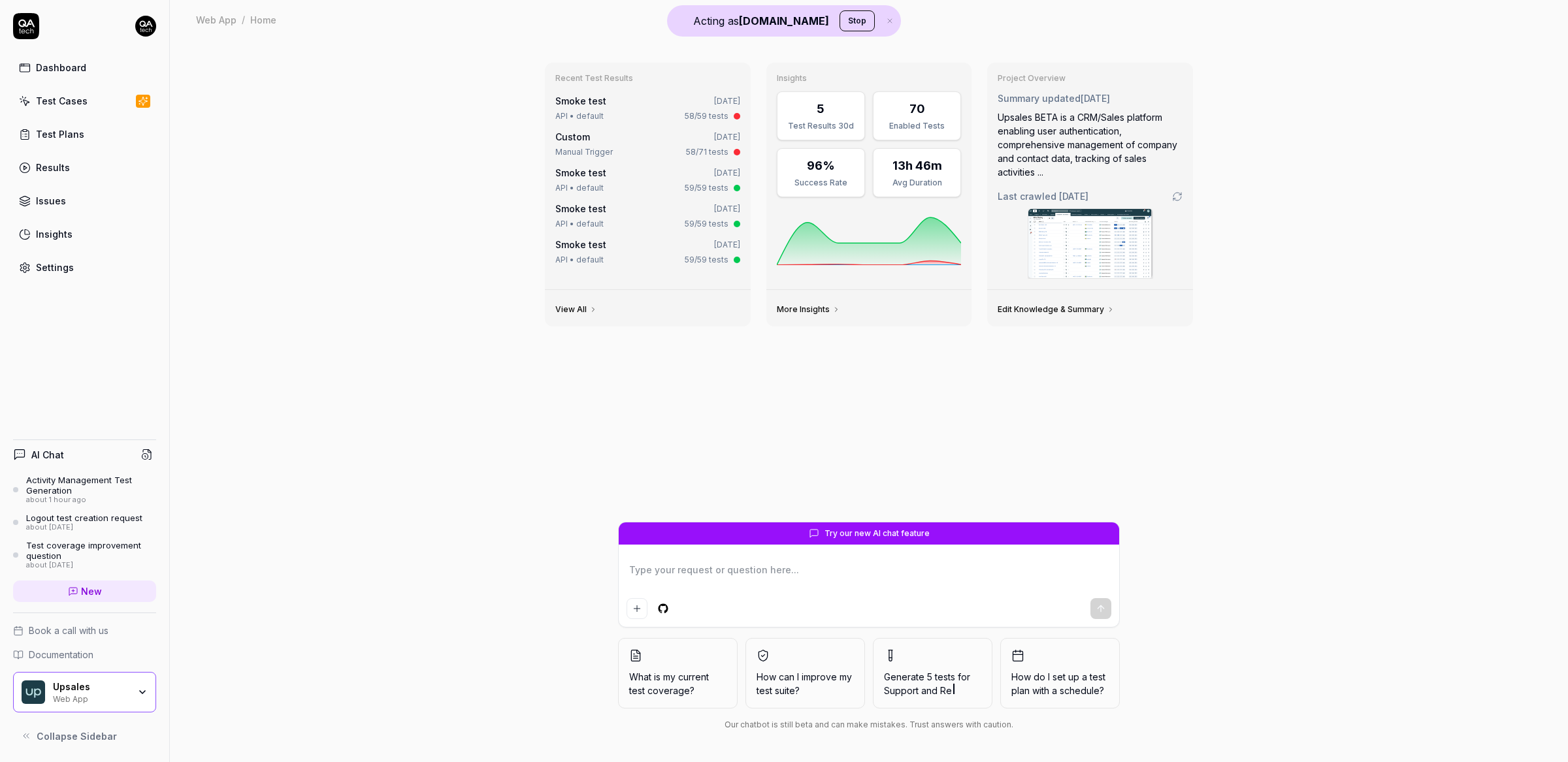
type textarea "*"
